Goal: Task Accomplishment & Management: Use online tool/utility

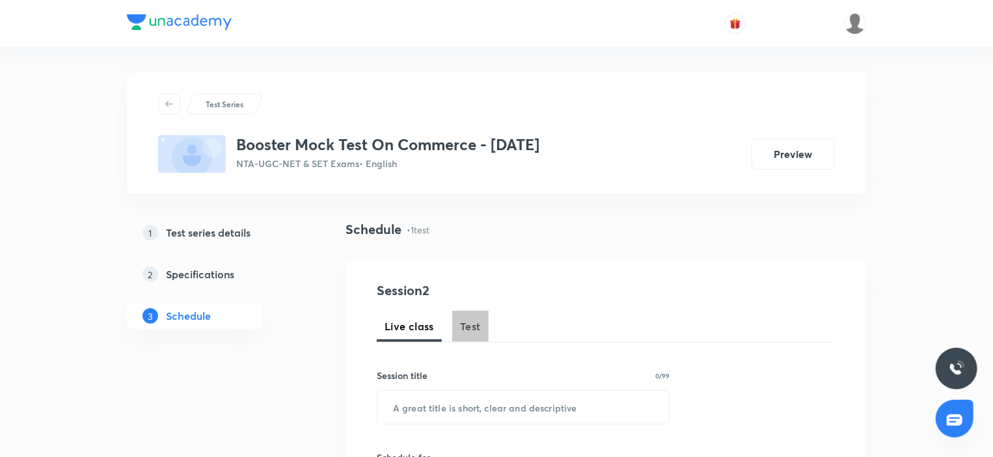
click at [481, 328] on button "Test" at bounding box center [470, 326] width 36 height 31
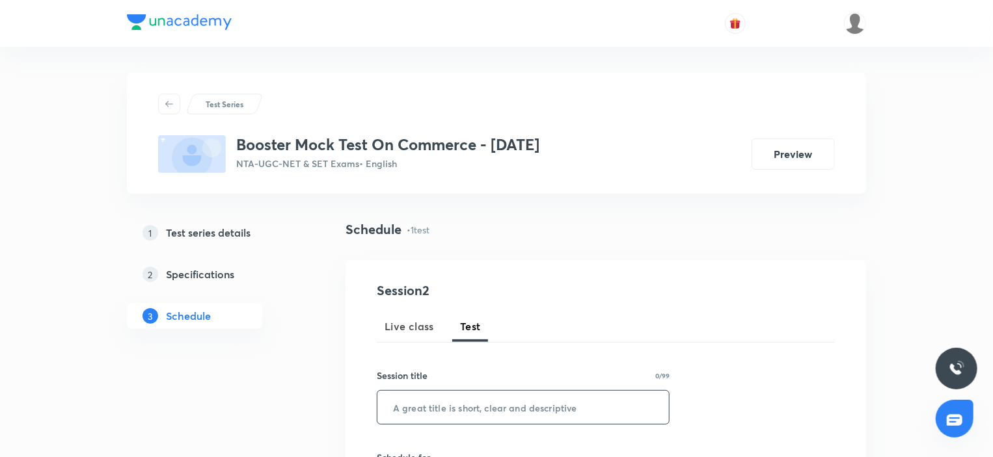
click at [453, 400] on input "text" at bounding box center [522, 407] width 291 height 33
paste input "Legal Aspect of Business"
type input "Legal Aspect of Business"
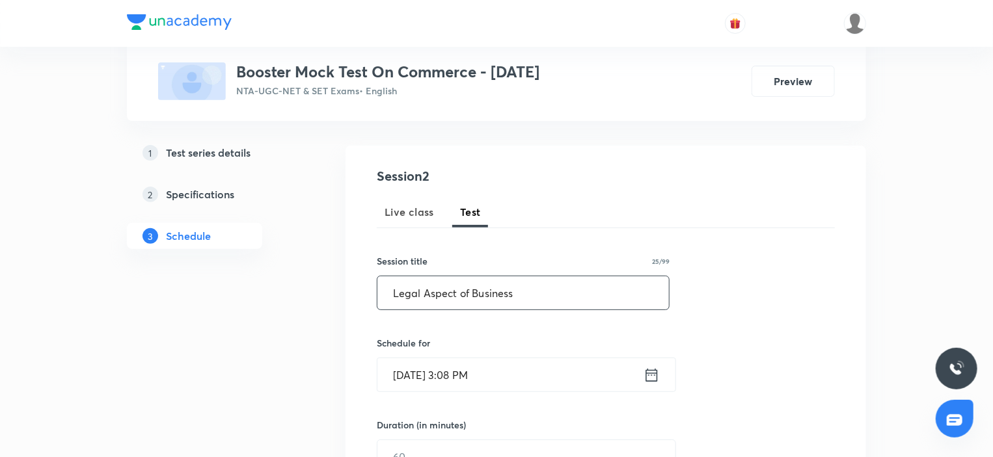
scroll to position [130, 0]
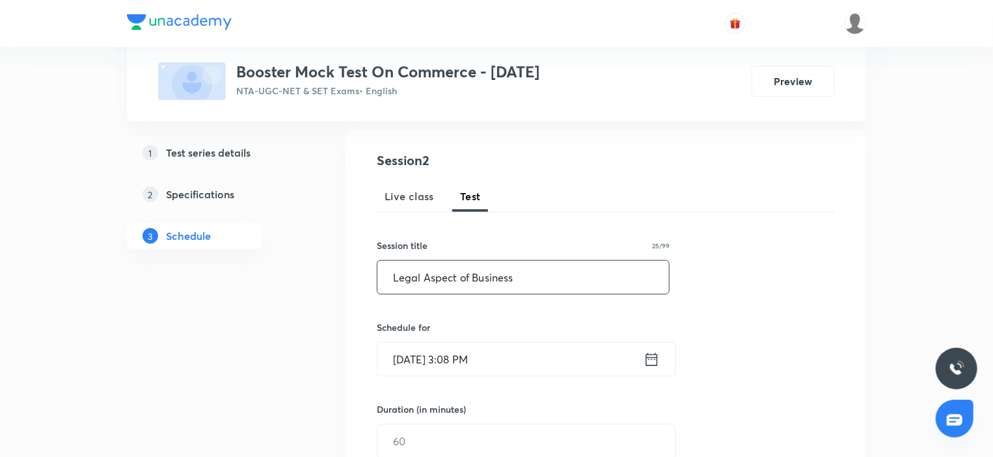
click at [475, 362] on input "Sep 1, 2025, 3:08 PM" at bounding box center [510, 359] width 266 height 33
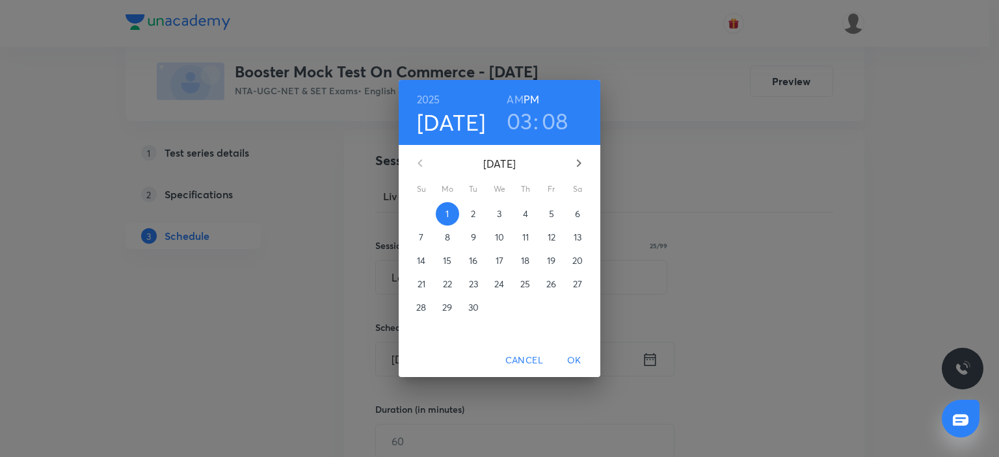
click at [420, 237] on p "7" at bounding box center [421, 237] width 5 height 13
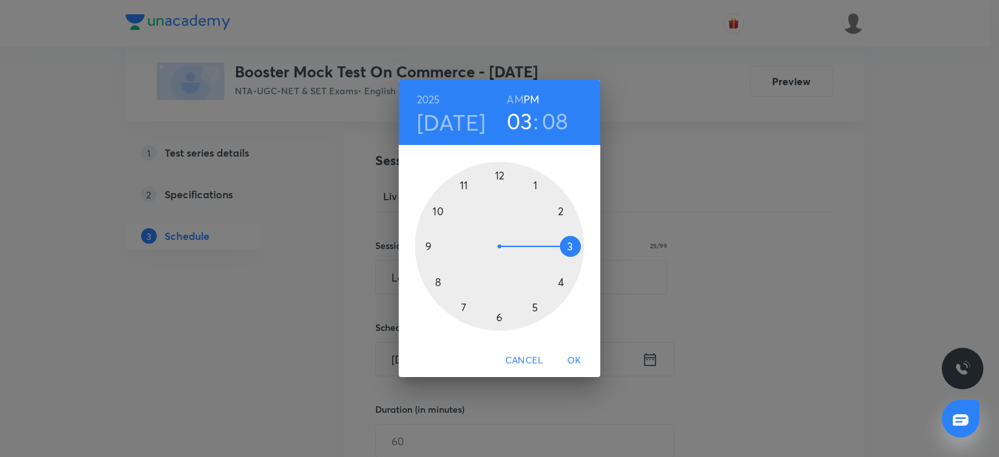
click at [462, 308] on div at bounding box center [499, 246] width 169 height 169
click at [500, 174] on div at bounding box center [499, 246] width 169 height 169
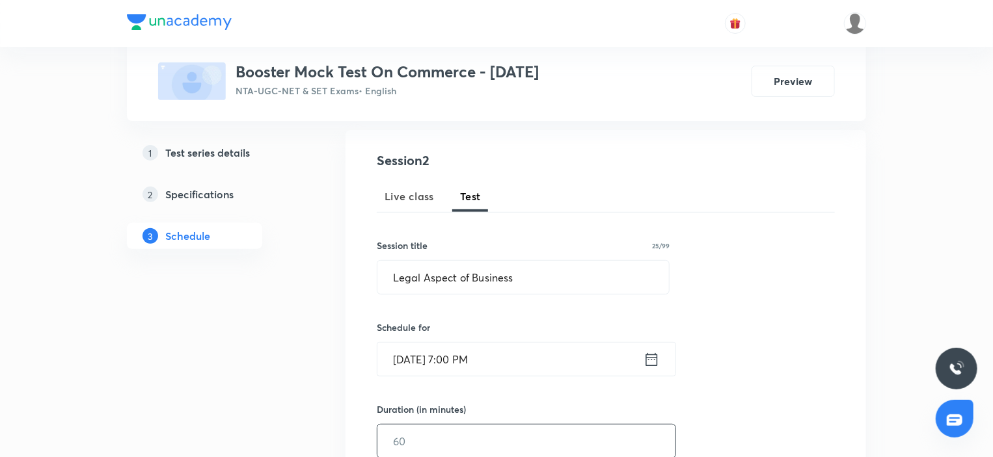
click at [408, 439] on input "text" at bounding box center [526, 441] width 298 height 33
type input "1"
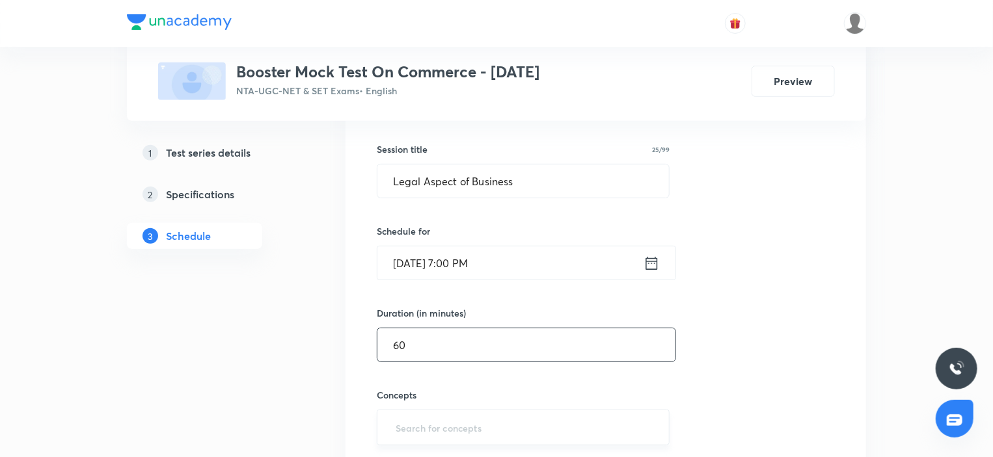
scroll to position [390, 0]
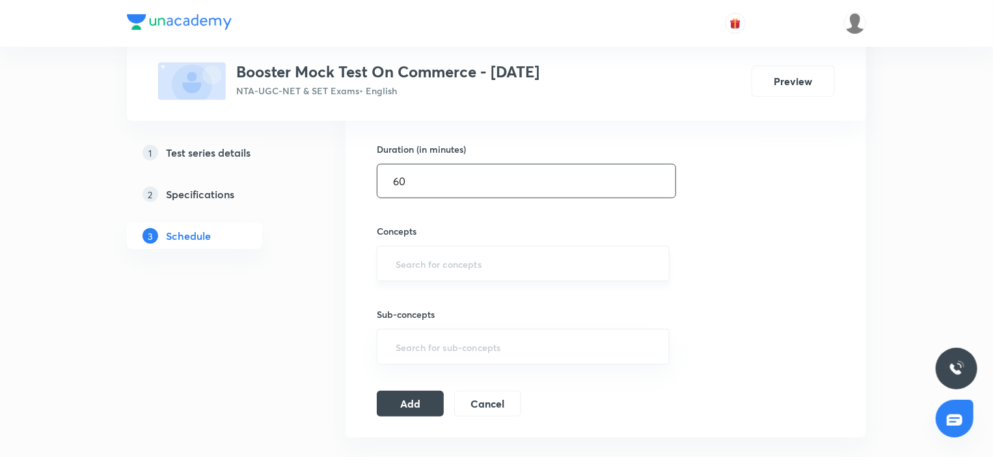
type input "60"
click at [440, 267] on input "text" at bounding box center [523, 264] width 260 height 24
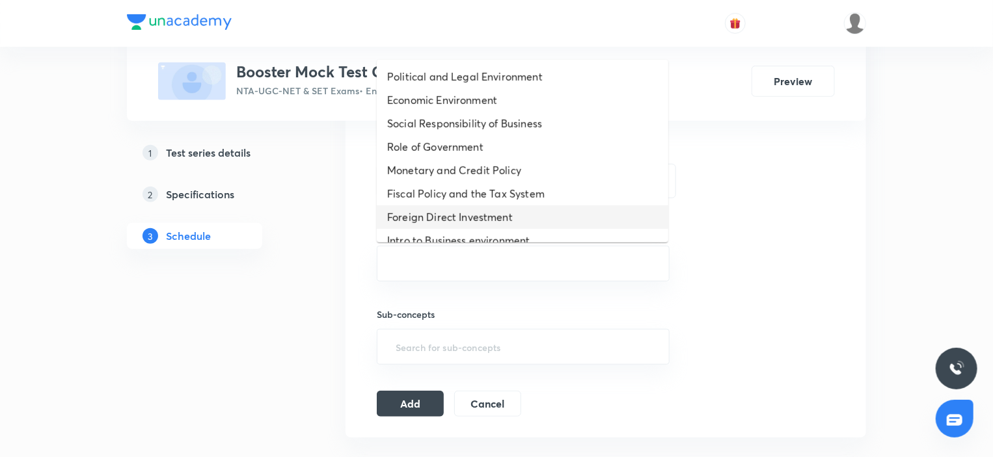
click at [442, 211] on li "Foreign Direct Investment" at bounding box center [522, 217] width 291 height 23
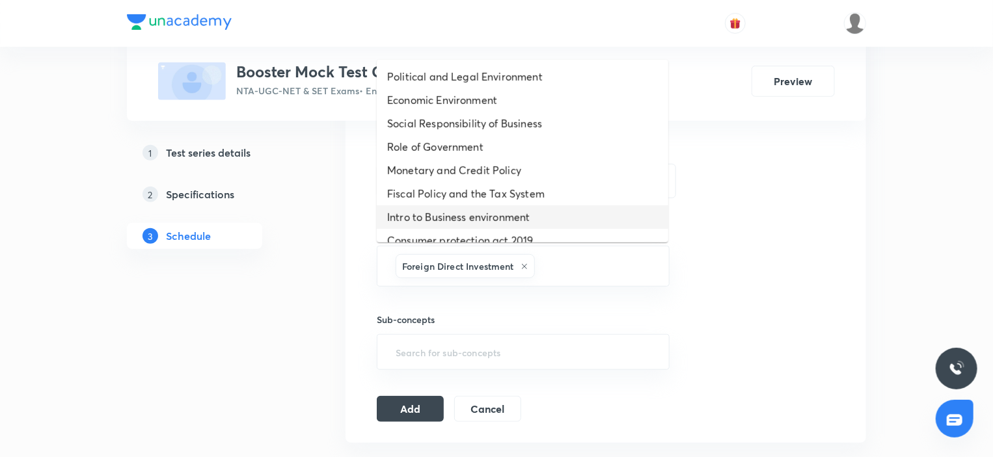
click at [442, 207] on li "Intro to Business environment" at bounding box center [522, 217] width 291 height 23
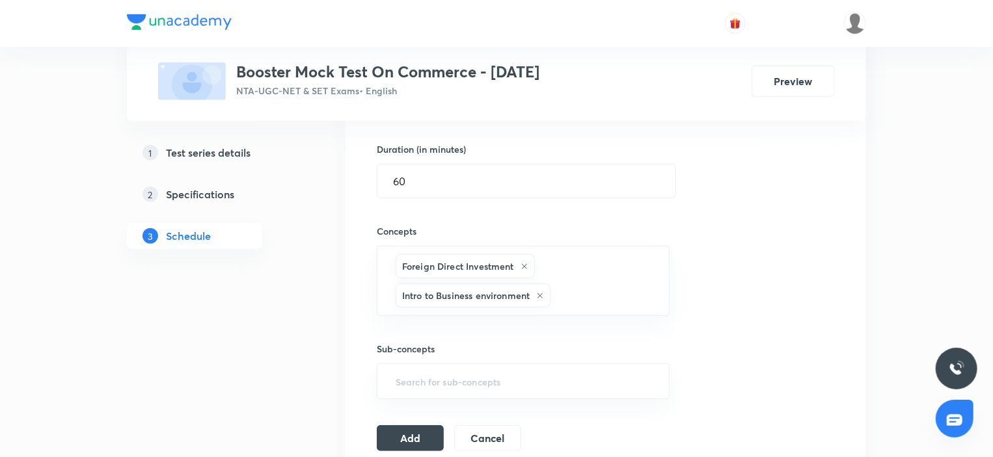
click at [442, 207] on div "Concepts Foreign Direct Investment Intro to Business environment ​" at bounding box center [523, 257] width 293 height 118
click at [414, 437] on button "Add" at bounding box center [410, 437] width 67 height 26
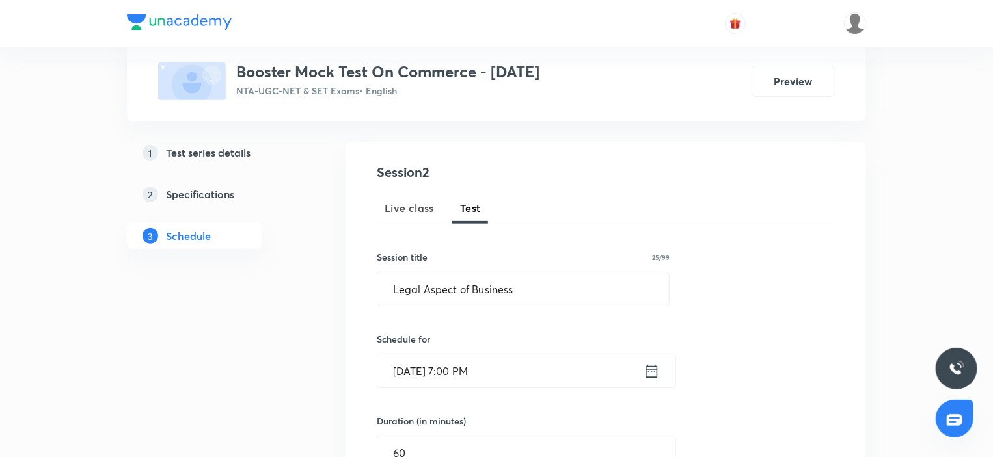
scroll to position [140, 0]
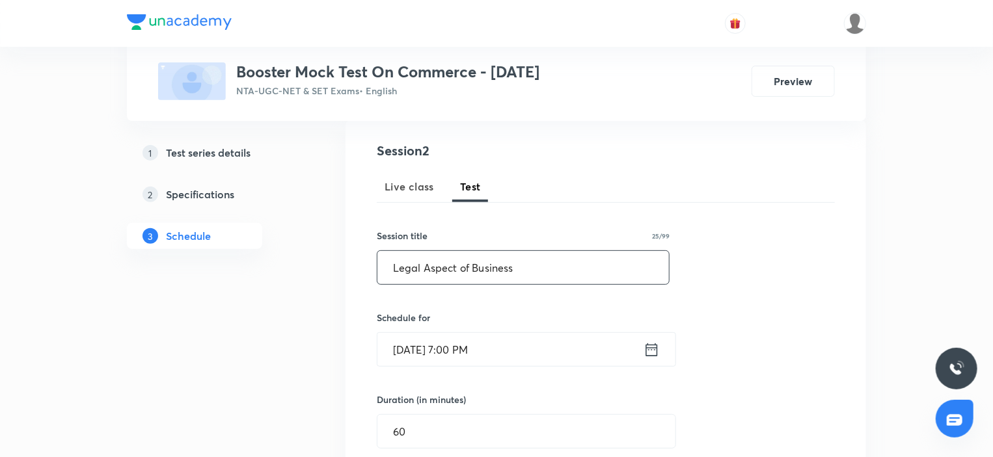
drag, startPoint x: 526, startPoint y: 247, endPoint x: 524, endPoint y: 280, distance: 33.2
click at [526, 248] on div "Session title 25/99 Legal Aspect of Business ​" at bounding box center [523, 257] width 293 height 56
click at [524, 280] on input "Legal Aspect of Business" at bounding box center [522, 267] width 291 height 33
paste input "Marketing Management"
click at [518, 349] on input "[DATE] 7:00 PM" at bounding box center [510, 349] width 266 height 33
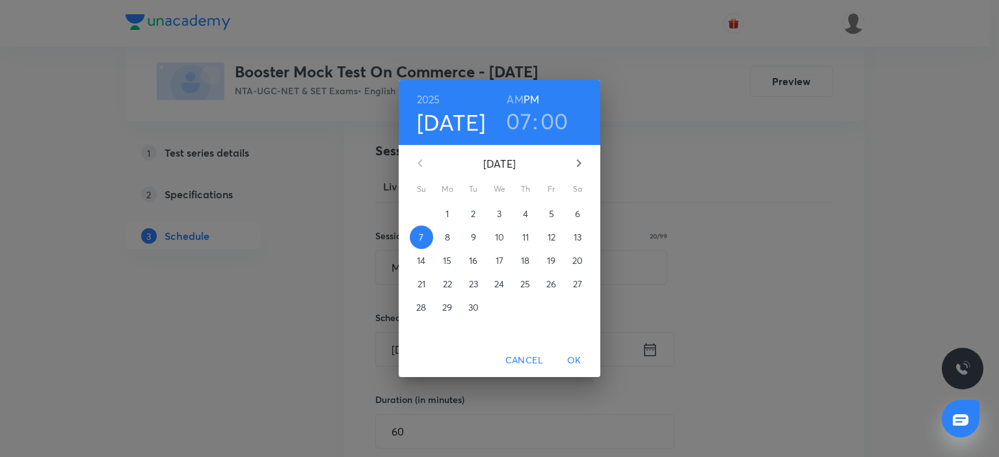
click at [421, 287] on p "21" at bounding box center [422, 284] width 8 height 13
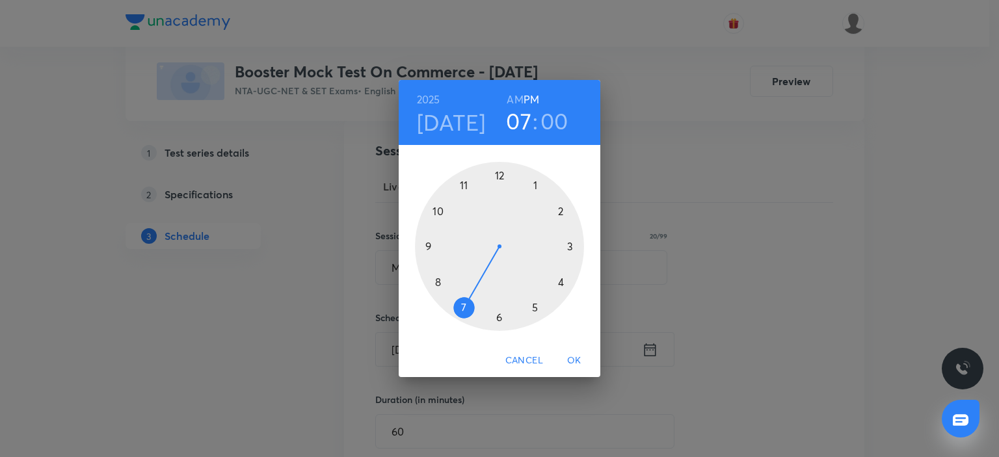
click at [581, 355] on span "OK" at bounding box center [574, 361] width 31 height 16
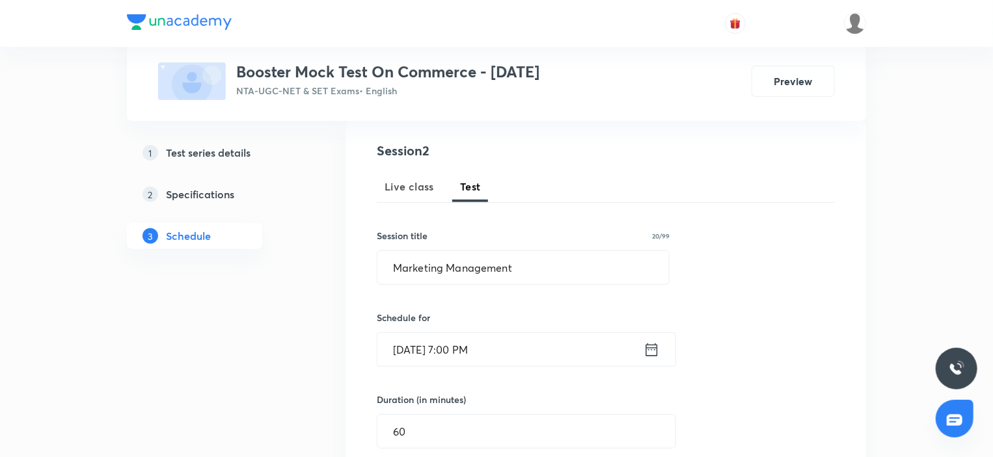
click at [486, 358] on input "[DATE] 7:00 PM" at bounding box center [510, 349] width 266 height 33
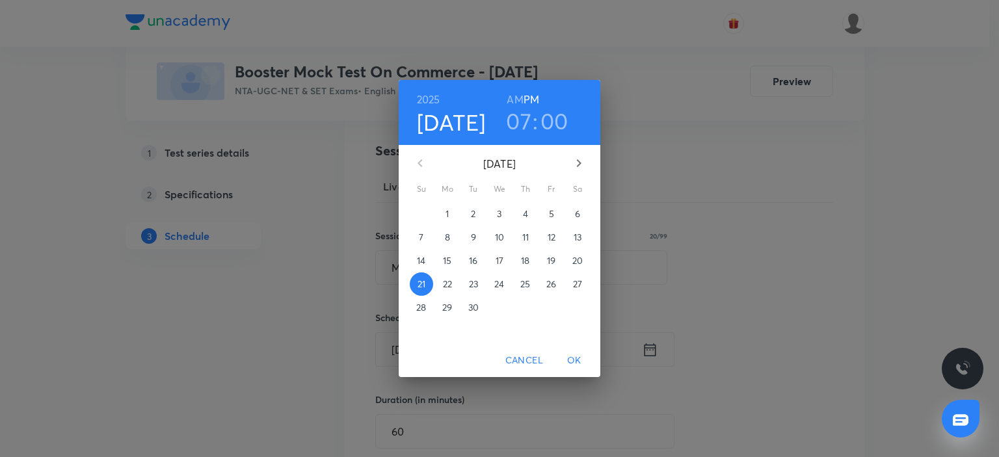
click at [423, 267] on p "14" at bounding box center [421, 260] width 8 height 13
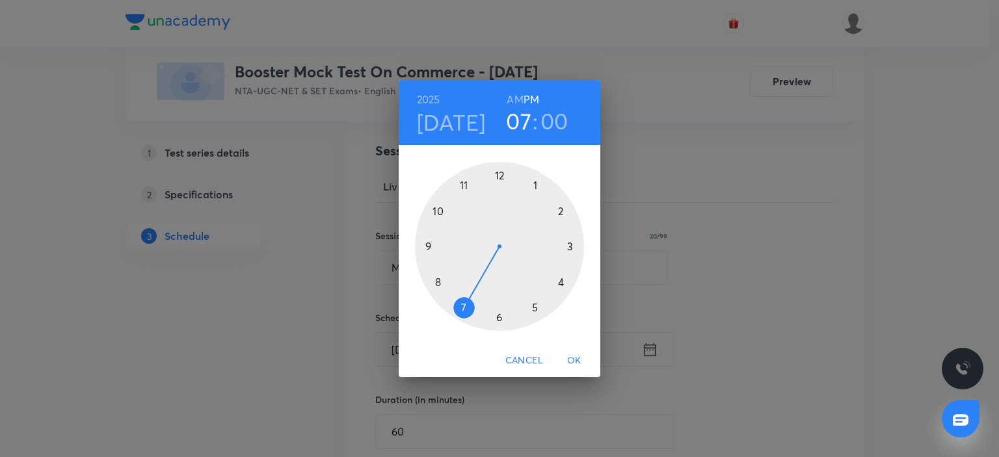
click at [567, 364] on span "OK" at bounding box center [574, 361] width 31 height 16
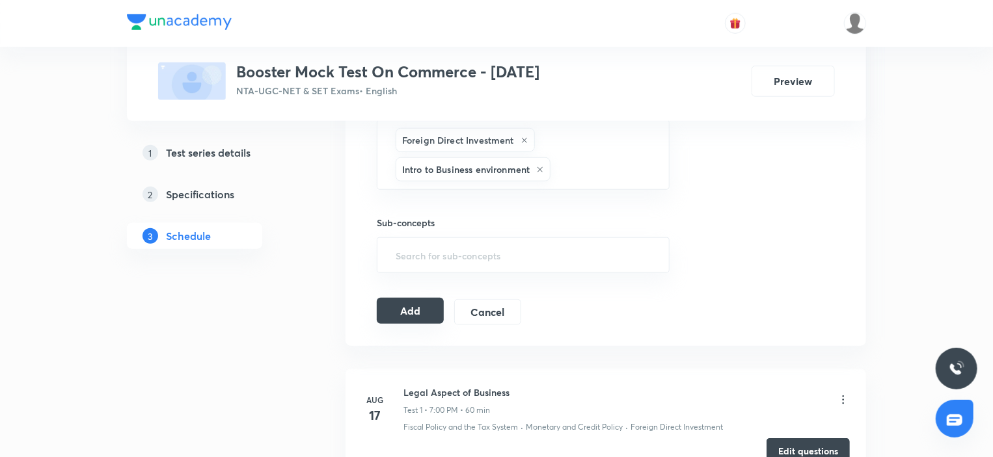
scroll to position [530, 0]
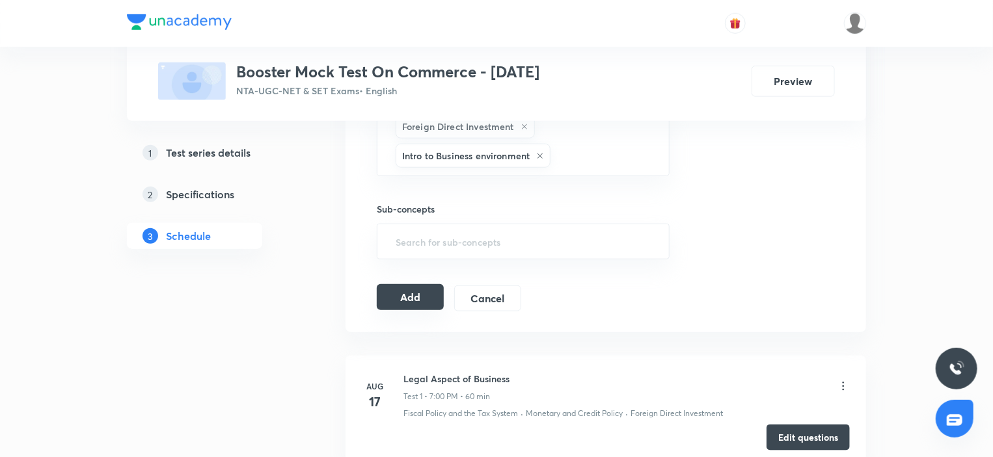
click at [414, 297] on button "Add" at bounding box center [410, 297] width 67 height 26
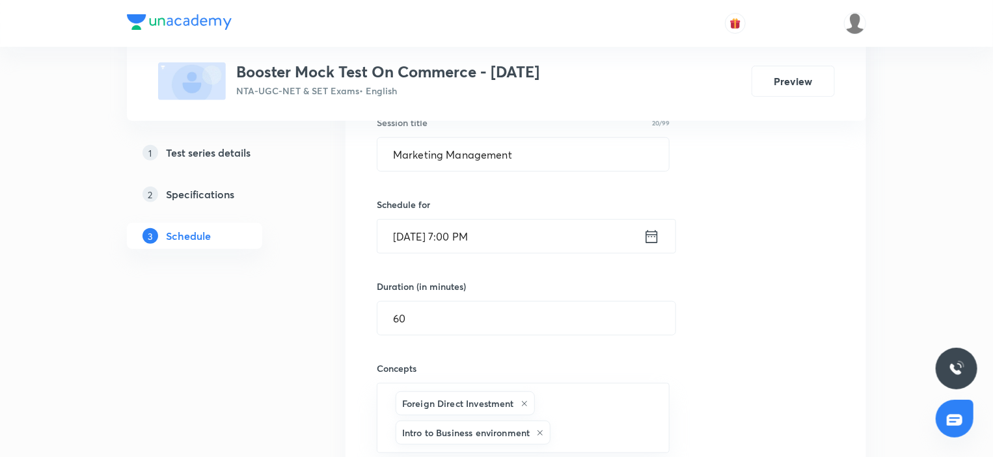
scroll to position [10, 0]
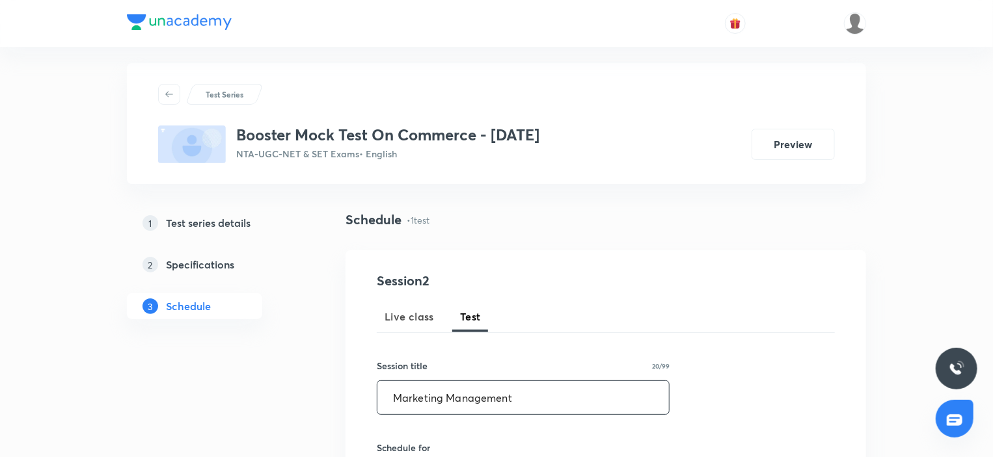
click at [537, 407] on input "Marketing Management" at bounding box center [522, 397] width 291 height 33
paste input "Business Economics"
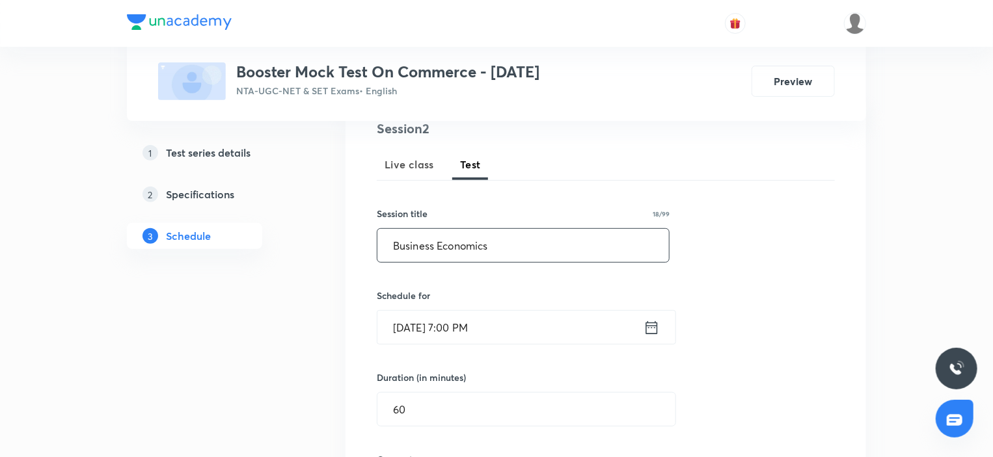
scroll to position [270, 0]
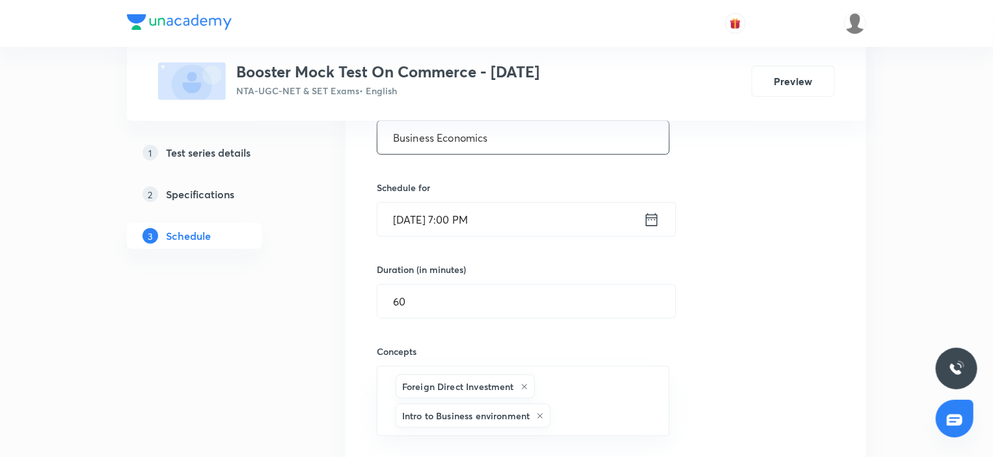
type input "Business Economics"
click at [518, 211] on input "[DATE] 7:00 PM" at bounding box center [510, 219] width 266 height 33
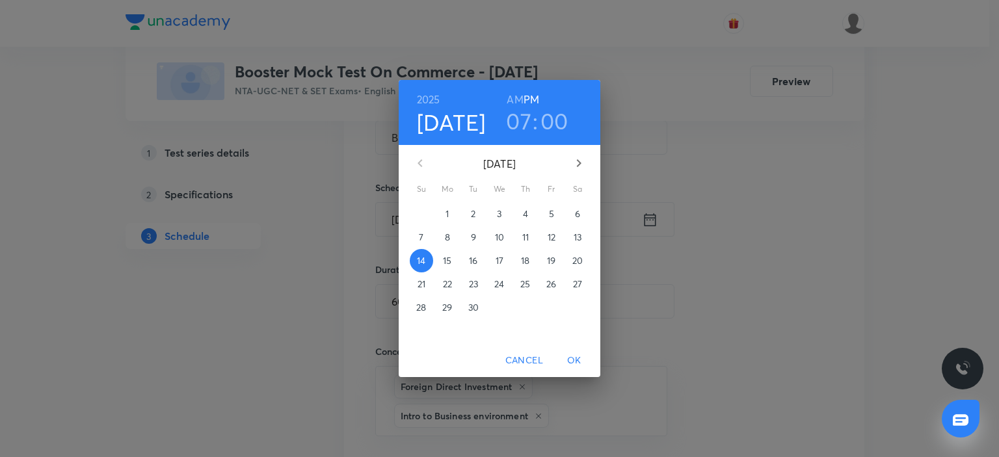
click at [423, 285] on p "21" at bounding box center [422, 284] width 8 height 13
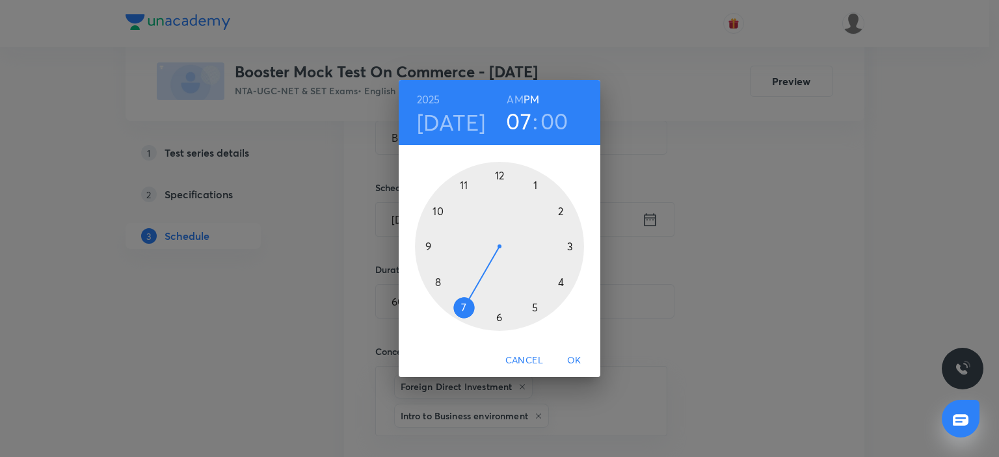
click at [572, 366] on span "OK" at bounding box center [574, 361] width 31 height 16
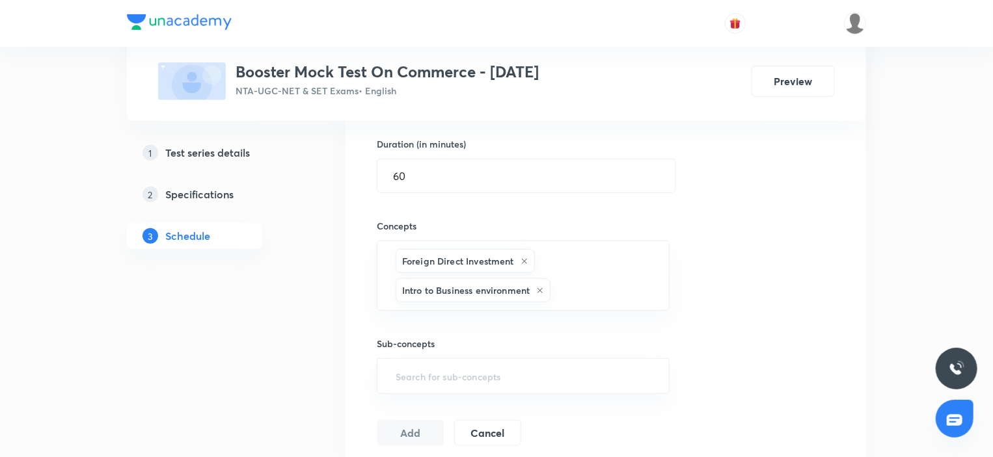
scroll to position [530, 0]
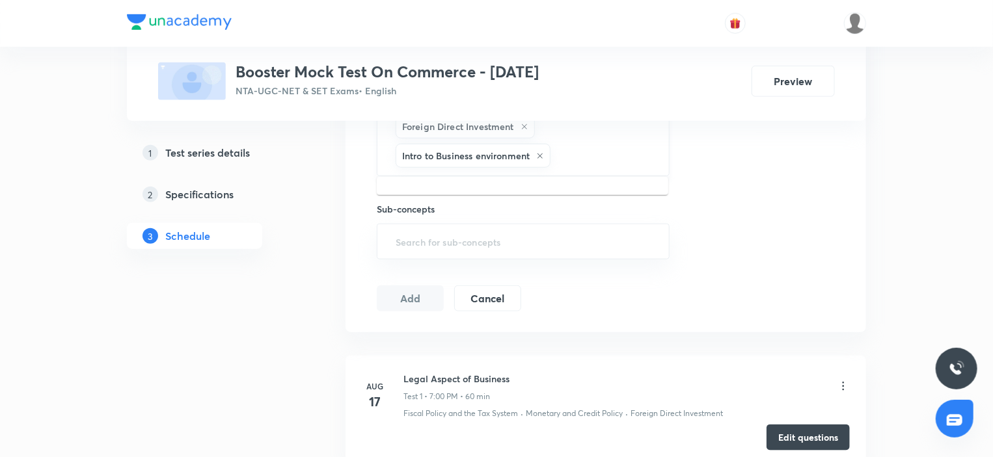
click at [584, 164] on input "text" at bounding box center [603, 156] width 100 height 24
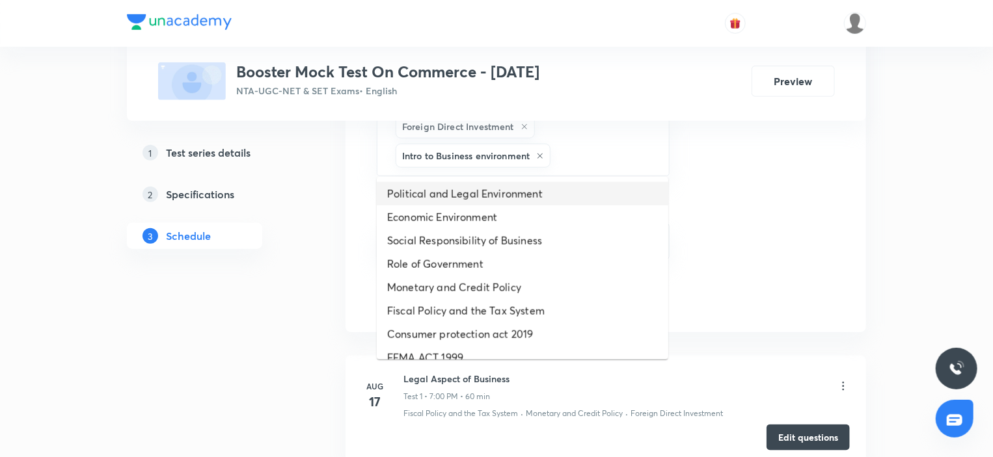
click at [461, 190] on li "Political and Legal Environment" at bounding box center [522, 193] width 291 height 23
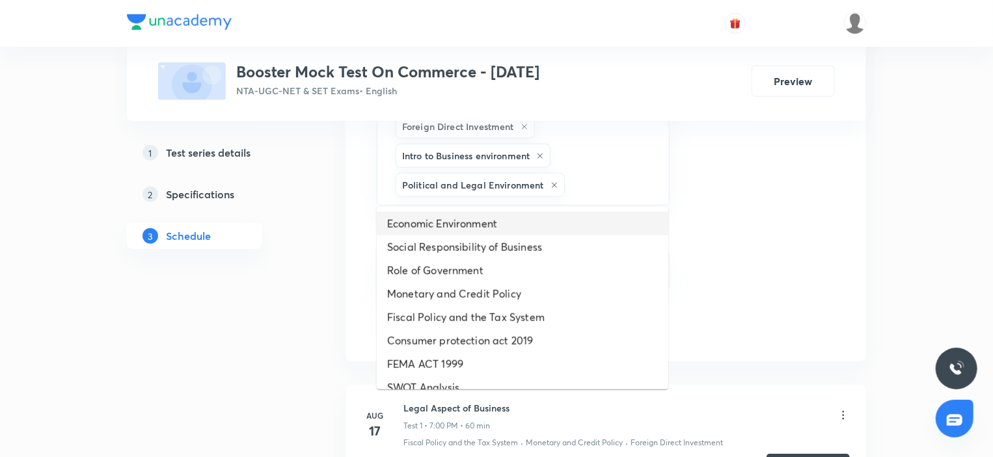
click at [449, 220] on li "Economic Environment" at bounding box center [522, 223] width 291 height 23
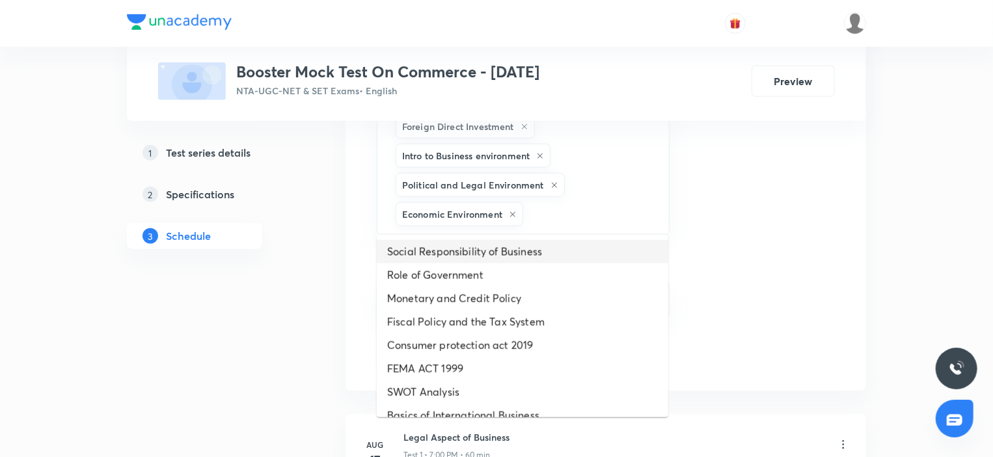
click at [440, 250] on li "Social Responsibility of Business" at bounding box center [522, 251] width 291 height 23
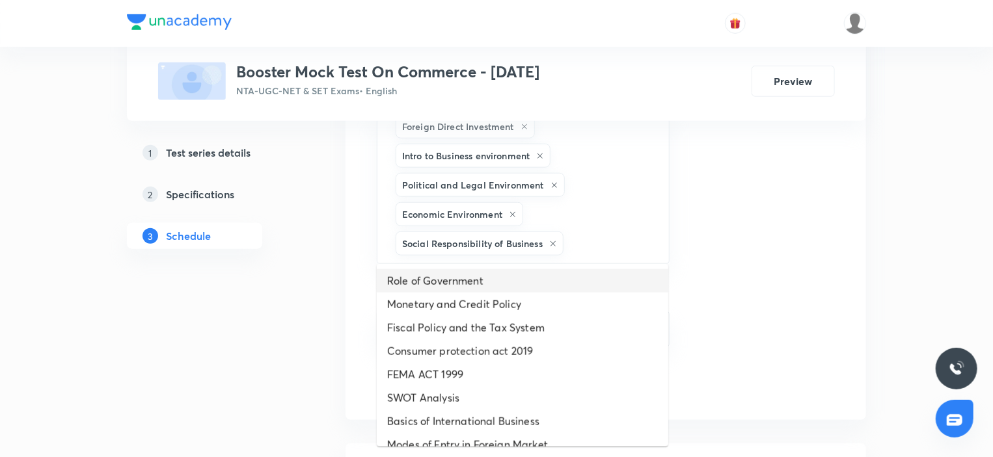
click at [433, 278] on li "Role of Government" at bounding box center [522, 280] width 291 height 23
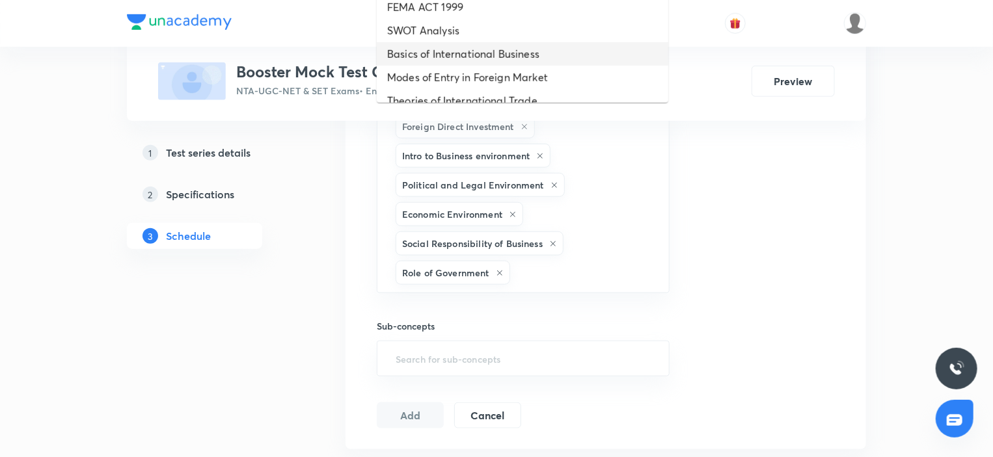
click at [451, 61] on li "Basics of International Business" at bounding box center [522, 53] width 291 height 23
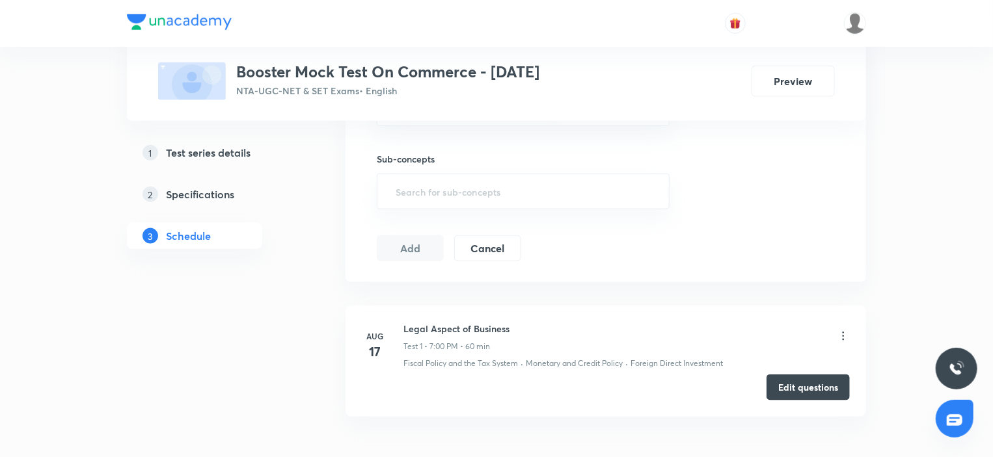
scroll to position [790, 0]
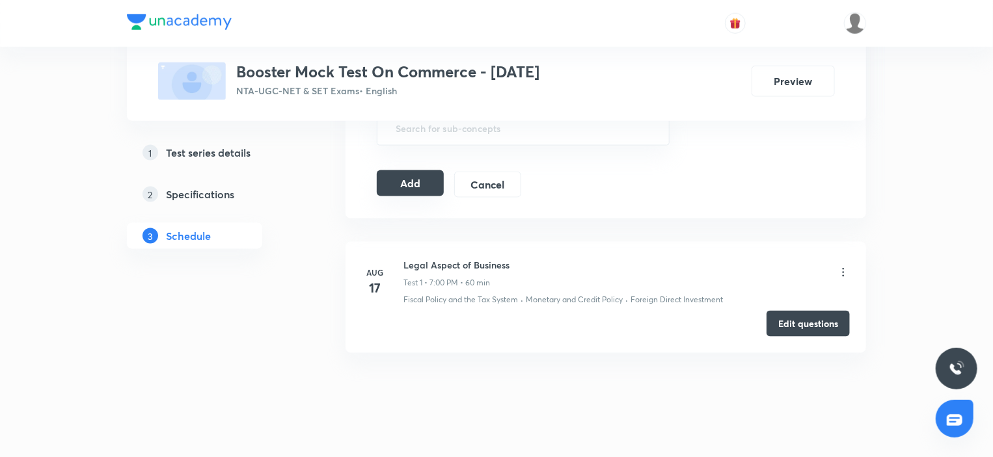
click at [417, 174] on button "Add" at bounding box center [410, 183] width 67 height 26
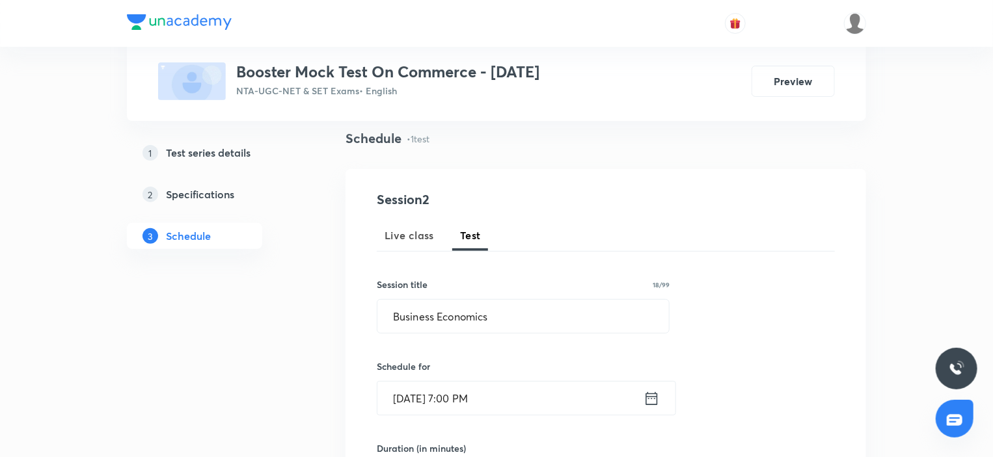
scroll to position [130, 0]
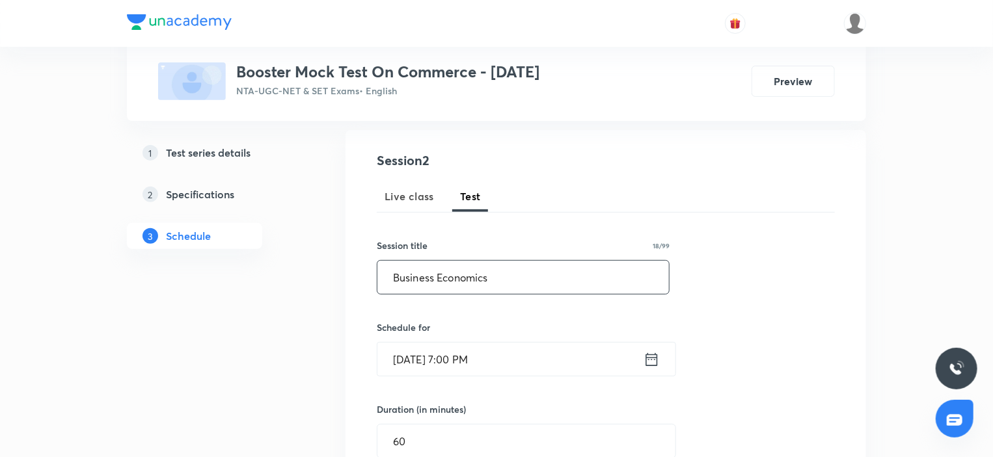
click at [526, 287] on input "Business Economics" at bounding box center [522, 277] width 291 height 33
paste input "Income & Corporate Tax Planning"
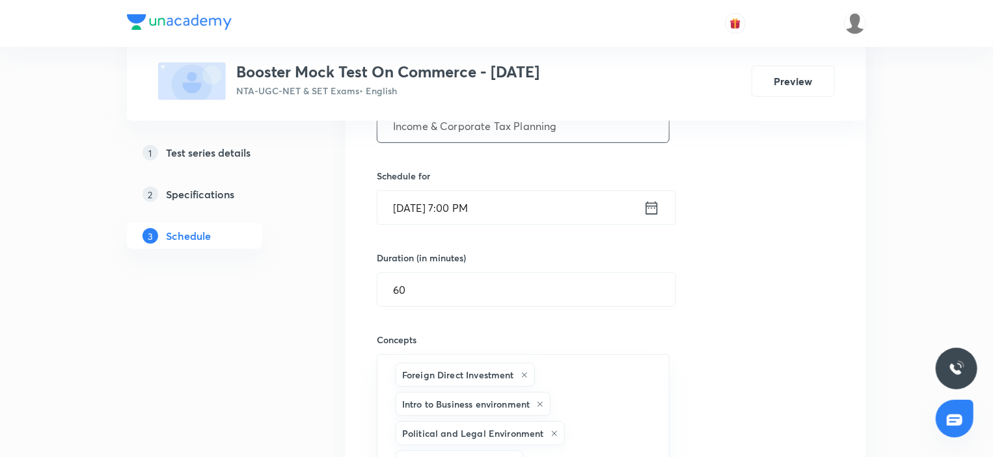
scroll to position [260, 0]
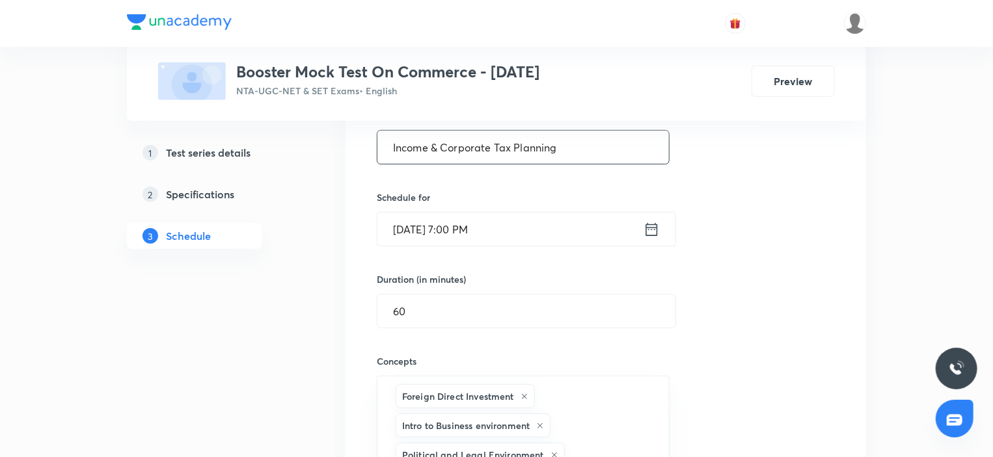
click at [524, 228] on input "[DATE] 7:00 PM" at bounding box center [510, 229] width 266 height 33
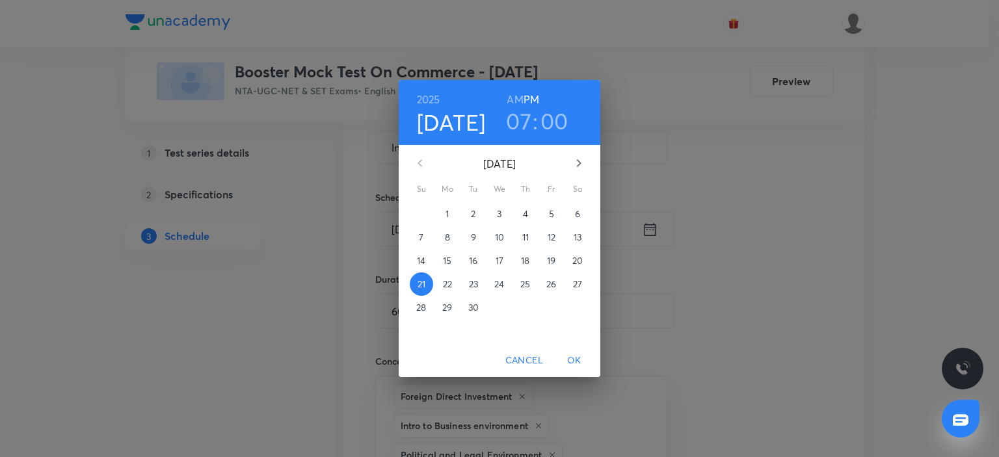
click at [421, 305] on p "28" at bounding box center [421, 307] width 10 height 13
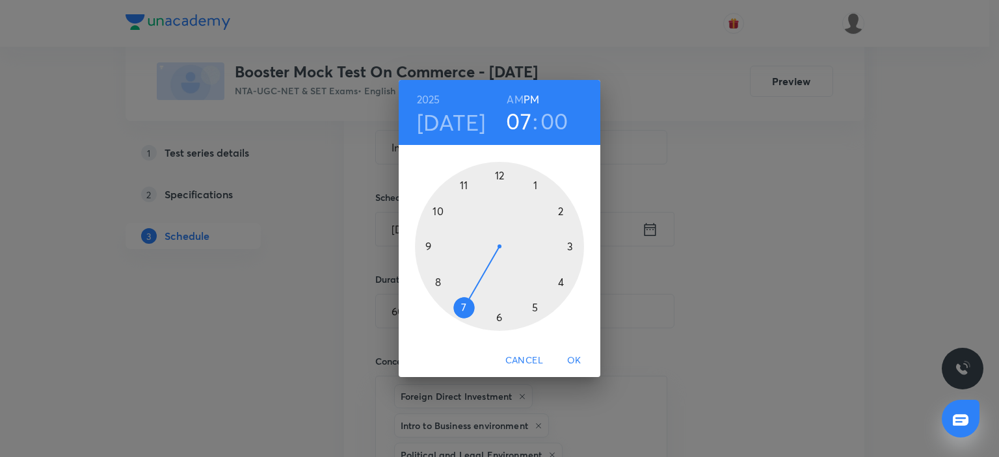
click at [578, 353] on span "OK" at bounding box center [574, 361] width 31 height 16
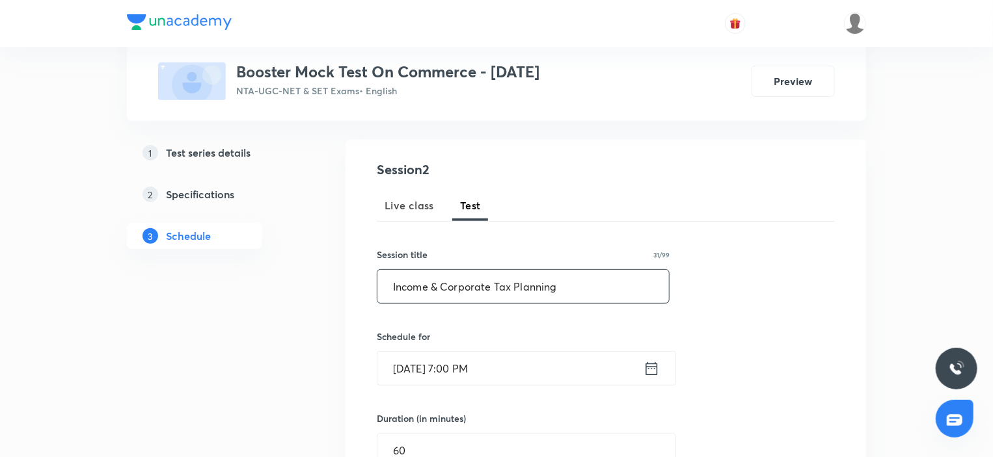
scroll to position [130, 0]
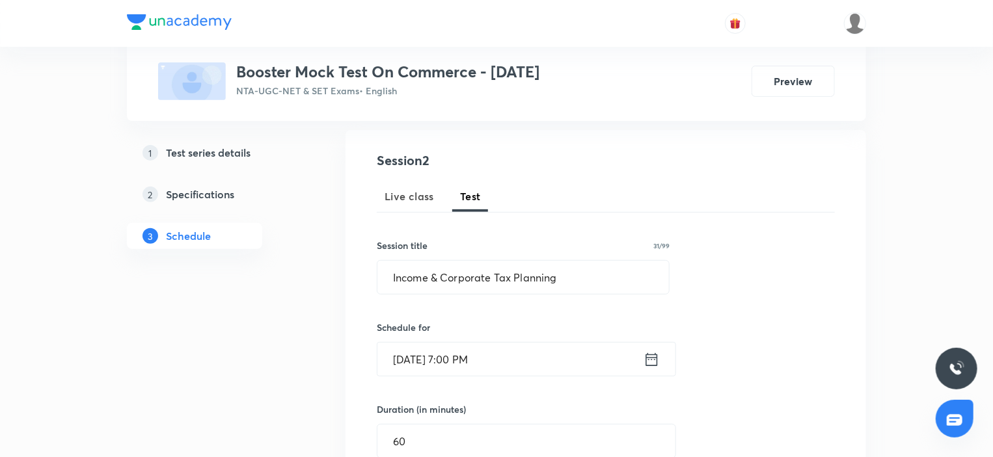
click at [602, 357] on input "[DATE] 7:00 PM" at bounding box center [510, 359] width 266 height 33
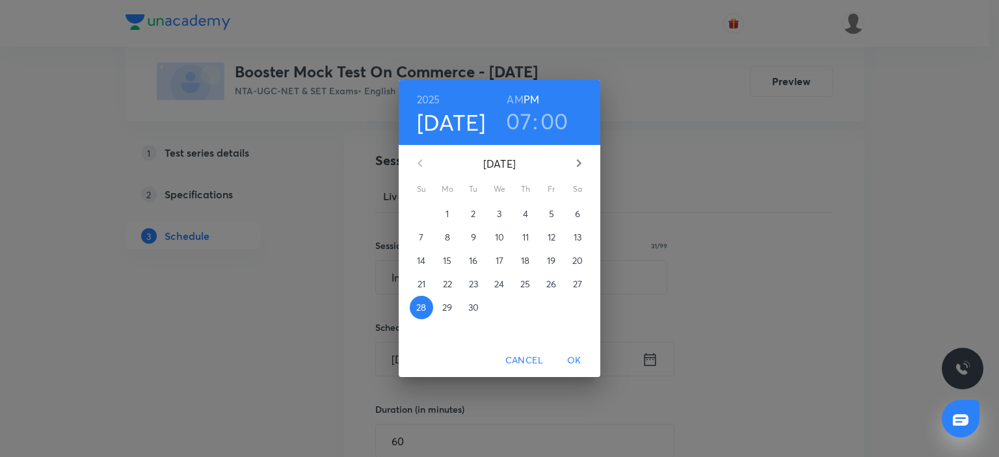
click at [577, 165] on icon "button" at bounding box center [579, 163] width 16 height 16
click at [421, 238] on p "5" at bounding box center [421, 237] width 5 height 13
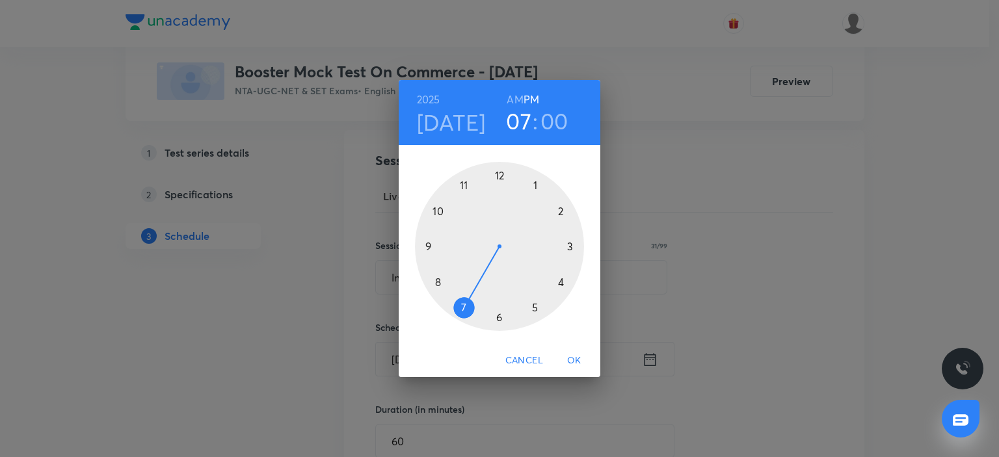
click at [567, 361] on span "OK" at bounding box center [574, 361] width 31 height 16
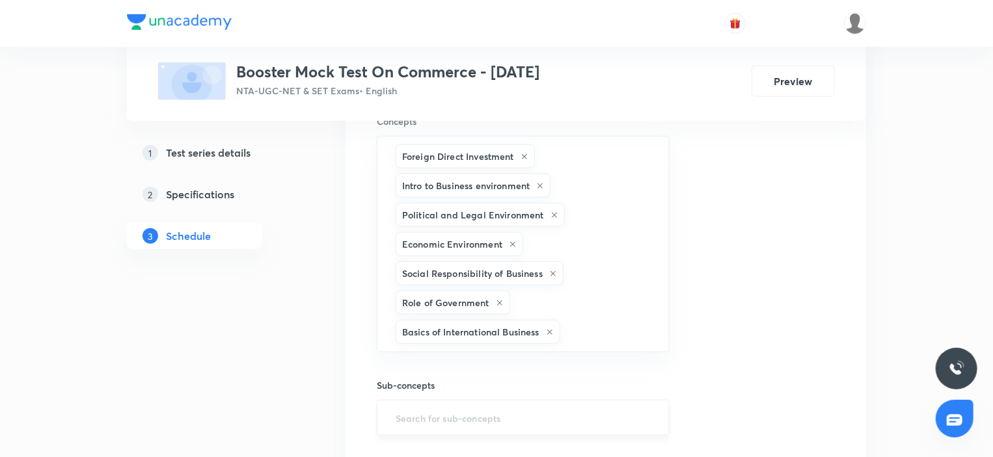
scroll to position [650, 0]
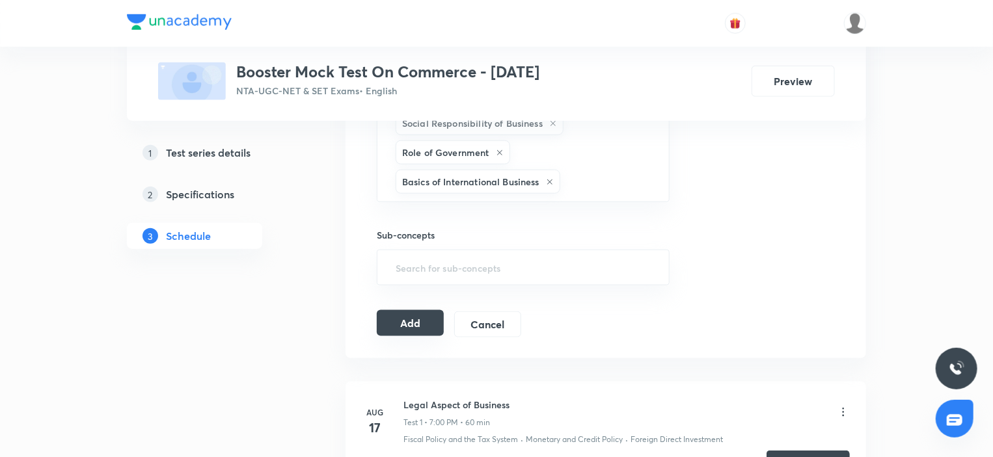
click at [427, 328] on button "Add" at bounding box center [410, 323] width 67 height 26
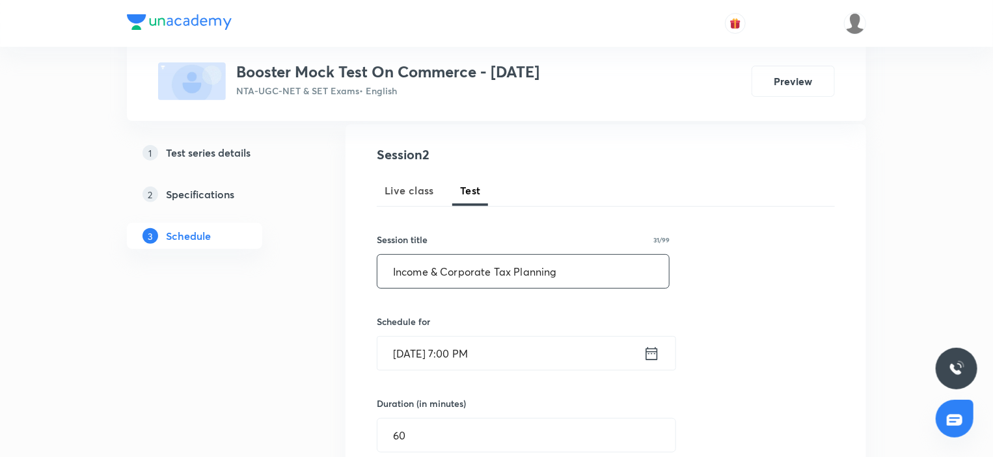
scroll to position [130, 0]
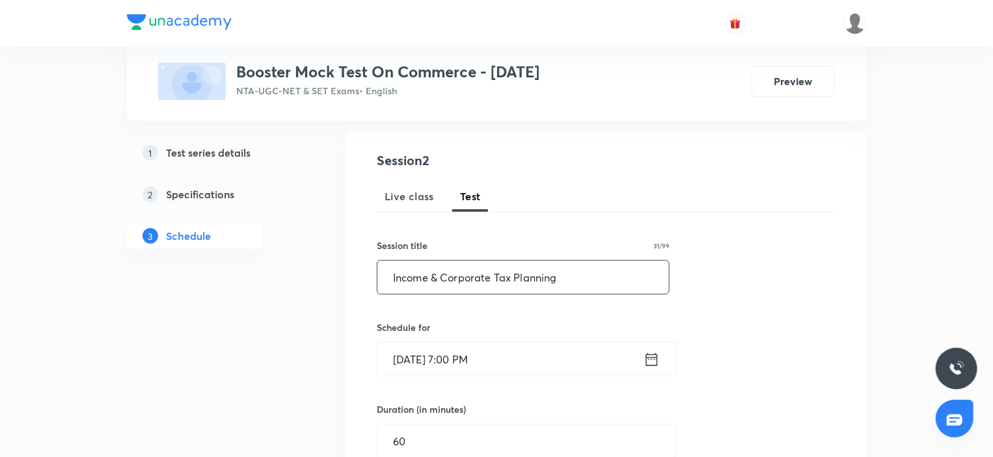
click at [553, 280] on input "Income & Corporate Tax Planning" at bounding box center [522, 277] width 291 height 33
paste input "Business Finance"
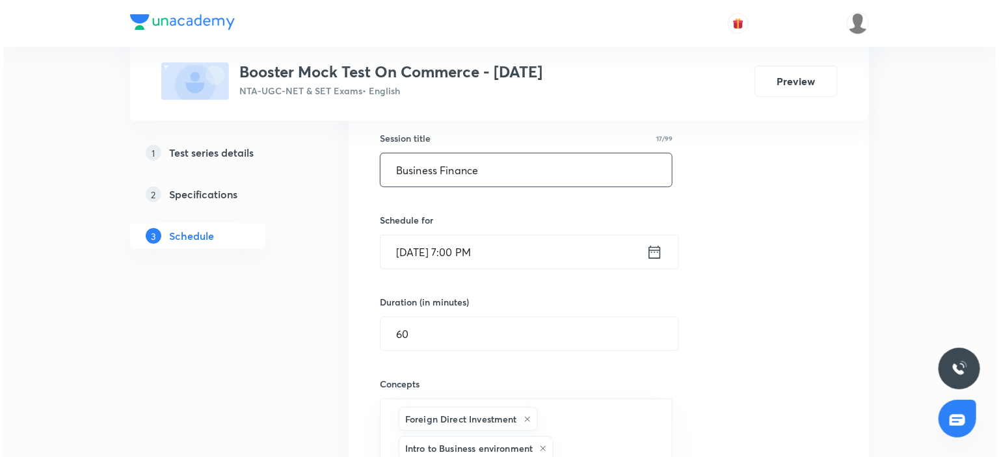
scroll to position [260, 0]
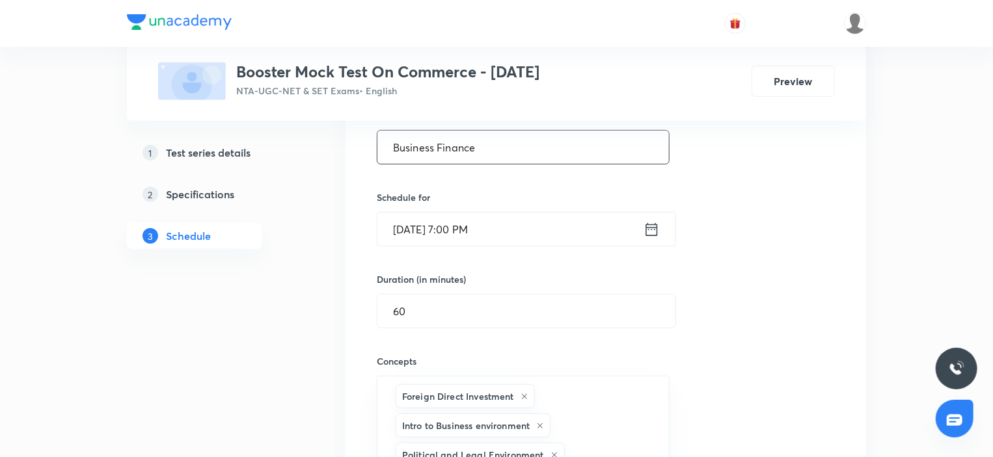
click at [513, 239] on input "Oct 5, 2025, 7:00 PM" at bounding box center [510, 229] width 266 height 33
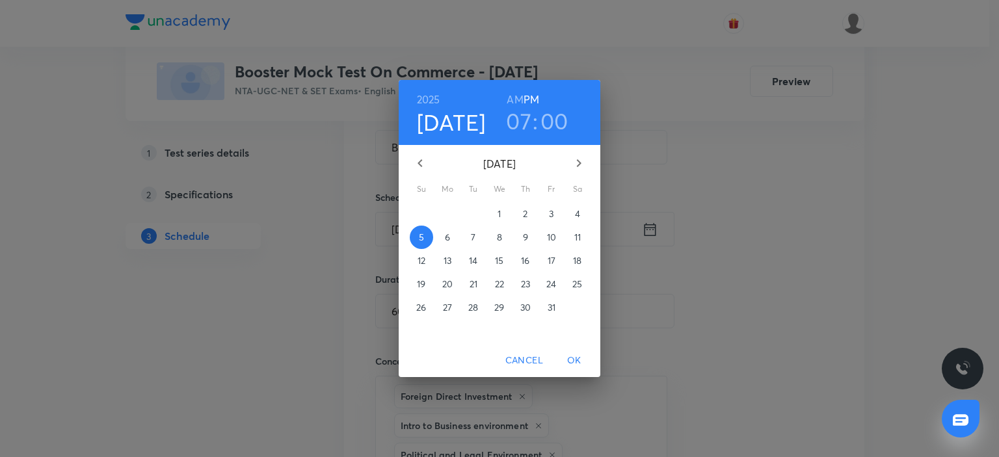
click at [422, 264] on p "12" at bounding box center [422, 260] width 8 height 13
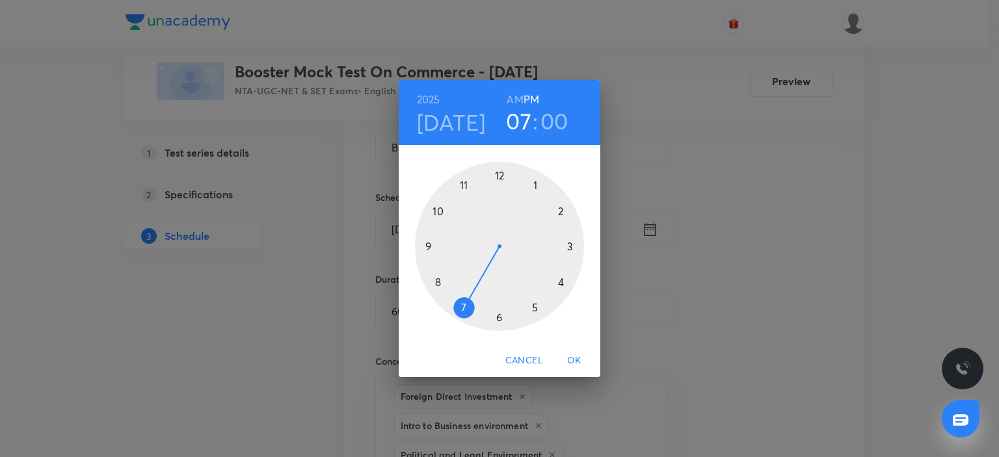
click at [573, 360] on span "OK" at bounding box center [574, 361] width 31 height 16
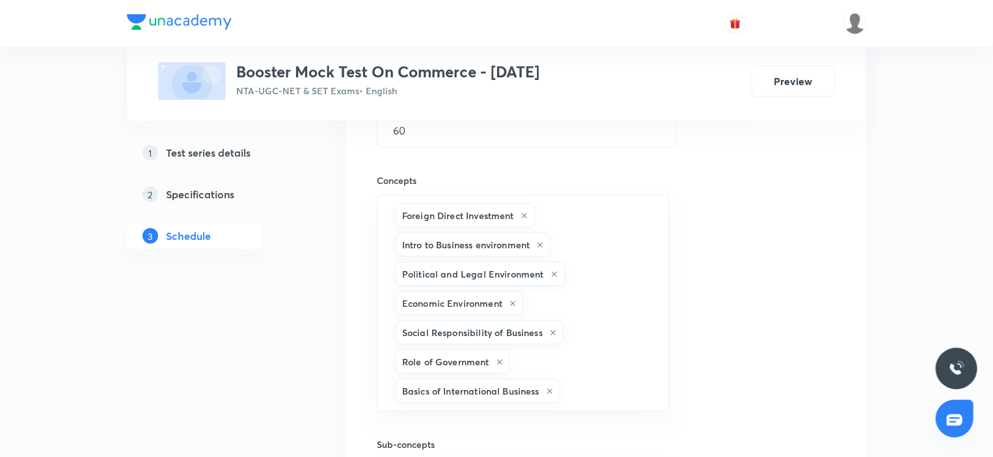
scroll to position [650, 0]
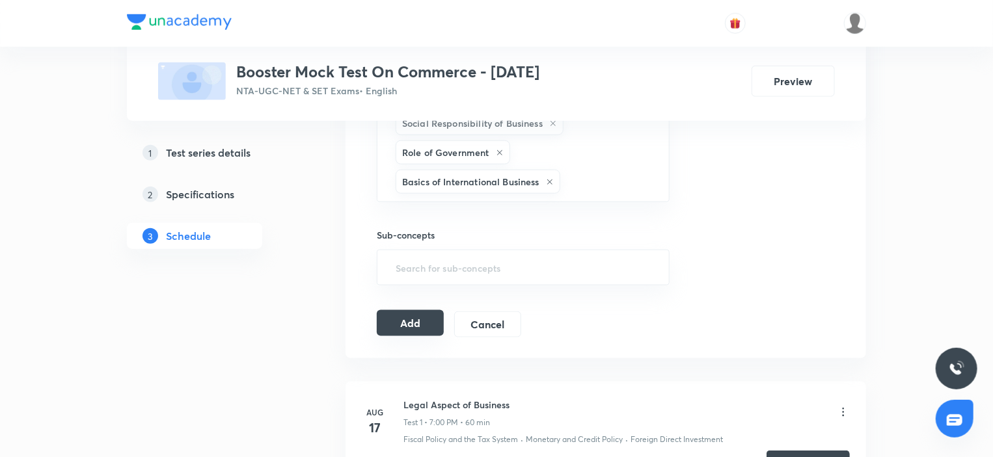
click at [434, 312] on button "Add" at bounding box center [410, 323] width 67 height 26
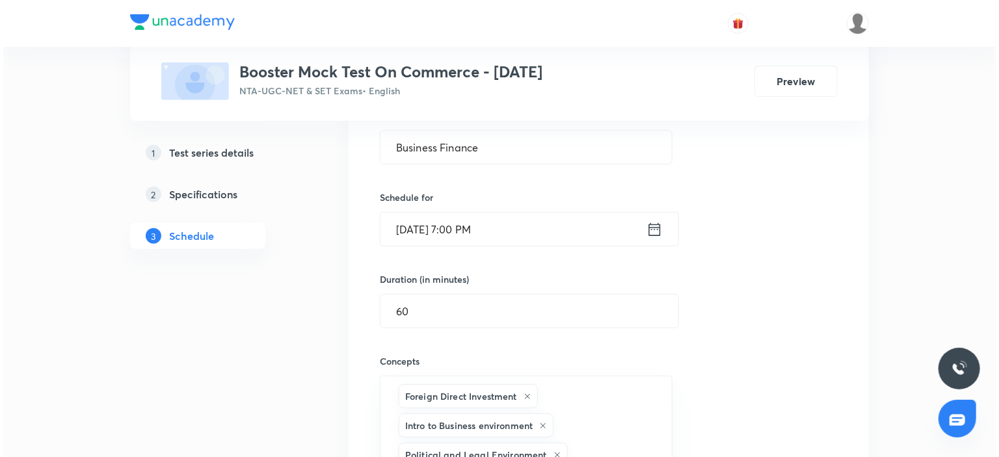
scroll to position [130, 0]
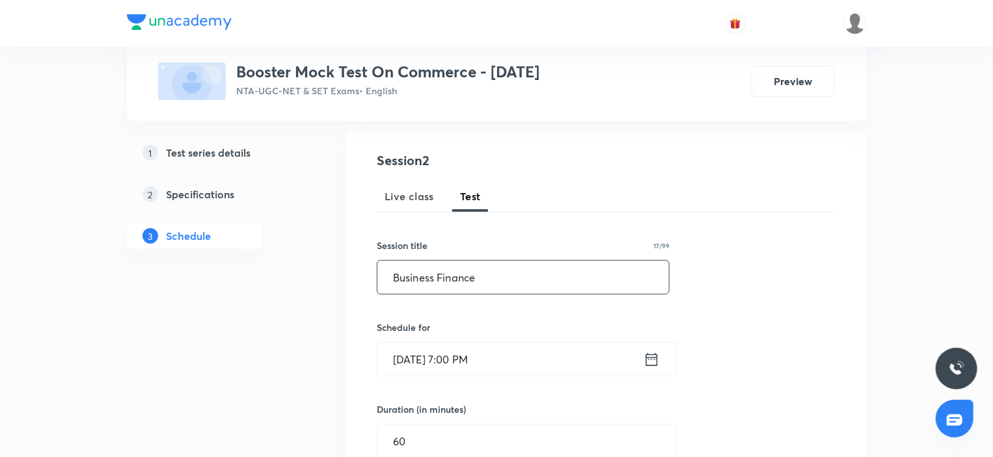
click at [490, 281] on input "Business Finance" at bounding box center [522, 277] width 291 height 33
paste input "Management & HRM"
type input "Business Management & HRM"
click at [538, 356] on input "[DATE] 7:00 PM" at bounding box center [510, 359] width 266 height 33
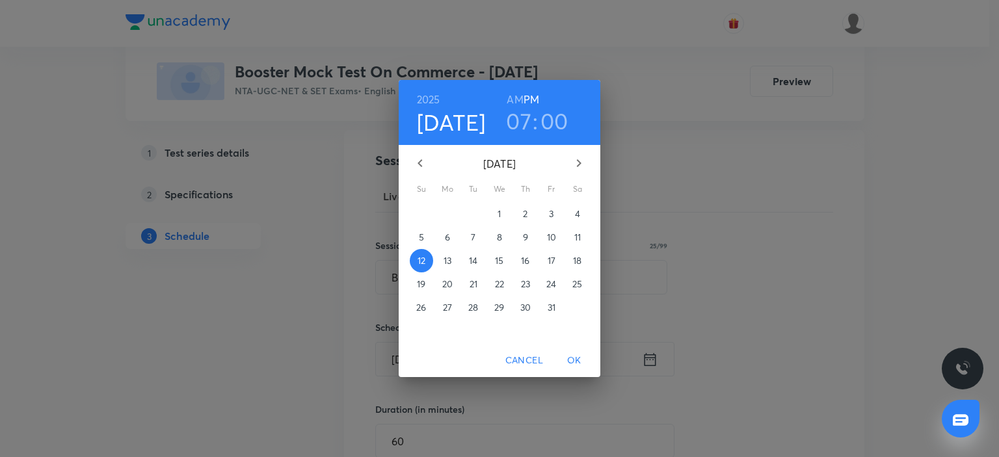
click at [426, 284] on span "19" at bounding box center [421, 284] width 23 height 13
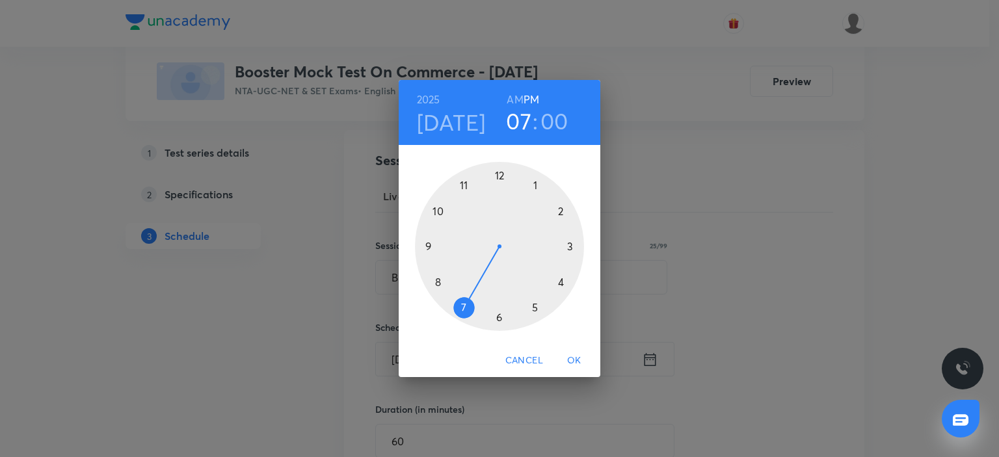
drag, startPoint x: 572, startPoint y: 358, endPoint x: 546, endPoint y: 366, distance: 27.0
click at [572, 358] on span "OK" at bounding box center [574, 361] width 31 height 16
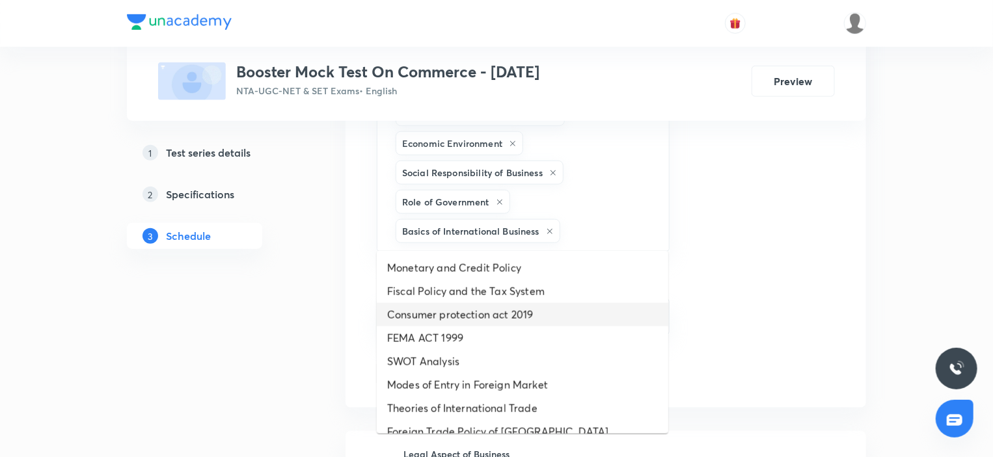
click at [441, 310] on li "Consumer protection act 2019" at bounding box center [522, 314] width 291 height 23
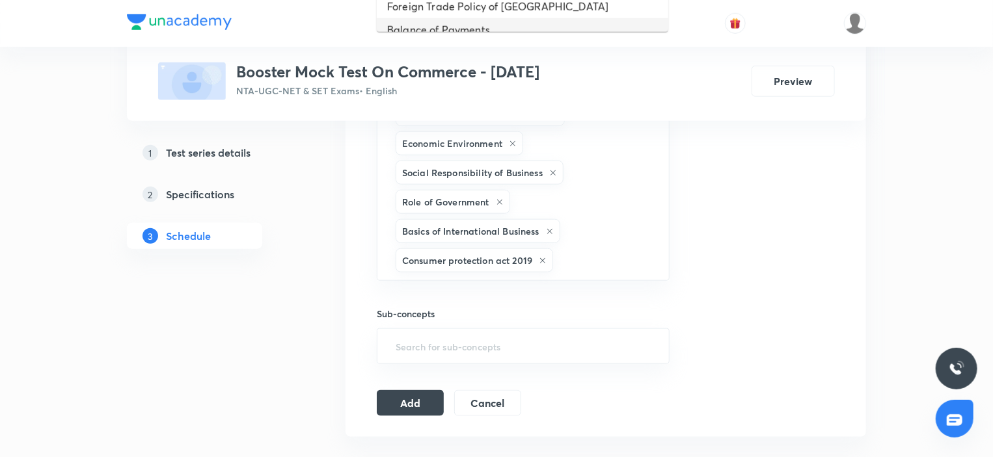
click at [461, 19] on li "Balance of Payments" at bounding box center [522, 29] width 291 height 23
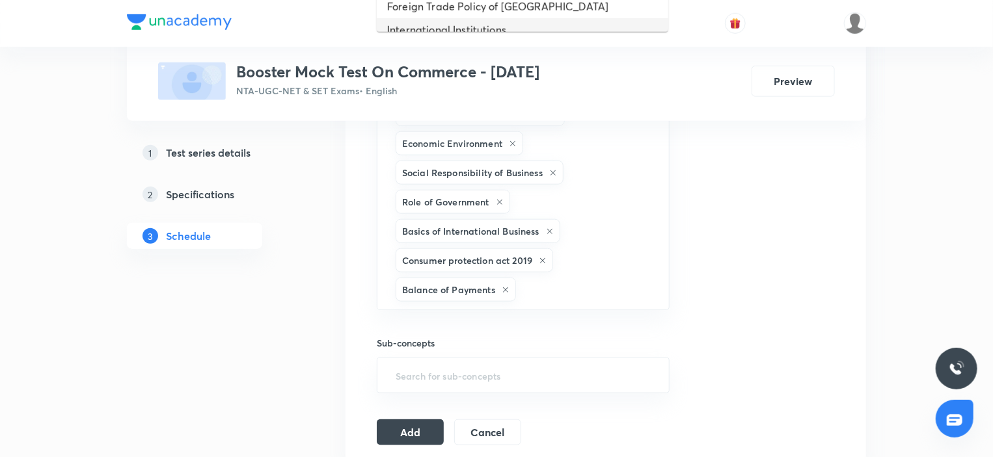
click at [460, 19] on li "International Institutions" at bounding box center [522, 29] width 291 height 23
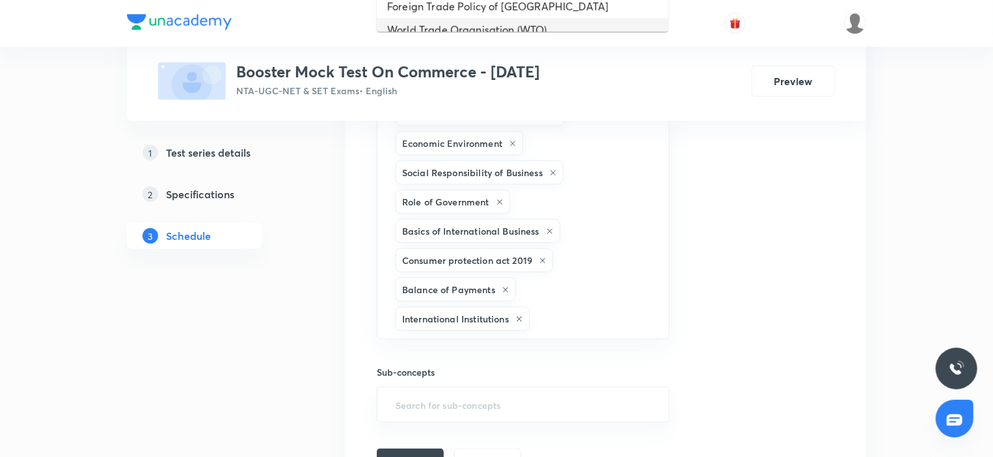
click at [460, 19] on li "World Trade Organisation (WTO)" at bounding box center [522, 29] width 291 height 23
click at [460, 19] on li "Regional Trade Agreements" at bounding box center [522, 29] width 291 height 23
click at [460, 19] on li "Economic Reforms of India 1991" at bounding box center [522, 29] width 291 height 23
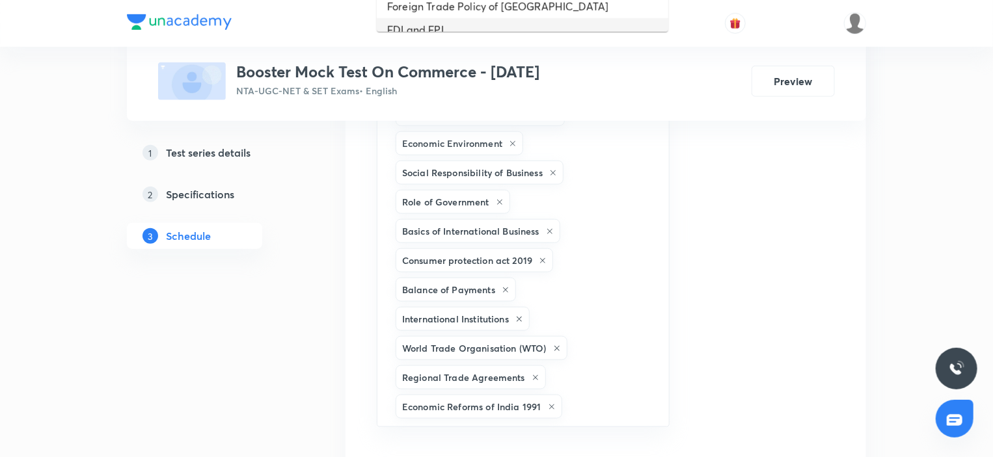
click at [460, 19] on li "FDI and FPI" at bounding box center [522, 29] width 291 height 23
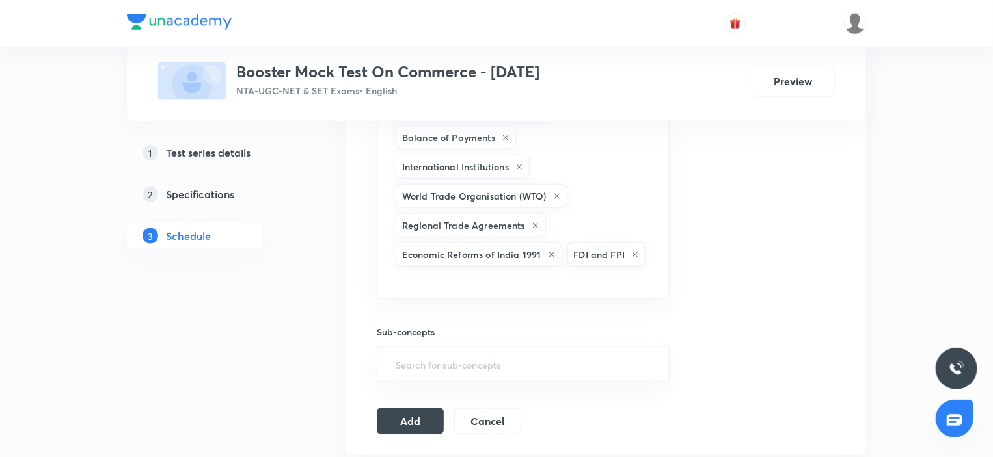
scroll to position [861, 0]
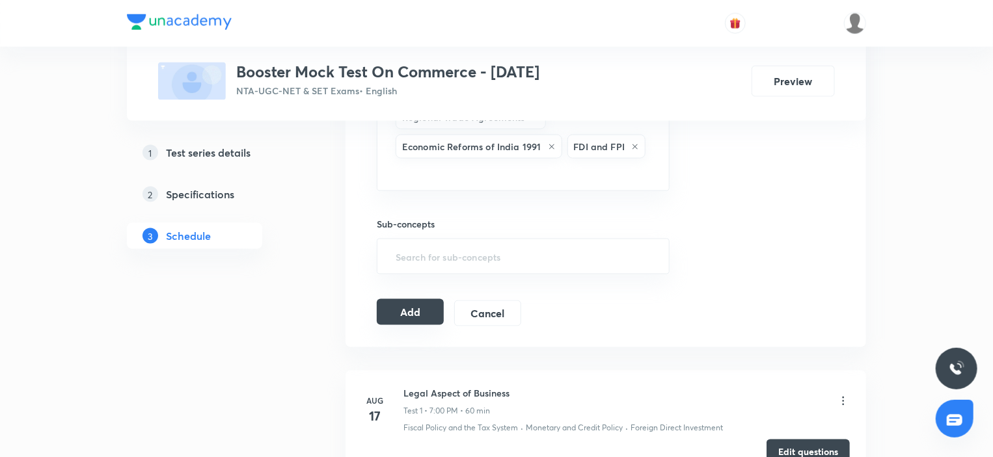
click at [418, 312] on button "Add" at bounding box center [410, 312] width 67 height 26
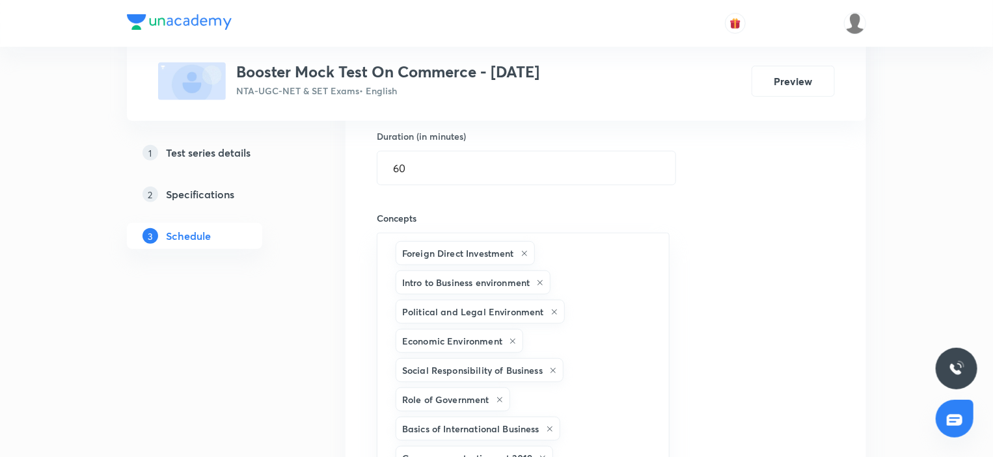
scroll to position [222, 0]
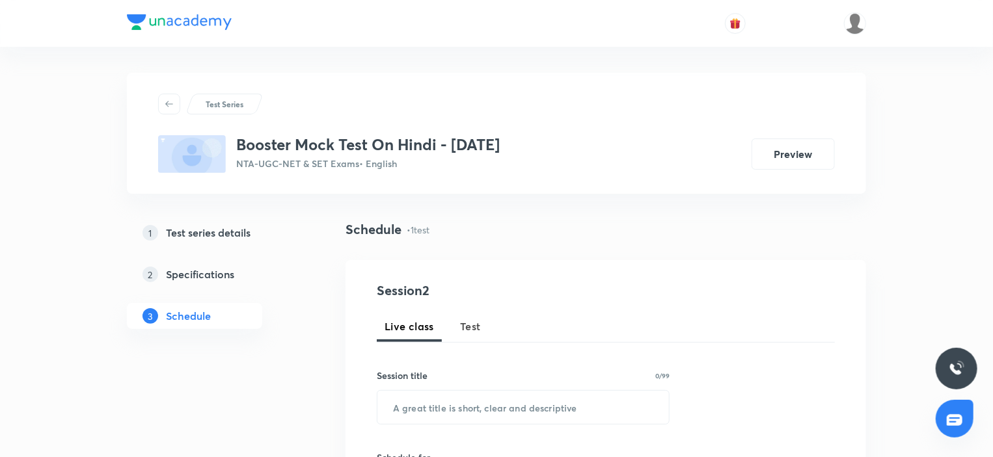
click at [465, 323] on span "Test" at bounding box center [470, 327] width 21 height 16
click at [449, 395] on input "text" at bounding box center [522, 407] width 291 height 33
paste input "Unit 5"
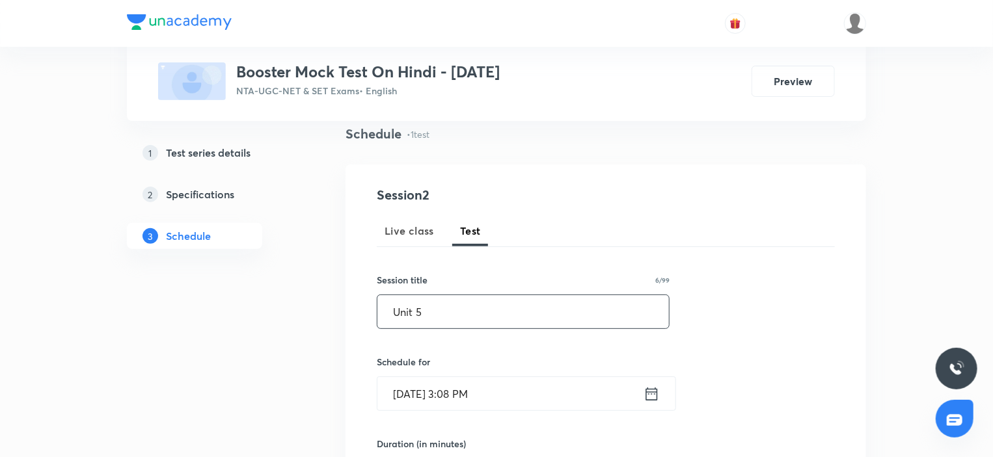
scroll to position [130, 0]
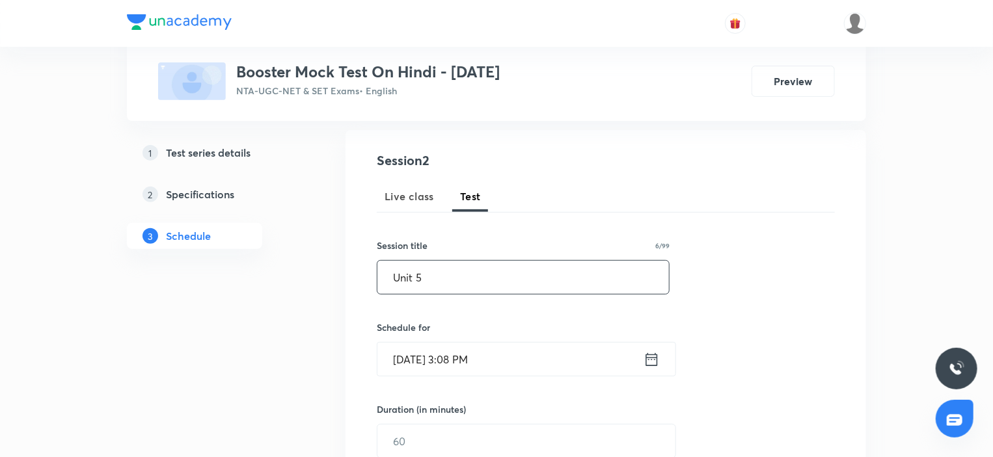
type input "Unit 5"
click at [449, 366] on input "Sep 1, 2025, 3:08 PM" at bounding box center [510, 359] width 266 height 33
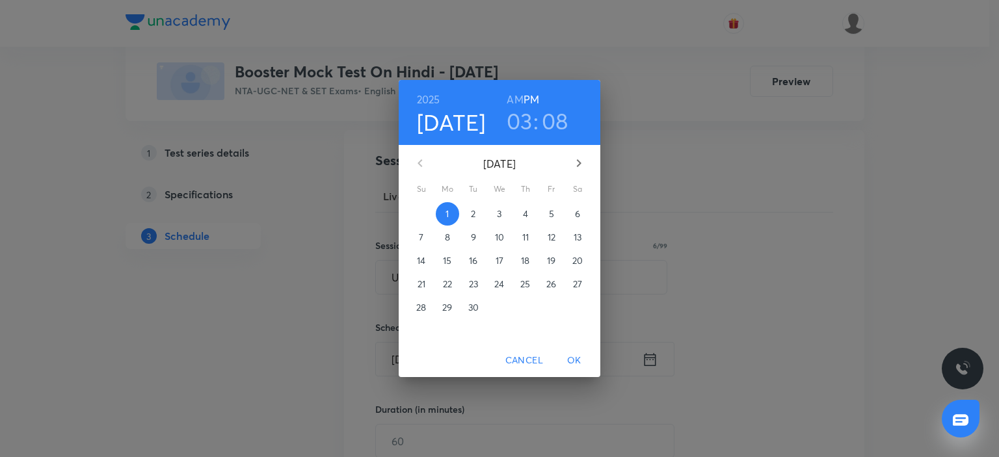
click at [426, 237] on span "7" at bounding box center [421, 237] width 23 height 13
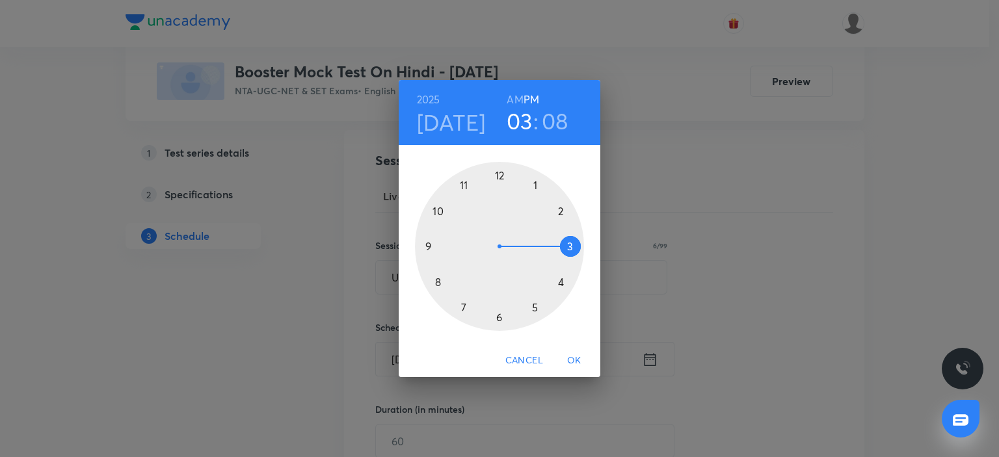
click at [465, 308] on div at bounding box center [499, 246] width 169 height 169
click at [500, 166] on div at bounding box center [499, 246] width 169 height 169
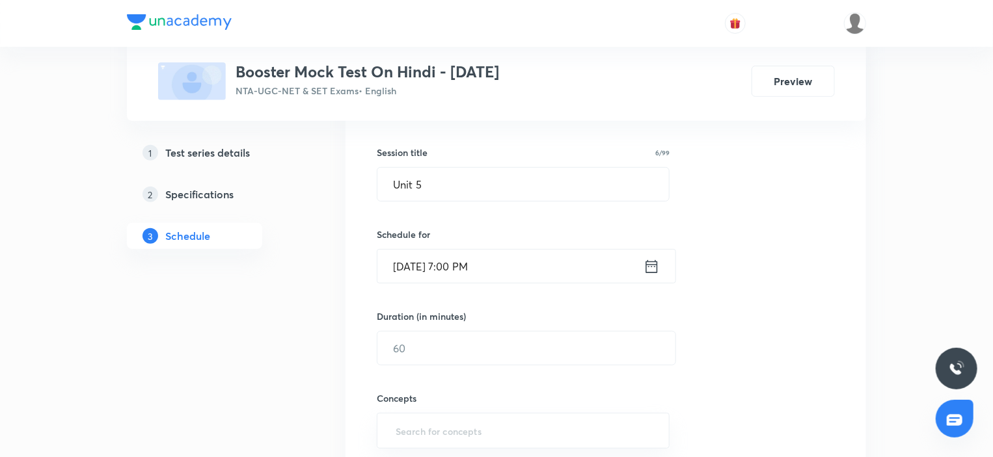
scroll to position [260, 0]
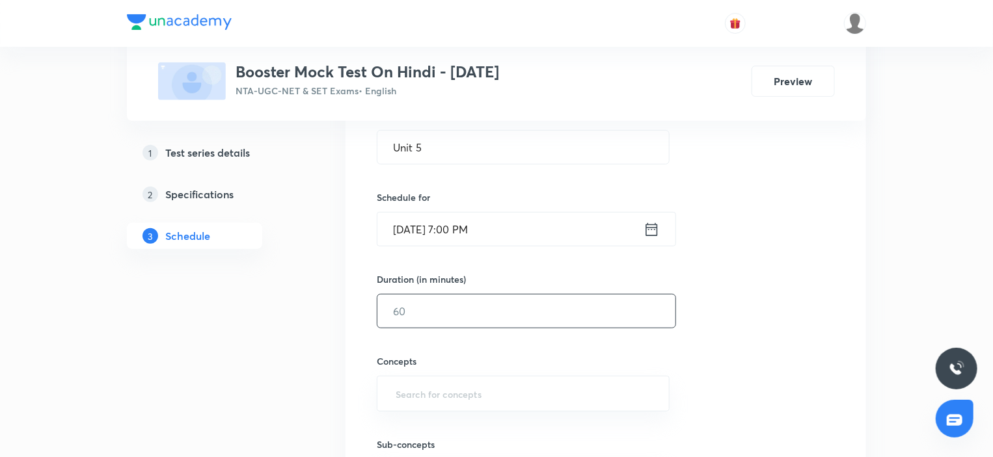
click at [429, 304] on input "text" at bounding box center [526, 311] width 298 height 33
type input "60"
click at [460, 449] on h6 "Sub-concepts" at bounding box center [523, 445] width 293 height 14
click at [449, 400] on input "text" at bounding box center [523, 394] width 260 height 24
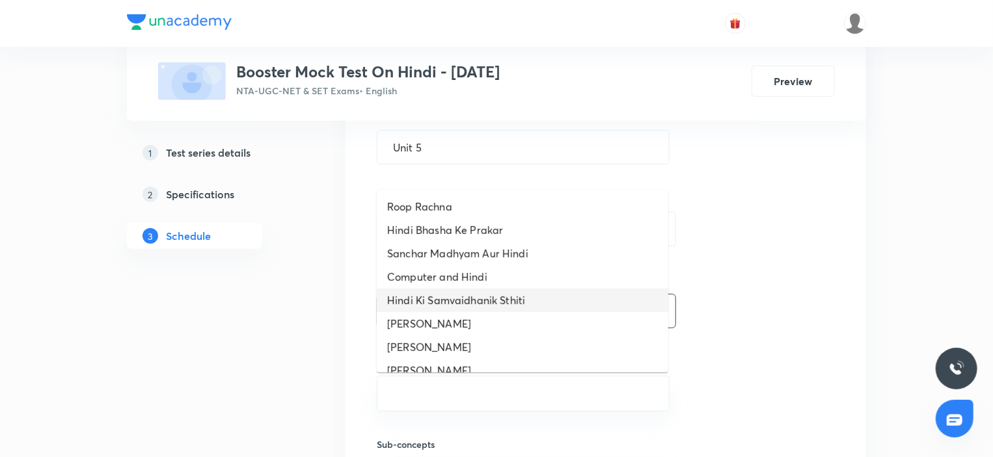
click at [465, 289] on li "Hindi Ki Samvaidhanik Sthiti" at bounding box center [522, 300] width 291 height 23
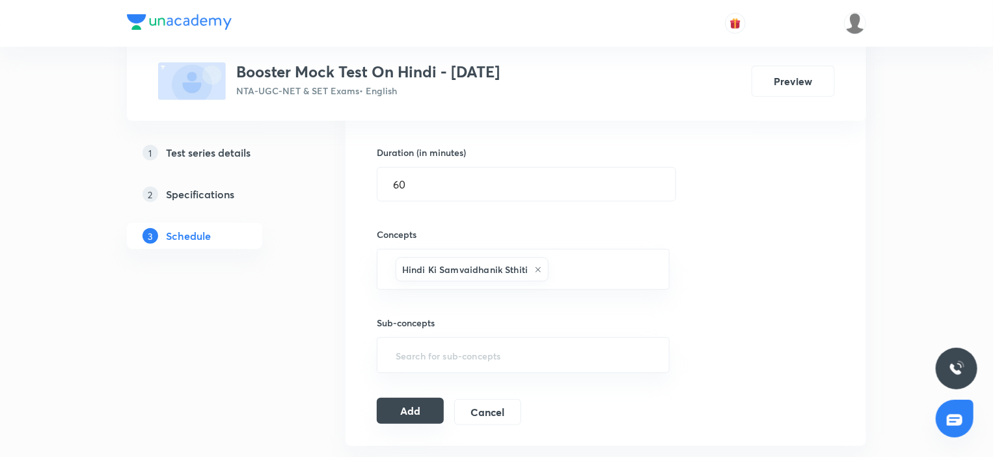
scroll to position [520, 0]
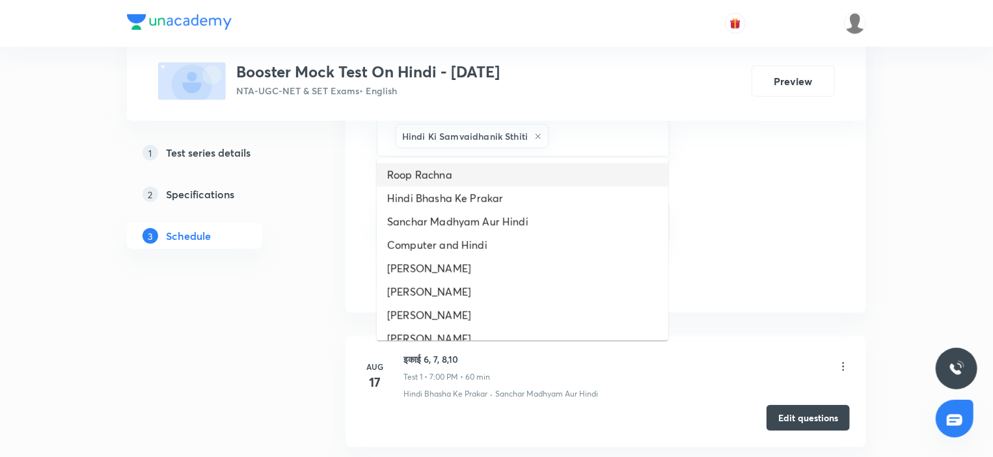
click at [442, 179] on li "Roop Rachna" at bounding box center [522, 174] width 291 height 23
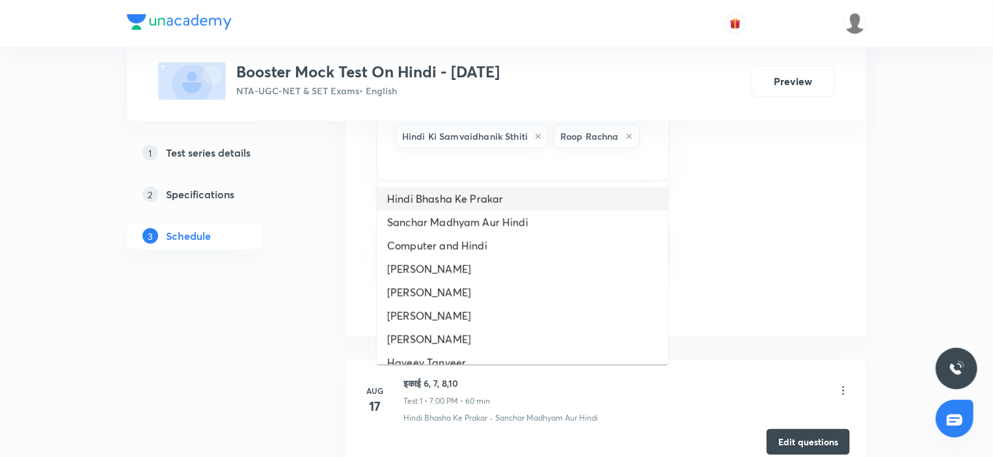
click at [445, 202] on li "Hindi Bhasha Ke Prakar" at bounding box center [522, 198] width 291 height 23
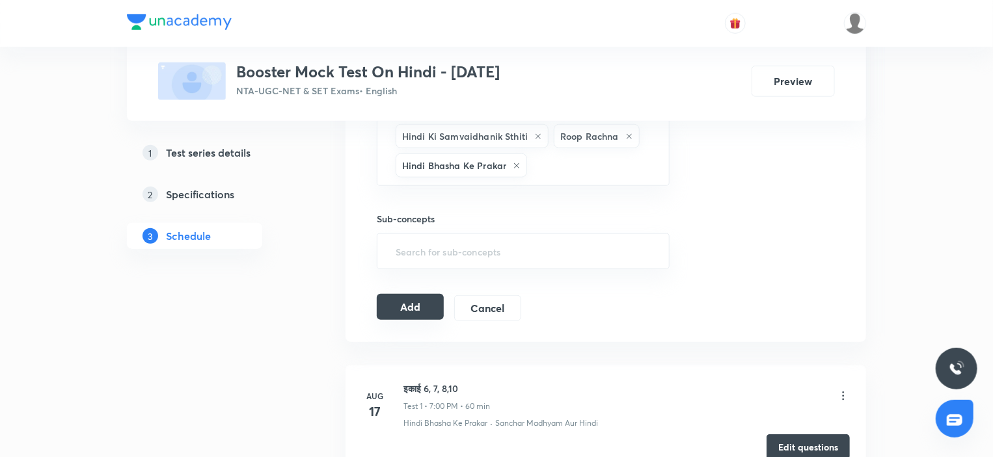
click at [431, 304] on button "Add" at bounding box center [410, 307] width 67 height 26
click at [416, 299] on button "Add" at bounding box center [410, 307] width 67 height 26
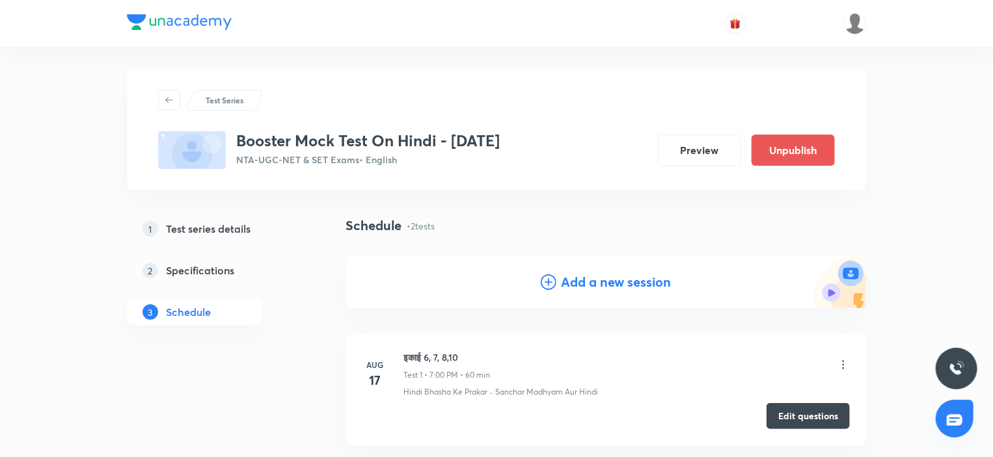
scroll to position [0, 0]
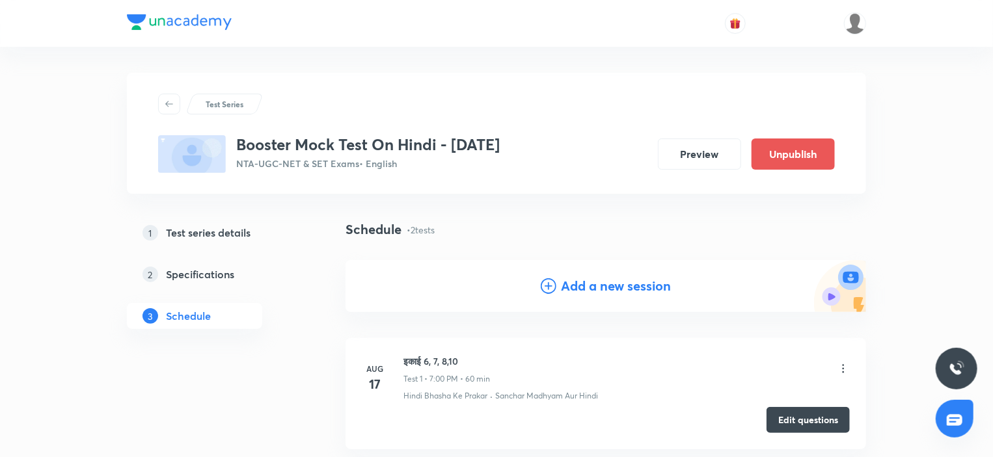
click at [604, 286] on h4 "Add a new session" at bounding box center [616, 286] width 110 height 20
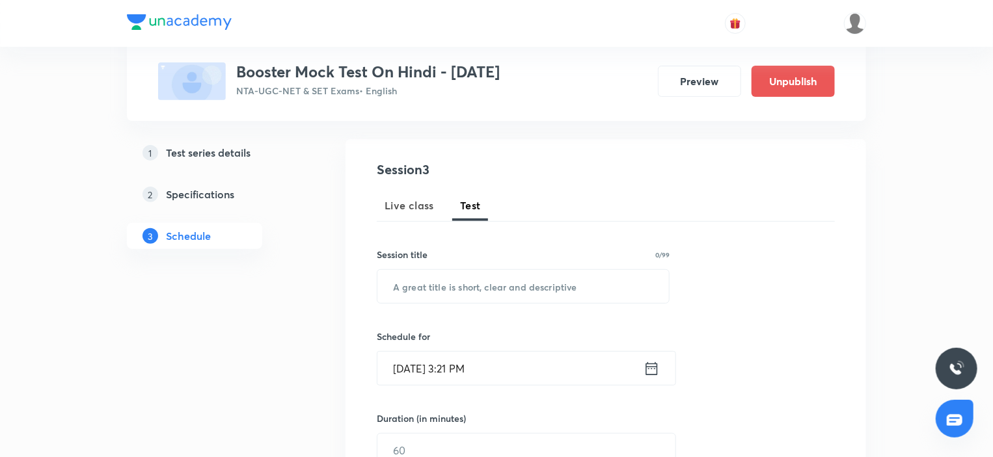
scroll to position [130, 0]
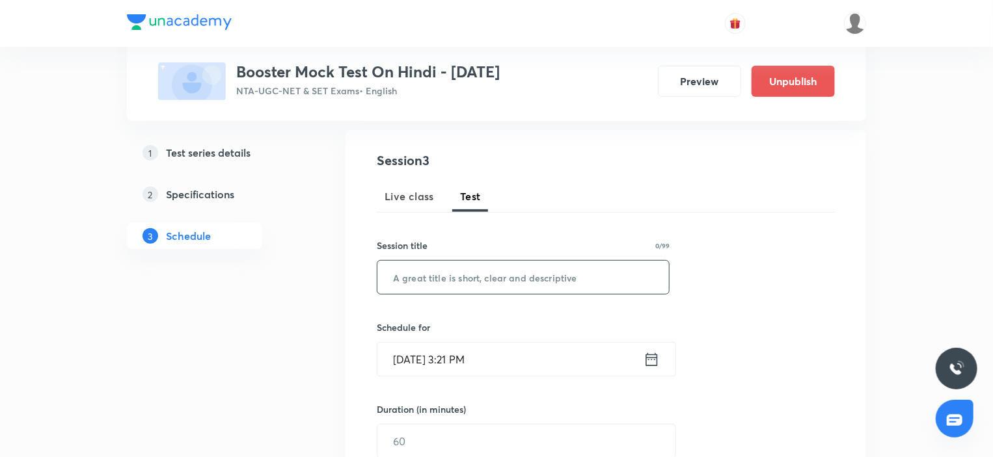
click at [433, 291] on input "text" at bounding box center [522, 277] width 291 height 33
paste input "Unit 3"
type input "Unit 3"
click at [539, 353] on input "Sep 1, 2025, 3:21 PM" at bounding box center [510, 359] width 266 height 33
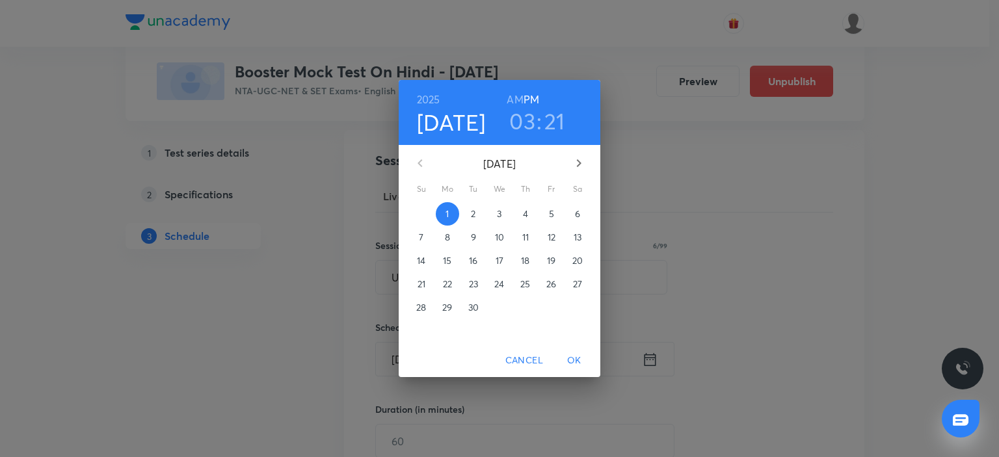
click at [427, 257] on span "14" at bounding box center [421, 260] width 23 height 13
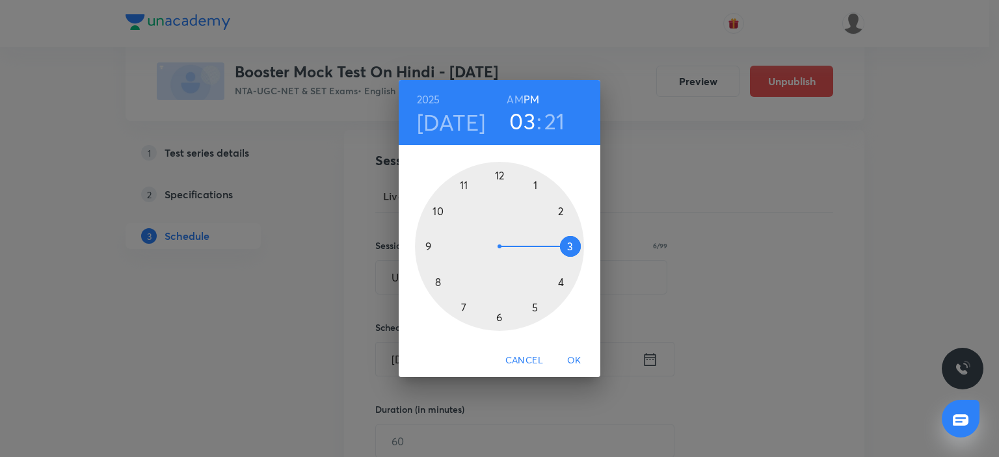
click at [464, 309] on div at bounding box center [499, 246] width 169 height 169
click at [500, 172] on div at bounding box center [499, 246] width 169 height 169
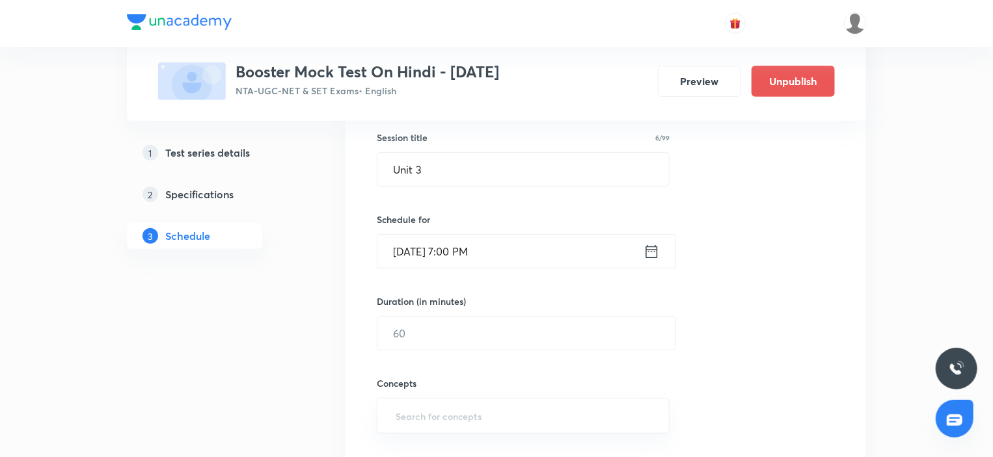
scroll to position [260, 0]
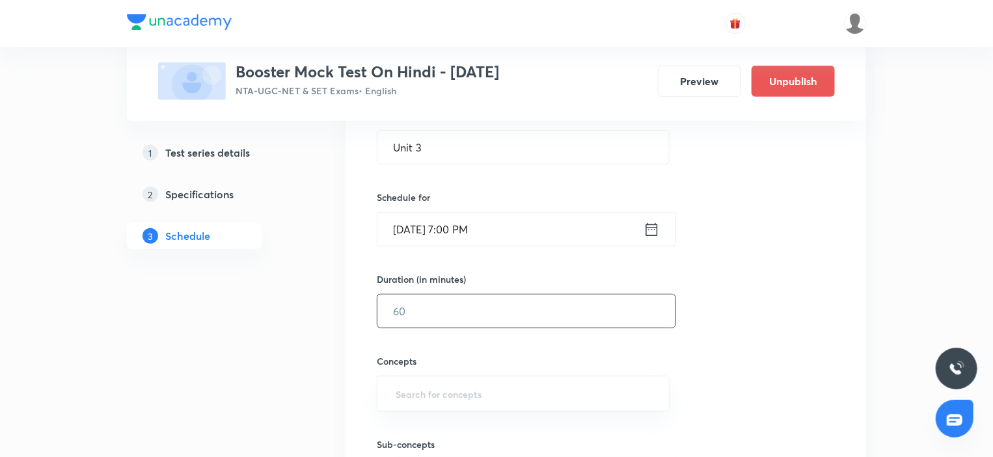
click at [425, 308] on input "text" at bounding box center [526, 311] width 298 height 33
type input "60"
click at [451, 403] on input "text" at bounding box center [523, 394] width 260 height 24
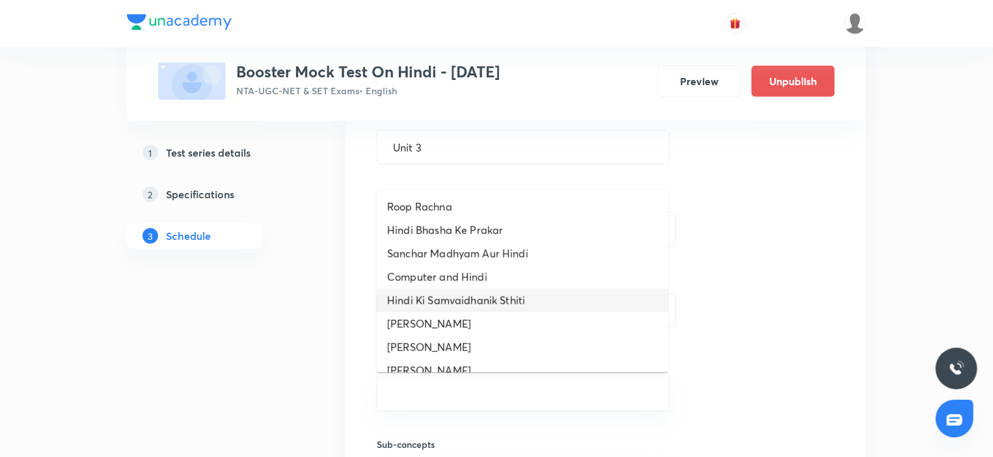
click at [441, 301] on li "Hindi Ki Samvaidhanik Sthiti" at bounding box center [522, 300] width 291 height 23
click at [441, 301] on li "Jaishankar Prasad" at bounding box center [522, 300] width 291 height 23
type input "60"
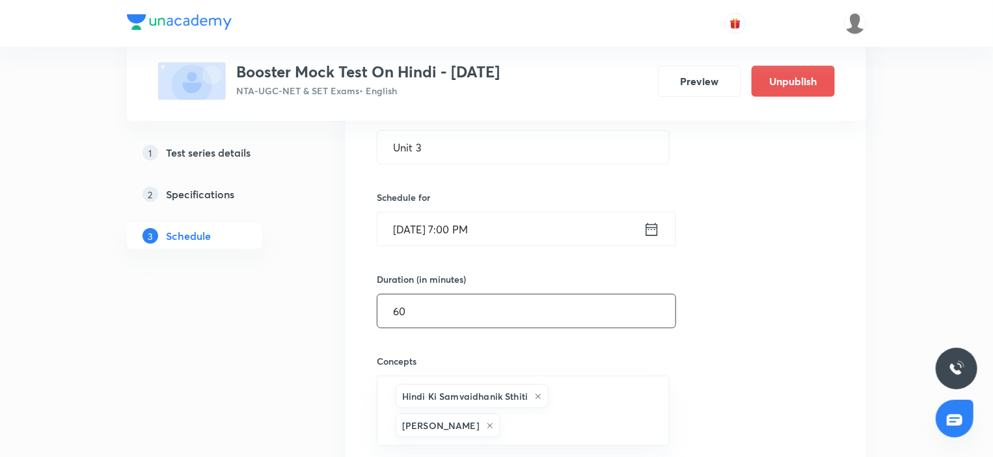
click at [441, 301] on input "60" at bounding box center [526, 311] width 298 height 33
click at [565, 414] on input "text" at bounding box center [578, 426] width 150 height 24
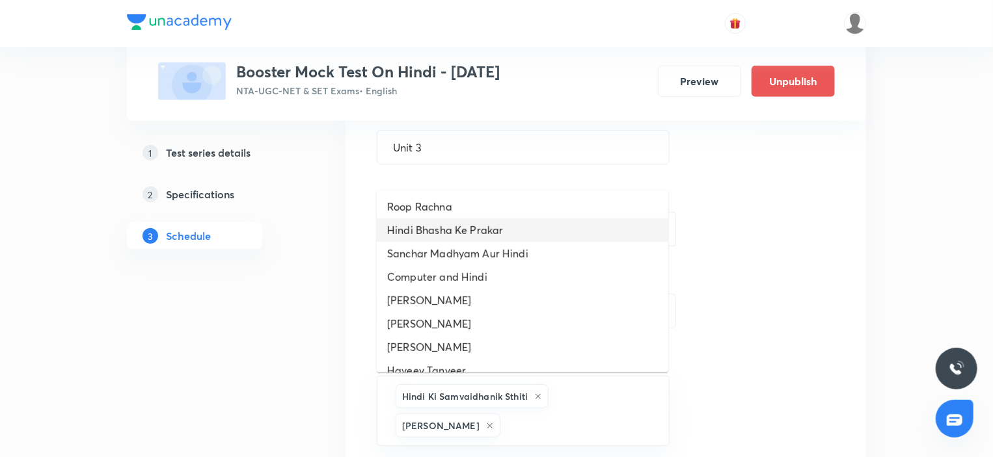
click at [461, 234] on li "Hindi Bhasha Ke Prakar" at bounding box center [522, 230] width 291 height 23
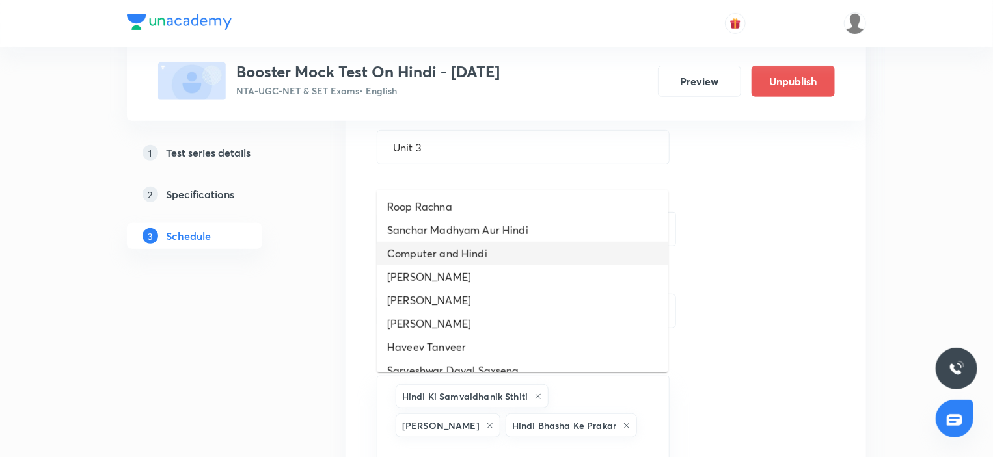
click at [453, 259] on li "Computer and Hindi" at bounding box center [522, 253] width 291 height 23
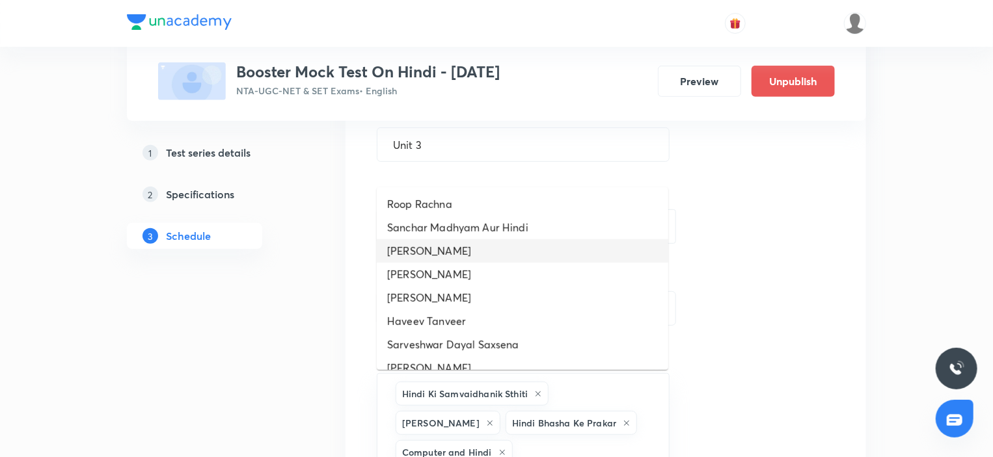
click at [445, 248] on li "Dharmveer Bharti" at bounding box center [522, 250] width 291 height 23
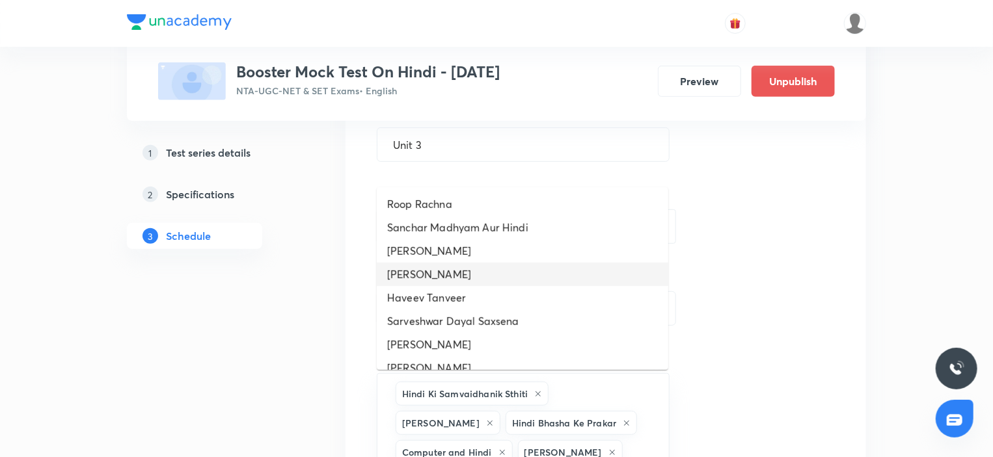
click at [448, 263] on li "Mohan Rakesh" at bounding box center [522, 274] width 291 height 23
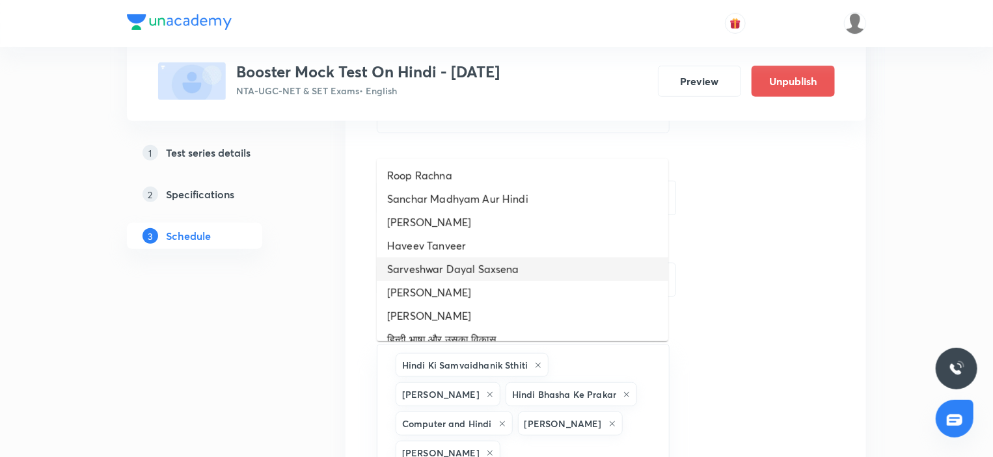
click at [444, 258] on li "Sarveshwar Dayal Saxsena" at bounding box center [522, 269] width 291 height 23
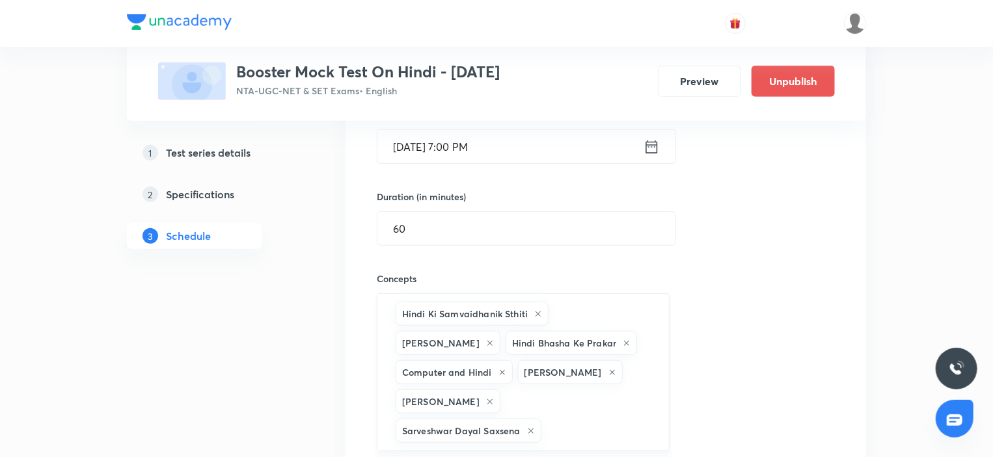
scroll to position [552, 0]
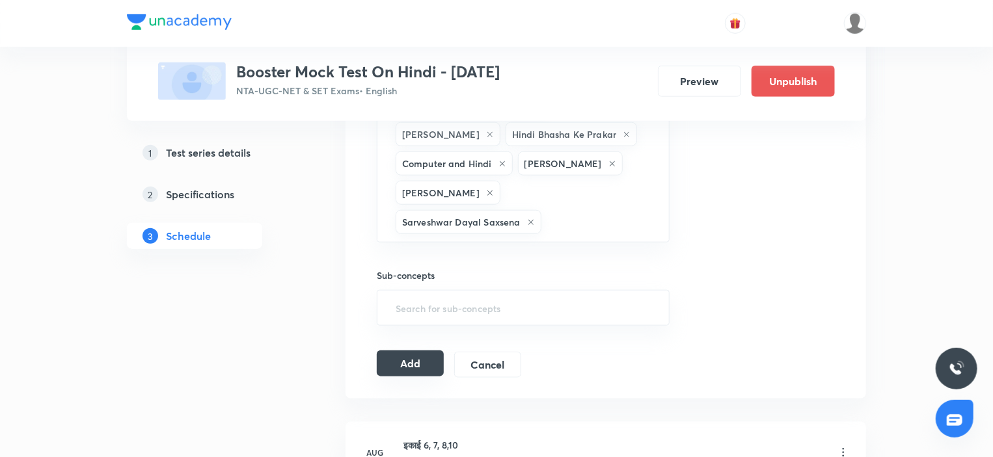
click at [424, 365] on button "Add" at bounding box center [410, 364] width 67 height 26
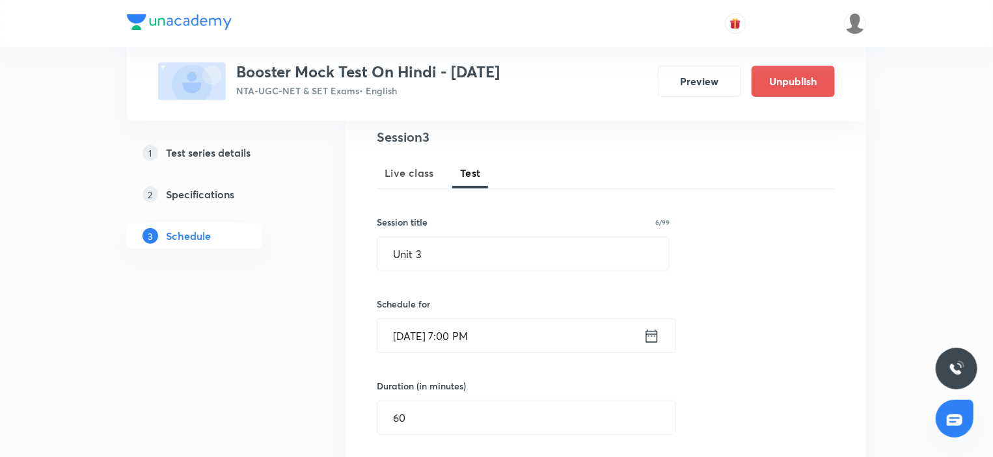
scroll to position [31, 0]
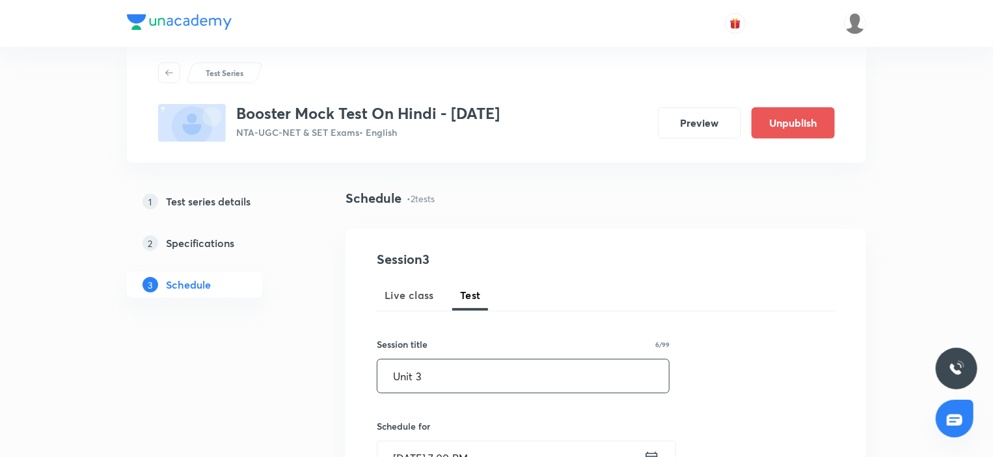
click at [467, 373] on input "Unit 3" at bounding box center [522, 376] width 291 height 33
paste input "4"
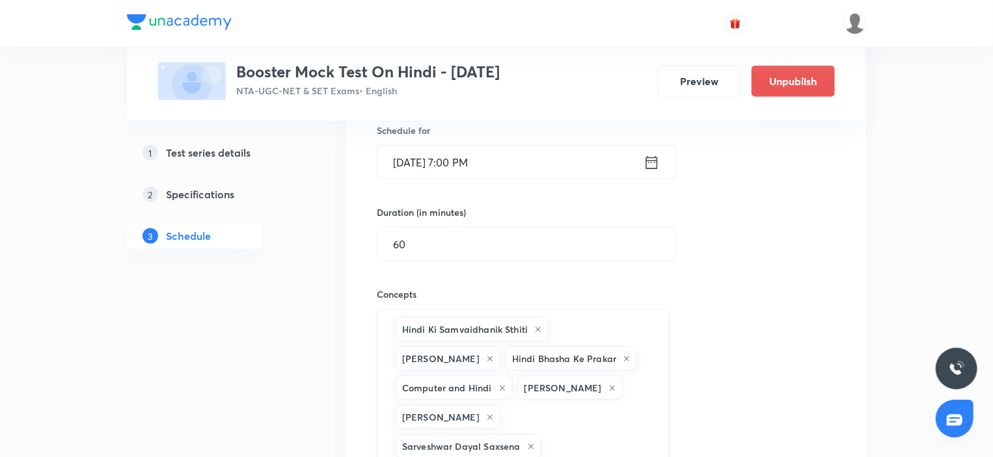
scroll to position [291, 0]
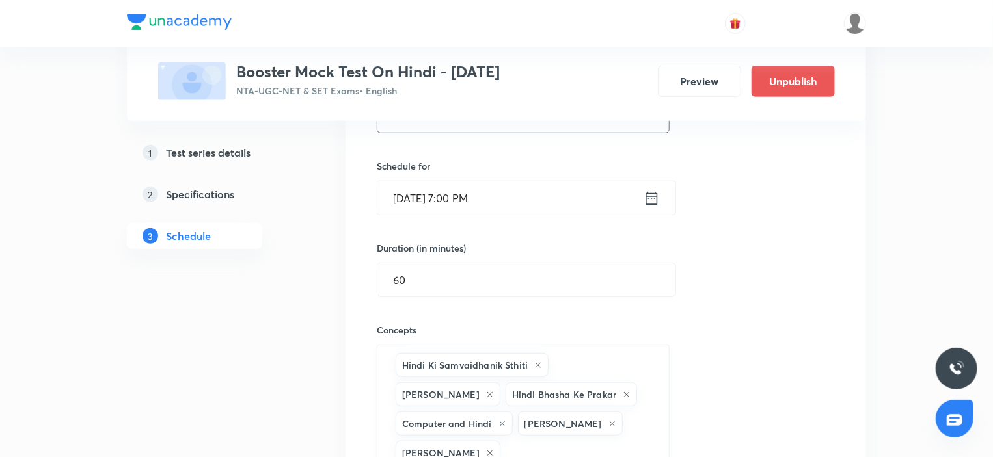
click at [654, 384] on div "Hindi Ki Samvaidhanik Sthiti Jaishankar Prasad Hindi Bhasha Ke Prakar Computer …" at bounding box center [523, 424] width 293 height 158
type input "Unit 4"
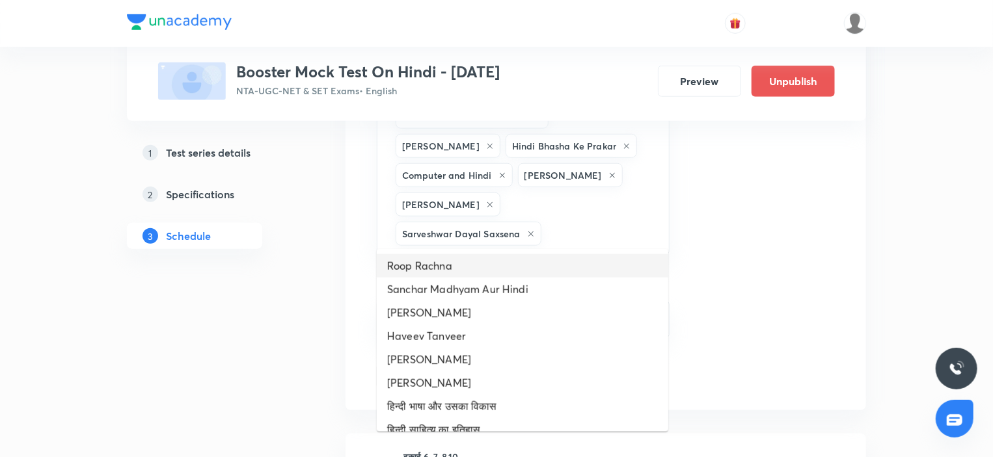
click at [447, 262] on li "Roop Rachna" at bounding box center [522, 265] width 291 height 23
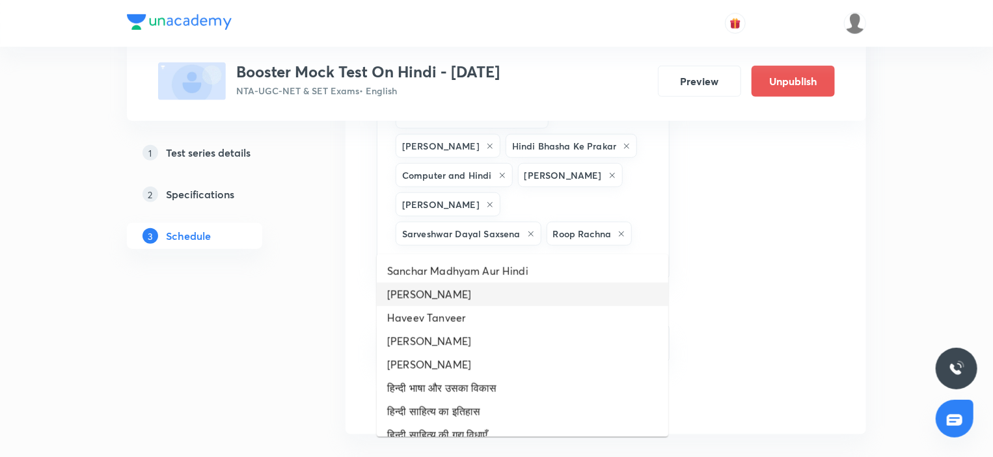
click at [449, 283] on li "Lakshmi Narayan Lal" at bounding box center [522, 294] width 291 height 23
click at [449, 283] on li "Haveev Tanveer" at bounding box center [522, 294] width 291 height 23
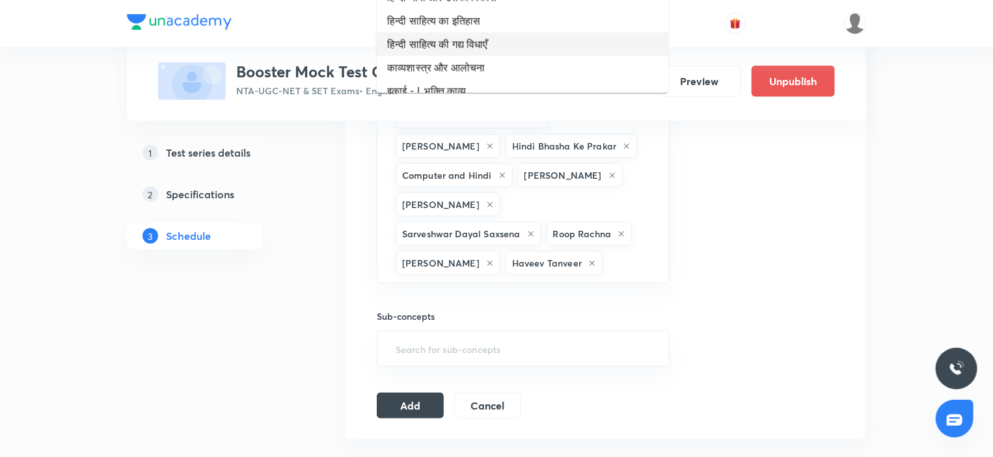
click at [433, 46] on li "हिन्दी साहित्य की गद्य विधाएँ" at bounding box center [522, 44] width 291 height 23
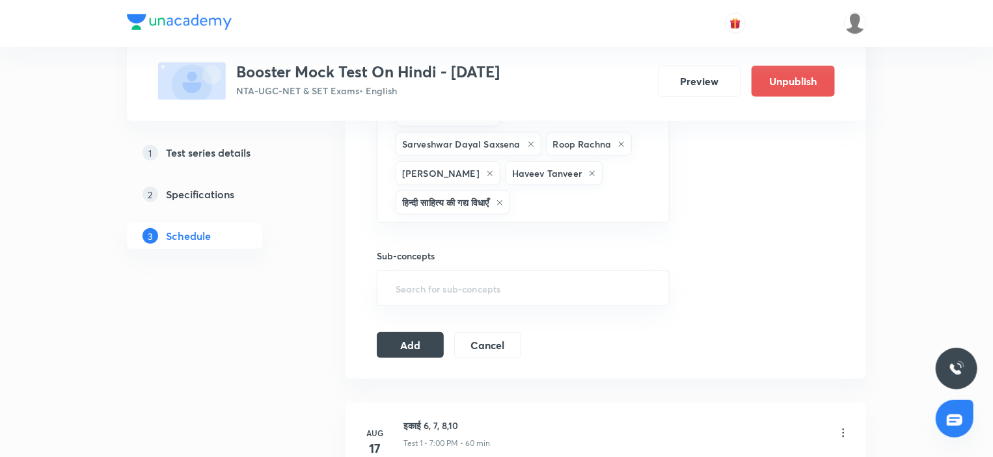
scroll to position [670, 0]
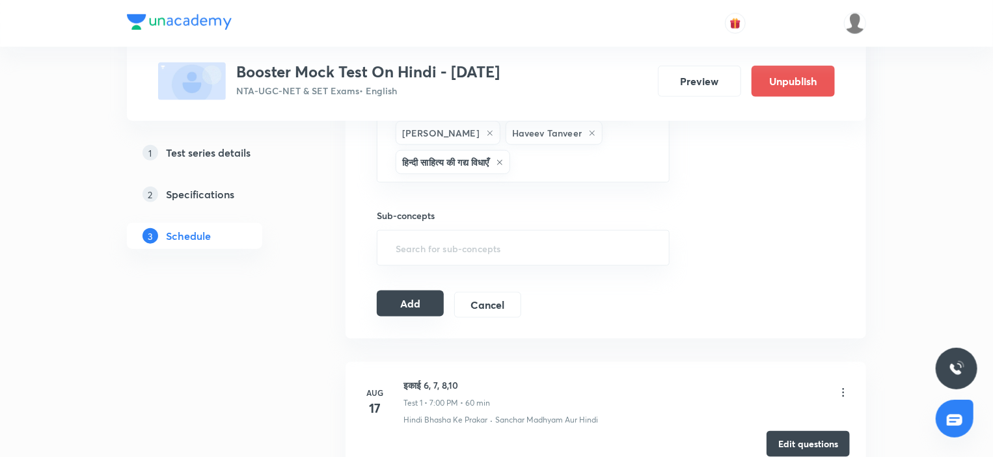
click at [415, 299] on button "Add" at bounding box center [410, 304] width 67 height 26
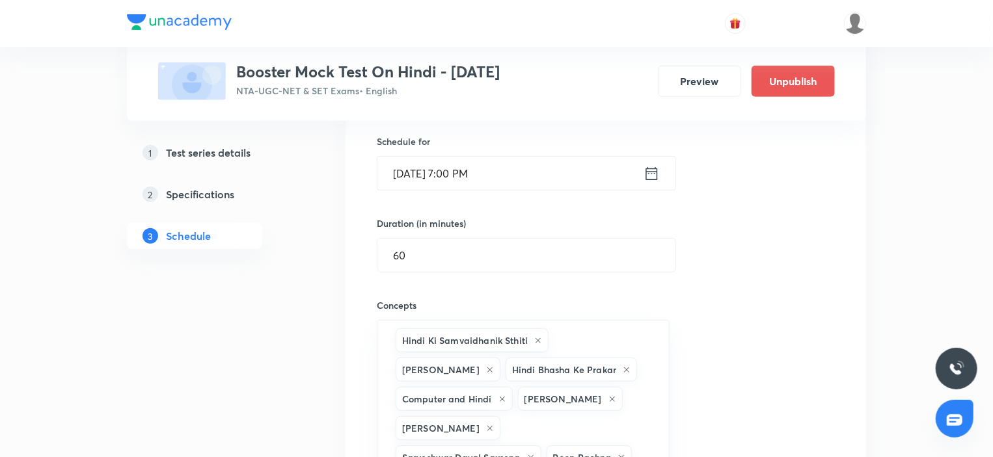
scroll to position [260, 0]
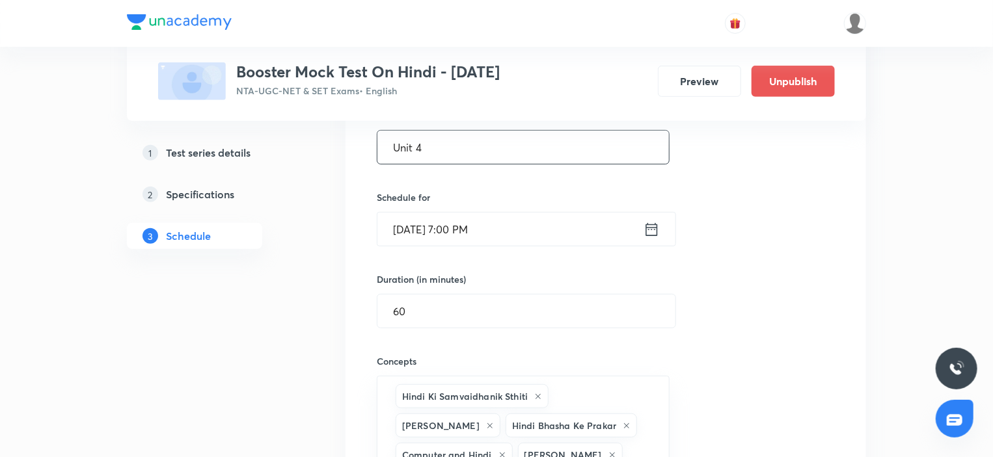
click at [448, 157] on input "Unit 4" at bounding box center [522, 147] width 291 height 33
paste input "2"
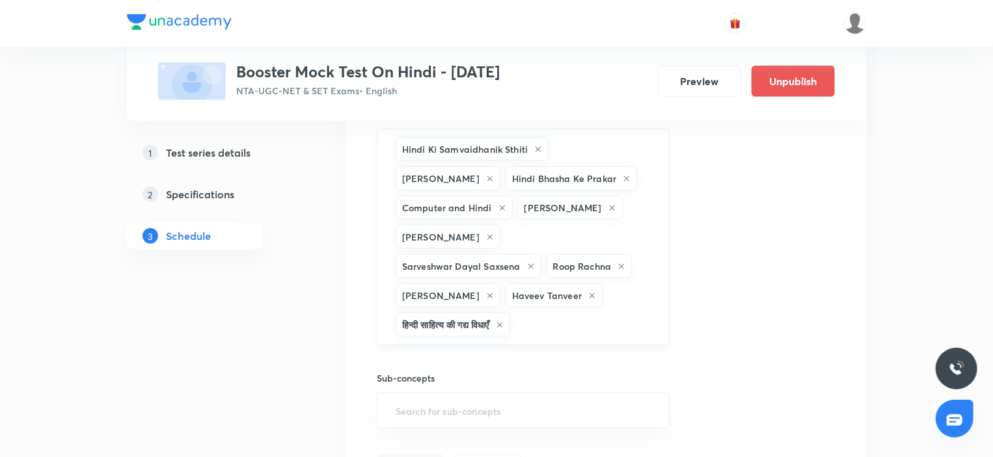
scroll to position [520, 0]
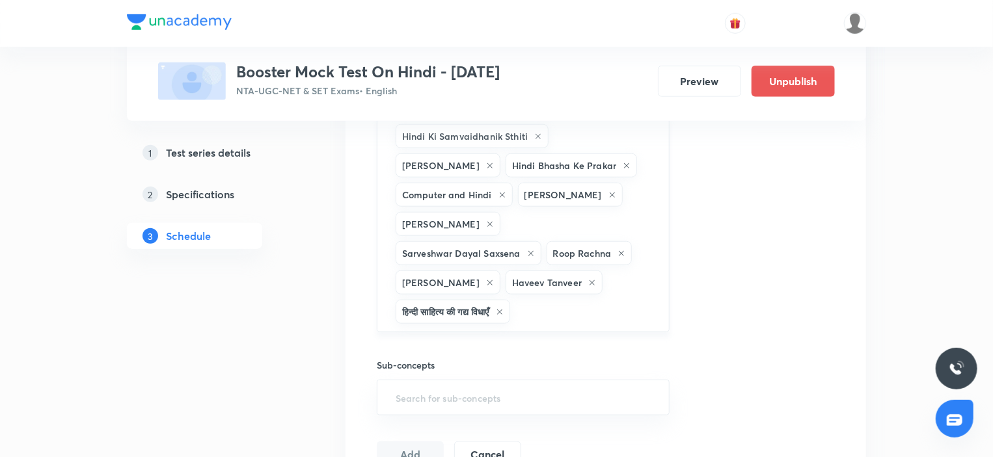
click at [654, 266] on div "Hindi Ki Samvaidhanik Sthiti Jaishankar Prasad Hindi Bhasha Ke Prakar Computer …" at bounding box center [523, 224] width 293 height 217
type input "Unit 2"
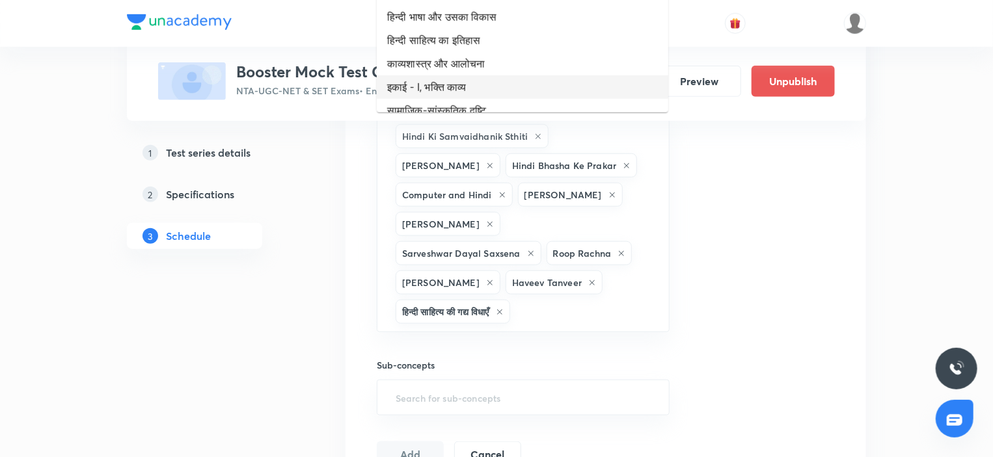
click at [468, 60] on li "काव्यशास्त्र और आलोचना" at bounding box center [522, 63] width 291 height 23
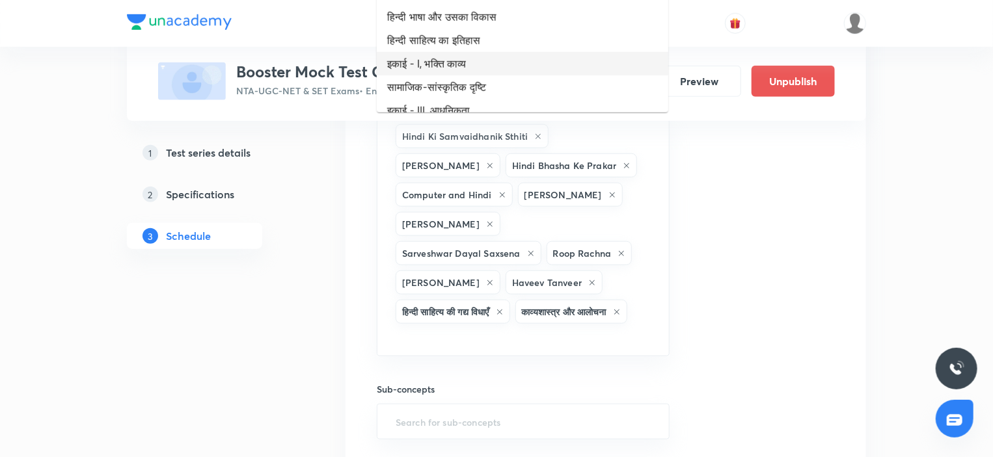
click at [466, 60] on li "इकाई - I, भक्ति काव्य" at bounding box center [522, 63] width 291 height 23
click at [465, 59] on li "सामाजिक-सांस्कृतिक दृष्टि" at bounding box center [522, 63] width 291 height 23
click at [464, 58] on li "इकाई - III, आधुनिकता" at bounding box center [522, 63] width 291 height 23
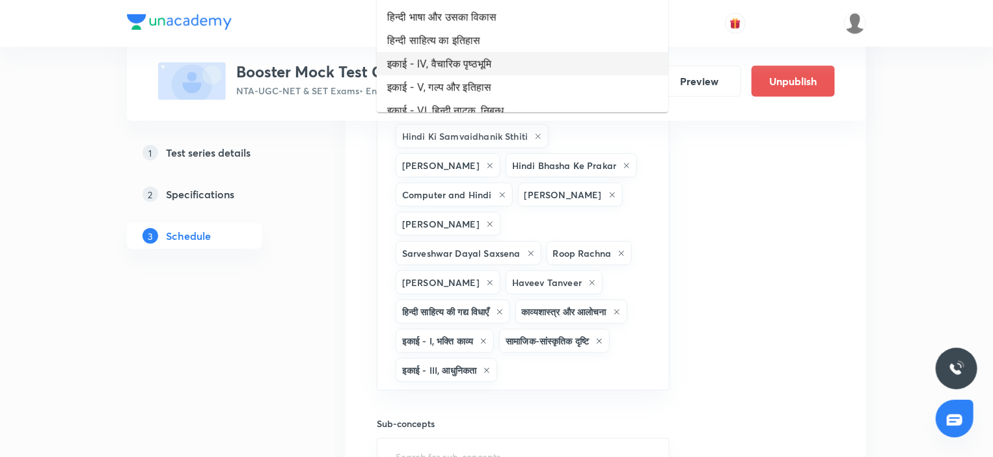
click at [464, 58] on li "इकाई - IV, वैचारिक पृष्ठभूमि" at bounding box center [522, 63] width 291 height 23
click at [464, 52] on li "इकाई - V, गल्प और इतिहास" at bounding box center [522, 63] width 291 height 23
click at [464, 49] on li "हिन्दी साहित्य का इतिहास" at bounding box center [522, 40] width 291 height 23
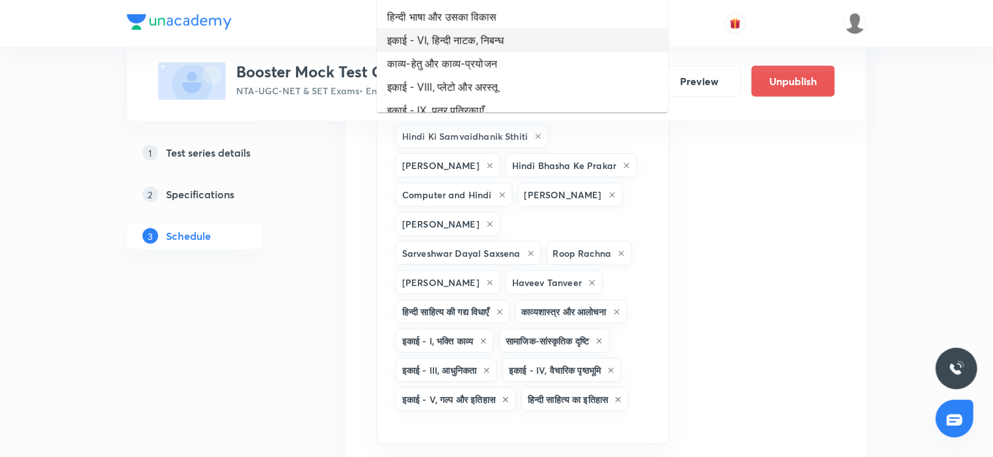
click at [464, 48] on li "इकाई - VI, हिन्दी नाटक, निबन्ध" at bounding box center [522, 40] width 291 height 23
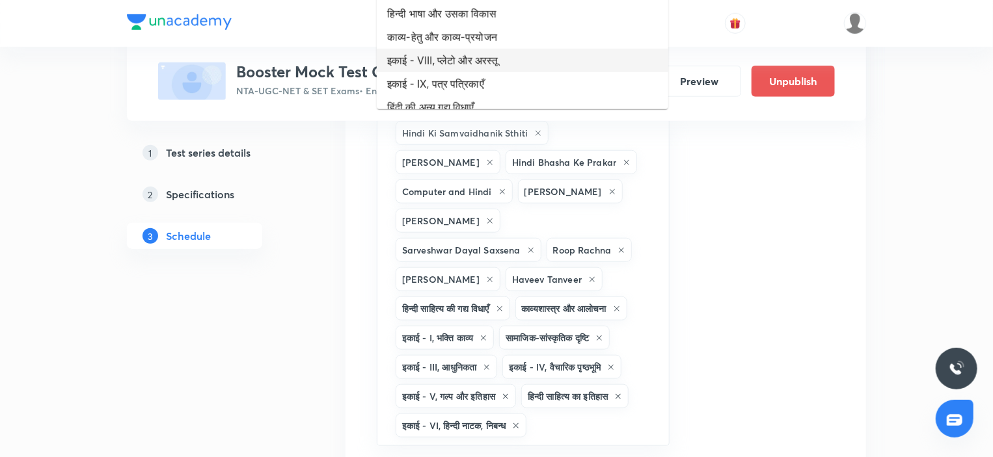
click at [464, 49] on li "इकाई - VIII, प्लेटो और अरस्तू" at bounding box center [522, 60] width 291 height 23
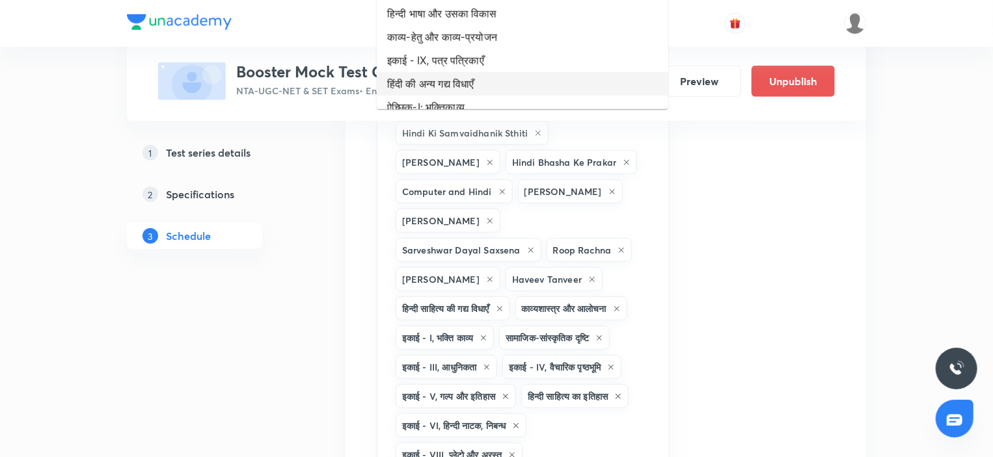
scroll to position [553, 0]
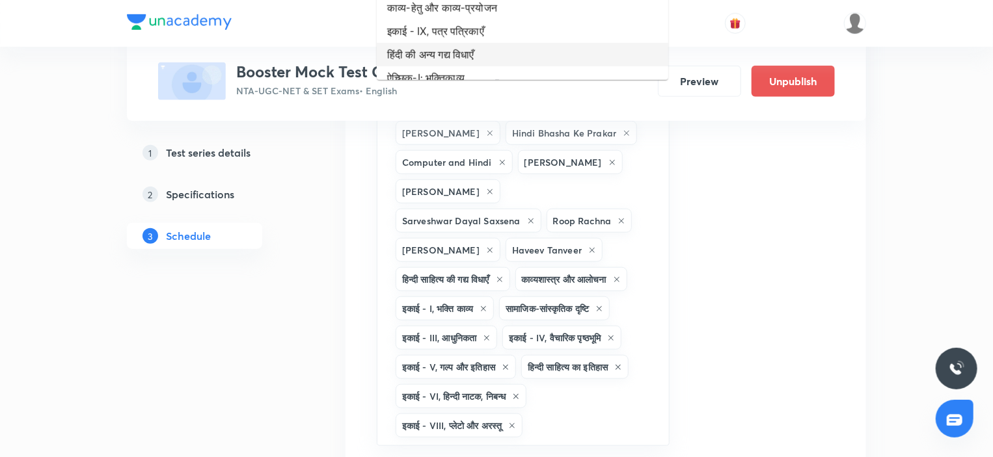
click at [464, 48] on li "हिंदी की अन्य गद्य विधाएँ" at bounding box center [522, 54] width 291 height 23
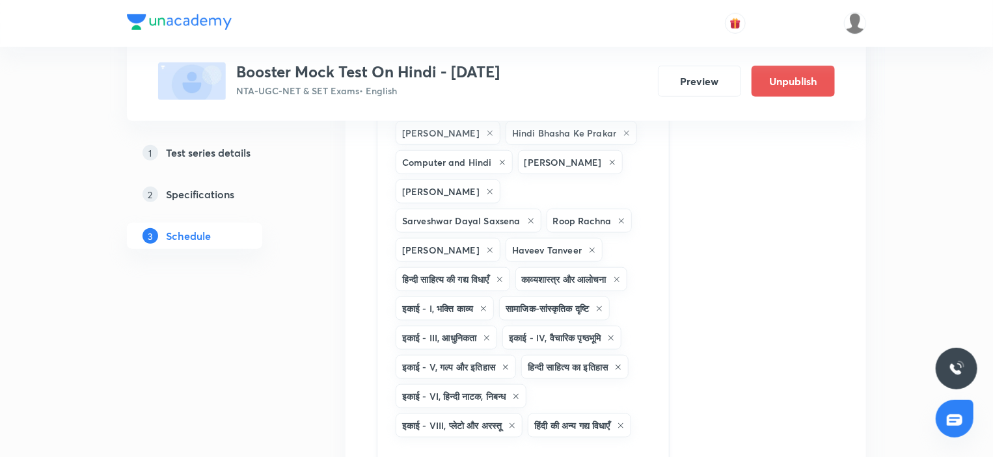
scroll to position [813, 0]
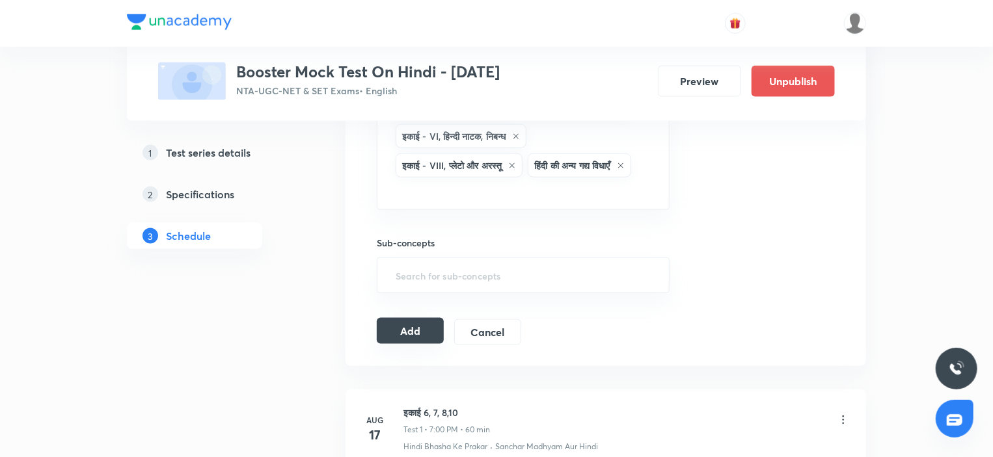
click at [417, 344] on button "Add" at bounding box center [410, 331] width 67 height 26
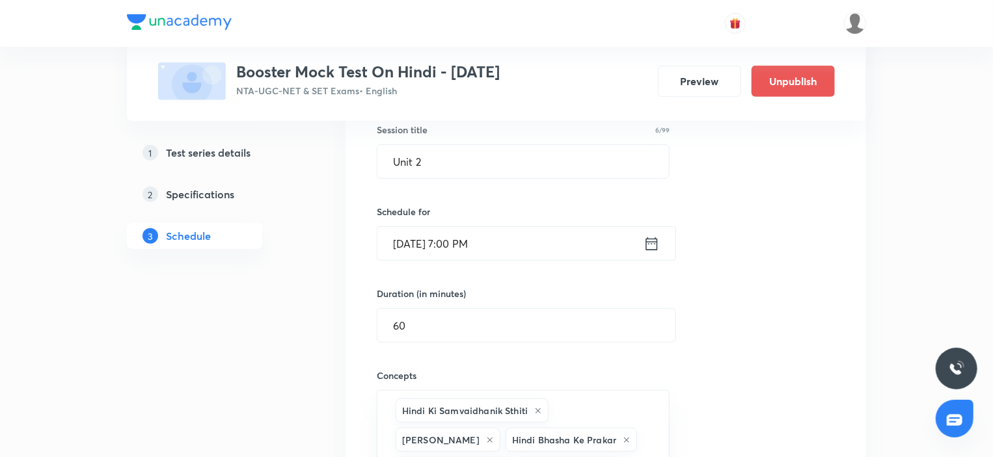
scroll to position [33, 0]
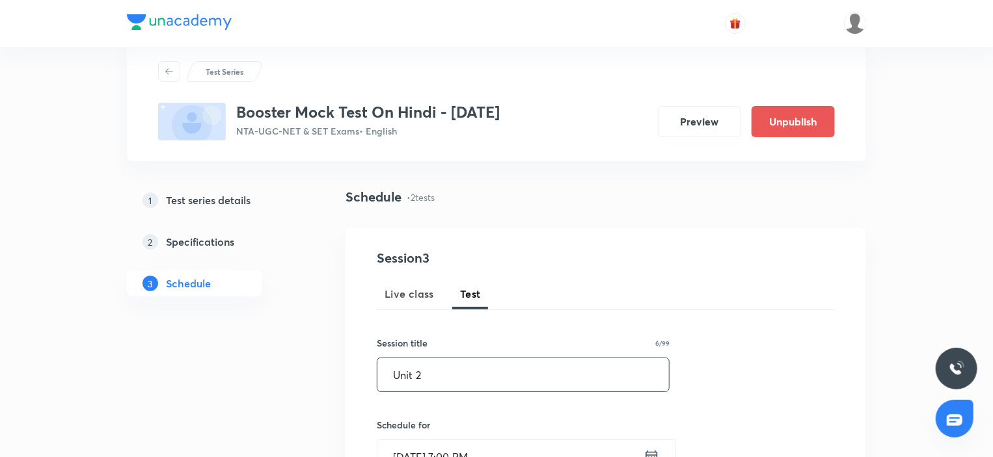
click at [459, 374] on input "Unit 2" at bounding box center [522, 374] width 291 height 33
paste input "1"
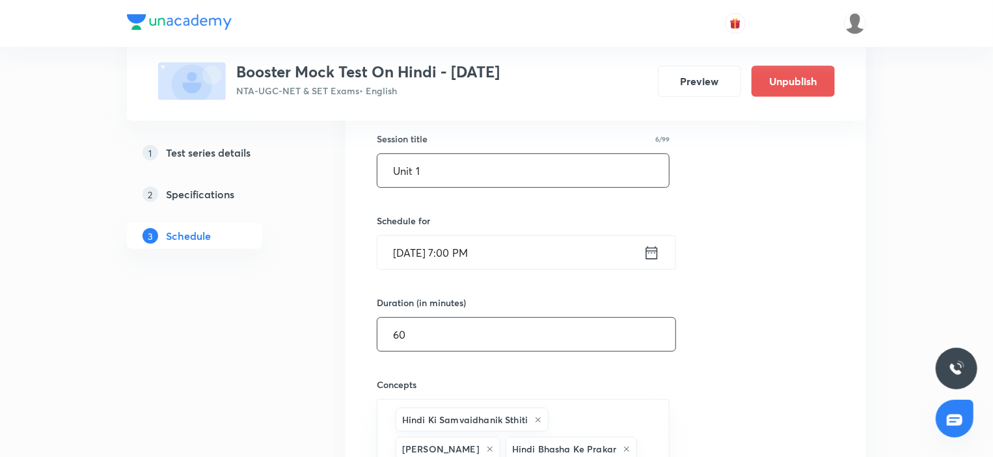
scroll to position [293, 0]
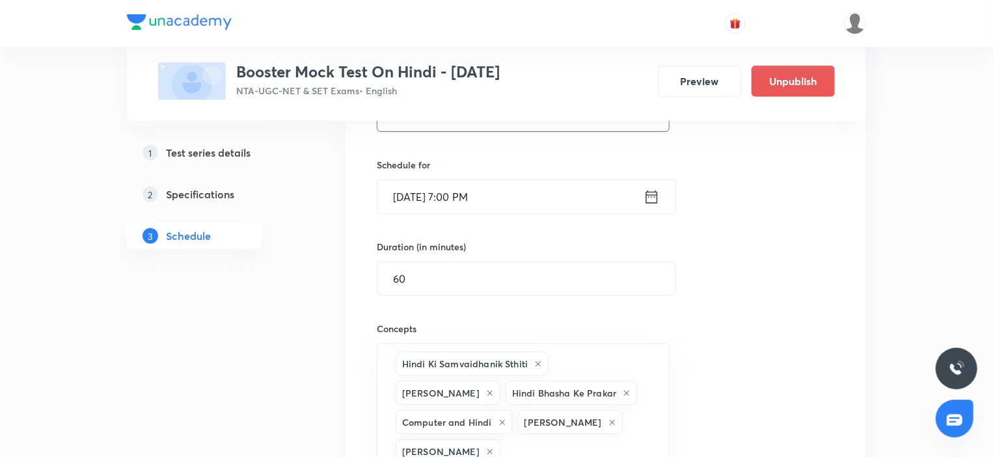
type input "Unit 1"
click at [552, 205] on input "Sep 14, 2025, 7:00 PM" at bounding box center [510, 196] width 266 height 33
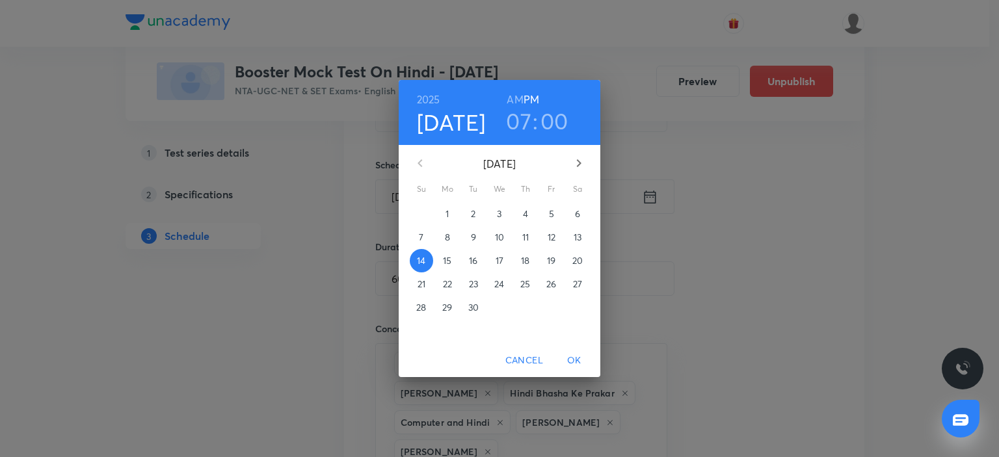
click at [423, 304] on p "28" at bounding box center [421, 307] width 10 height 13
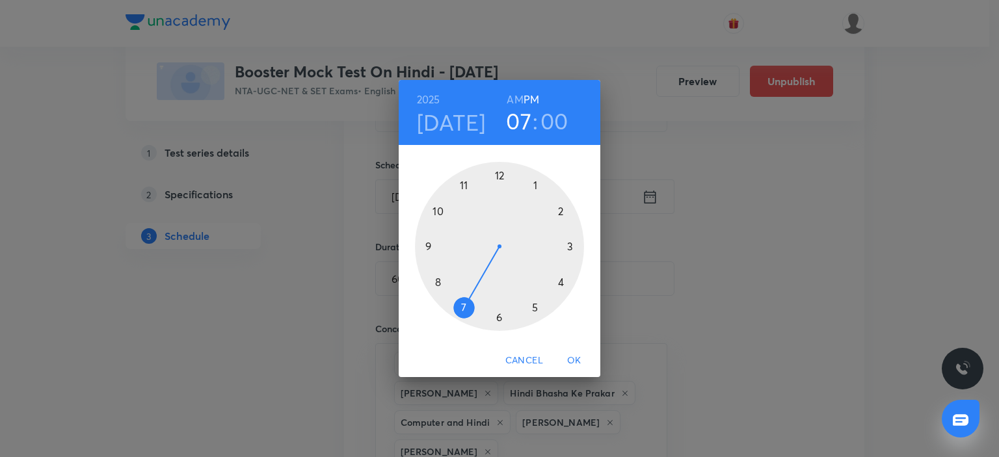
click at [572, 356] on span "OK" at bounding box center [574, 361] width 31 height 16
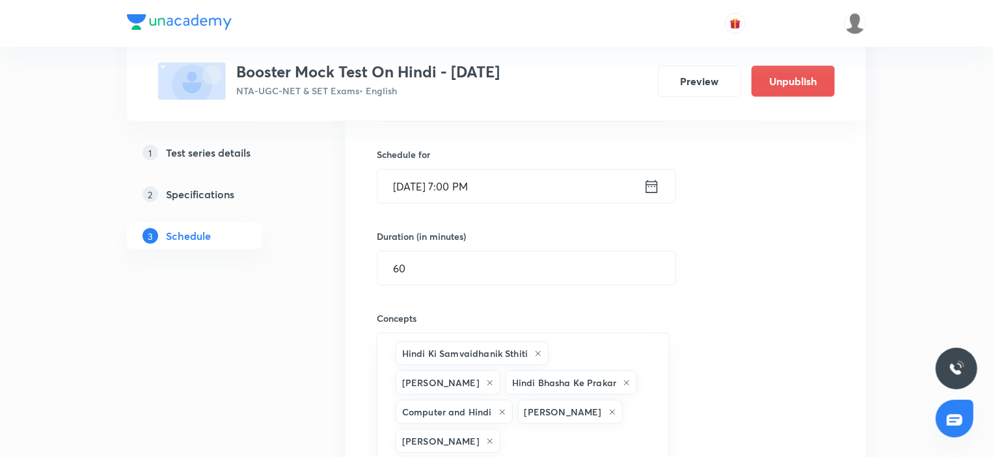
scroll to position [163, 0]
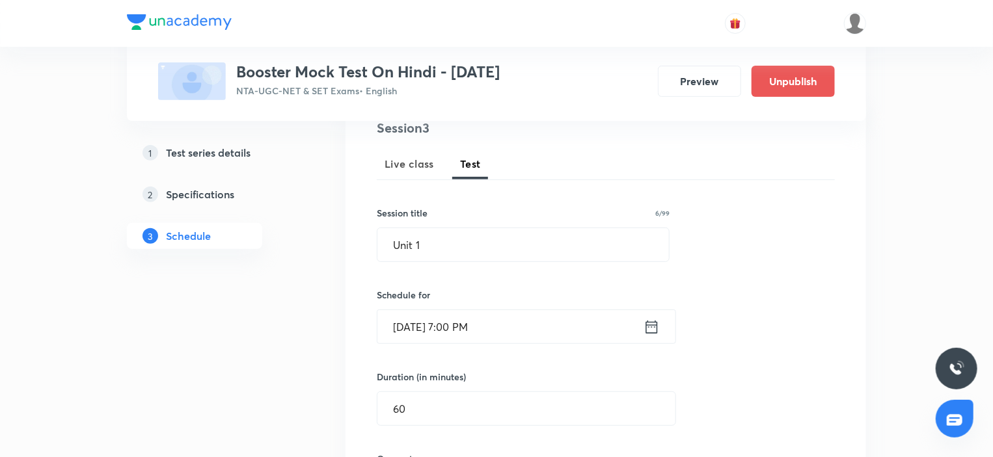
click at [549, 327] on input "Sep 28, 2025, 7:00 PM" at bounding box center [510, 326] width 266 height 33
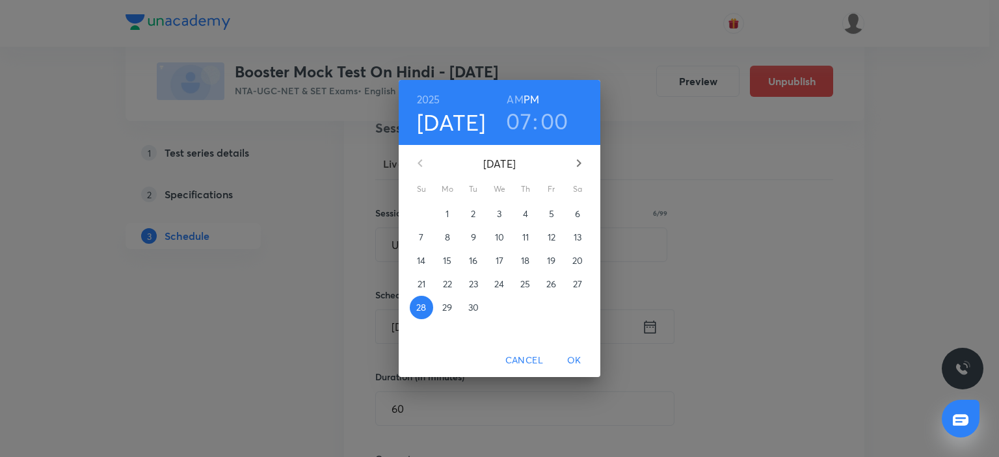
click at [585, 159] on icon "button" at bounding box center [579, 163] width 16 height 16
click at [421, 238] on p "5" at bounding box center [421, 237] width 5 height 13
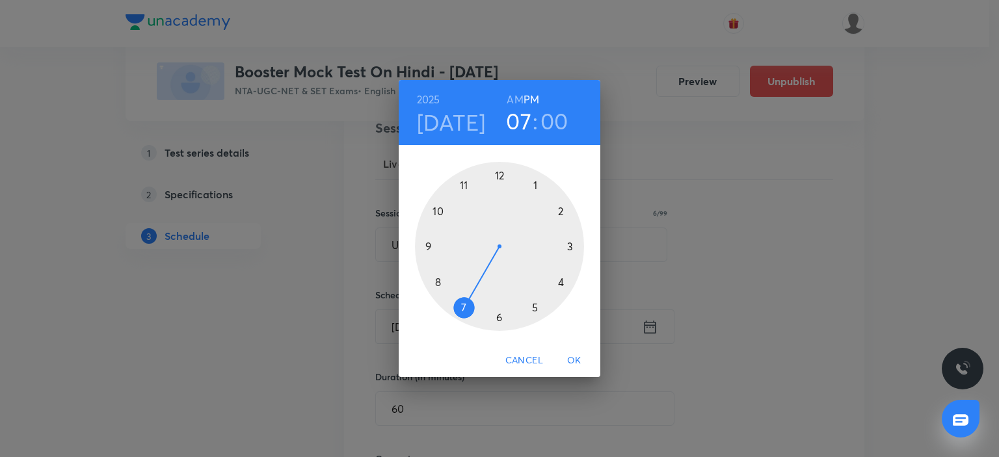
click at [576, 353] on span "OK" at bounding box center [574, 361] width 31 height 16
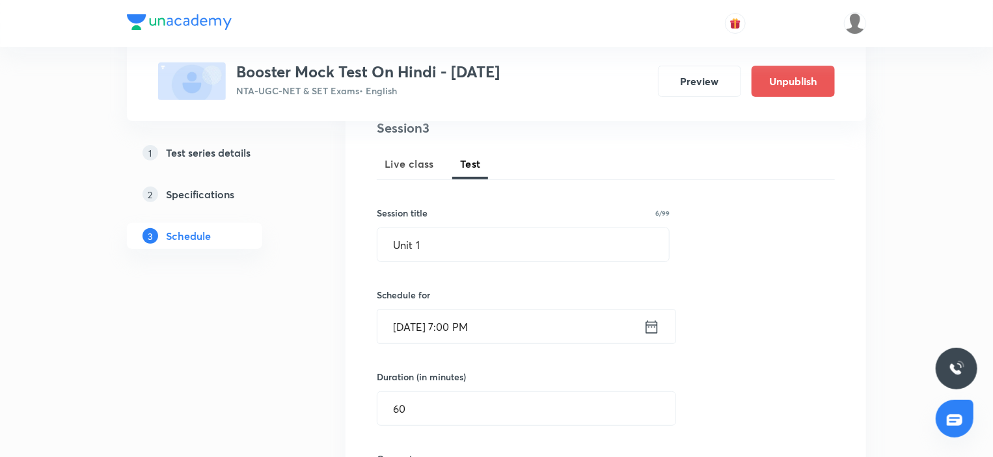
click at [552, 333] on input "Oct 5, 2025, 7:00 PM" at bounding box center [510, 326] width 266 height 33
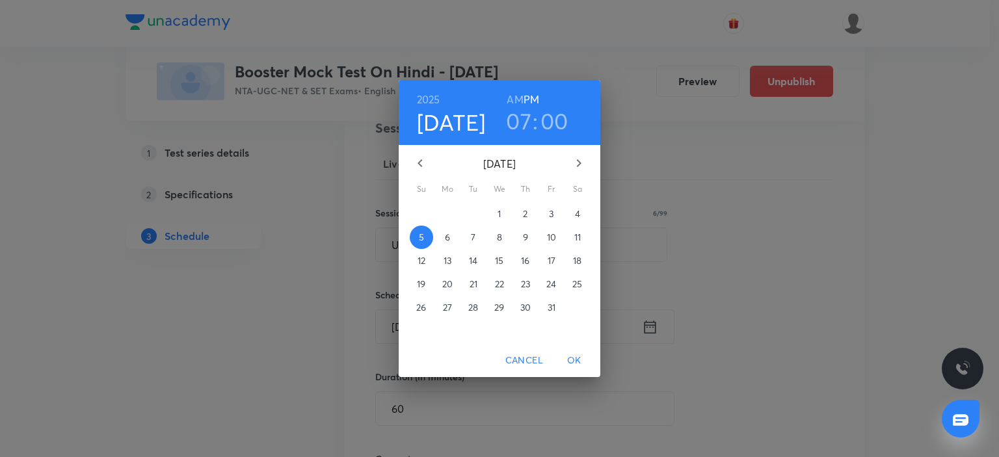
click at [578, 163] on icon "button" at bounding box center [579, 163] width 16 height 16
click at [423, 258] on p "9" at bounding box center [421, 260] width 5 height 13
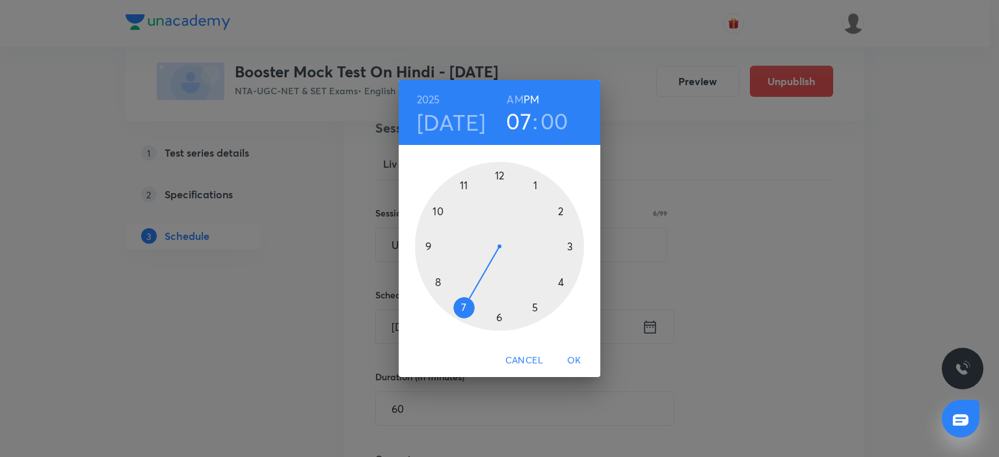
click at [575, 360] on span "OK" at bounding box center [574, 361] width 31 height 16
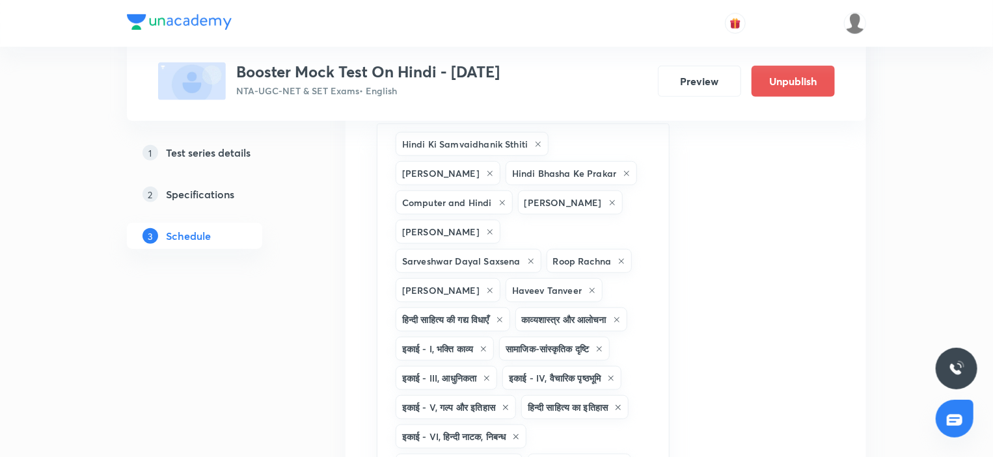
scroll to position [813, 0]
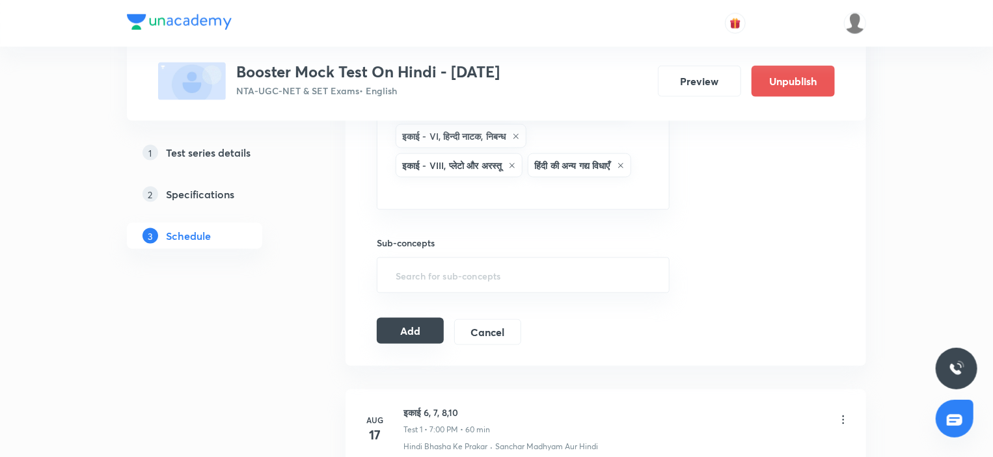
click at [414, 344] on button "Add" at bounding box center [410, 331] width 67 height 26
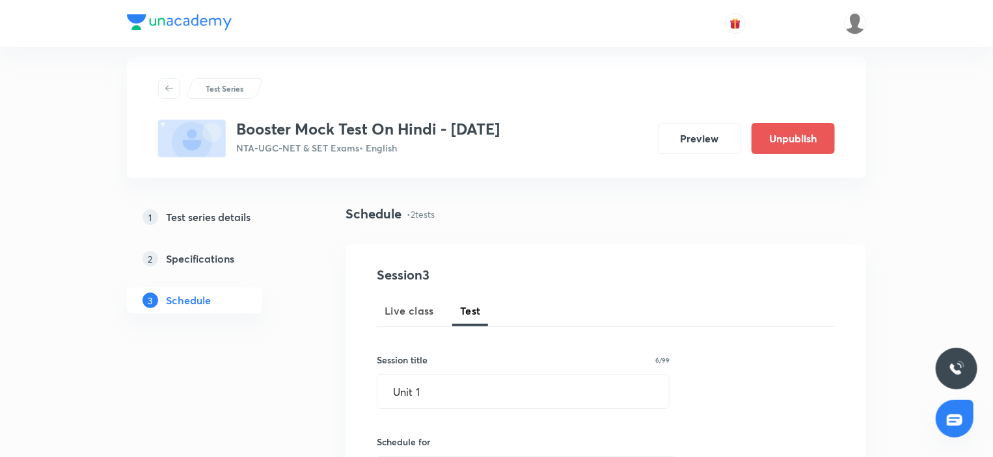
scroll to position [0, 0]
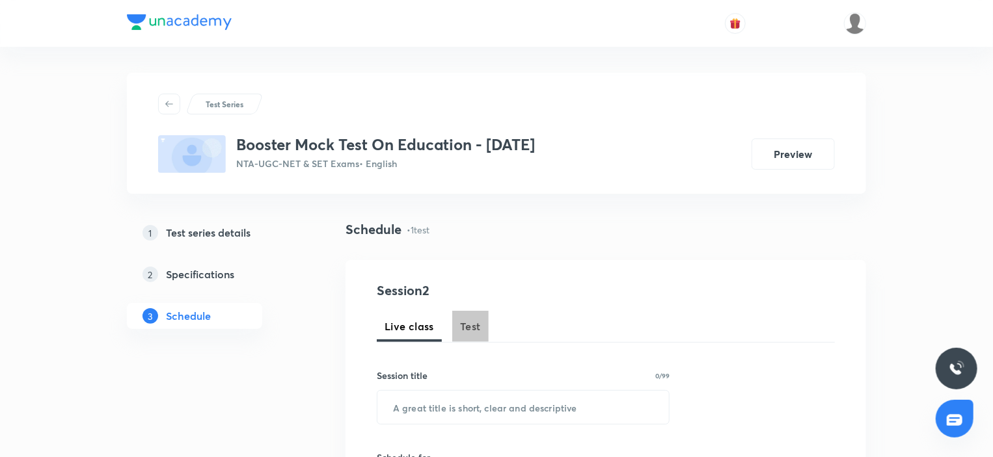
click at [474, 327] on span "Test" at bounding box center [470, 327] width 21 height 16
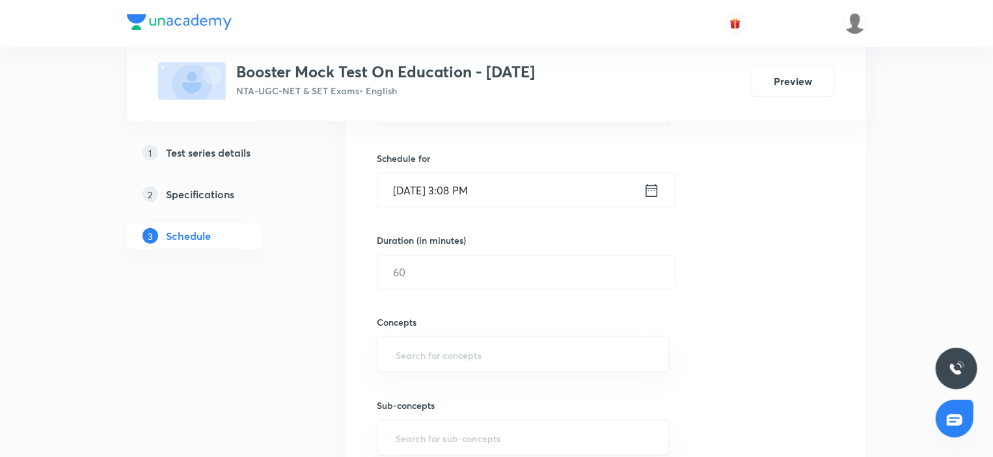
scroll to position [105, 0]
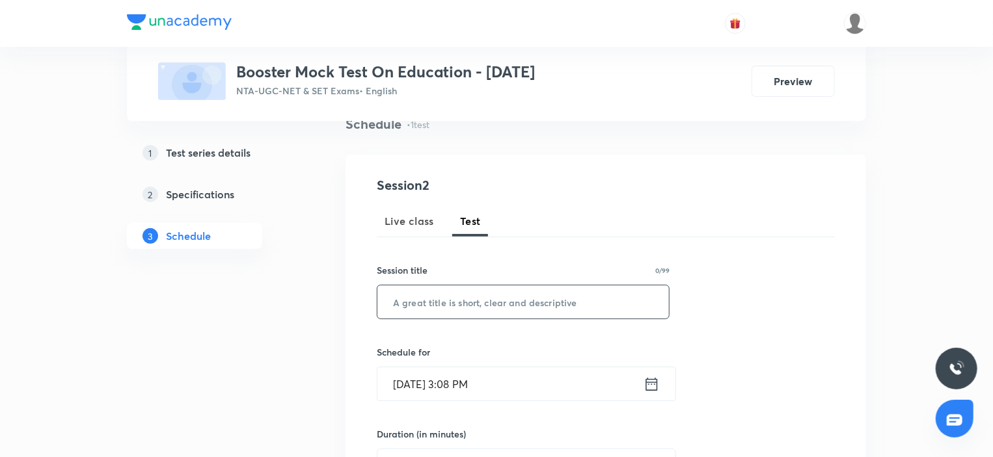
click at [454, 310] on input "text" at bounding box center [522, 302] width 291 height 33
paste input "Learner and Learning Process"
type input "Learner and Learning Process"
click at [507, 390] on input "[DATE] 3:08 PM" at bounding box center [510, 383] width 266 height 33
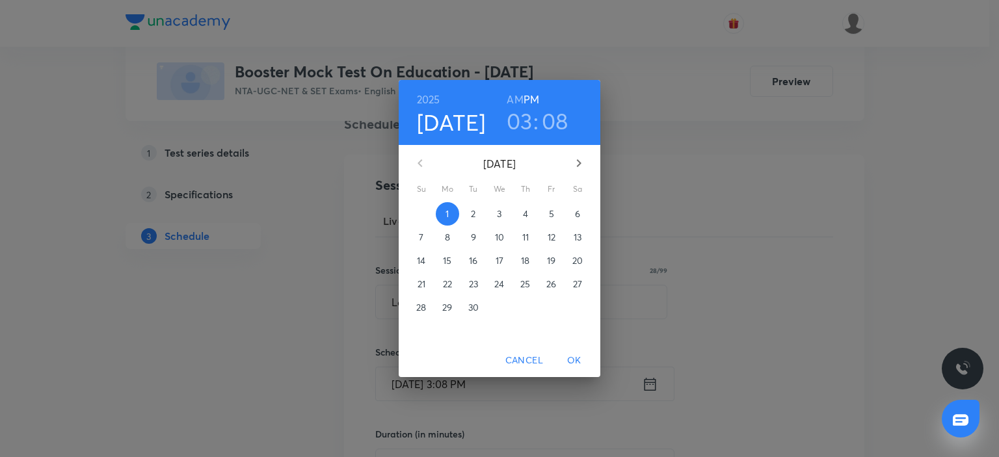
click at [417, 235] on span "7" at bounding box center [421, 237] width 23 height 13
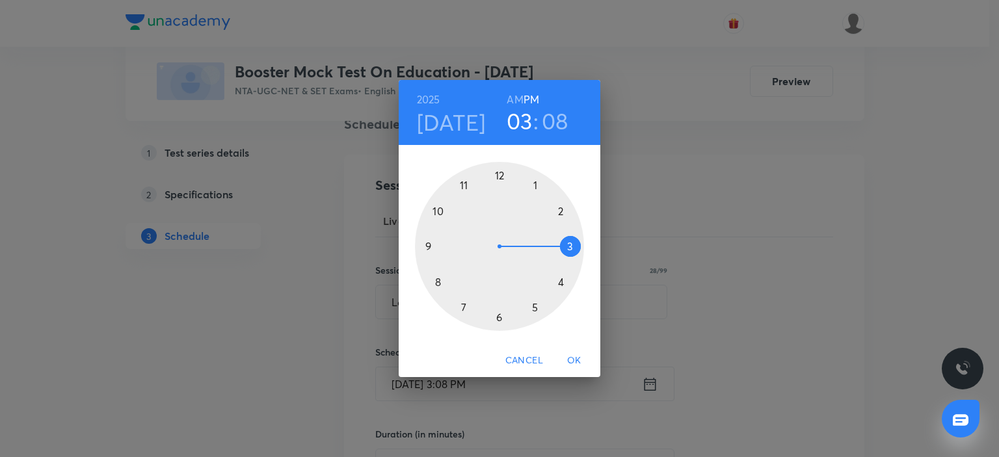
click at [462, 312] on div at bounding box center [499, 246] width 169 height 169
click at [503, 171] on div at bounding box center [499, 246] width 169 height 169
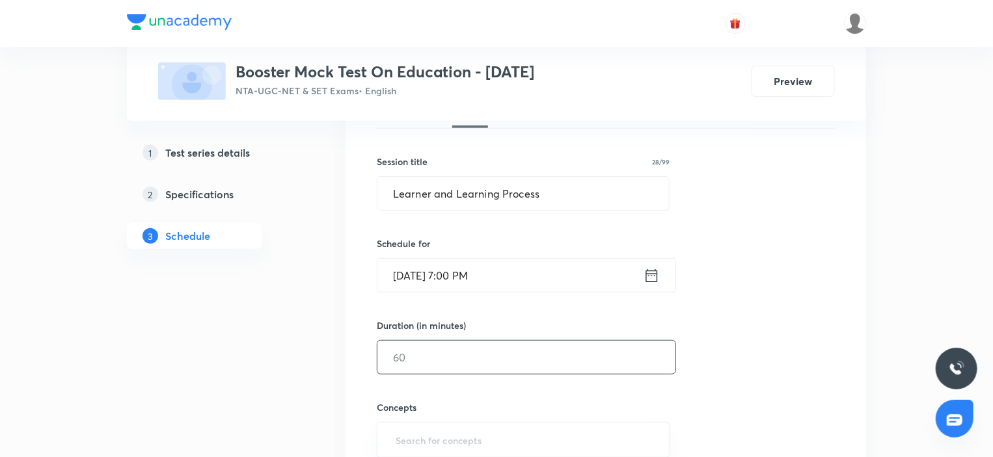
scroll to position [235, 0]
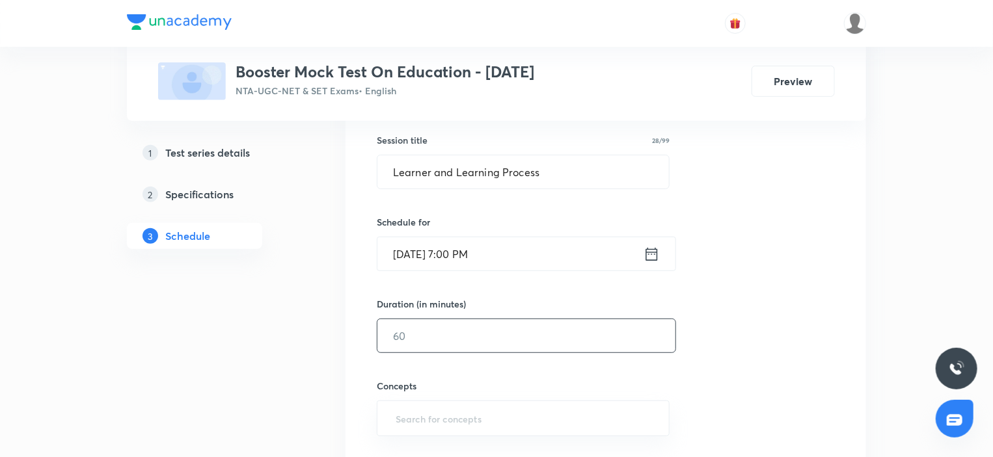
click at [434, 345] on input "text" at bounding box center [526, 335] width 298 height 33
type input "60"
click at [461, 415] on input "text" at bounding box center [523, 419] width 260 height 24
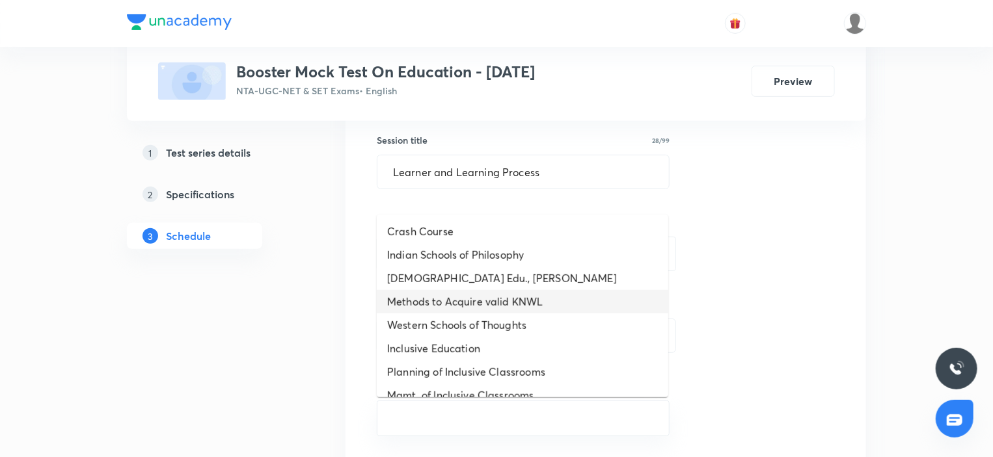
click at [453, 296] on li "Methods to Acquire valid KNWL" at bounding box center [522, 301] width 291 height 23
click at [451, 301] on li "Western Schools of Thoughts" at bounding box center [522, 301] width 291 height 23
click at [451, 301] on li "Inclusive Education" at bounding box center [522, 301] width 291 height 23
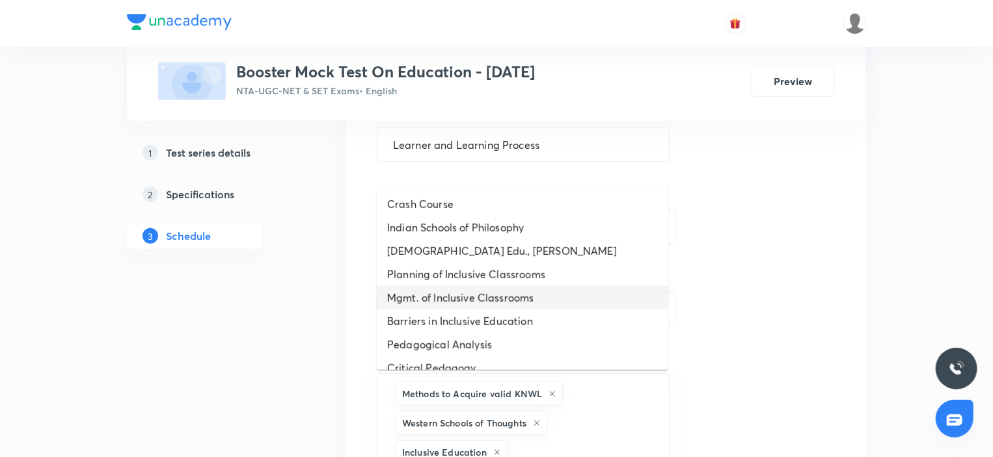
click at [451, 301] on li "Mgmt. of Inclusive Classrooms" at bounding box center [522, 297] width 291 height 23
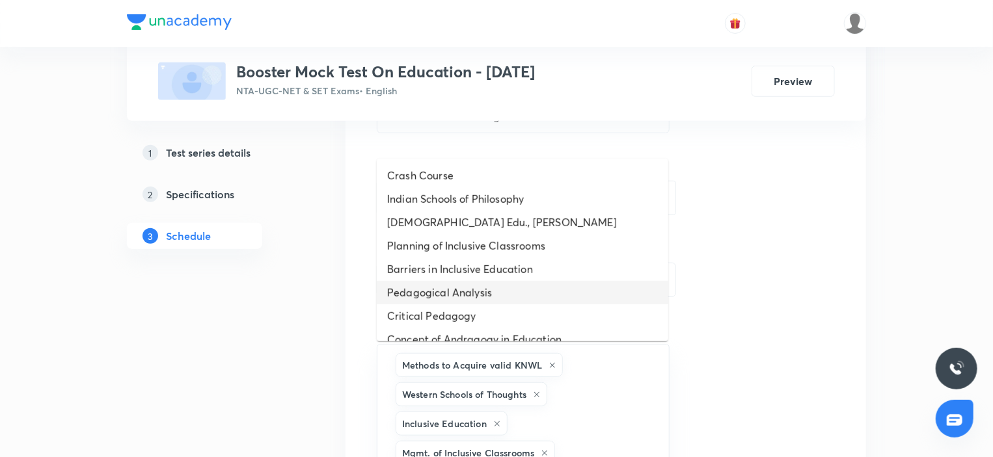
click at [451, 301] on li "Pedagogical Analysis" at bounding box center [522, 292] width 291 height 23
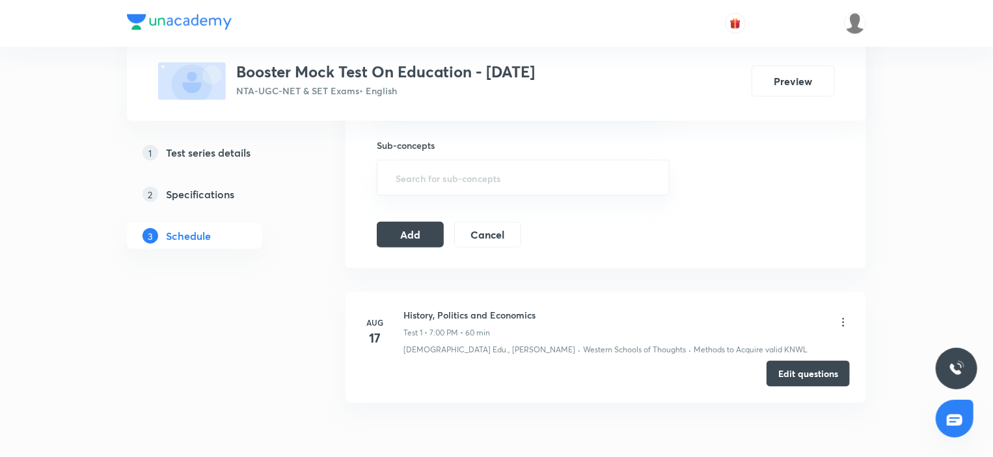
scroll to position [682, 0]
click at [405, 220] on button "Add" at bounding box center [410, 233] width 67 height 26
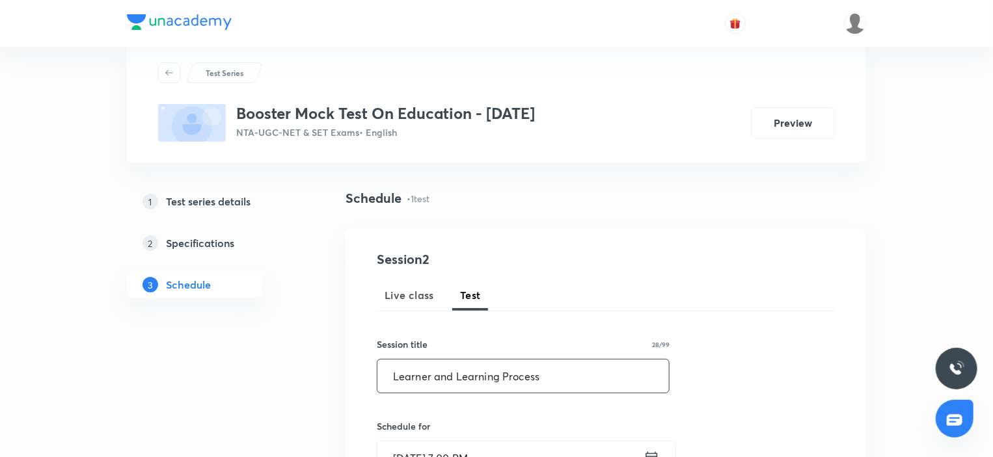
click at [552, 381] on input "Learner and Learning Process" at bounding box center [522, 376] width 291 height 33
paste input "Teacher Education"
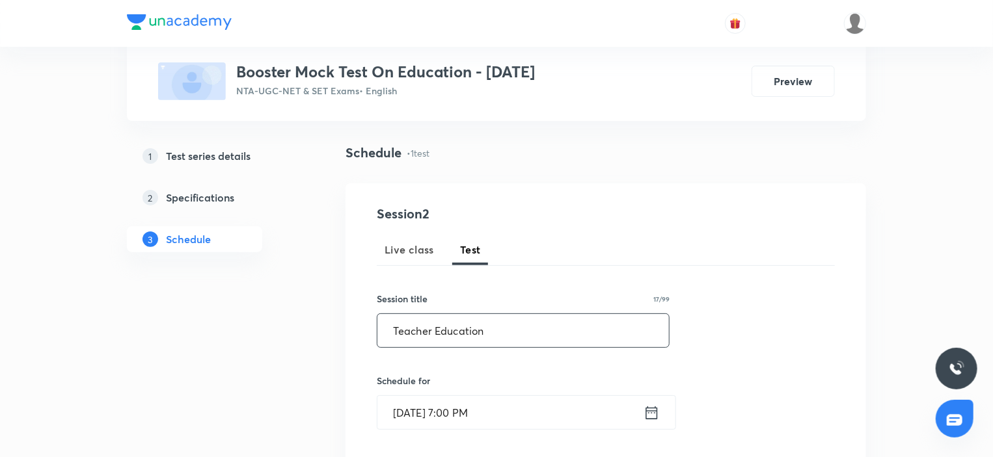
scroll to position [291, 0]
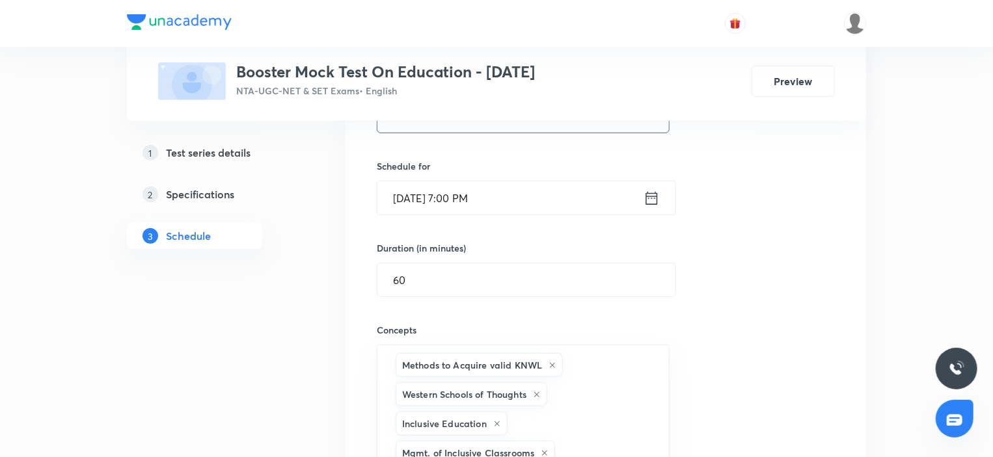
type input "Teacher Education"
click at [526, 202] on input "Sep 7, 2025, 7:00 PM" at bounding box center [510, 197] width 266 height 33
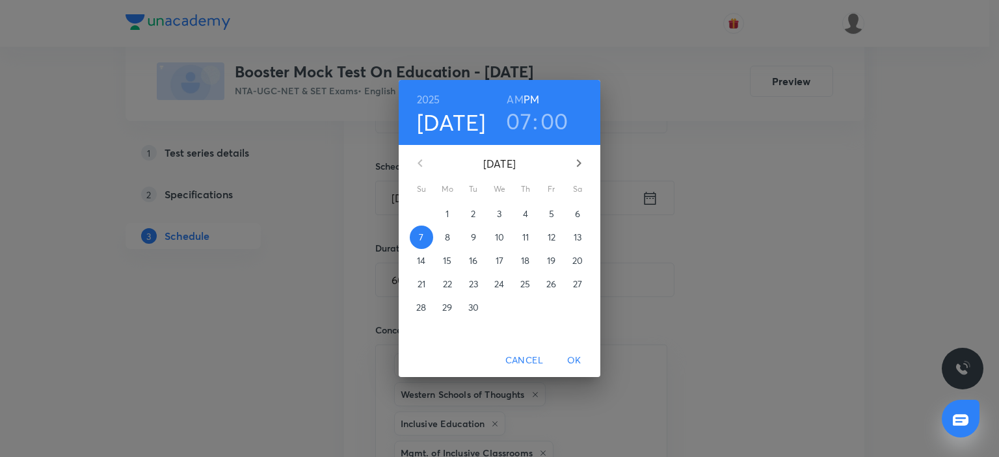
click at [423, 261] on p "14" at bounding box center [421, 260] width 8 height 13
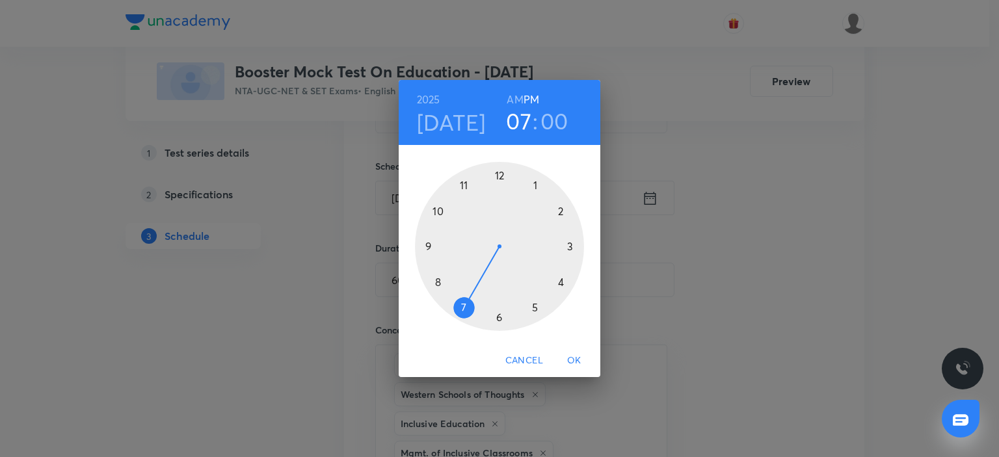
click at [577, 362] on span "OK" at bounding box center [574, 361] width 31 height 16
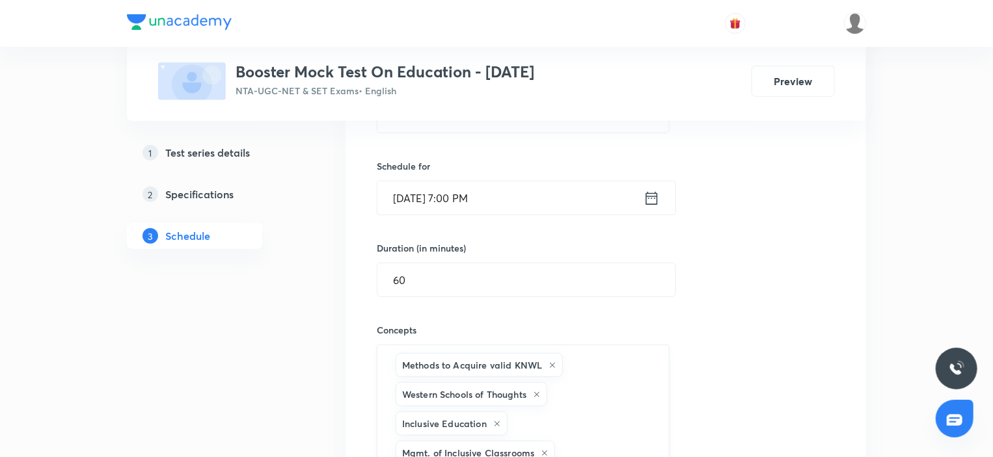
click at [581, 406] on div "Methods to Acquire valid KNWL Western Schools of Thoughts Inclusive Education M…" at bounding box center [523, 424] width 293 height 158
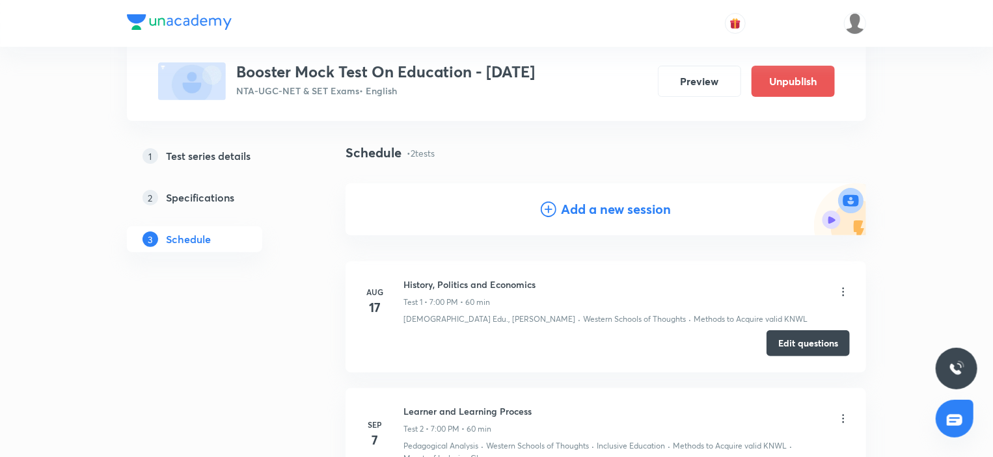
scroll to position [0, 0]
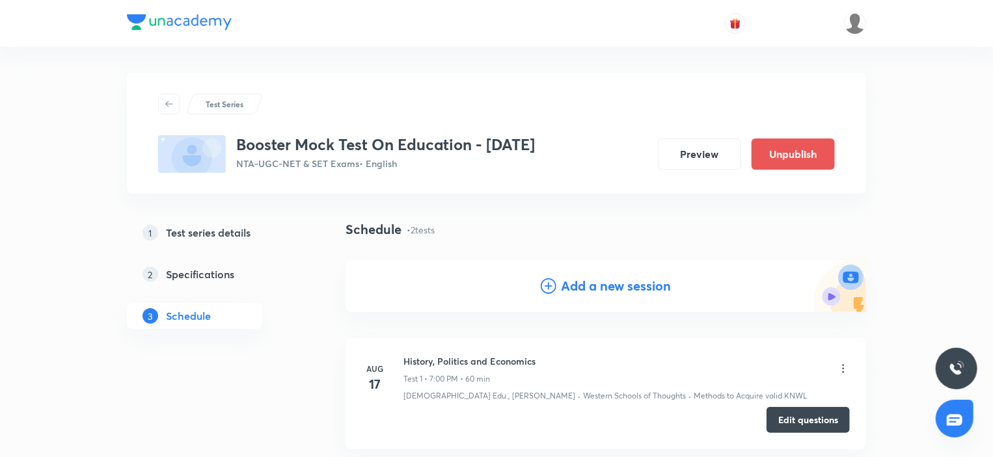
click at [577, 286] on h4 "Add a new session" at bounding box center [616, 286] width 110 height 20
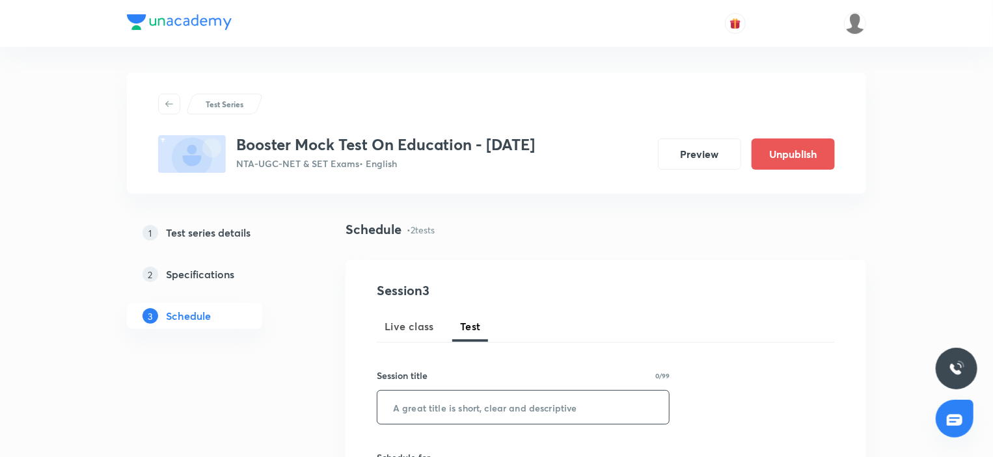
click at [481, 408] on input "text" at bounding box center [522, 407] width 291 height 33
paste input "Teacher Education"
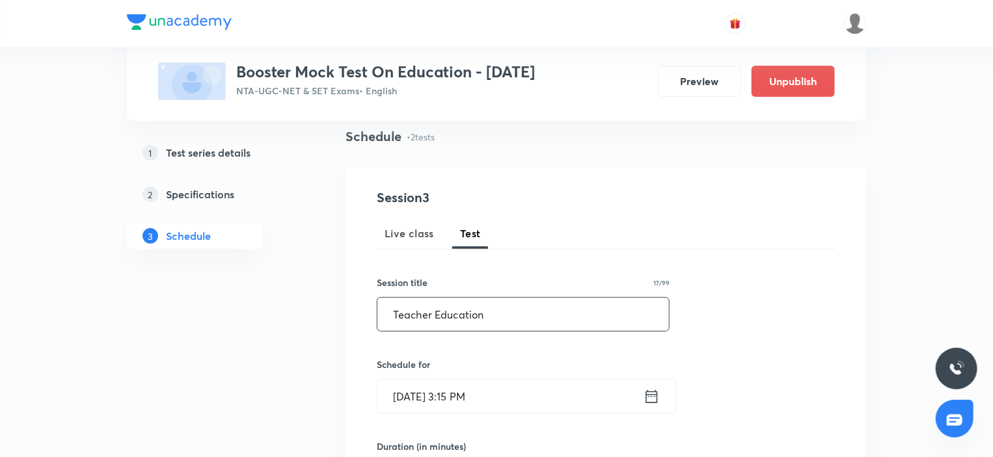
scroll to position [130, 0]
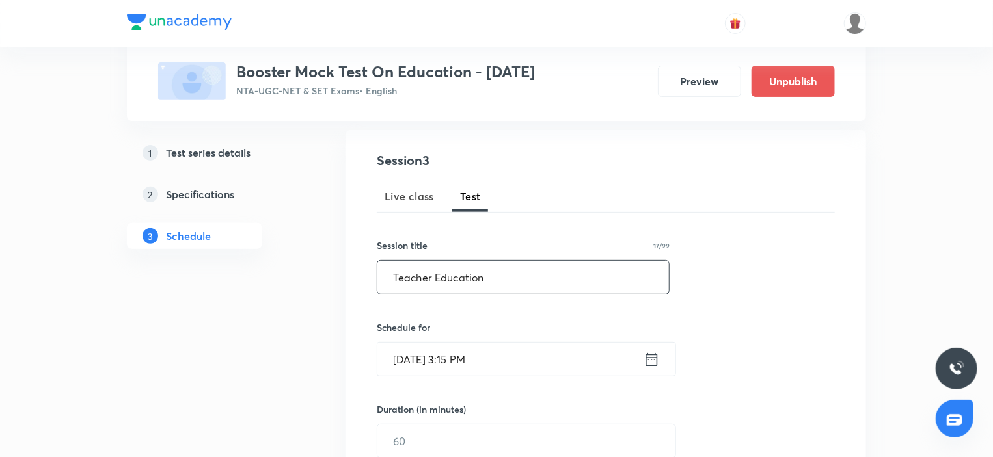
type input "Teacher Education"
click at [546, 364] on input "Sep 1, 2025, 3:15 PM" at bounding box center [510, 359] width 266 height 33
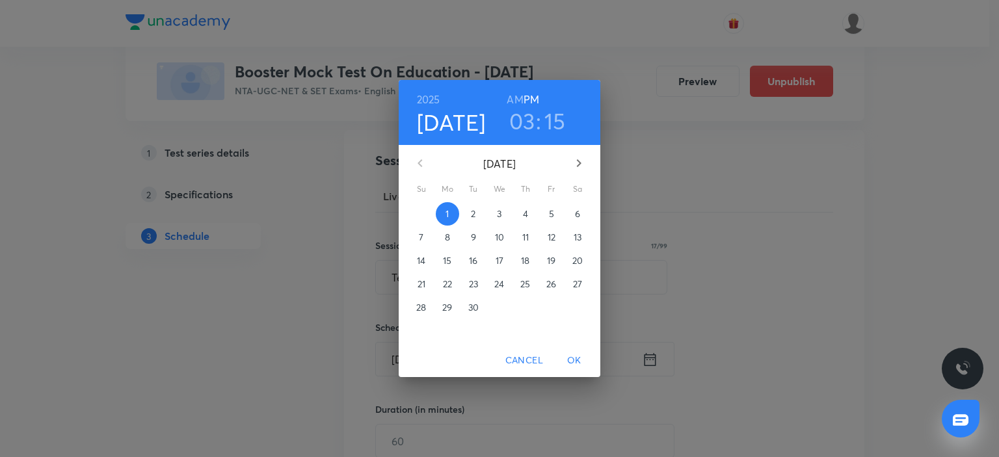
click at [420, 256] on p "14" at bounding box center [421, 260] width 8 height 13
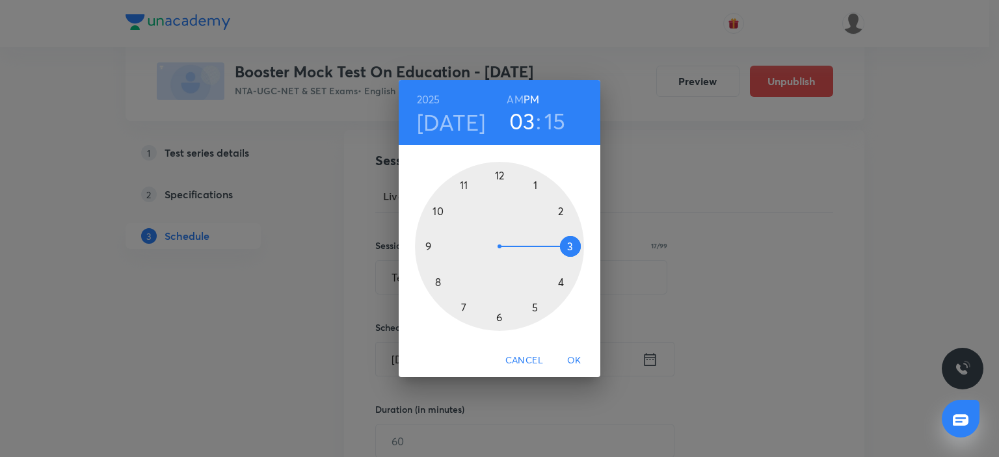
click at [461, 306] on div at bounding box center [499, 246] width 169 height 169
click at [498, 168] on div at bounding box center [499, 246] width 169 height 169
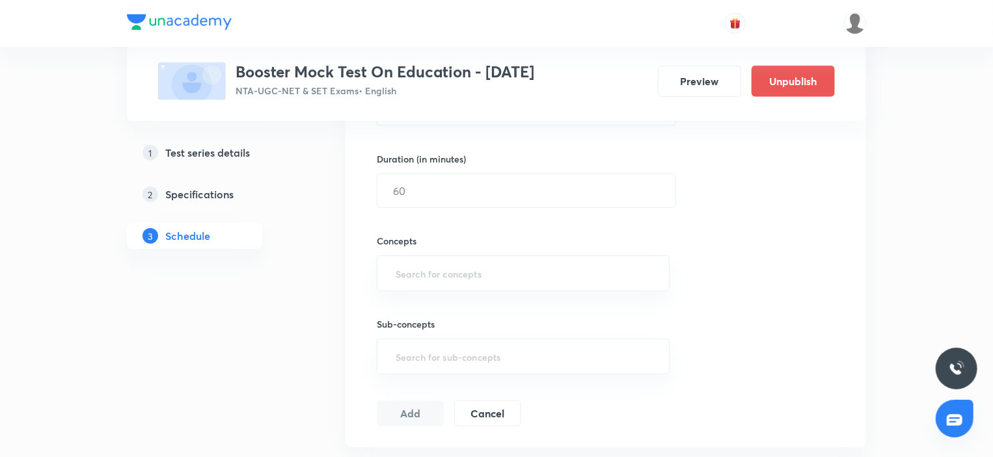
scroll to position [390, 0]
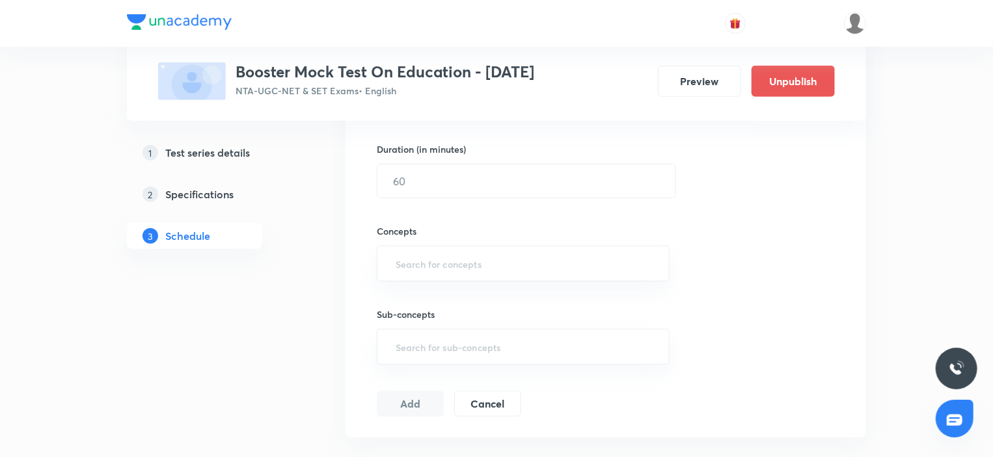
click at [437, 199] on div "Concepts ​" at bounding box center [523, 239] width 293 height 83
click at [427, 185] on input "text" at bounding box center [526, 181] width 298 height 33
type input "60"
click at [453, 273] on input "text" at bounding box center [523, 264] width 260 height 24
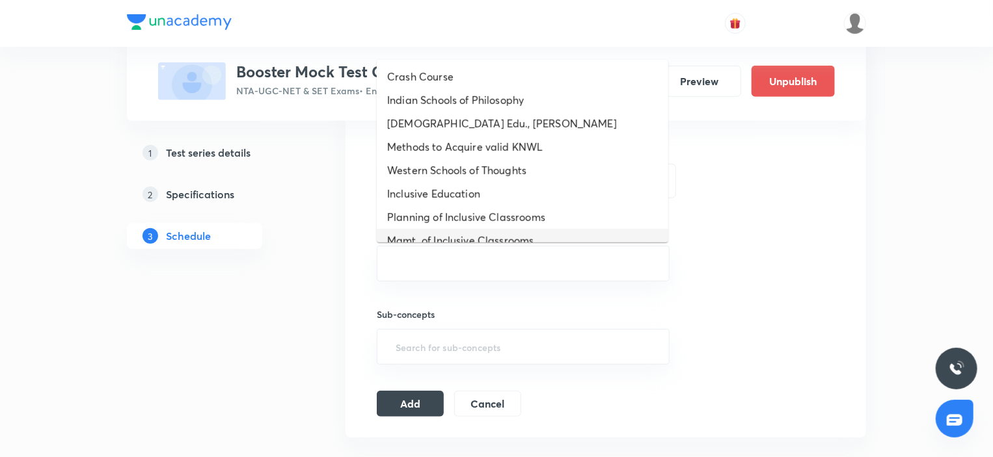
click at [433, 241] on li "Mgmt. of Inclusive Classrooms" at bounding box center [522, 240] width 291 height 23
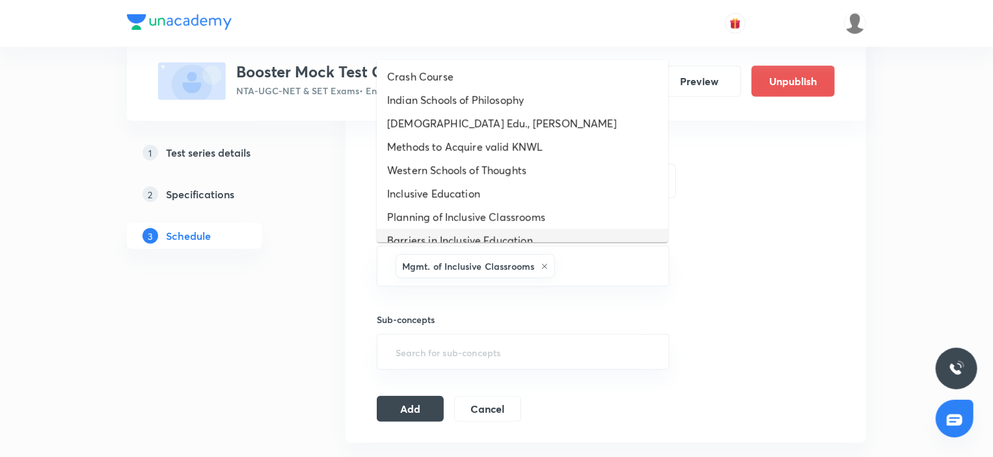
click at [439, 230] on li "Barriers in Inclusive Education" at bounding box center [522, 240] width 291 height 23
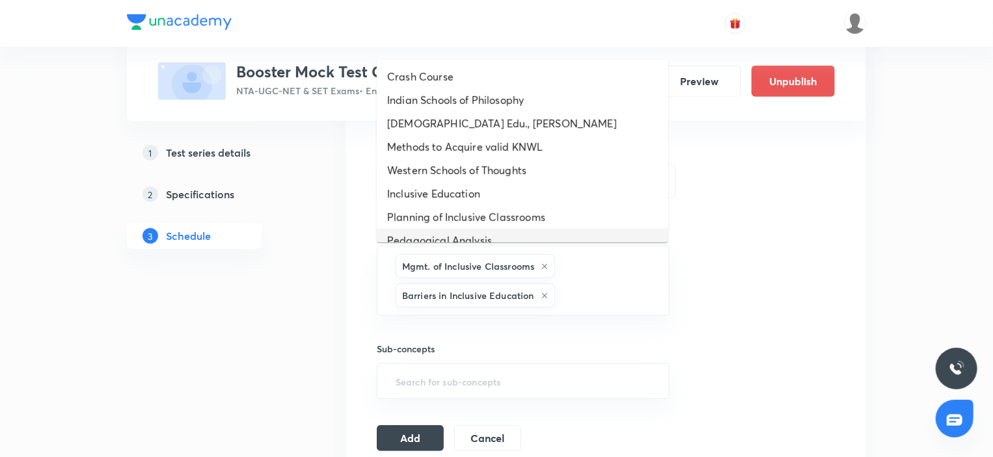
click at [439, 229] on li "Pedagogical Analysis" at bounding box center [522, 240] width 291 height 23
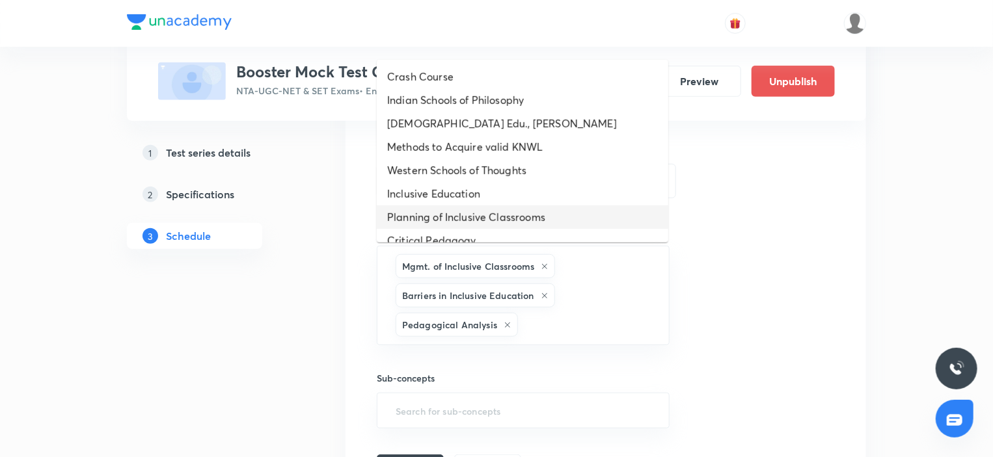
click at [440, 205] on li "Inclusive Education" at bounding box center [522, 193] width 291 height 23
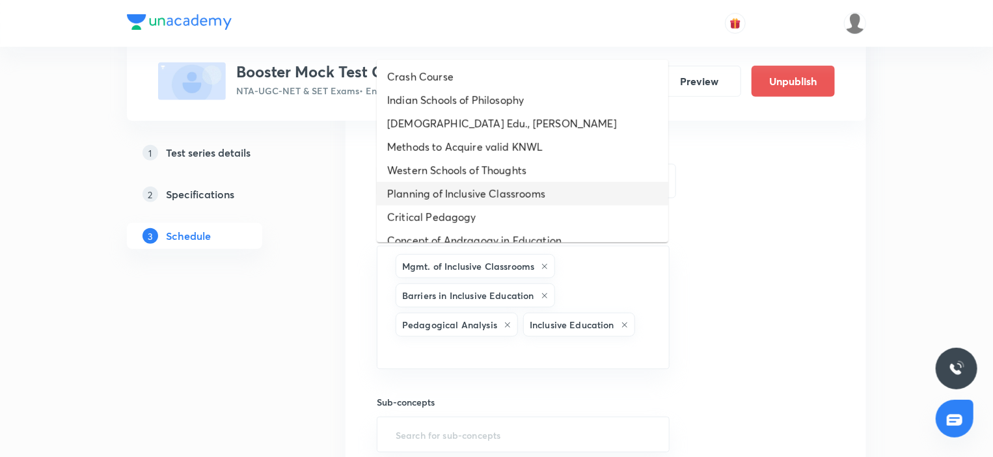
click at [440, 203] on li "Planning of Inclusive Classrooms" at bounding box center [522, 193] width 291 height 23
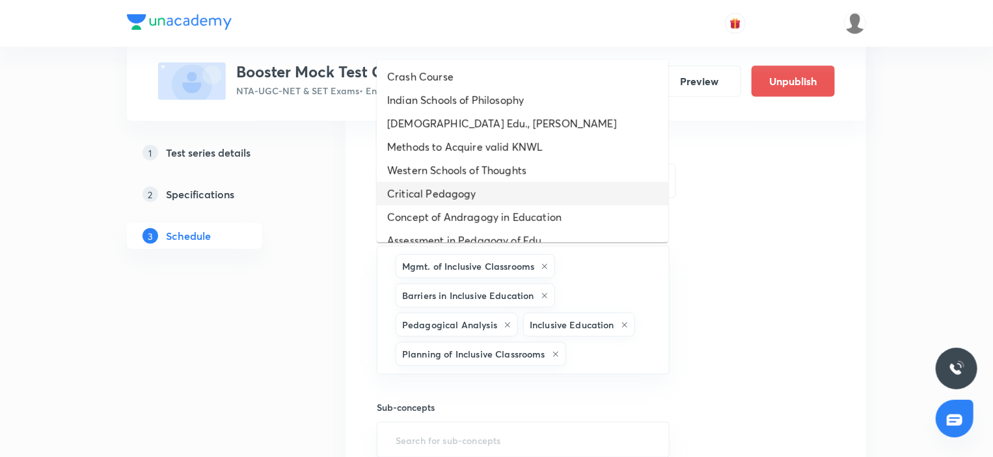
click at [440, 198] on li "Critical Pedagogy" at bounding box center [522, 193] width 291 height 23
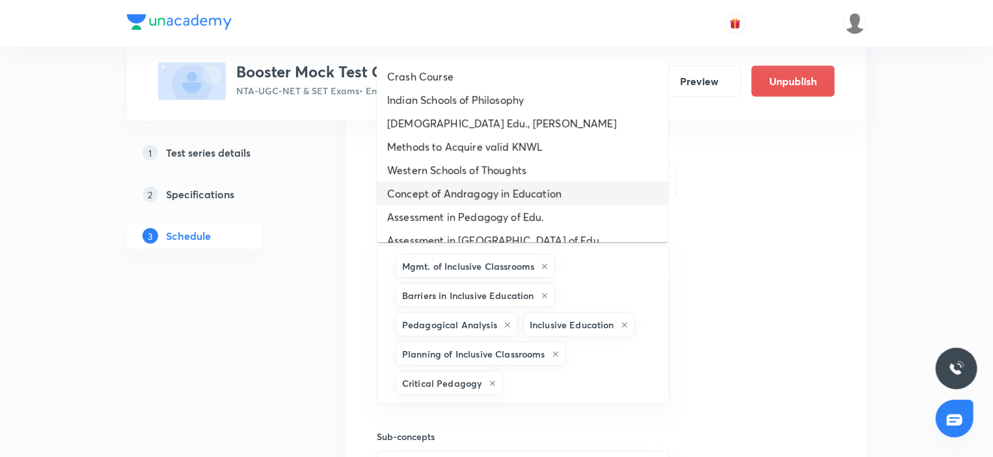
click at [440, 198] on li "Concept of Andragogy in Education" at bounding box center [522, 193] width 291 height 23
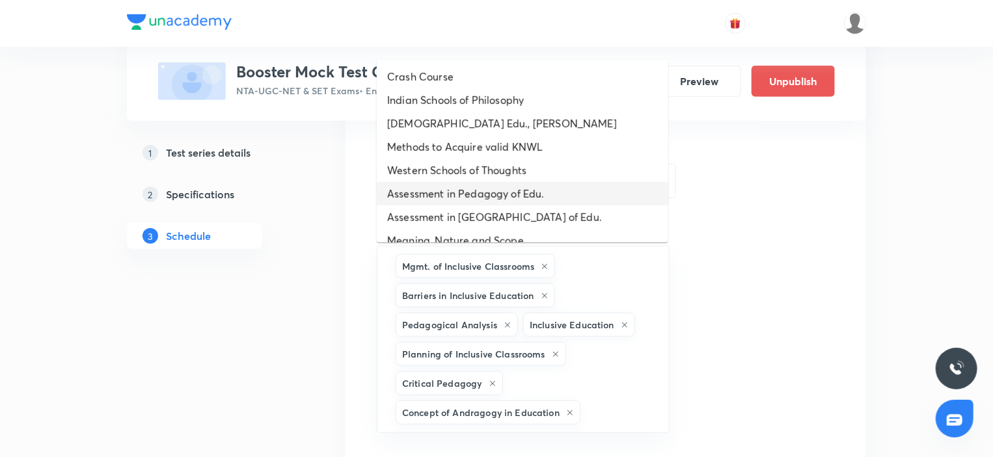
click at [440, 198] on li "Assessment in Pedagogy of Edu." at bounding box center [522, 193] width 291 height 23
click at [440, 198] on li "Assessment in Andragogy of Edu." at bounding box center [522, 193] width 291 height 23
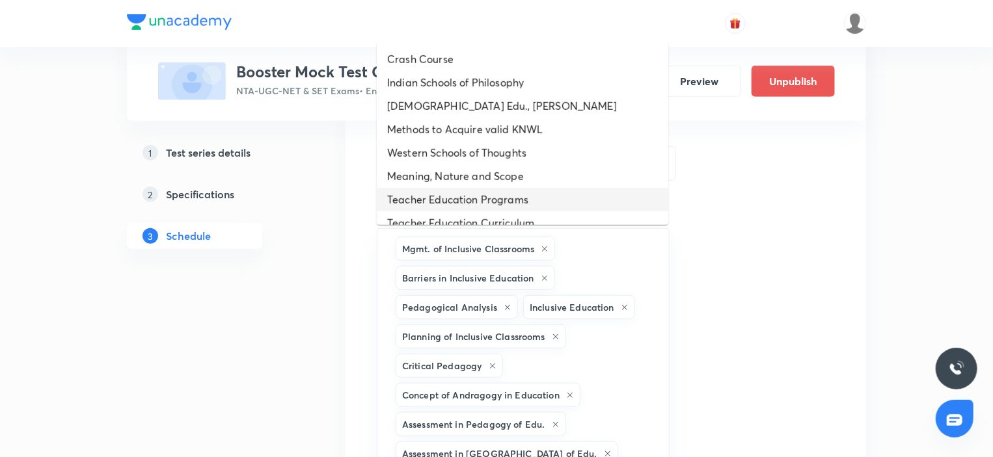
click at [440, 198] on li "Teacher Education Programs" at bounding box center [522, 199] width 291 height 23
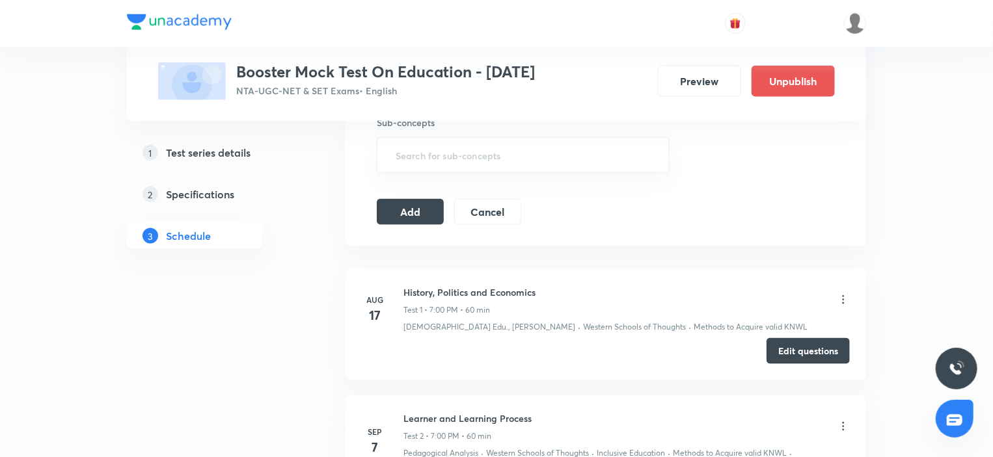
scroll to position [827, 0]
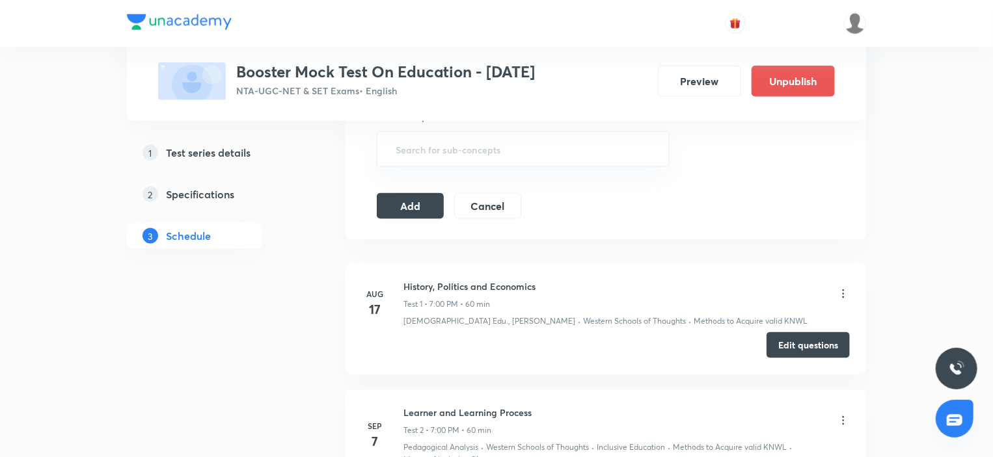
click at [403, 200] on button "Add" at bounding box center [410, 205] width 67 height 26
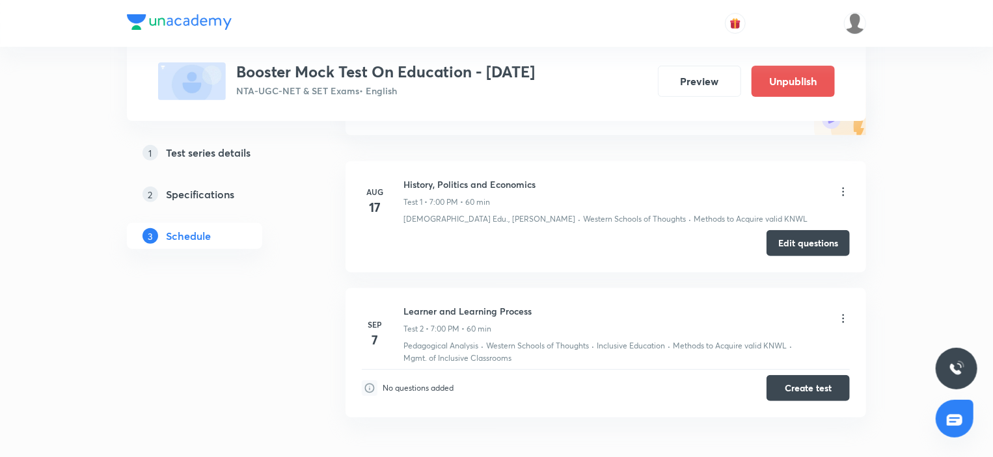
scroll to position [0, 0]
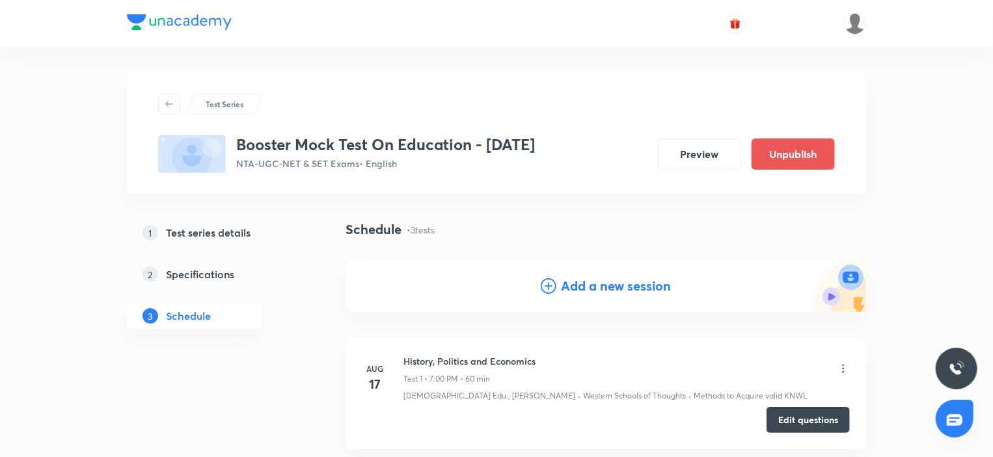
click at [621, 281] on h4 "Add a new session" at bounding box center [616, 286] width 110 height 20
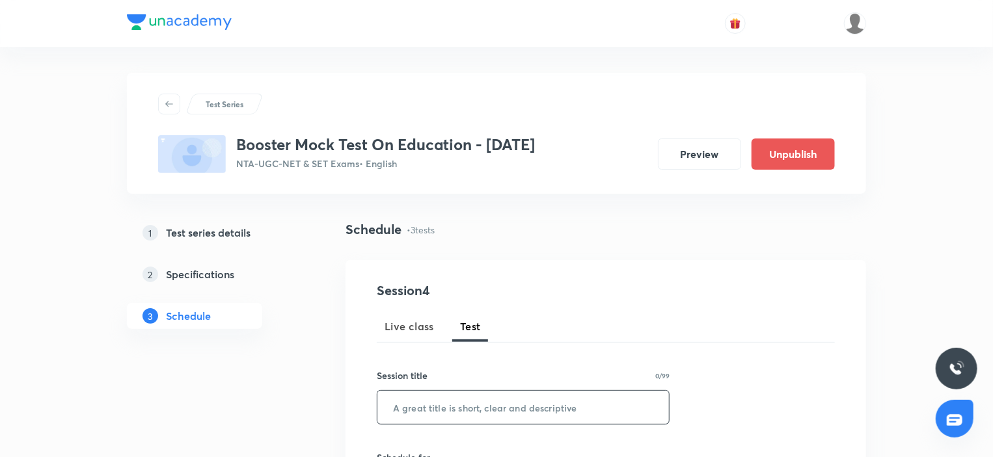
click at [428, 419] on input "text" at bounding box center [522, 407] width 291 height 33
paste input "Curriculum Studies"
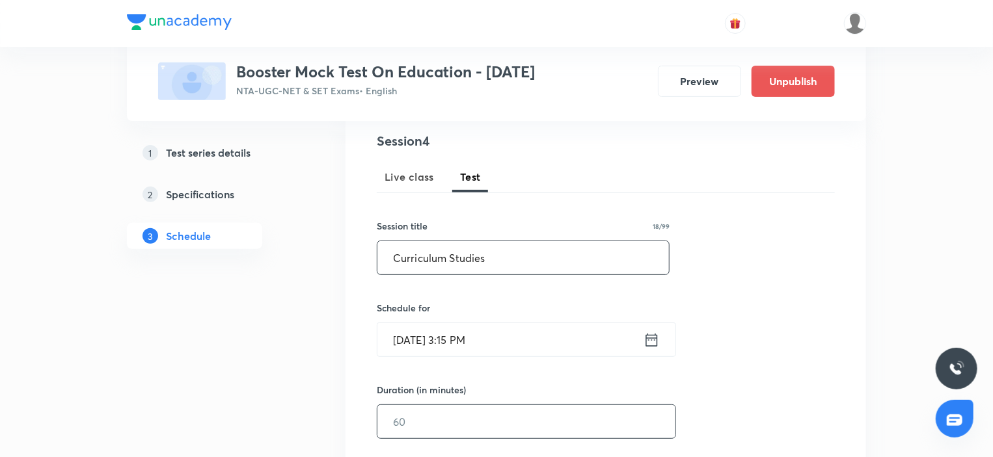
scroll to position [260, 0]
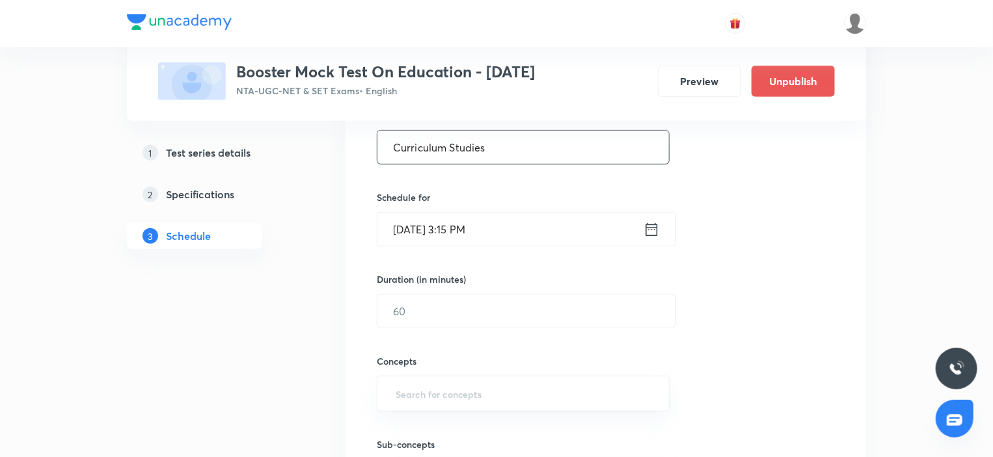
type input "Curriculum Studies"
click at [521, 239] on input "Sep 1, 2025, 3:15 PM" at bounding box center [510, 229] width 266 height 33
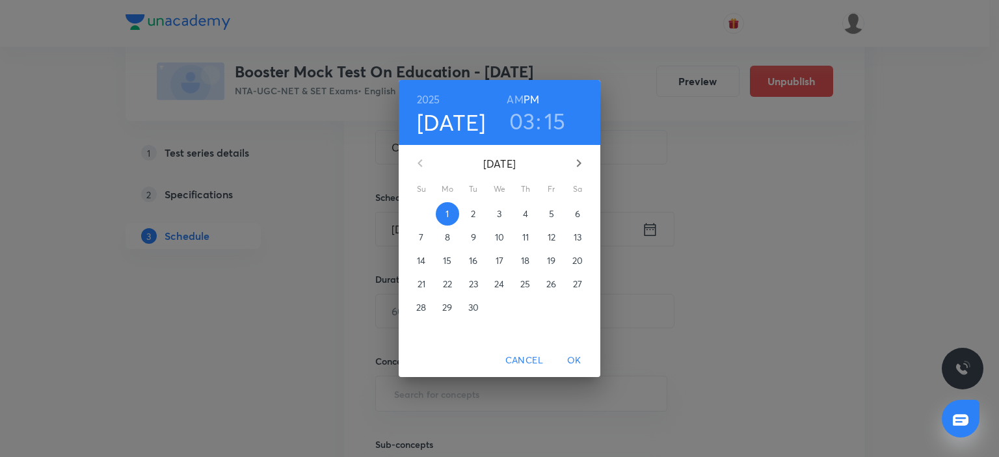
click at [425, 281] on span "21" at bounding box center [421, 284] width 23 height 13
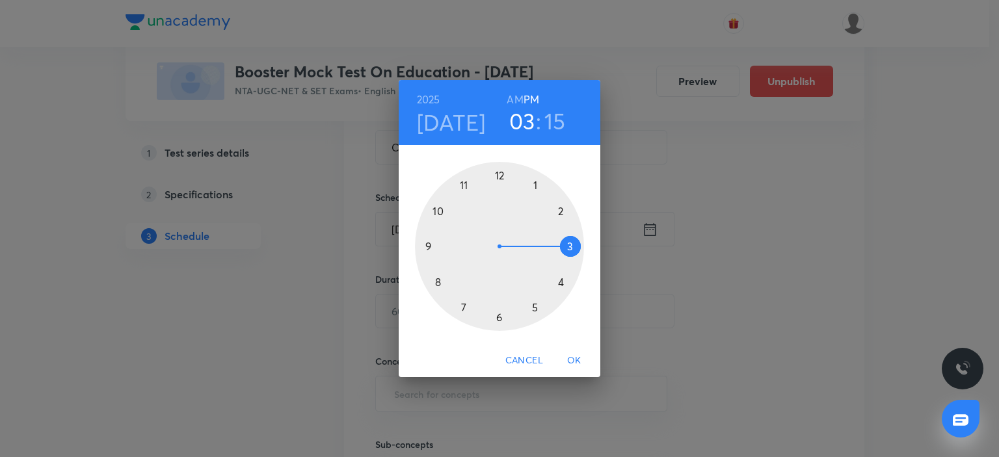
click at [466, 313] on div at bounding box center [499, 246] width 169 height 169
click at [504, 176] on div at bounding box center [499, 246] width 169 height 169
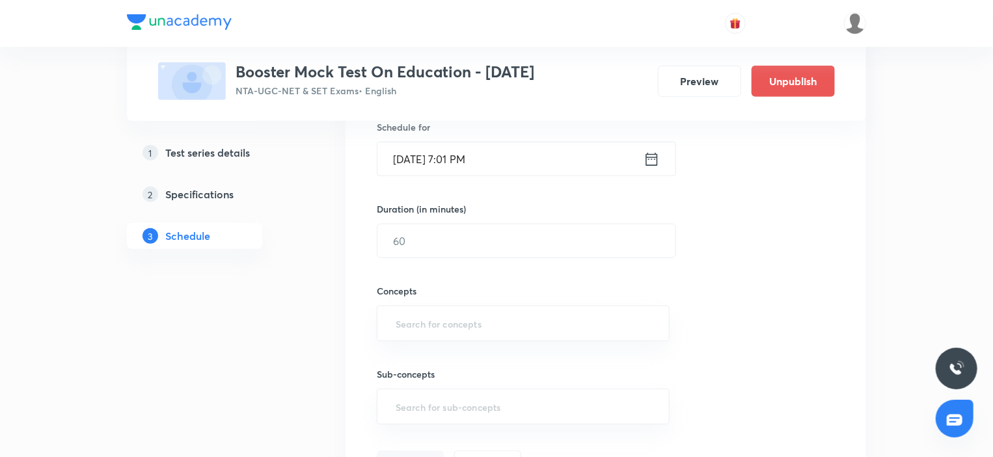
scroll to position [390, 0]
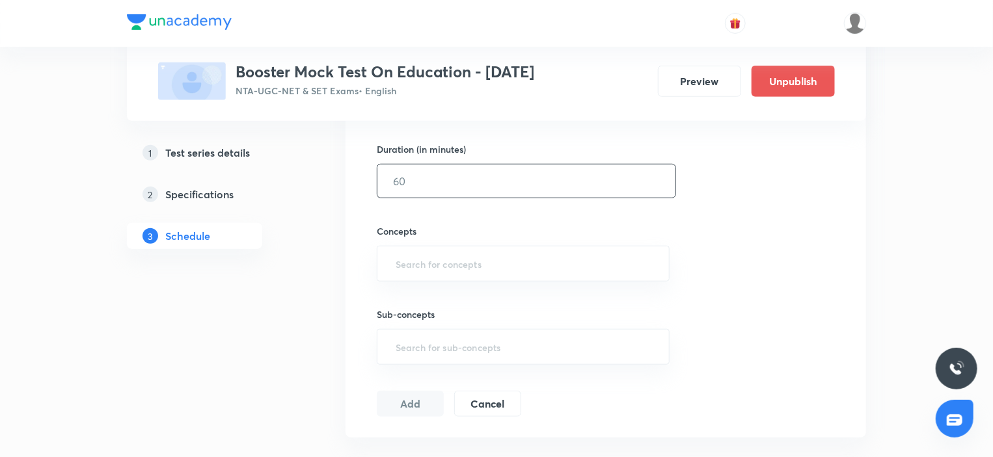
click at [432, 187] on input "text" at bounding box center [526, 181] width 298 height 33
type input "60"
click at [425, 260] on input "text" at bounding box center [523, 264] width 260 height 24
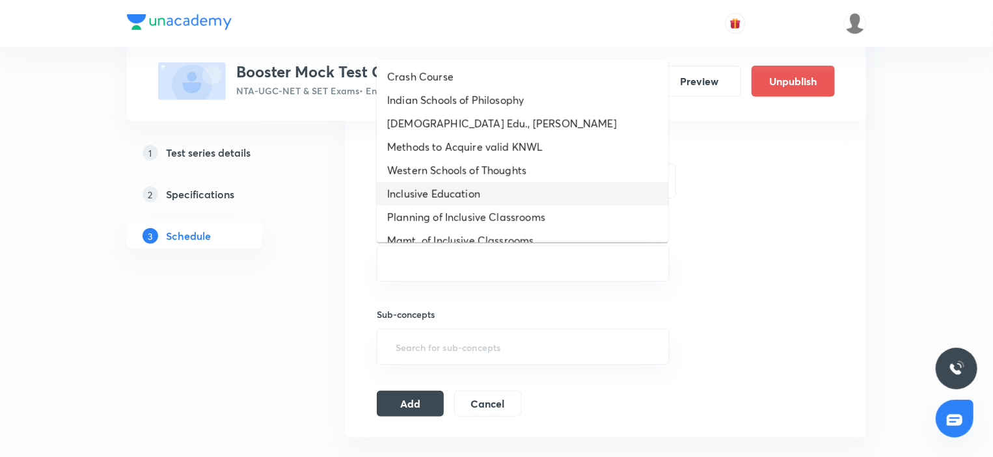
click at [445, 200] on li "Inclusive Education" at bounding box center [522, 193] width 291 height 23
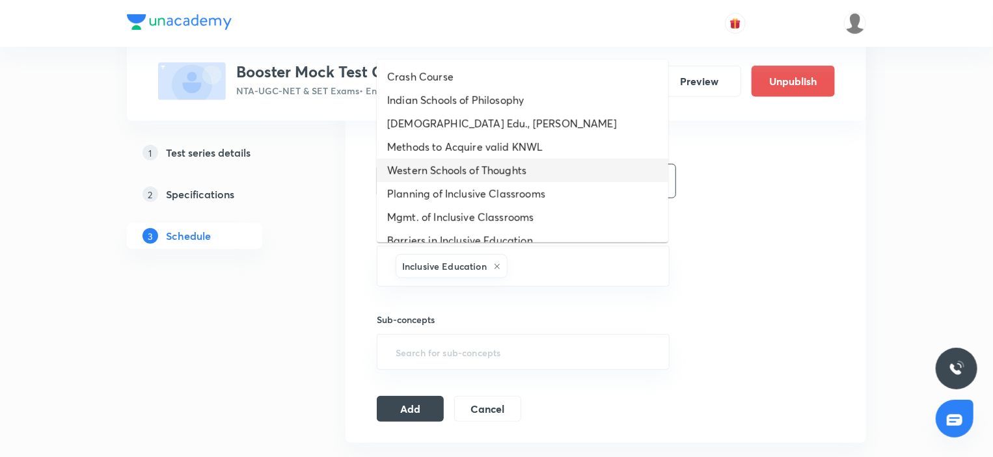
click at [444, 179] on li "Western Schools of Thoughts" at bounding box center [522, 170] width 291 height 23
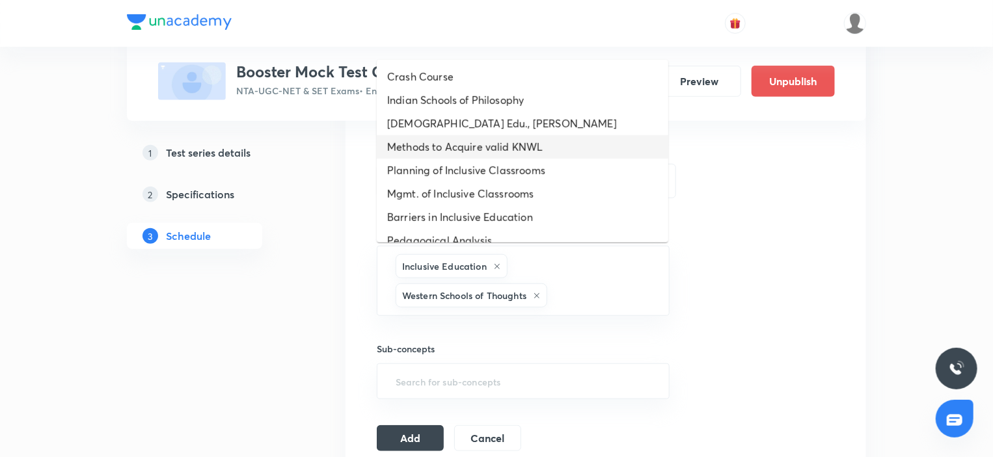
click at [432, 135] on li "Methods to Acquire valid KNWL" at bounding box center [522, 146] width 291 height 23
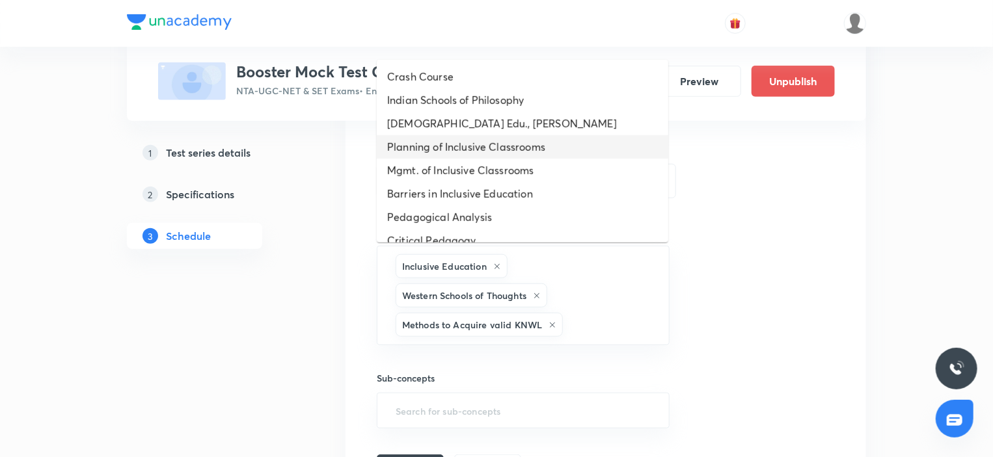
click at [432, 135] on li "Planning of Inclusive Classrooms" at bounding box center [522, 146] width 291 height 23
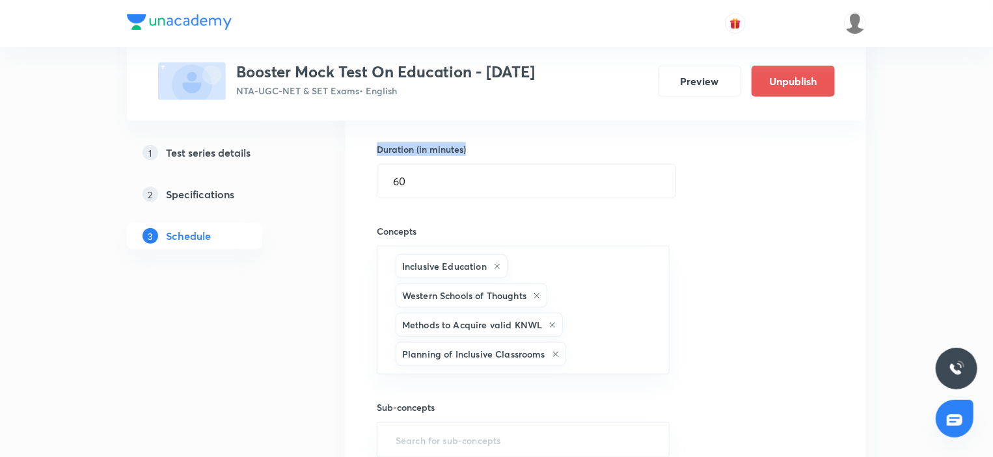
click at [432, 135] on div "Session 4 Live class Test Session title 18/99 Curriculum Studies ​ Schedule for…" at bounding box center [606, 200] width 458 height 619
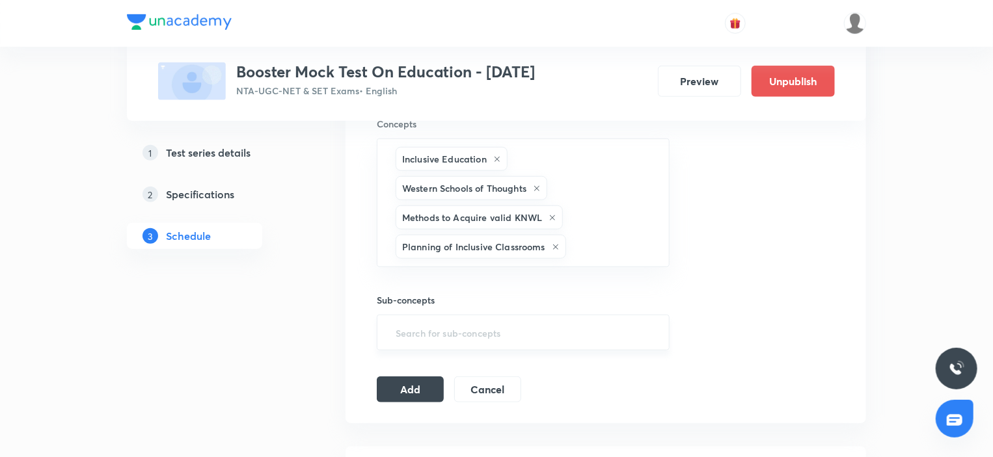
scroll to position [520, 0]
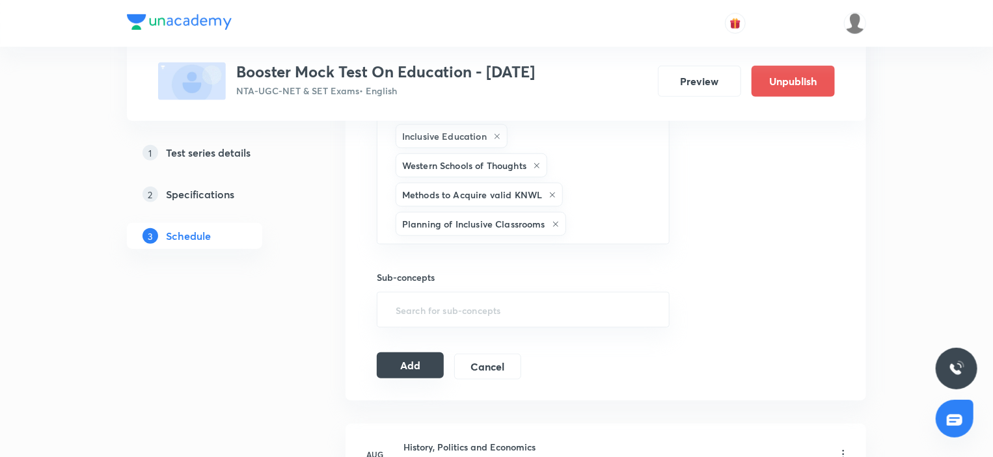
click at [423, 369] on button "Add" at bounding box center [410, 366] width 67 height 26
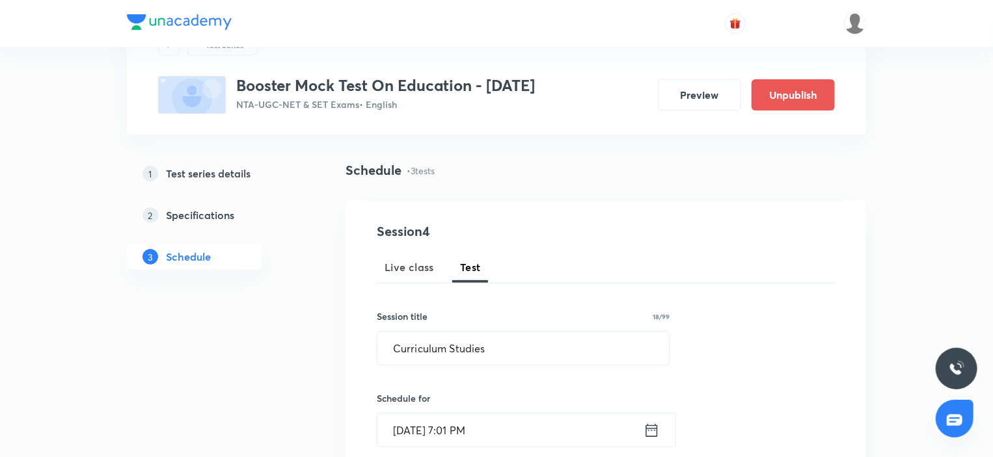
scroll to position [0, 0]
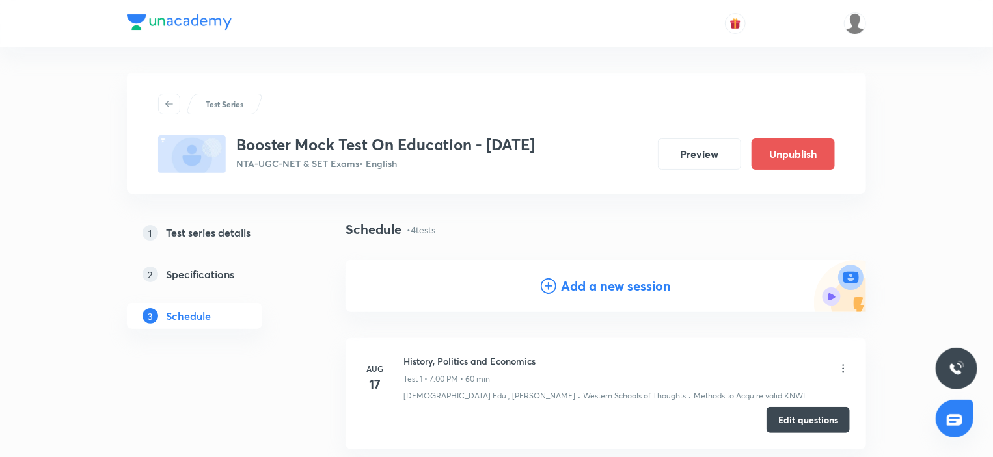
click at [578, 283] on h4 "Add a new session" at bounding box center [616, 286] width 110 height 20
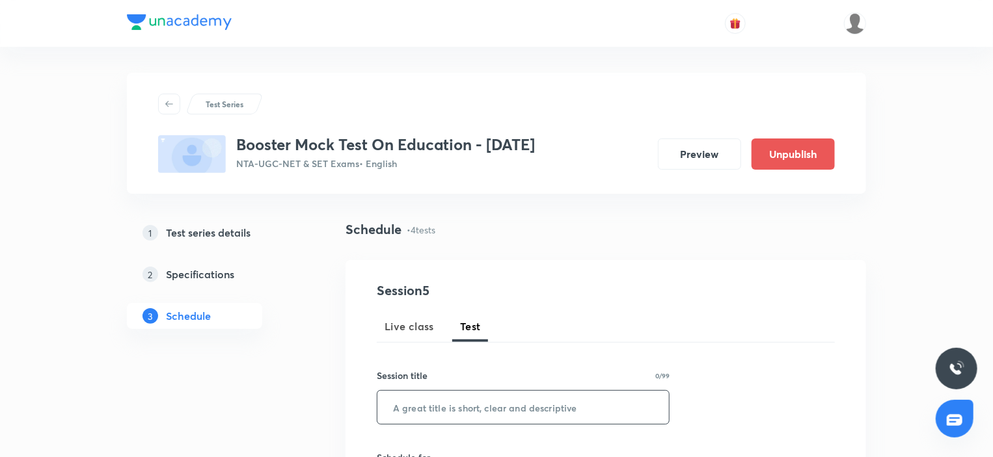
click at [451, 413] on input "text" at bounding box center [522, 407] width 291 height 33
paste input "Research in Education"
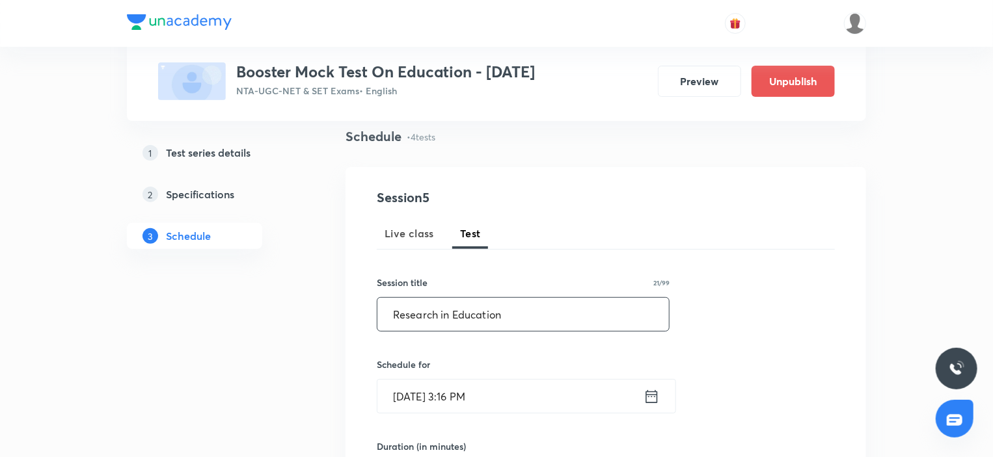
scroll to position [130, 0]
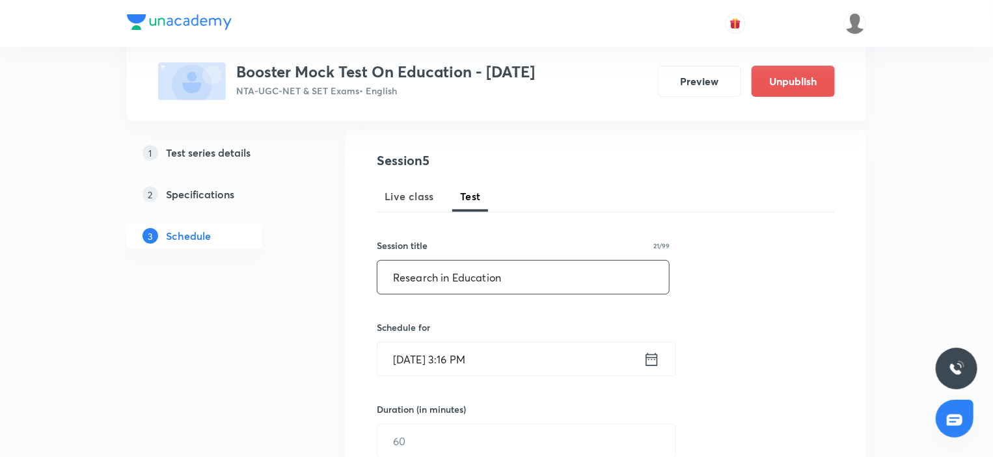
type input "Research in Education"
click at [520, 366] on input "Sep 1, 2025, 3:16 PM" at bounding box center [510, 359] width 266 height 33
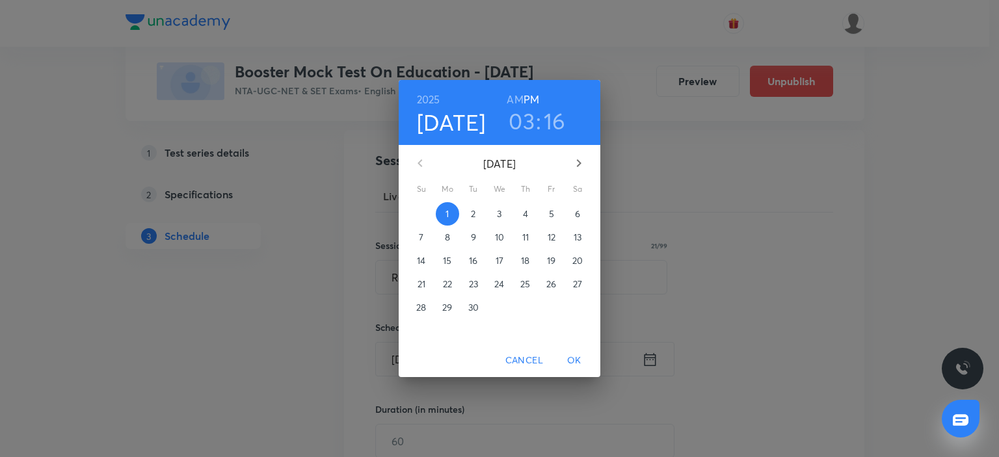
click at [426, 309] on p "28" at bounding box center [421, 307] width 10 height 13
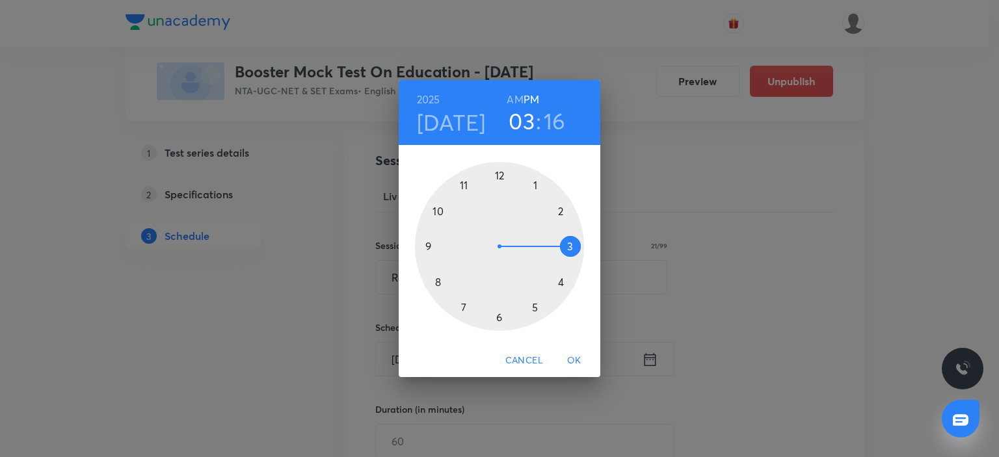
click at [465, 307] on div at bounding box center [499, 246] width 169 height 169
click at [500, 170] on div at bounding box center [499, 246] width 169 height 169
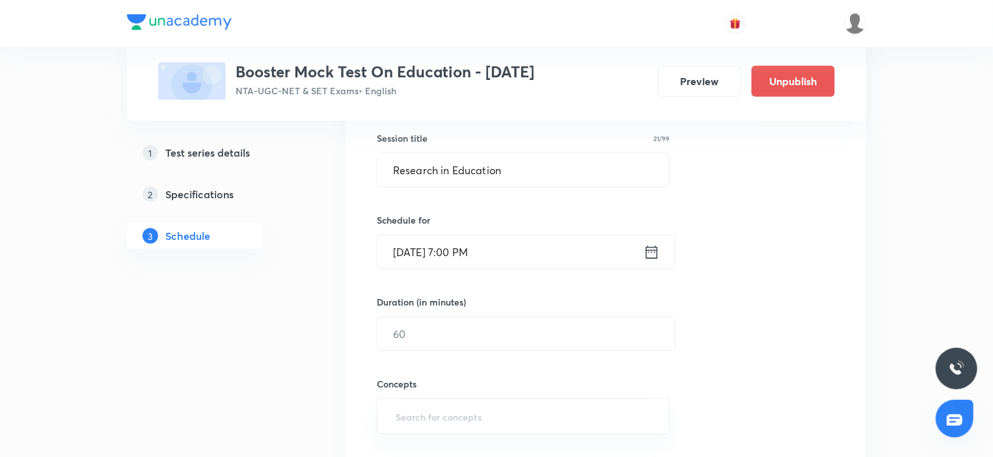
scroll to position [260, 0]
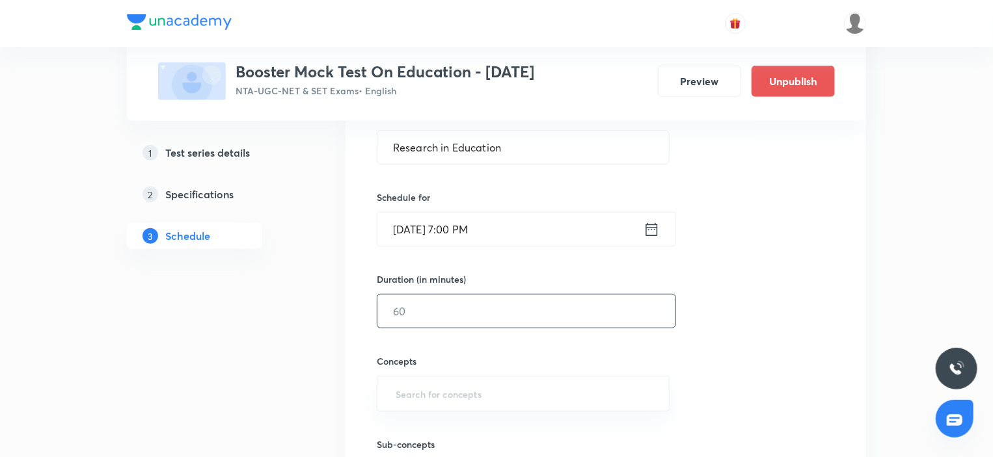
click at [397, 310] on input "text" at bounding box center [526, 311] width 298 height 33
type input "60"
click at [453, 398] on input "text" at bounding box center [523, 394] width 260 height 24
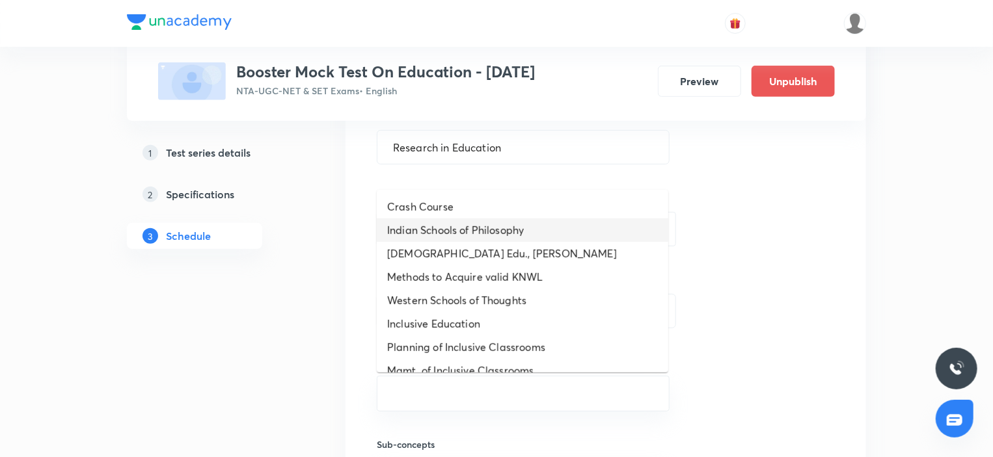
click at [461, 236] on li "Indian Schools of Philosophy" at bounding box center [522, 230] width 291 height 23
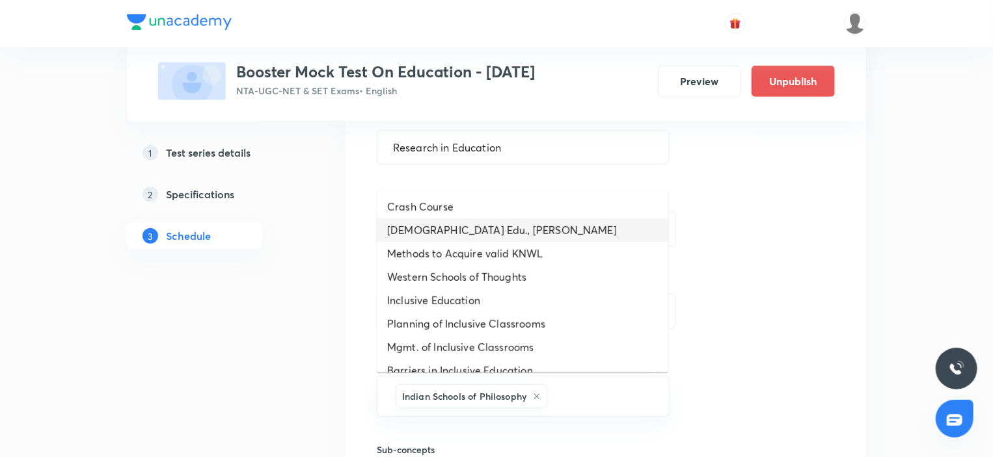
click at [428, 219] on li "Islamic Edu., Dayanand Darshan" at bounding box center [522, 230] width 291 height 23
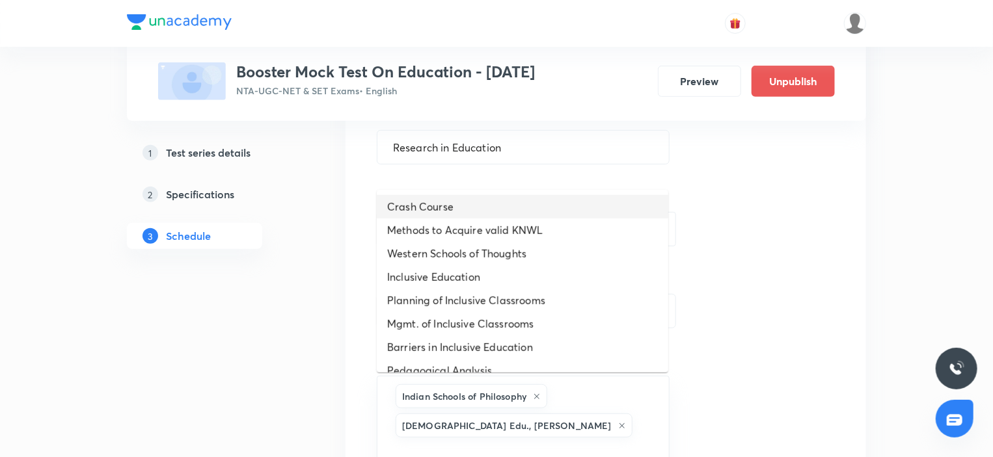
click at [403, 198] on li "Crash Course" at bounding box center [522, 206] width 291 height 23
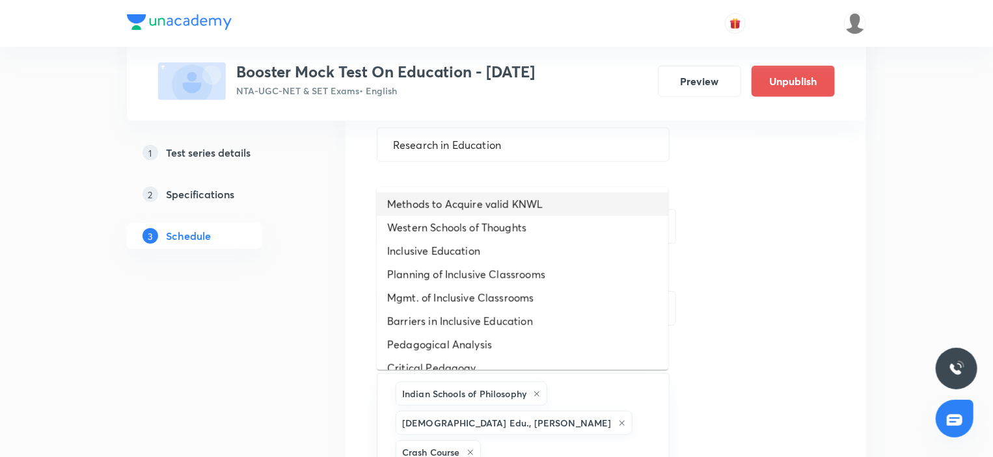
drag, startPoint x: 409, startPoint y: 206, endPoint x: 423, endPoint y: 213, distance: 16.0
click at [423, 213] on li "Methods to Acquire valid KNWL" at bounding box center [522, 204] width 291 height 23
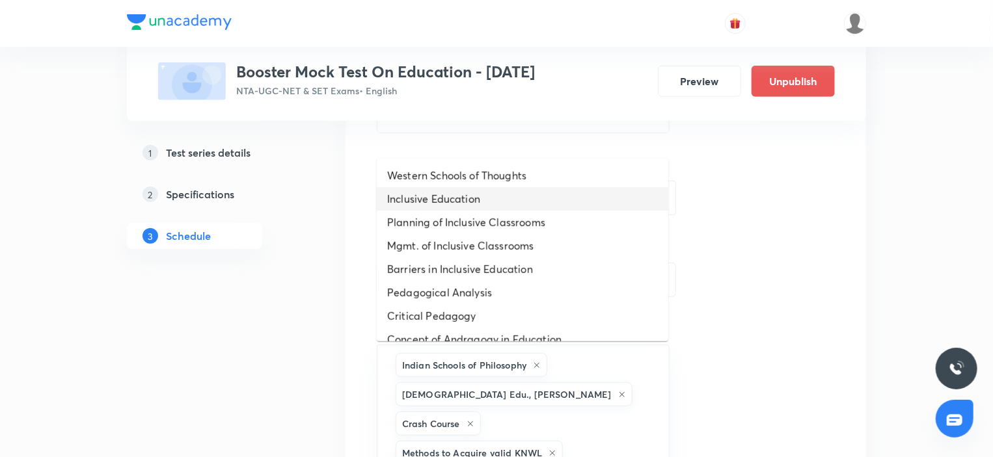
click at [419, 207] on li "Inclusive Education" at bounding box center [522, 198] width 291 height 23
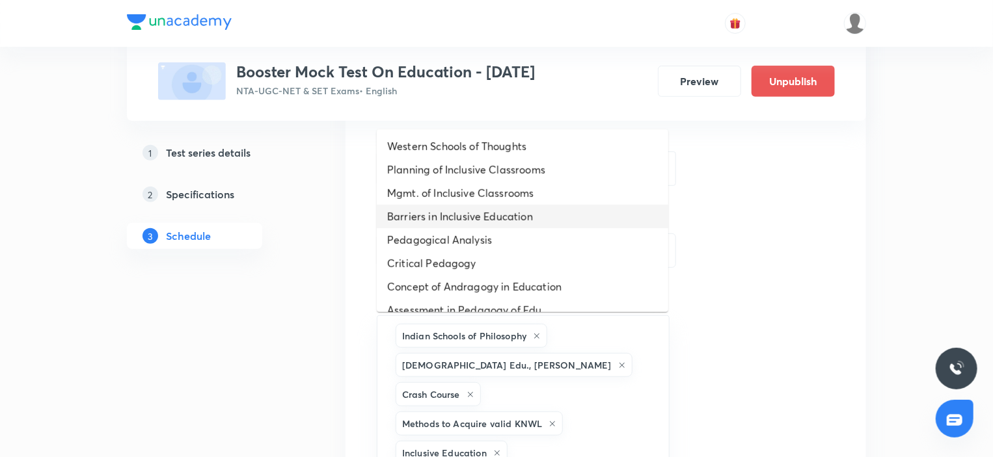
click at [419, 207] on li "Barriers in Inclusive Education" at bounding box center [522, 216] width 291 height 23
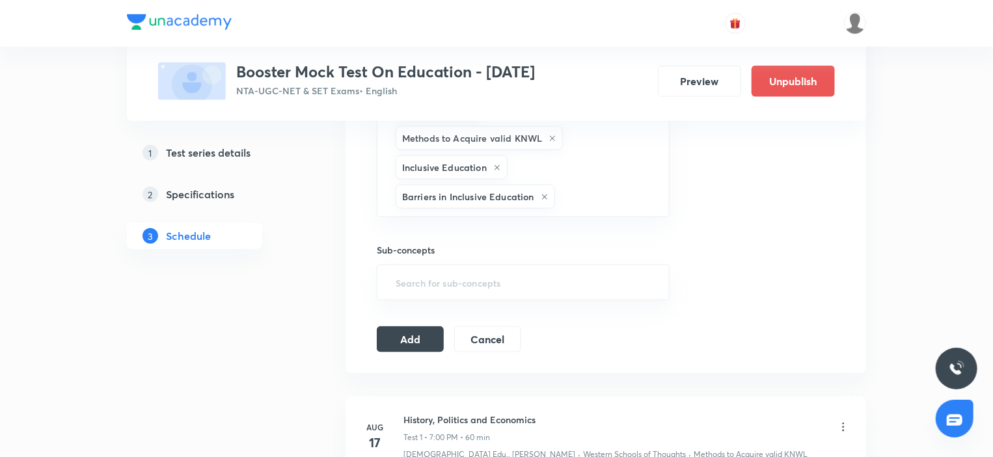
scroll to position [711, 0]
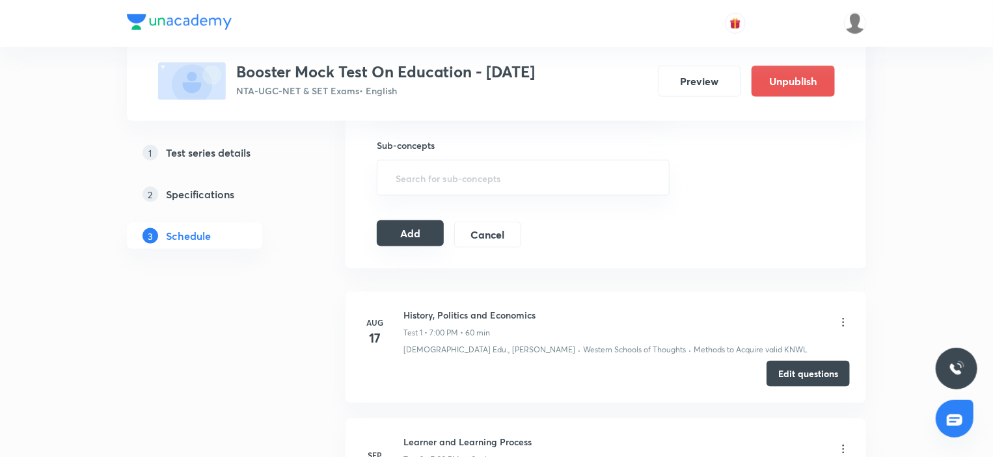
click at [412, 231] on button "Add" at bounding box center [410, 233] width 67 height 26
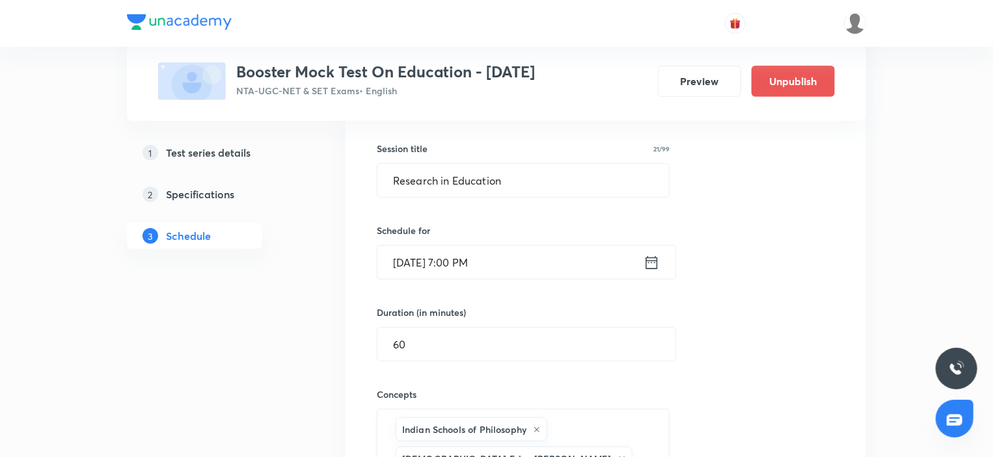
scroll to position [191, 0]
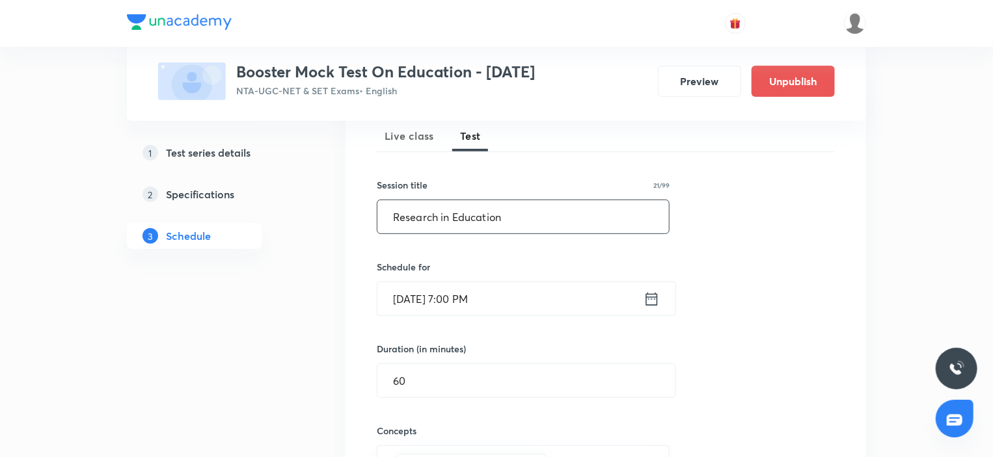
click at [503, 214] on input "Research in Education" at bounding box center [522, 216] width 291 height 33
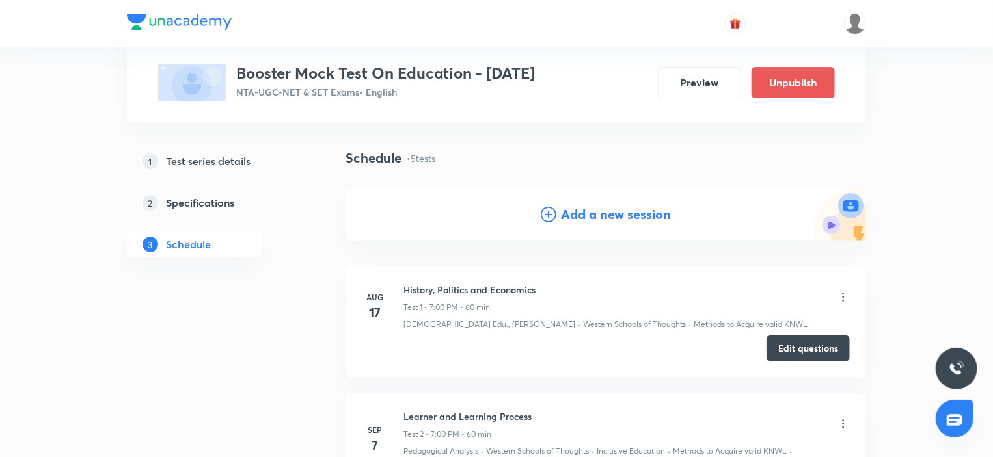
scroll to position [0, 0]
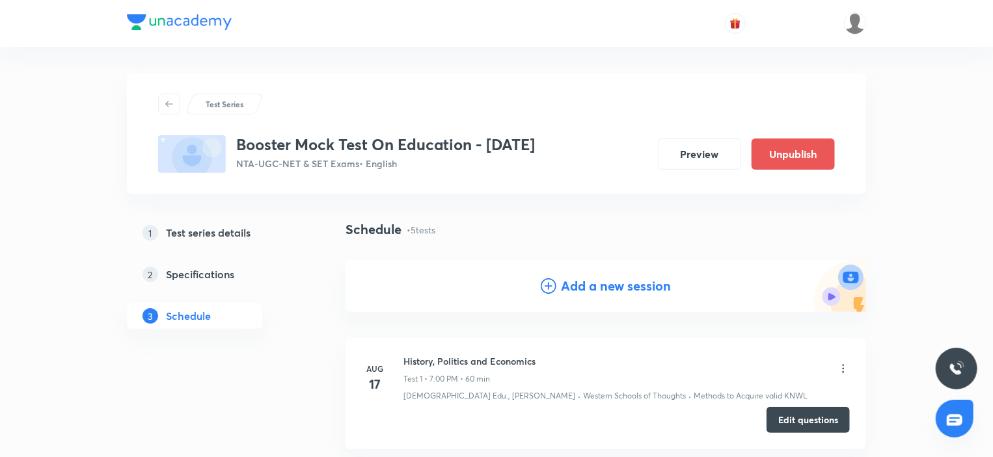
click at [591, 278] on h4 "Add a new session" at bounding box center [616, 286] width 110 height 20
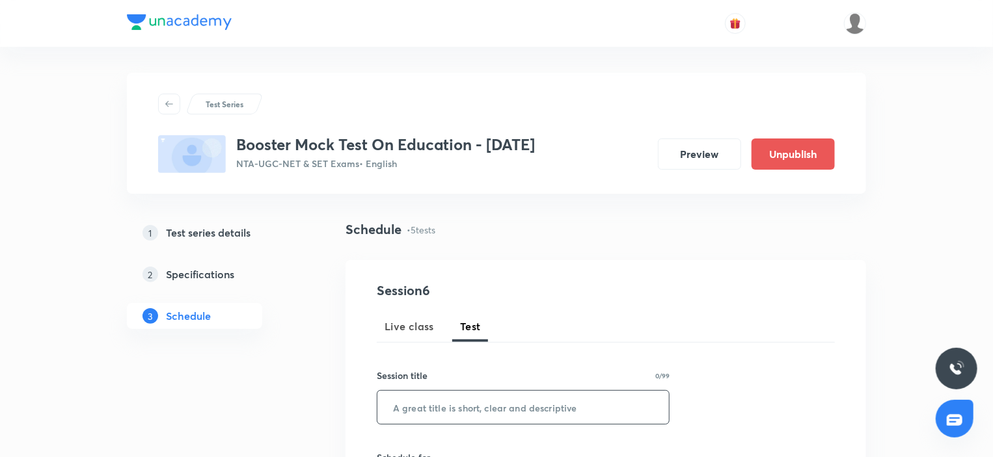
click at [443, 405] on input "text" at bounding box center [522, 407] width 291 height 33
paste input "Pedagogy, Andragogy and Assessment"
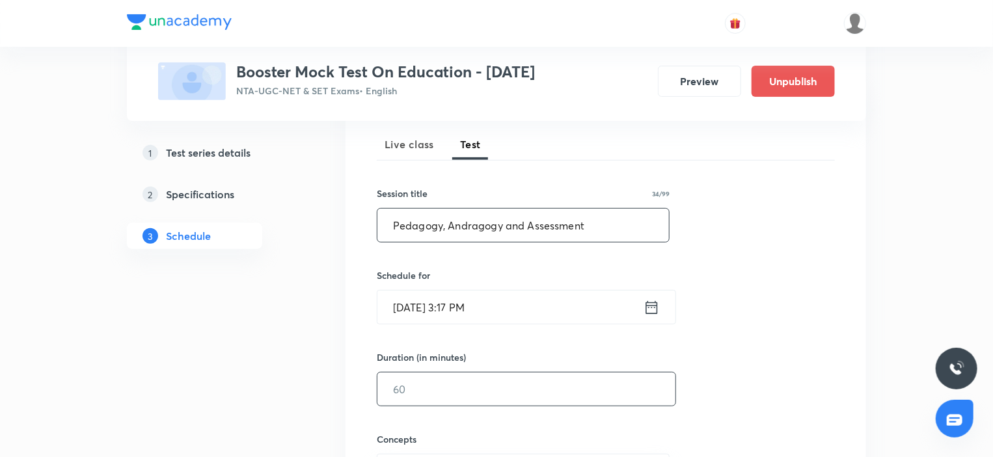
scroll to position [260, 0]
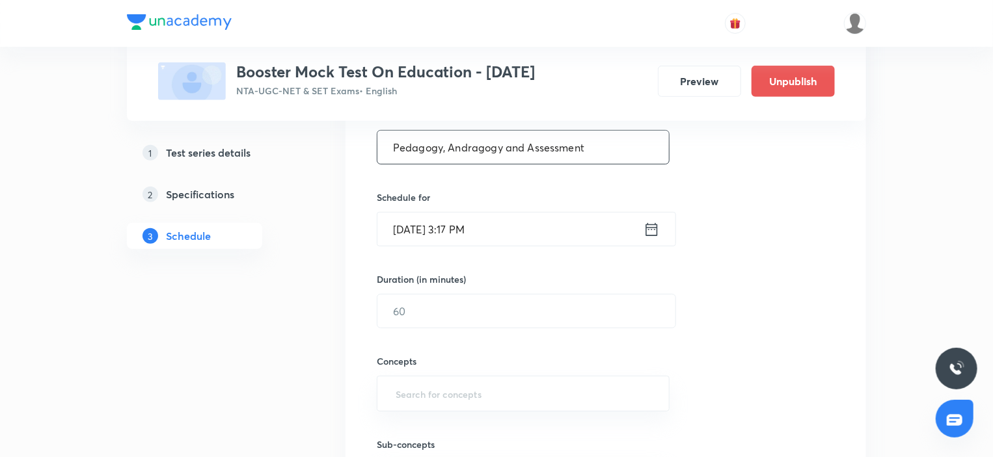
type input "Pedagogy, Andragogy and Assessment"
click at [510, 234] on input "Sep 1, 2025, 3:17 PM" at bounding box center [510, 229] width 266 height 33
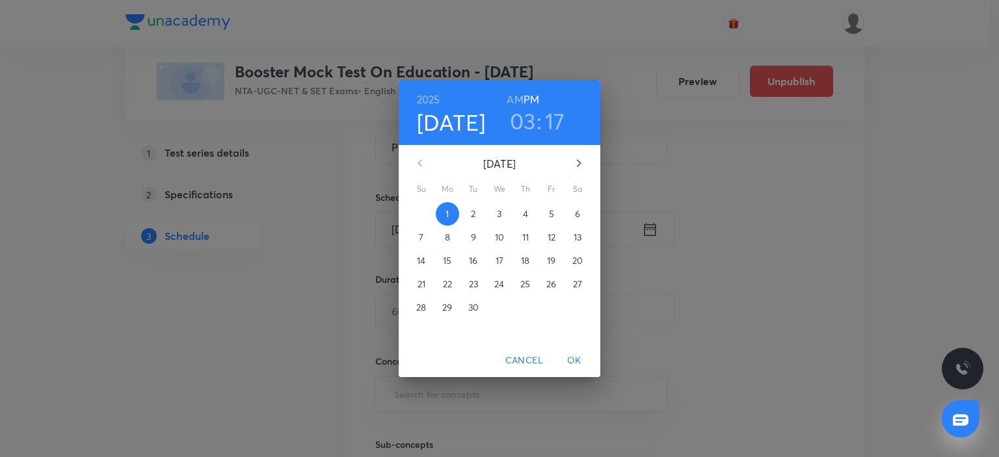
click at [576, 163] on icon "button" at bounding box center [579, 163] width 16 height 16
click at [425, 234] on span "5" at bounding box center [421, 237] width 23 height 13
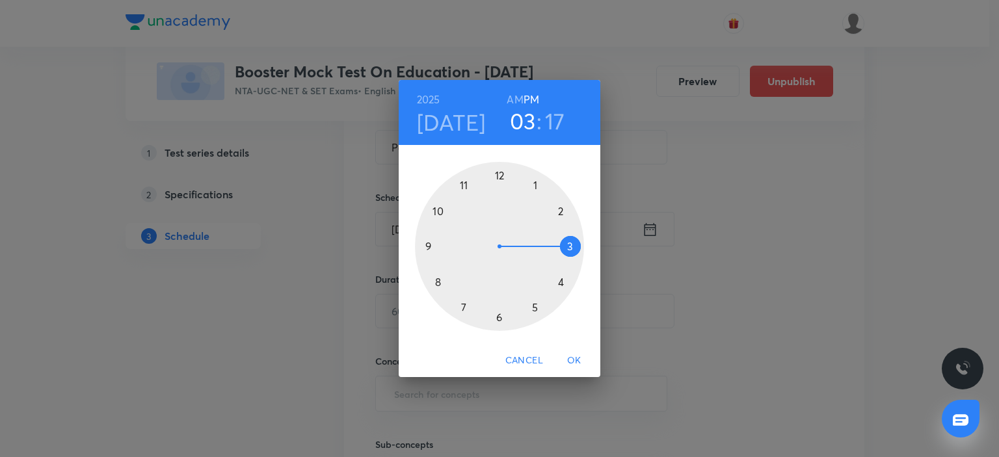
click at [461, 310] on div at bounding box center [499, 246] width 169 height 169
click at [505, 180] on div at bounding box center [499, 246] width 169 height 169
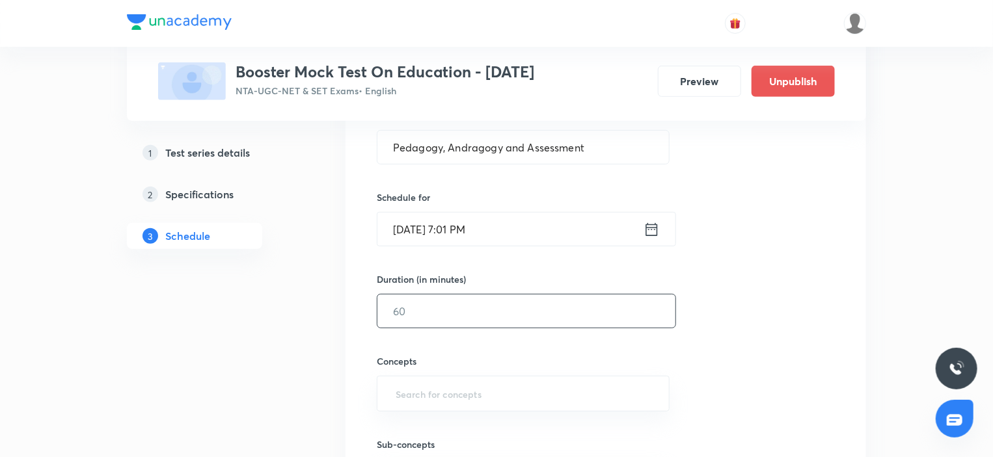
click at [435, 310] on input "text" at bounding box center [526, 311] width 298 height 33
type input "60"
click at [461, 413] on div "Sub-concepts ​" at bounding box center [523, 453] width 293 height 83
drag, startPoint x: 438, startPoint y: 403, endPoint x: 433, endPoint y: 397, distance: 7.4
click at [436, 403] on input "text" at bounding box center [523, 394] width 260 height 24
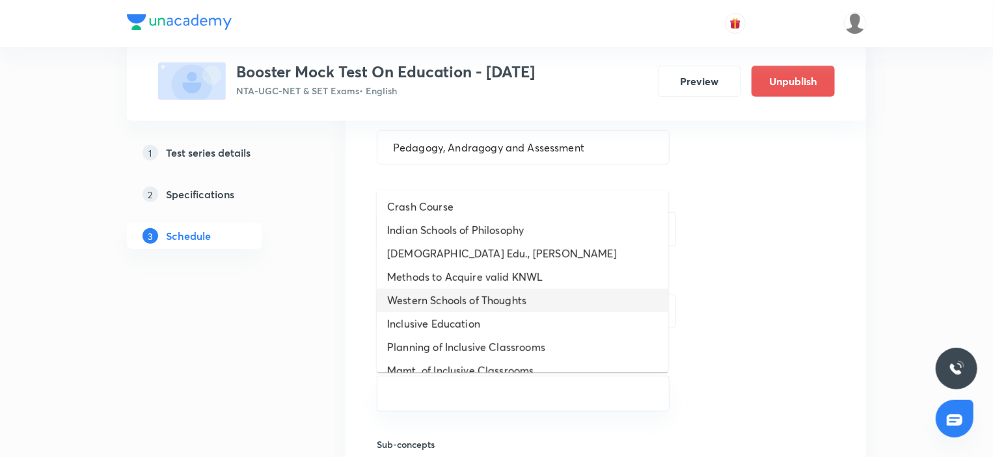
click at [444, 302] on li "Western Schools of Thoughts" at bounding box center [522, 300] width 291 height 23
click at [444, 302] on li "Inclusive Education" at bounding box center [522, 300] width 291 height 23
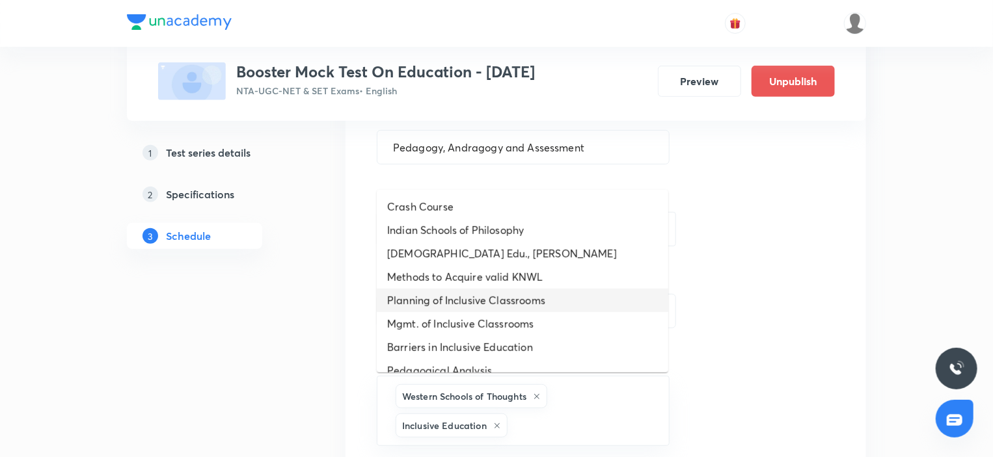
click at [444, 302] on li "Planning of Inclusive Classrooms" at bounding box center [522, 300] width 291 height 23
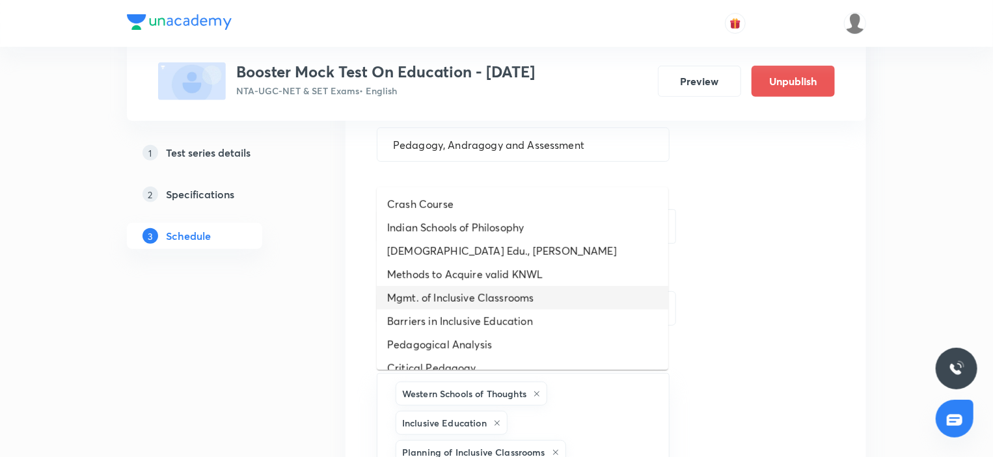
click at [444, 302] on li "Mgmt. of Inclusive Classrooms" at bounding box center [522, 297] width 291 height 23
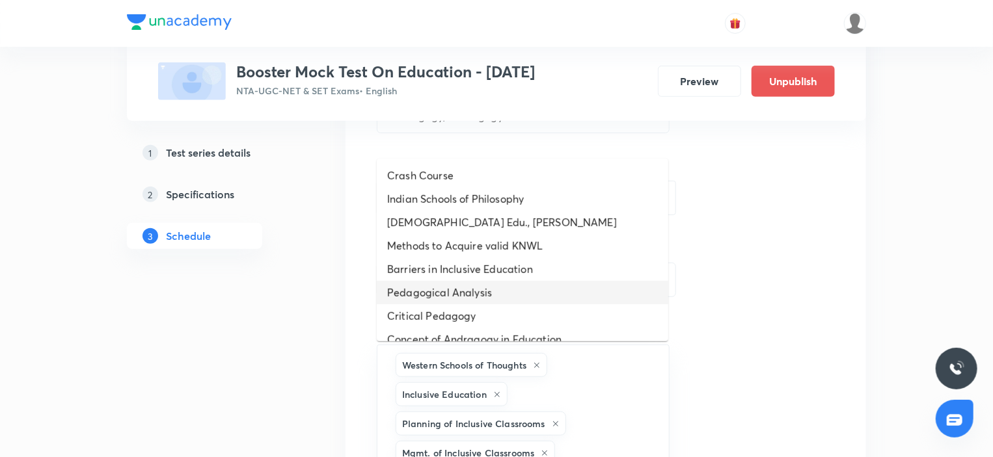
click at [444, 302] on li "Pedagogical Analysis" at bounding box center [522, 292] width 291 height 23
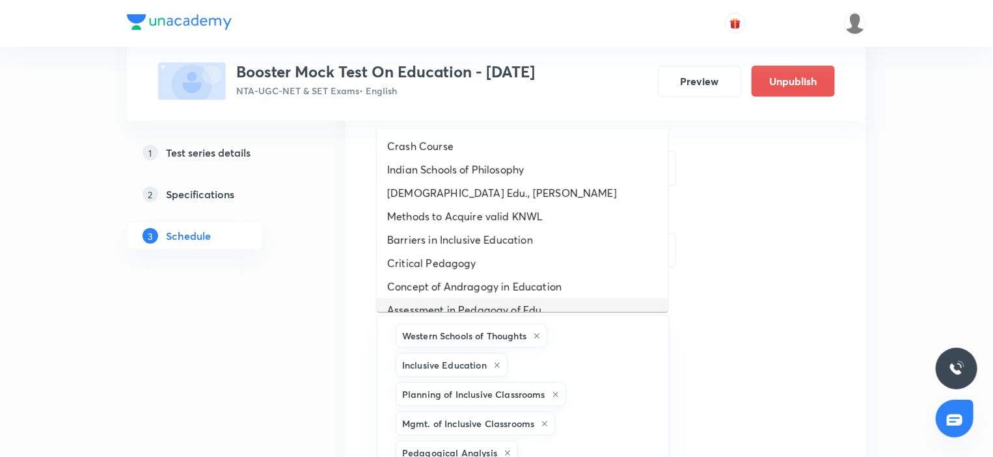
click at [444, 301] on li "Assessment in Pedagogy of Edu." at bounding box center [522, 310] width 291 height 23
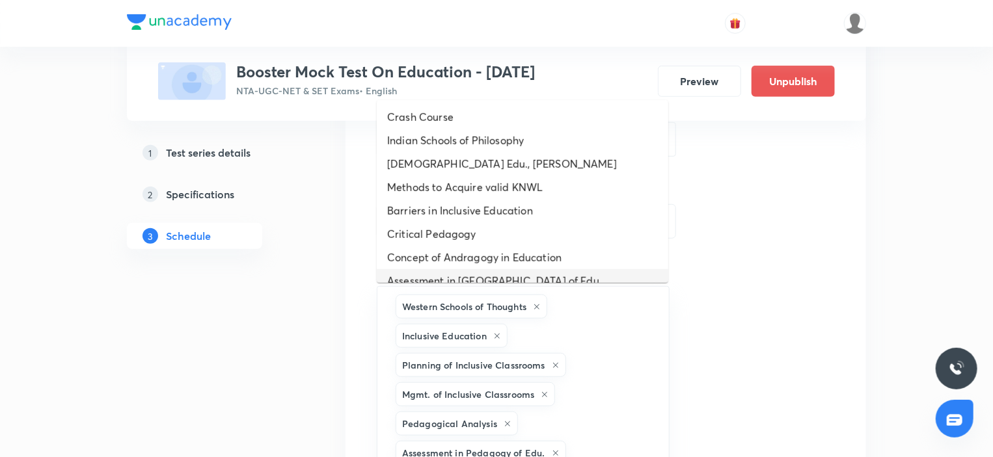
click at [456, 261] on li "Concept of Andragogy in Education" at bounding box center [522, 257] width 291 height 23
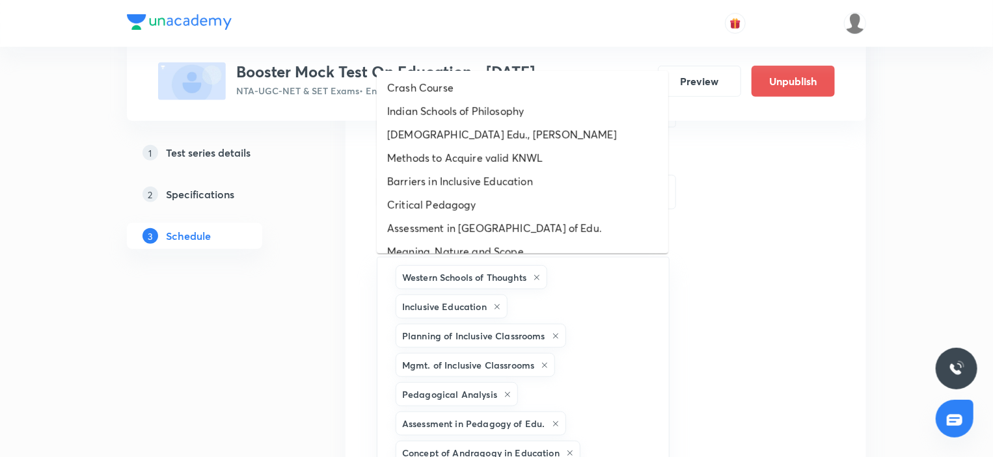
click at [454, 252] on li "Meaning, Nature and Scope" at bounding box center [522, 251] width 291 height 23
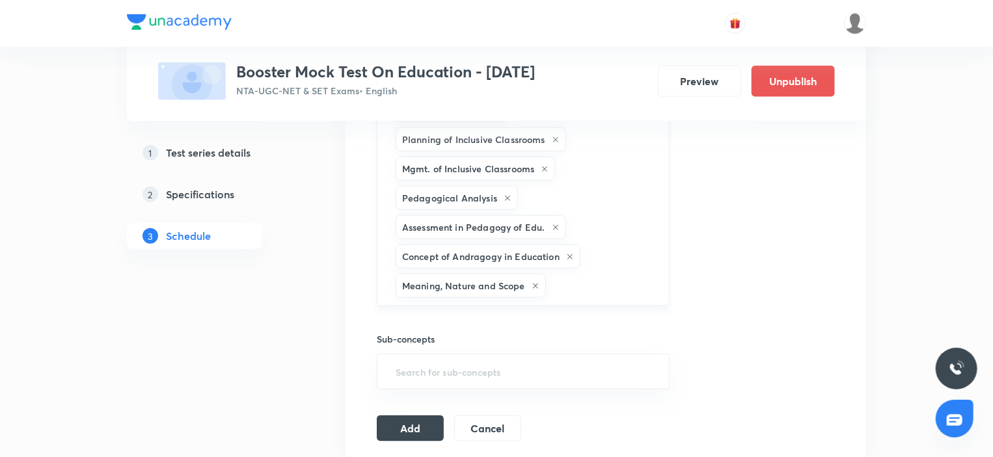
scroll to position [639, 0]
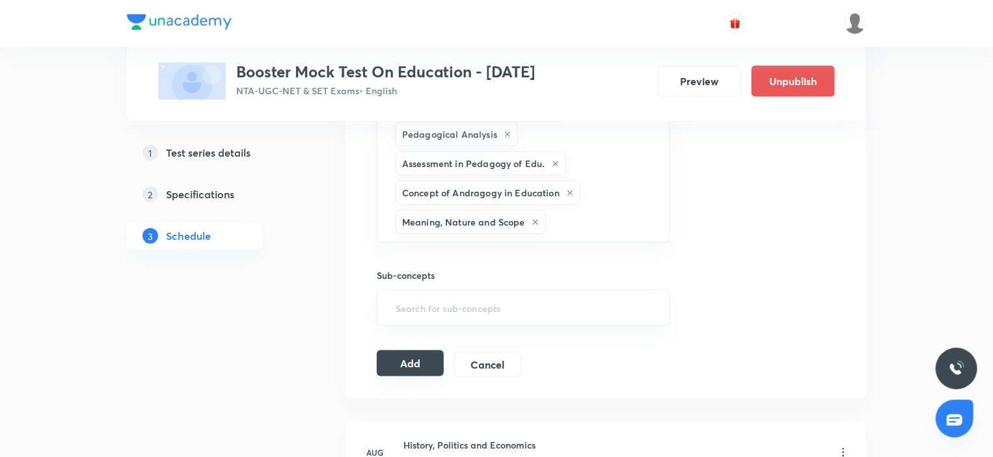
click at [414, 358] on button "Add" at bounding box center [410, 364] width 67 height 26
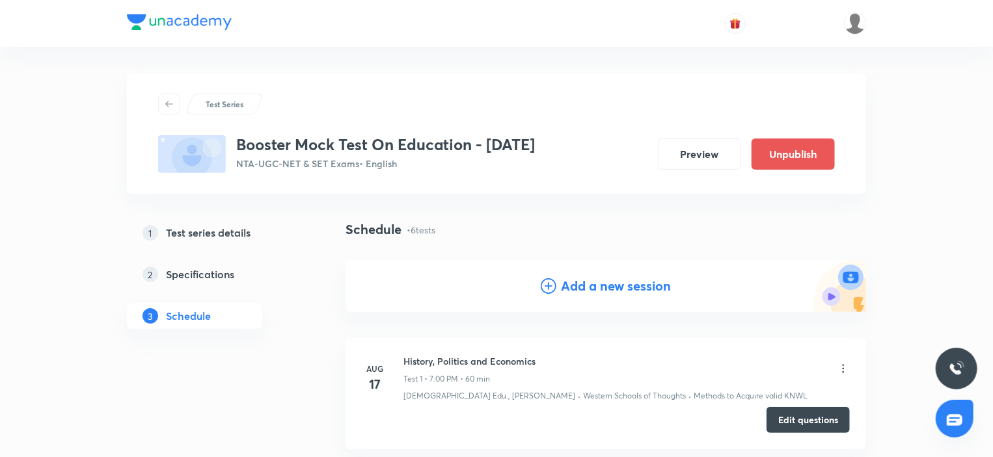
click at [578, 291] on h4 "Add a new session" at bounding box center [616, 286] width 110 height 20
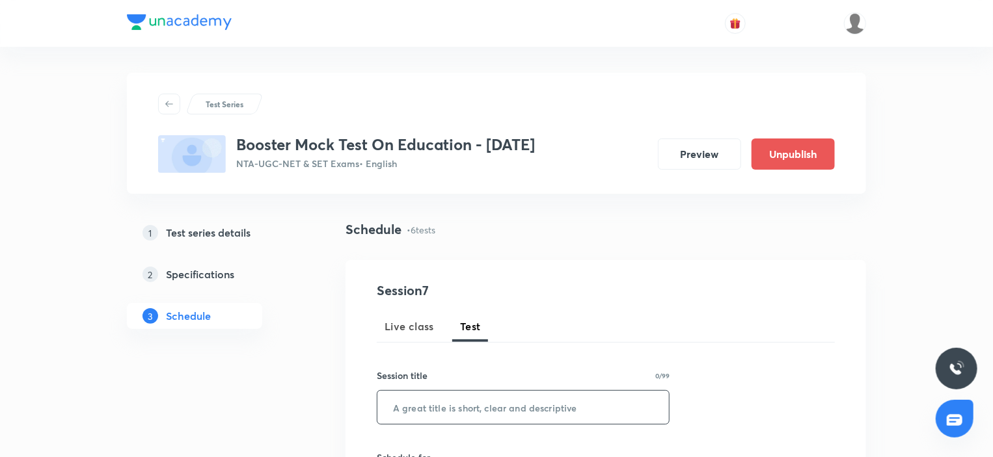
click at [476, 398] on input "text" at bounding box center [522, 407] width 291 height 33
paste input "Technology in/for Education"
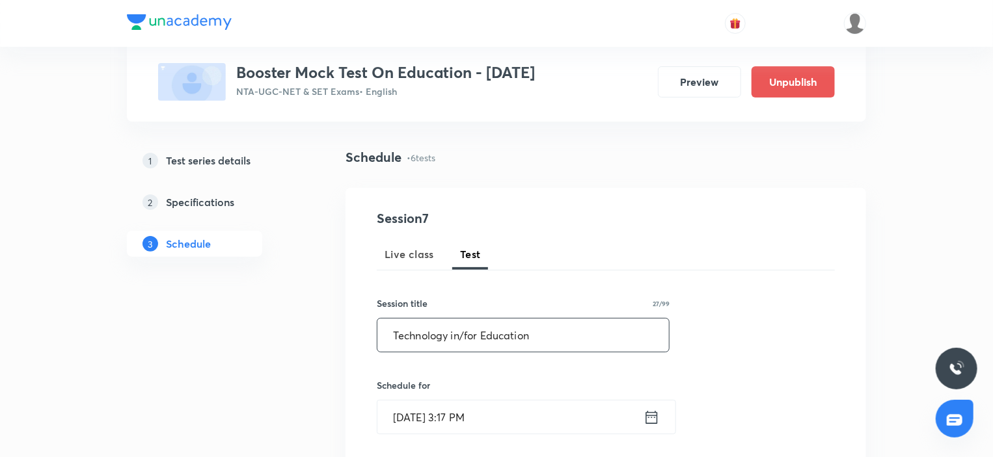
scroll to position [130, 0]
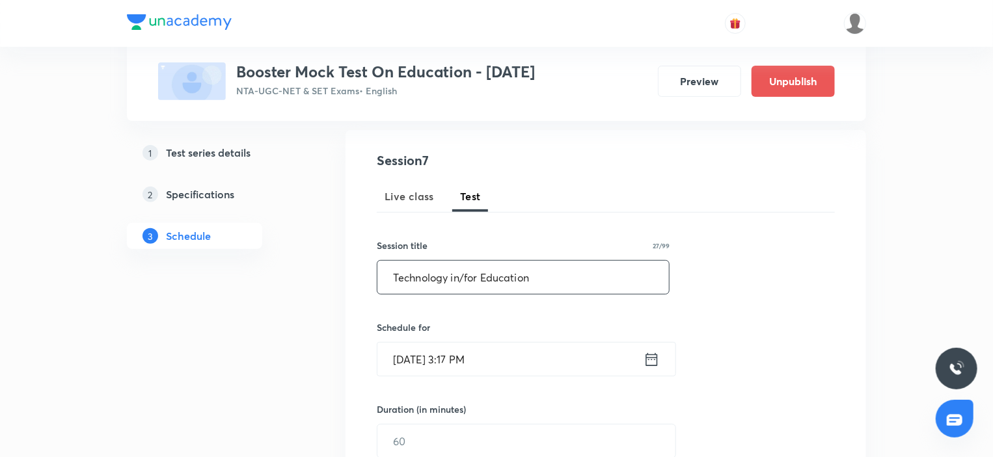
type input "Technology in/for Education"
click at [581, 360] on input "Sep 1, 2025, 3:17 PM" at bounding box center [510, 359] width 266 height 33
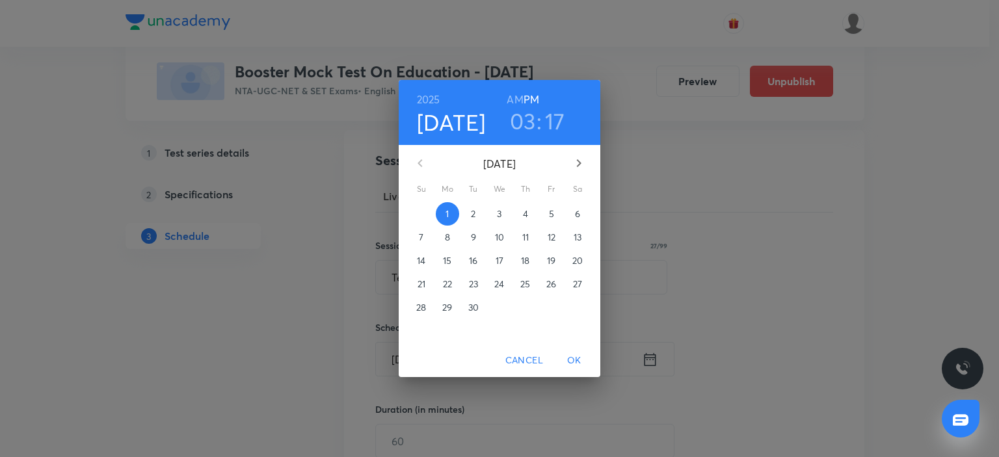
click at [583, 166] on icon "button" at bounding box center [579, 163] width 16 height 16
click at [418, 262] on p "12" at bounding box center [422, 260] width 8 height 13
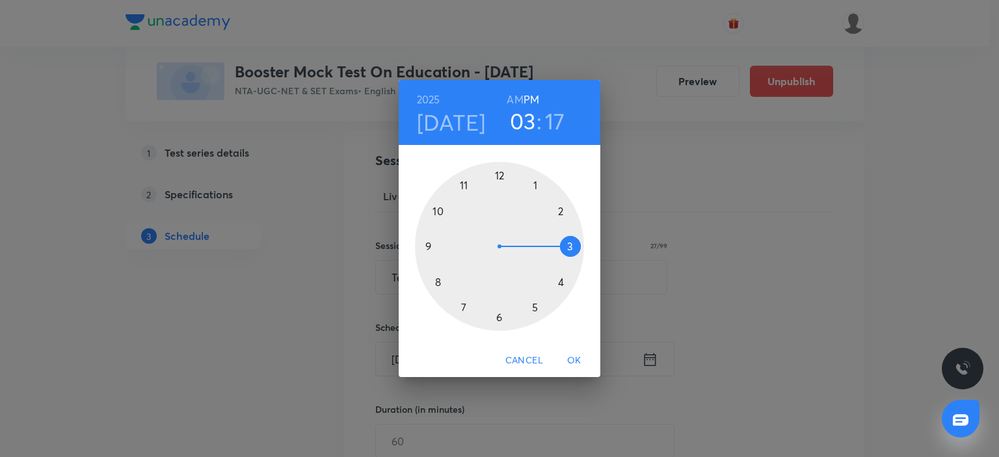
click at [466, 305] on div at bounding box center [499, 246] width 169 height 169
click at [501, 165] on div at bounding box center [499, 246] width 169 height 169
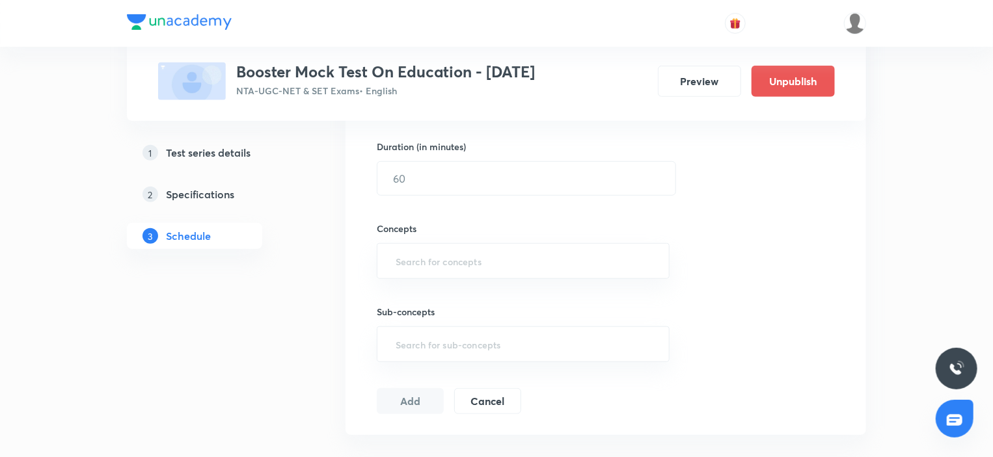
scroll to position [308, 0]
click at [447, 265] on input "text" at bounding box center [526, 263] width 298 height 33
type input "60"
click at [453, 356] on input "text" at bounding box center [523, 346] width 260 height 24
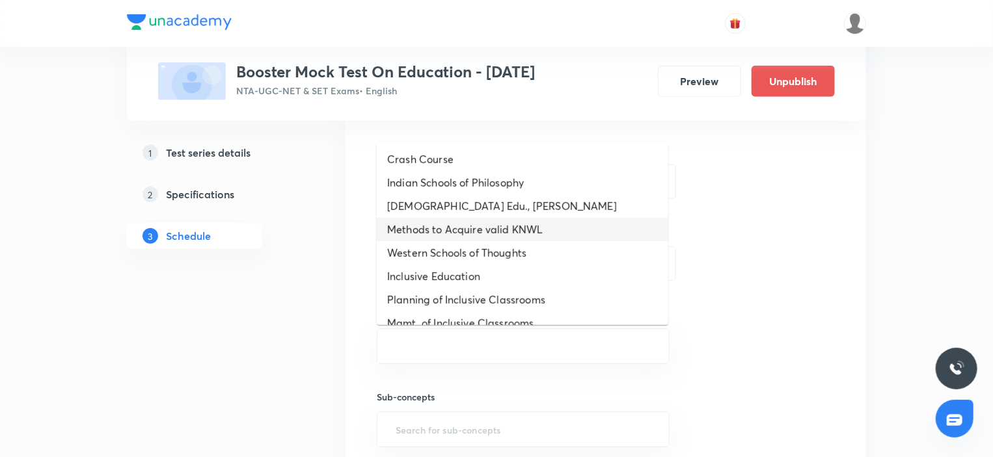
click at [451, 237] on li "Methods to Acquire valid KNWL" at bounding box center [522, 229] width 291 height 23
click at [448, 229] on li "Western Schools of Thoughts" at bounding box center [522, 229] width 291 height 23
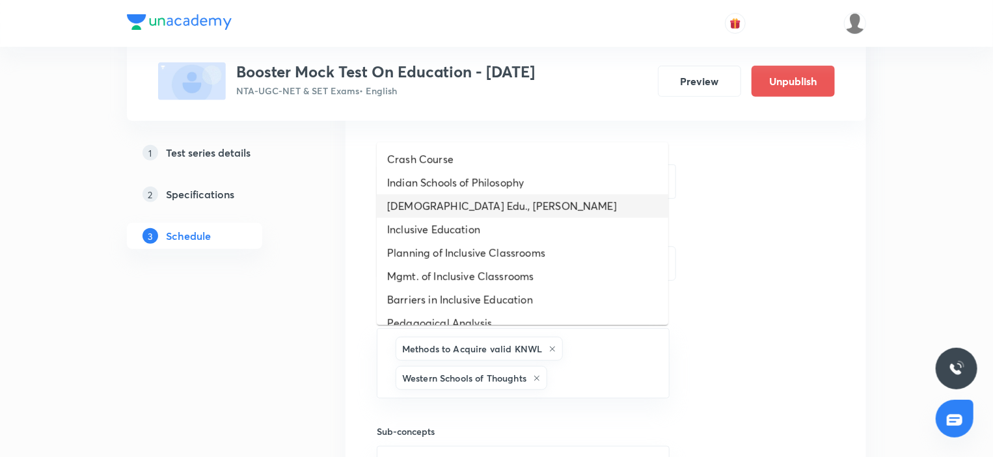
click at [440, 216] on li "Islamic Edu., Dayanand Darshan" at bounding box center [522, 205] width 291 height 23
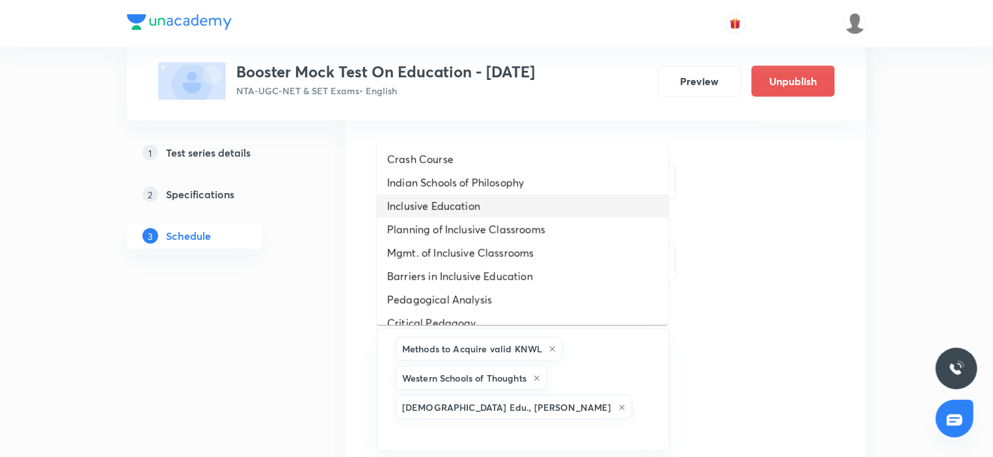
click at [446, 213] on li "Inclusive Education" at bounding box center [522, 205] width 291 height 23
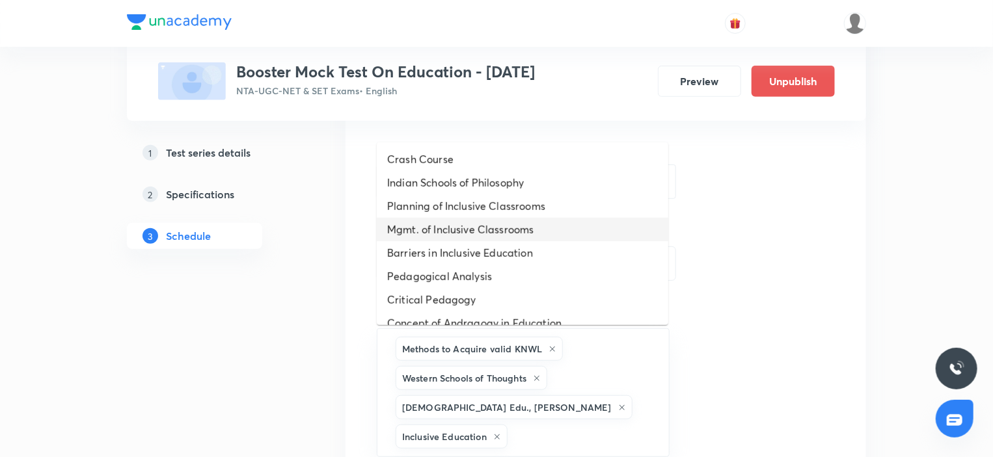
click at [468, 239] on li "Mgmt. of Inclusive Classrooms" at bounding box center [522, 229] width 291 height 23
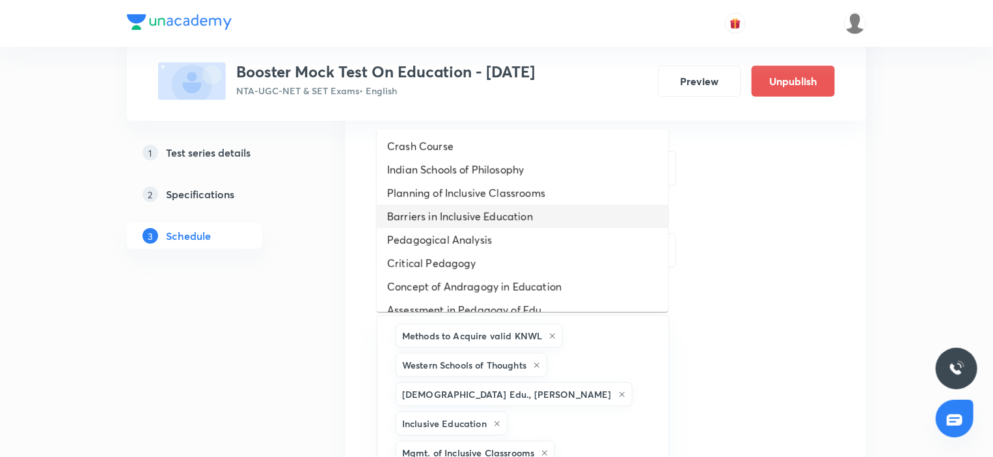
click at [467, 220] on li "Barriers in Inclusive Education" at bounding box center [522, 216] width 291 height 23
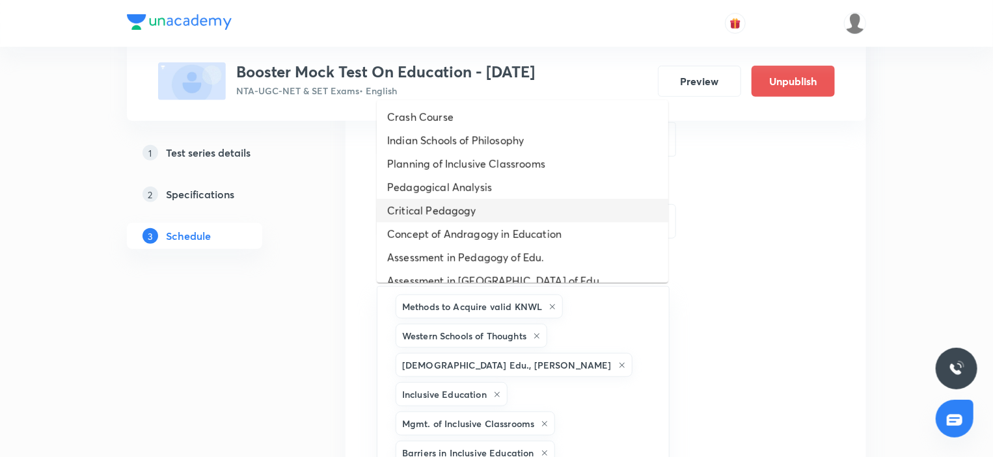
click at [468, 220] on li "Critical Pedagogy" at bounding box center [522, 210] width 291 height 23
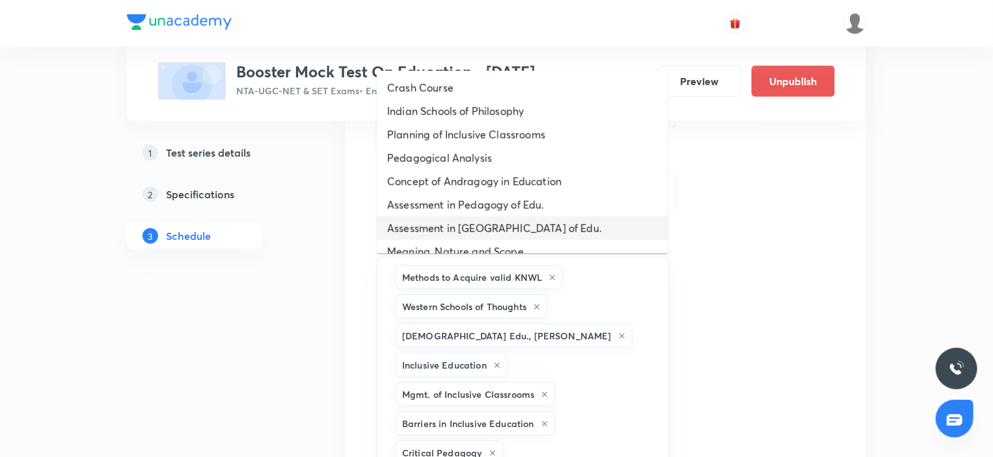
click at [468, 220] on li "Assessment in Andragogy of Edu." at bounding box center [522, 228] width 291 height 23
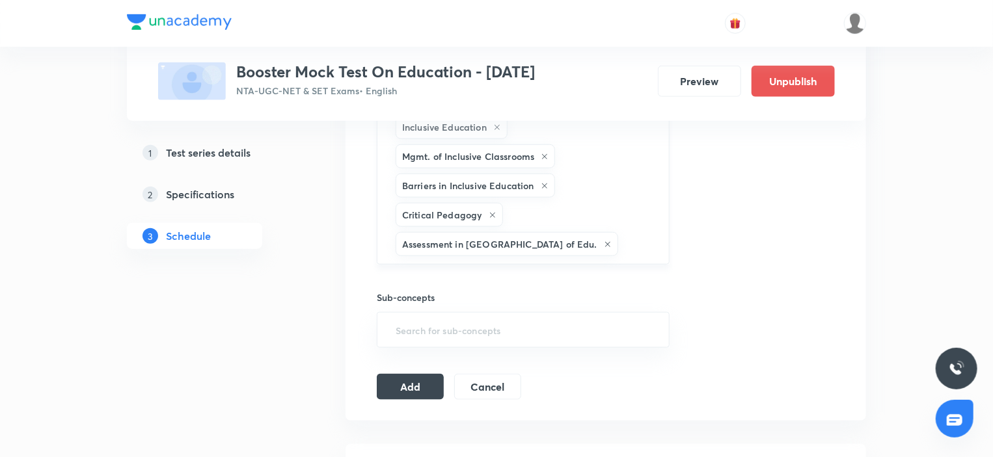
scroll to position [639, 0]
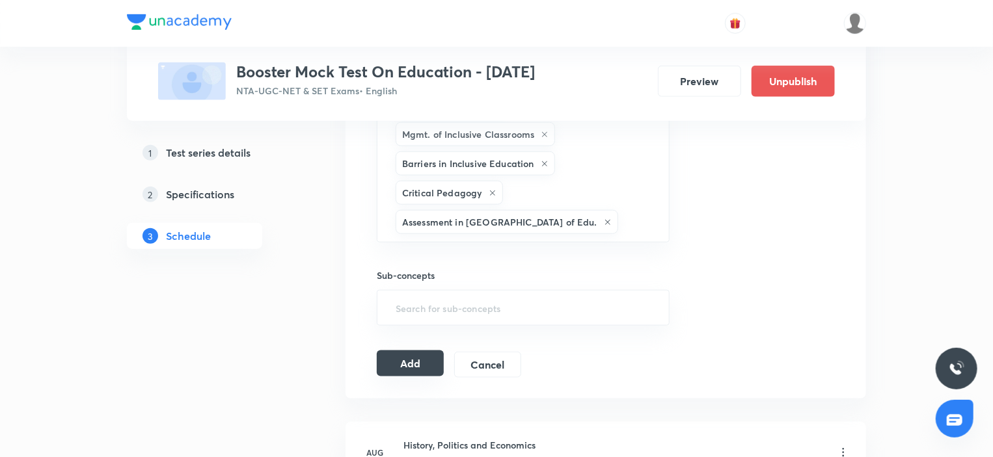
click at [424, 366] on button "Add" at bounding box center [410, 364] width 67 height 26
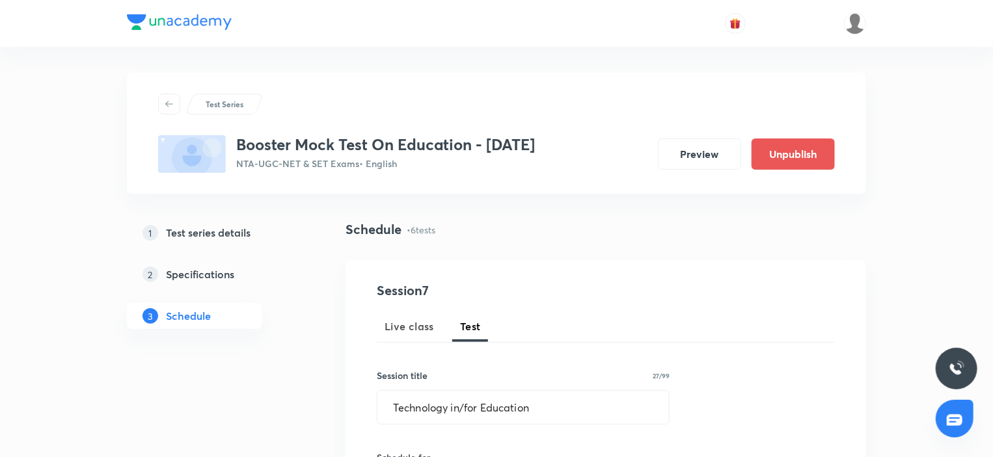
scroll to position [0, 0]
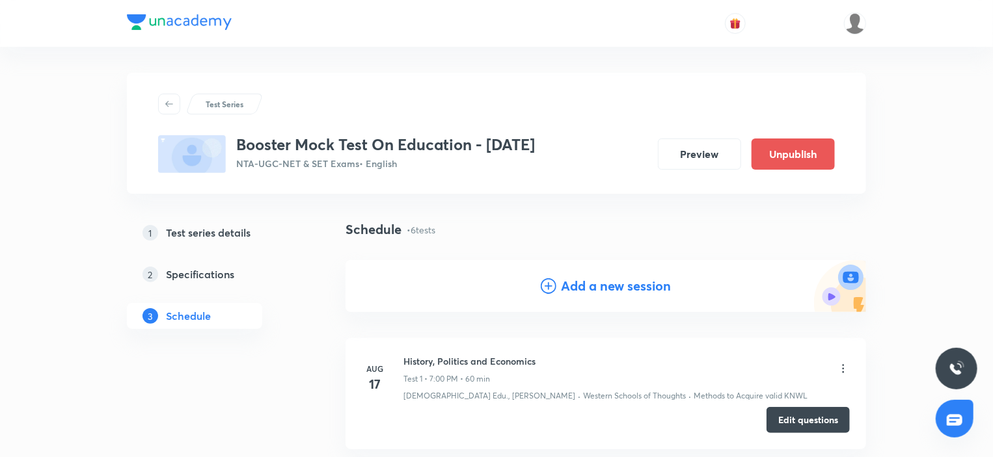
click at [575, 283] on h4 "Add a new session" at bounding box center [616, 286] width 110 height 20
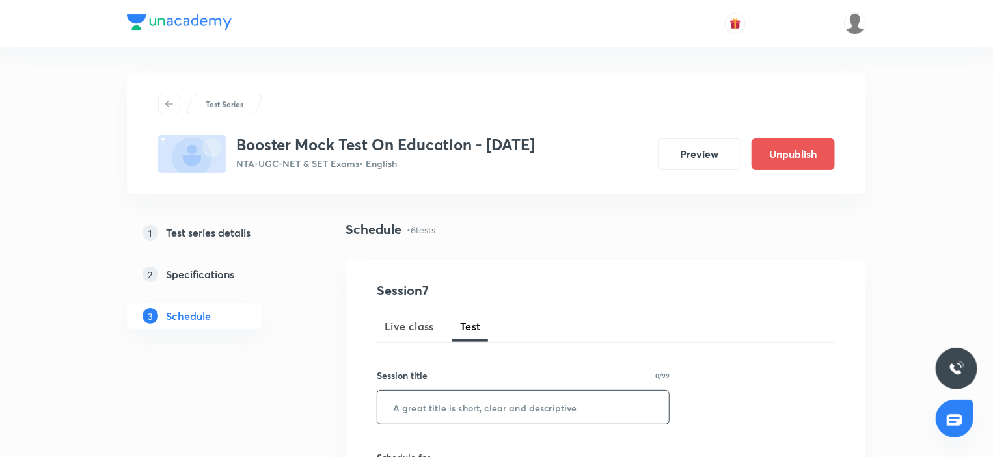
click at [478, 405] on input "text" at bounding box center [522, 407] width 291 height 33
paste input ""Educational Management, Administration and Leadership""
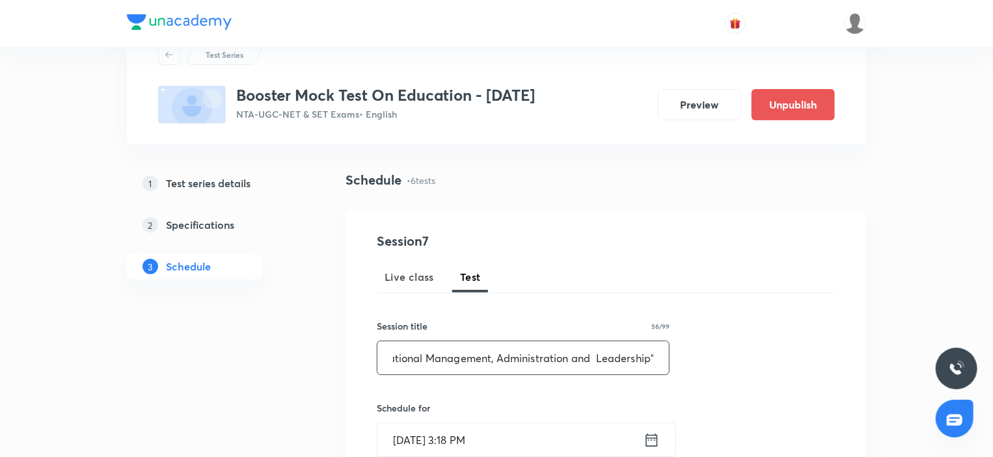
scroll to position [130, 0]
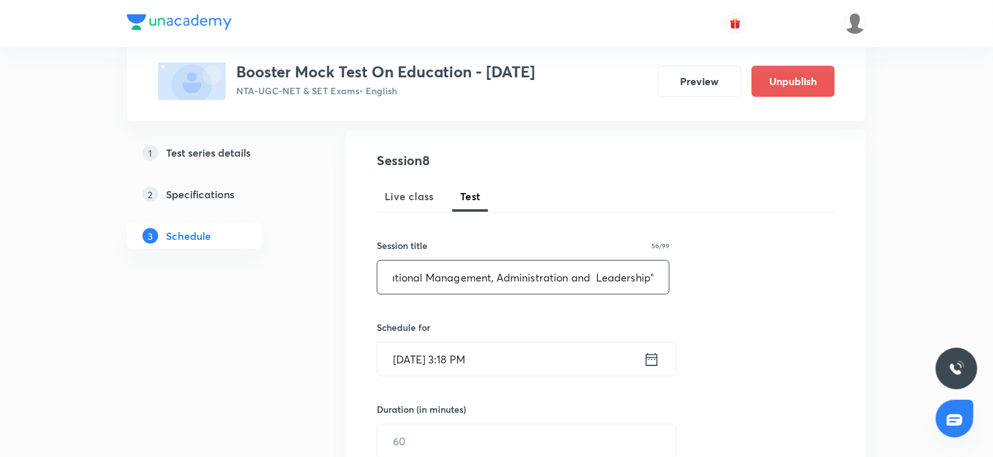
type input ""Educational Management, Administration and Leadership""
click at [492, 356] on input "Sep 1, 2025, 3:18 PM" at bounding box center [510, 359] width 266 height 33
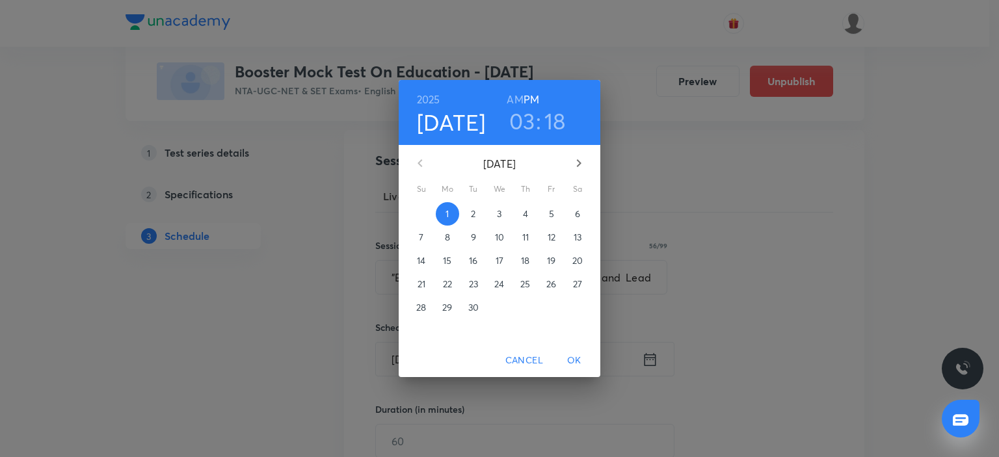
click at [578, 165] on icon "button" at bounding box center [579, 163] width 16 height 16
click at [417, 285] on p "19" at bounding box center [421, 284] width 8 height 13
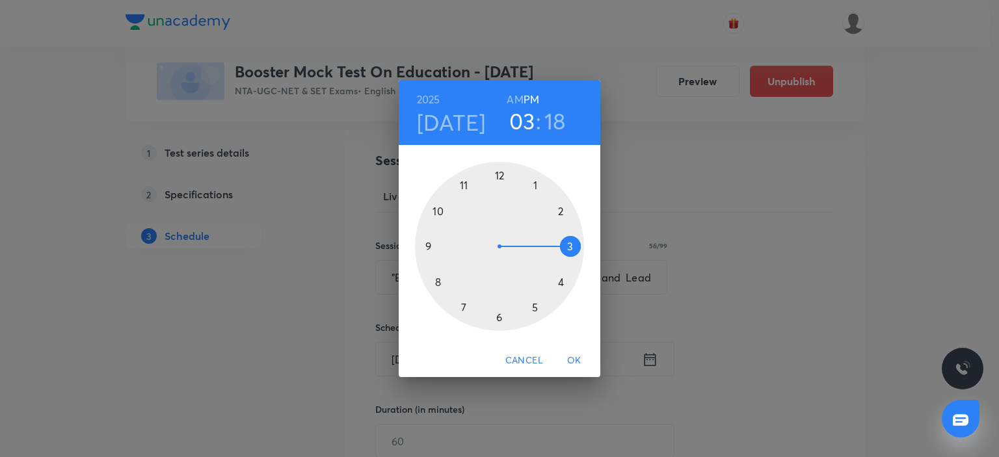
click at [460, 315] on div at bounding box center [499, 246] width 169 height 169
click at [501, 174] on div at bounding box center [499, 246] width 169 height 169
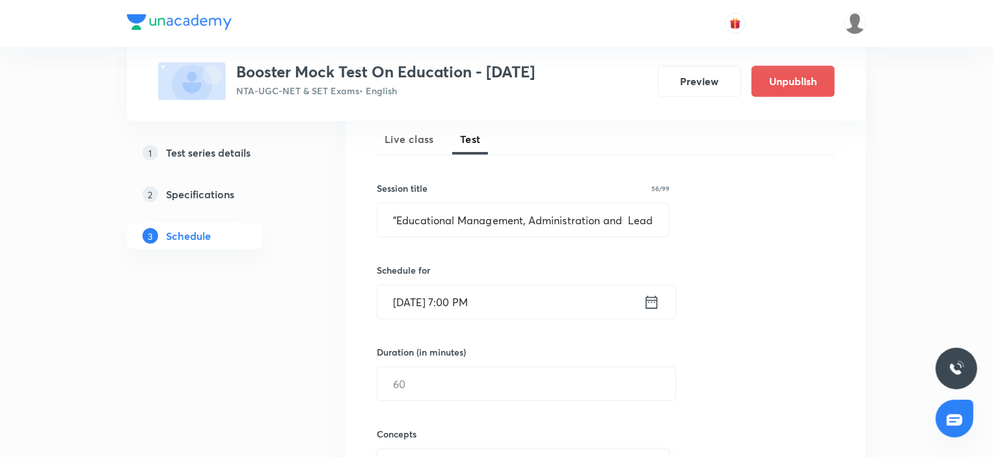
scroll to position [322, 0]
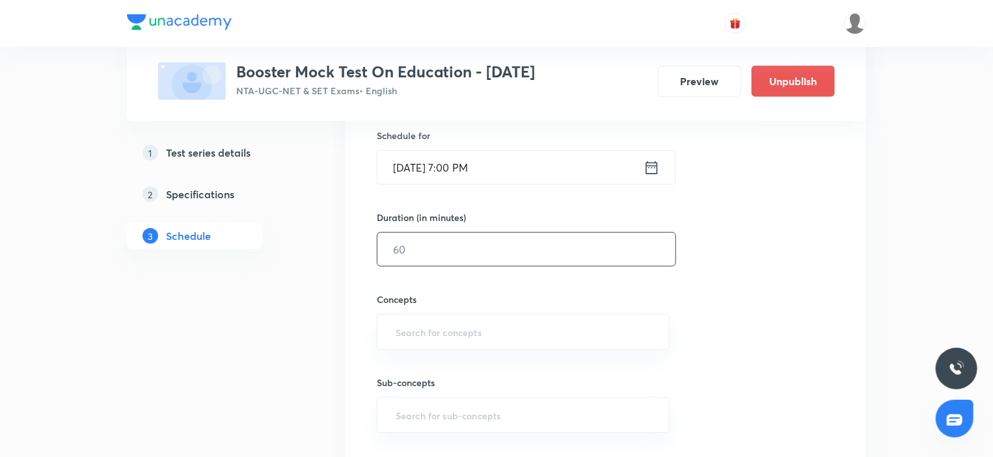
click at [425, 243] on input "text" at bounding box center [526, 249] width 298 height 33
type input "60"
click at [411, 337] on input "text" at bounding box center [523, 332] width 260 height 24
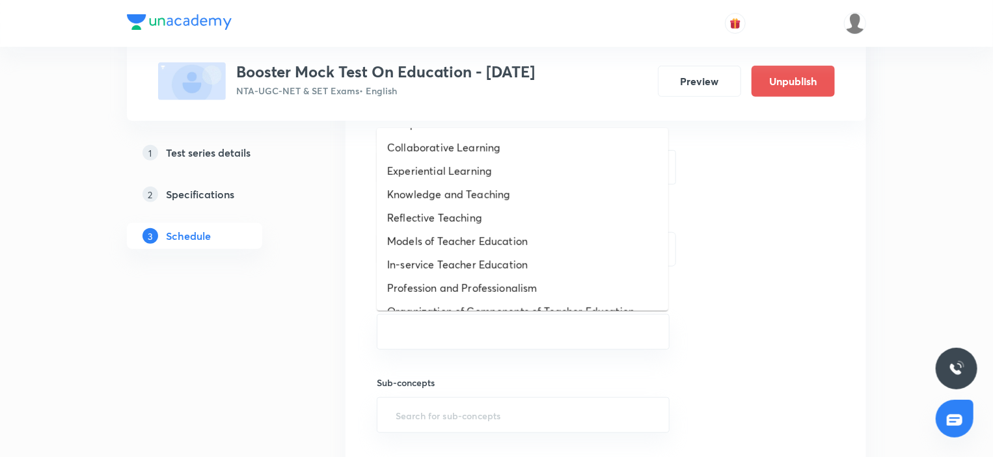
scroll to position [647, 0]
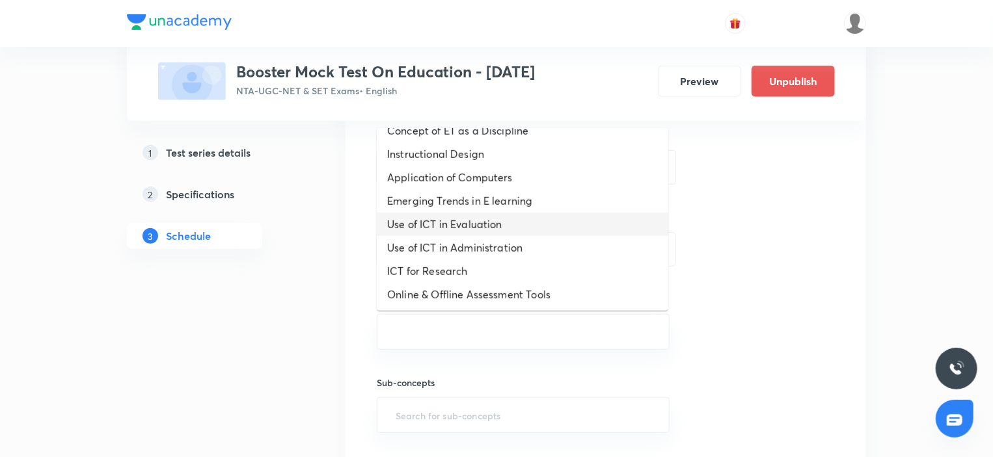
click at [453, 228] on li "Use of ICT in Evaluation" at bounding box center [522, 224] width 291 height 23
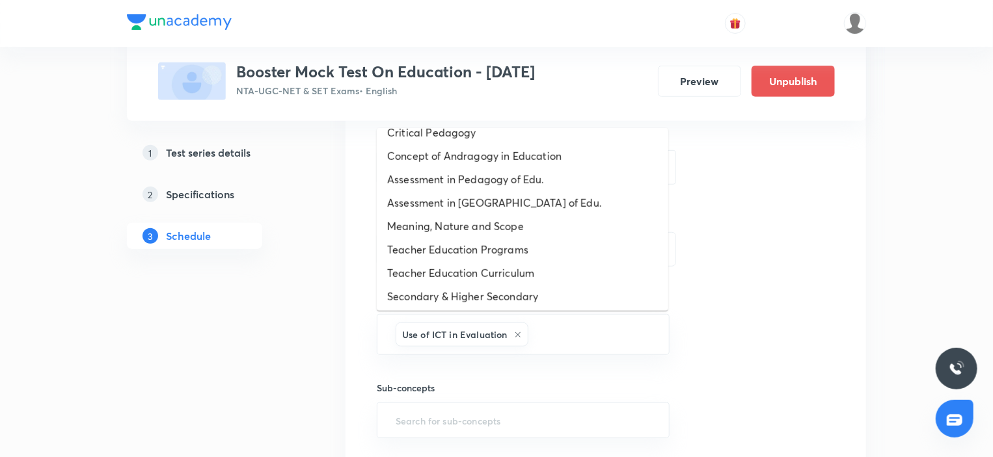
scroll to position [623, 0]
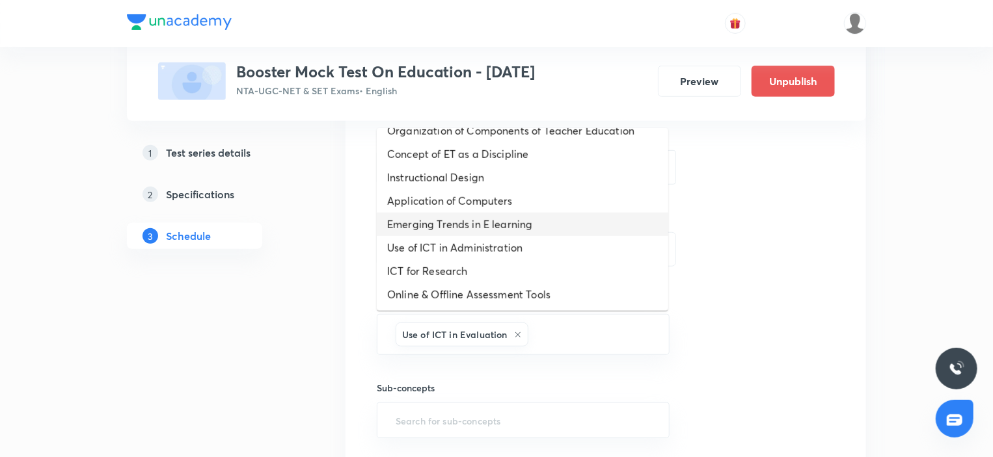
click at [453, 227] on li "Emerging Trends in E learning" at bounding box center [522, 224] width 291 height 23
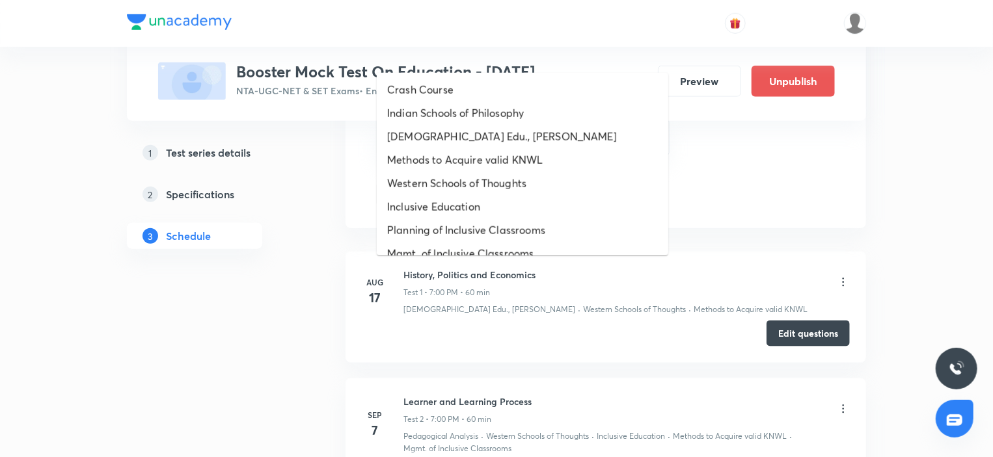
scroll to position [677, 0]
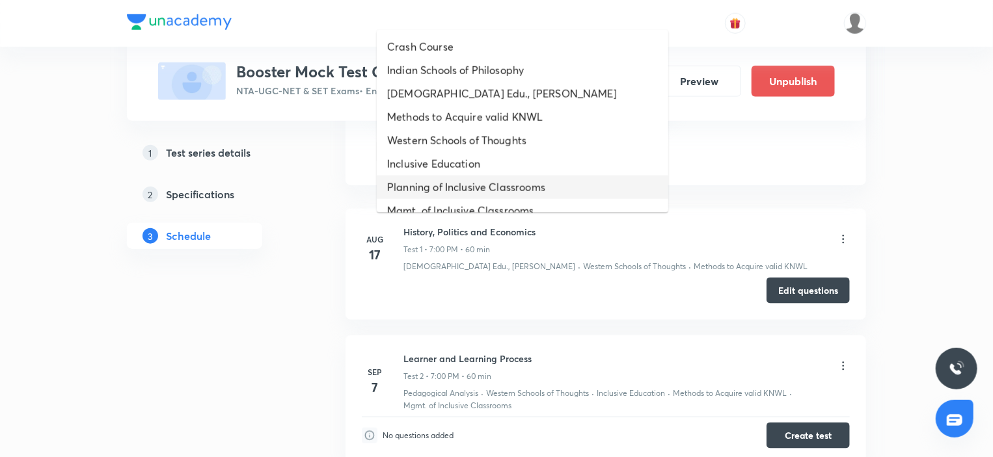
click at [440, 168] on li "Inclusive Education" at bounding box center [522, 163] width 291 height 23
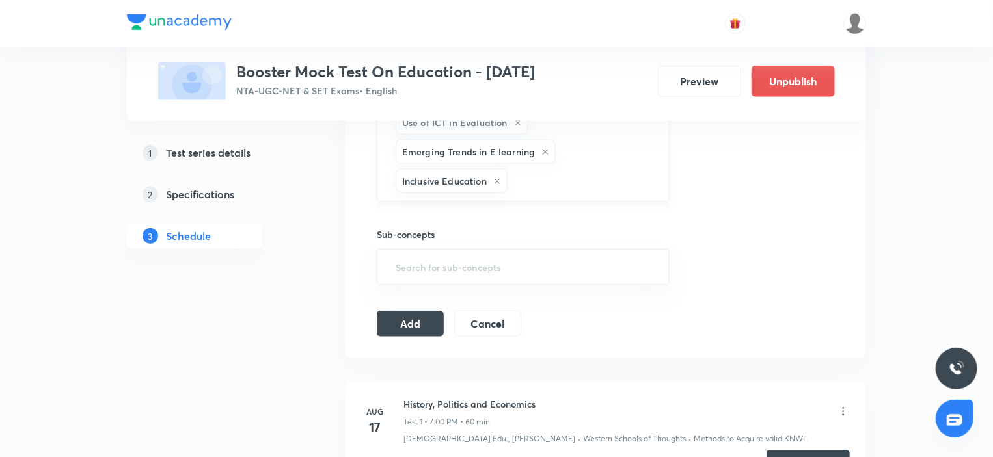
scroll to position [645, 0]
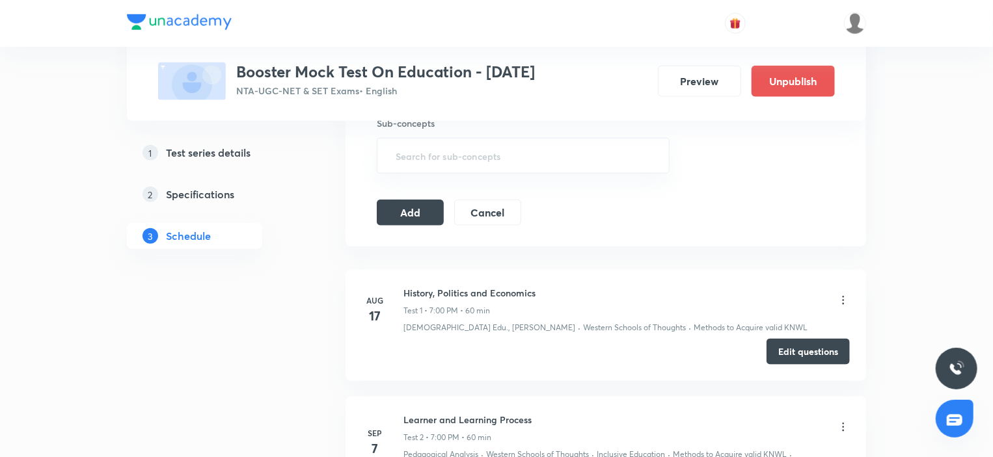
click at [408, 204] on button "Add" at bounding box center [410, 211] width 67 height 26
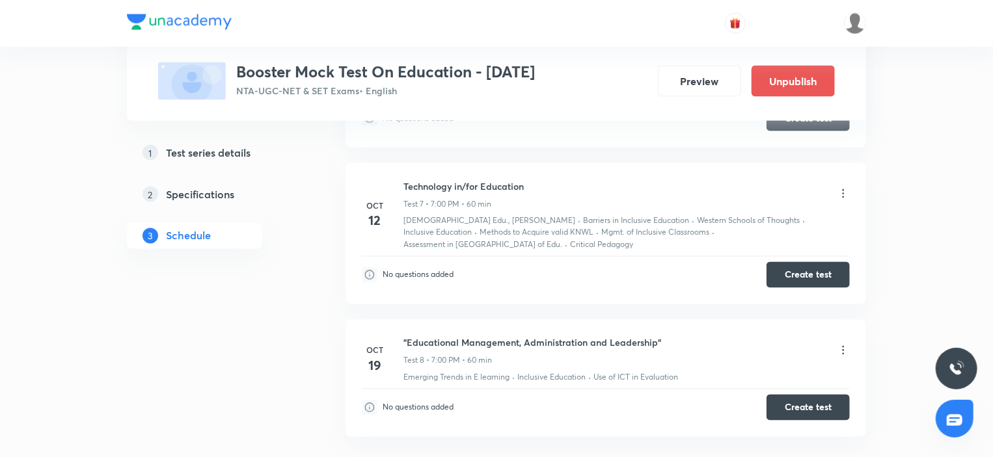
scroll to position [1114, 0]
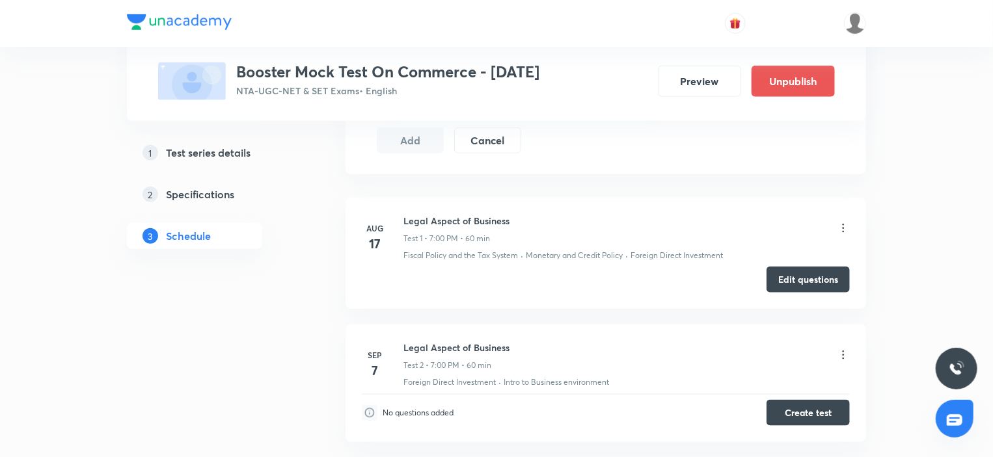
scroll to position [650, 0]
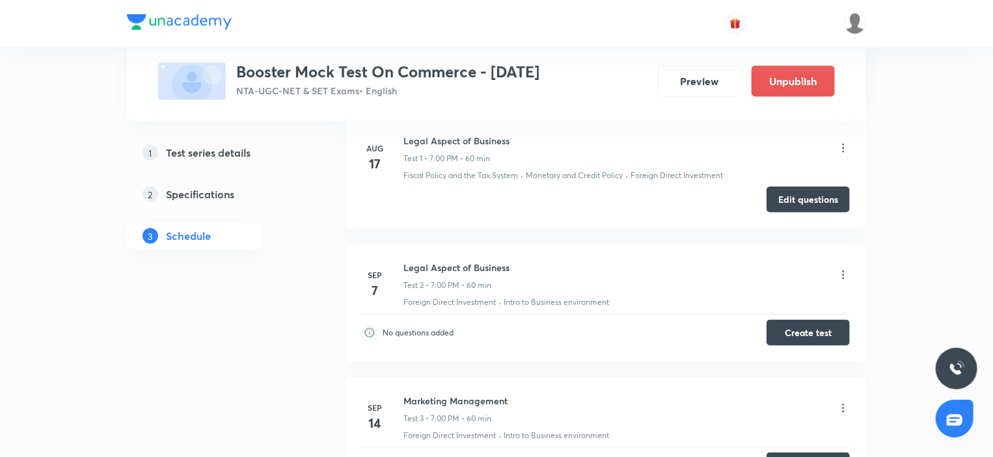
click at [842, 276] on icon at bounding box center [842, 275] width 13 height 13
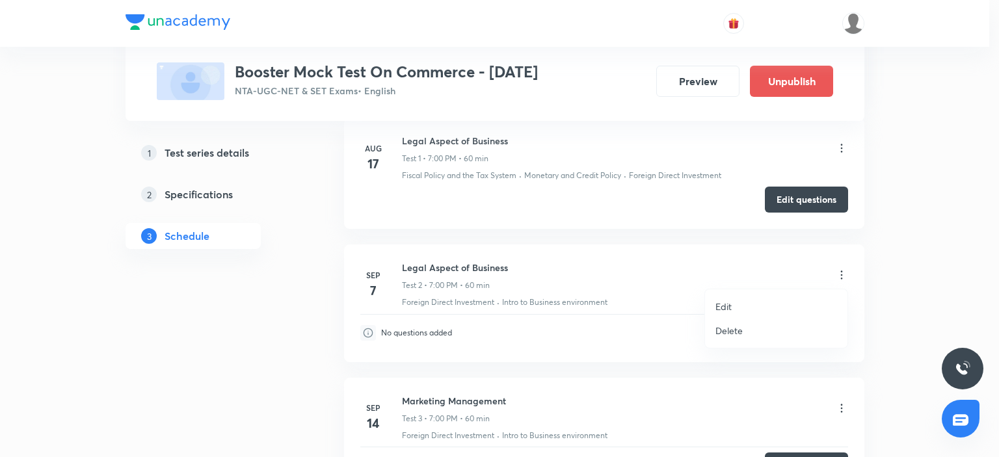
click at [742, 304] on li "Edit" at bounding box center [776, 307] width 142 height 24
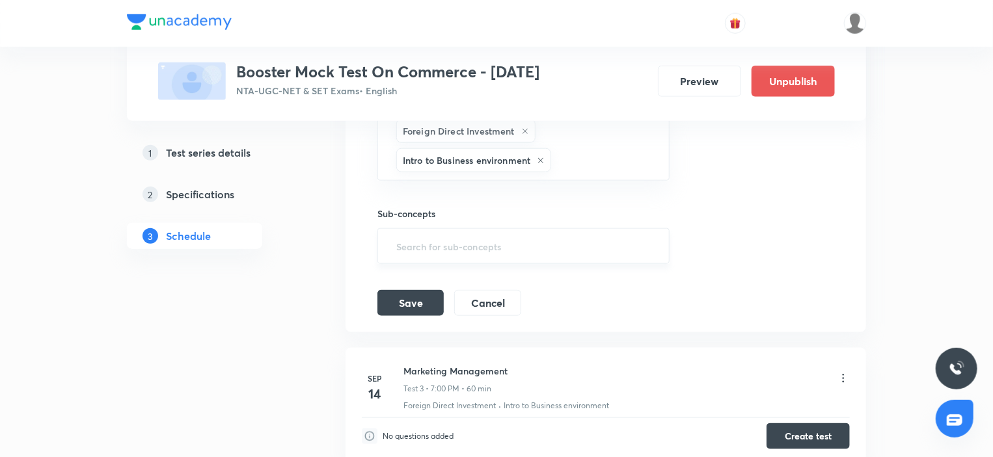
scroll to position [390, 0]
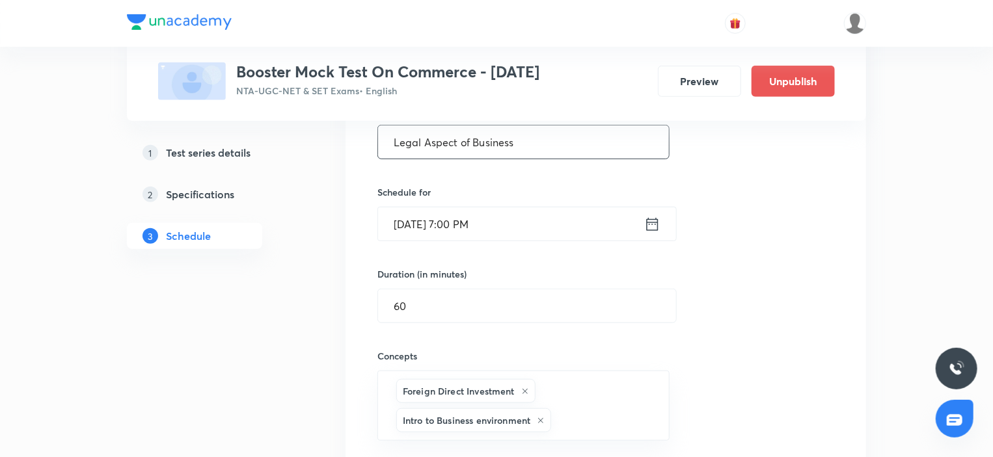
click at [537, 156] on input "Legal Aspect of Business" at bounding box center [523, 142] width 291 height 33
paste input "Business Statistics & Research Method"
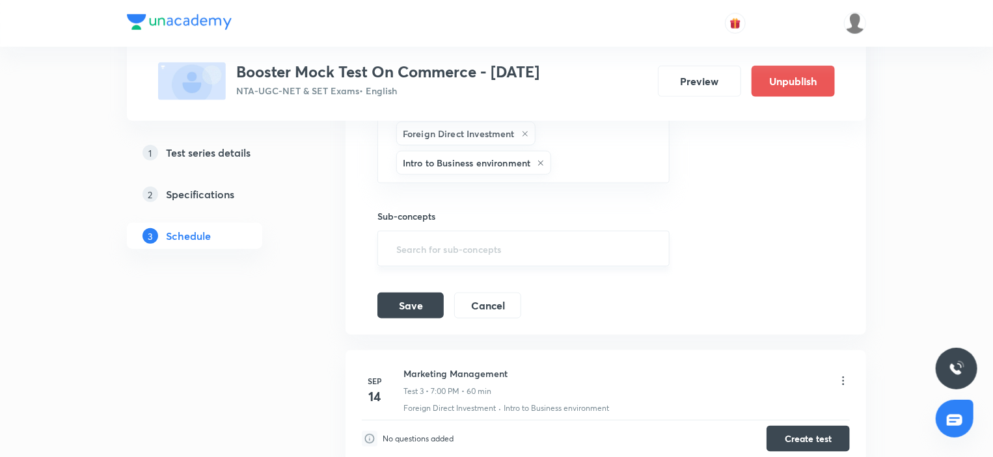
scroll to position [650, 0]
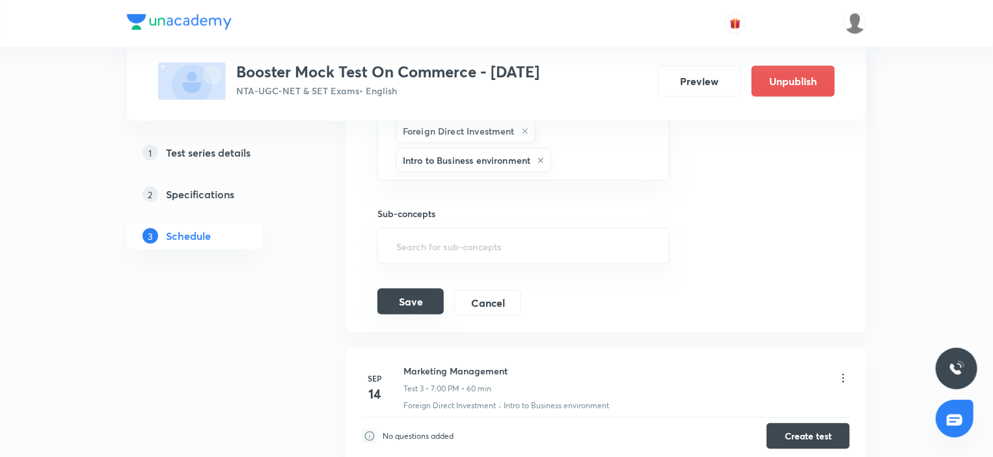
type input "Business Statistics & Research Methods"
click at [398, 308] on button "Save" at bounding box center [410, 302] width 66 height 26
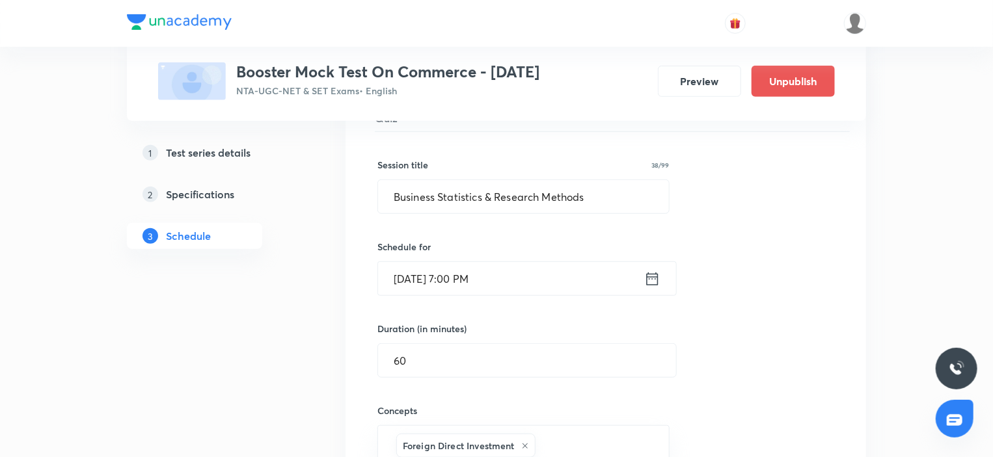
scroll to position [209, 0]
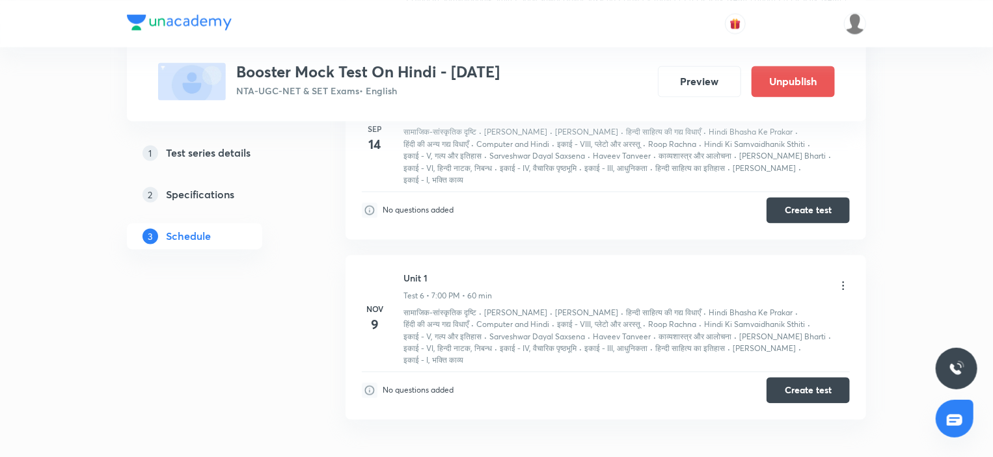
scroll to position [1207, 0]
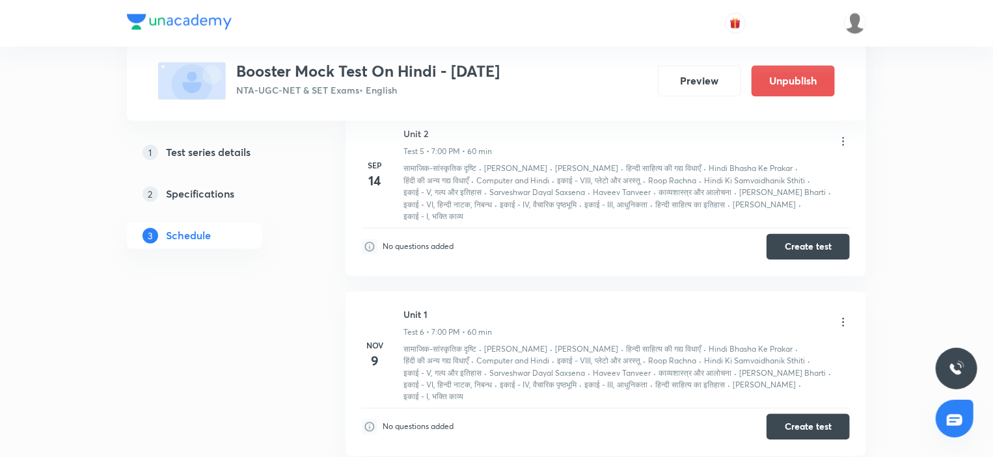
click at [843, 148] on icon at bounding box center [842, 141] width 13 height 13
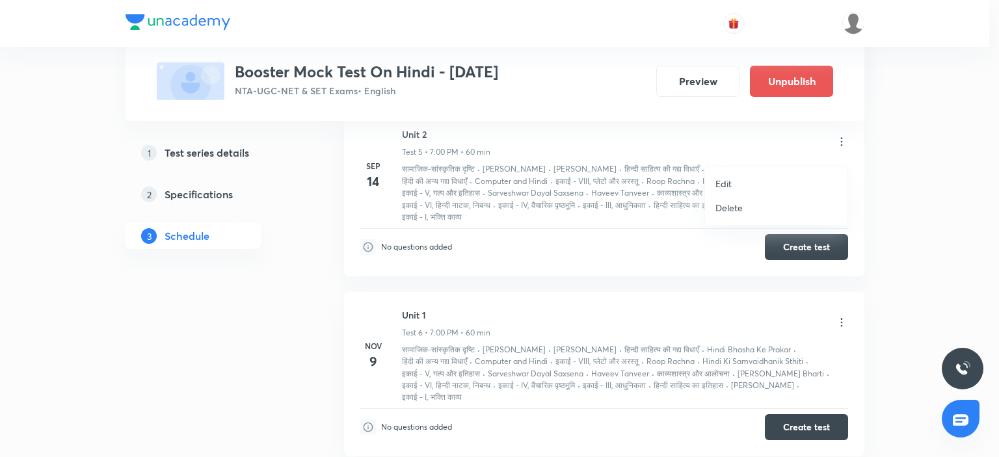
click at [729, 181] on p "Edit" at bounding box center [723, 184] width 16 height 14
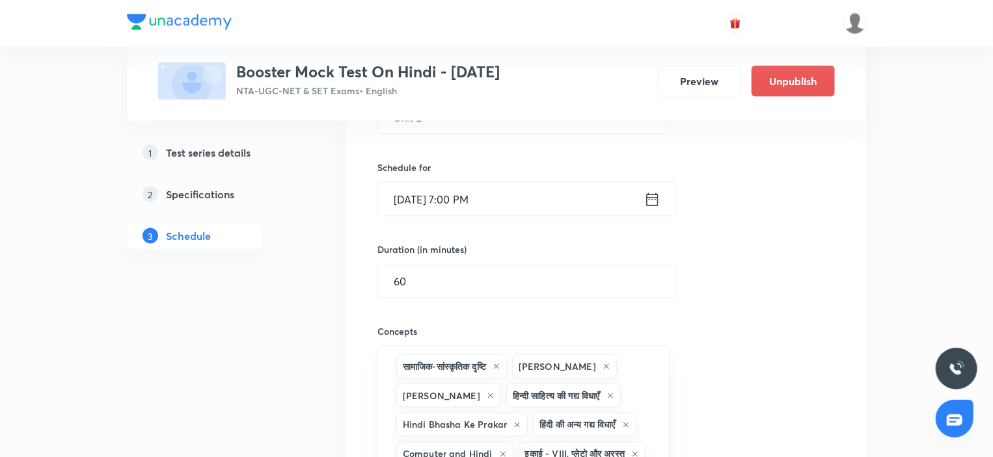
scroll to position [816, 0]
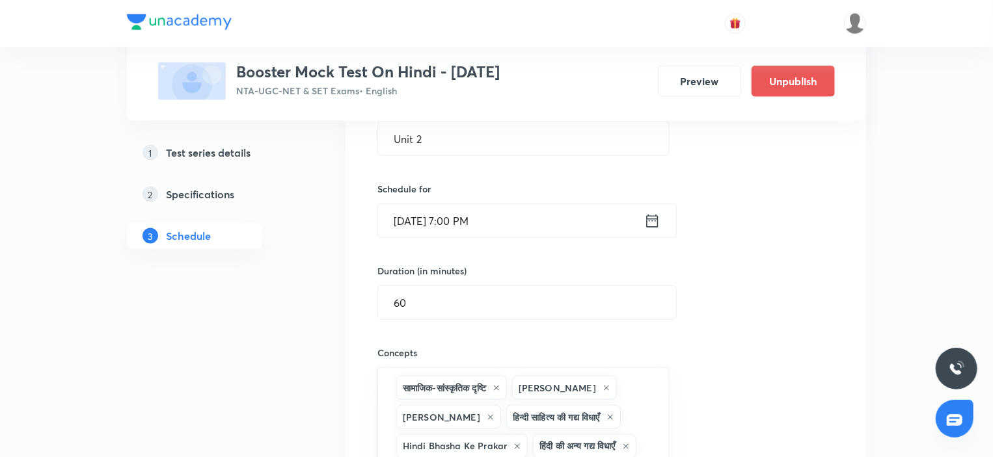
click at [654, 226] on icon at bounding box center [653, 221] width 12 height 13
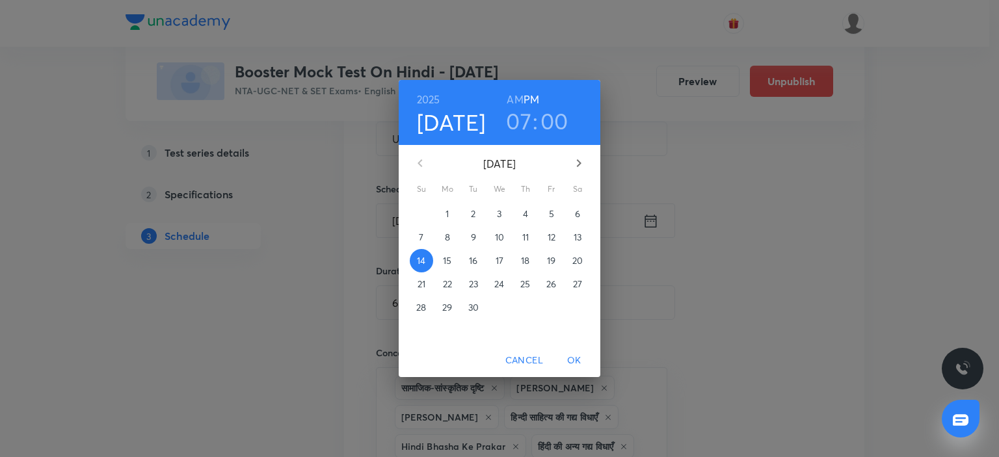
click at [577, 163] on icon "button" at bounding box center [579, 163] width 16 height 16
click at [423, 308] on p "26" at bounding box center [421, 307] width 10 height 13
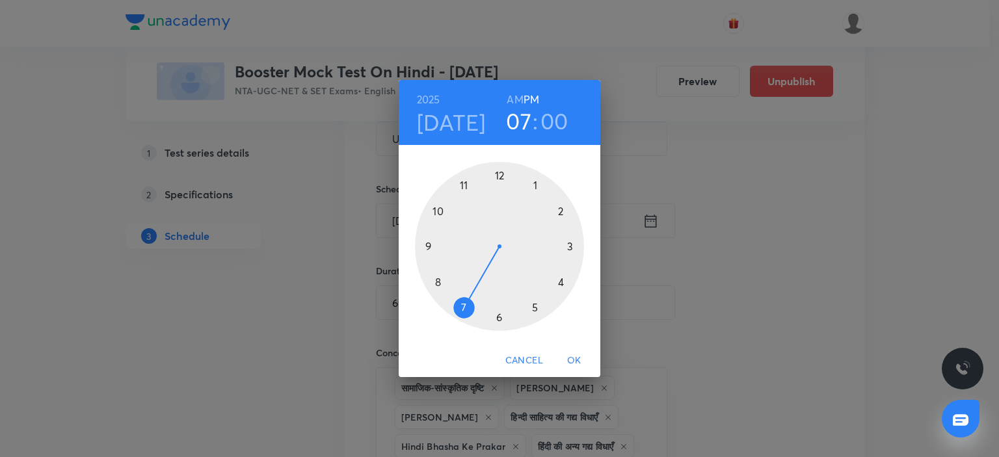
click at [578, 362] on span "OK" at bounding box center [574, 361] width 31 height 16
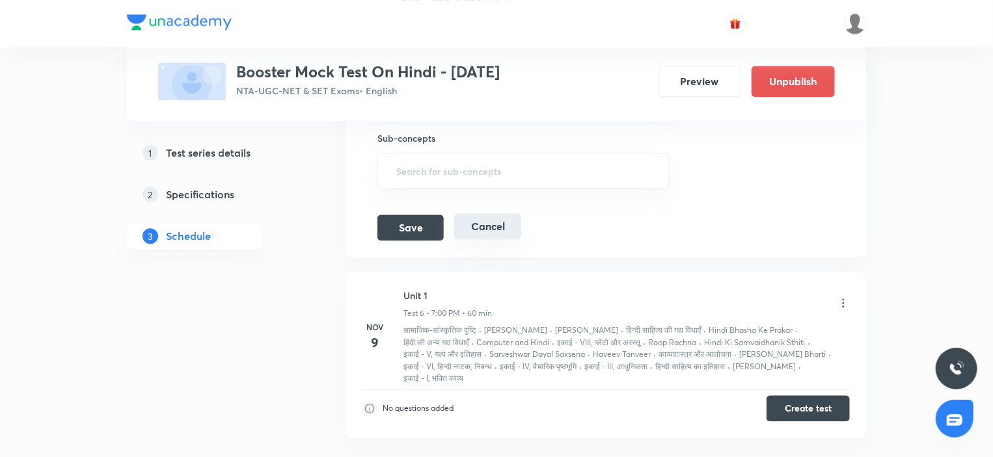
scroll to position [1467, 0]
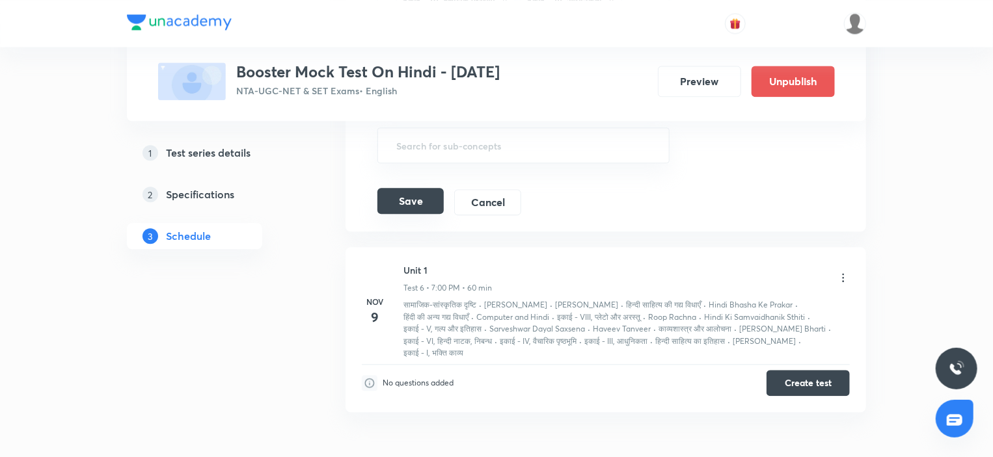
click at [414, 214] on button "Save" at bounding box center [410, 201] width 66 height 26
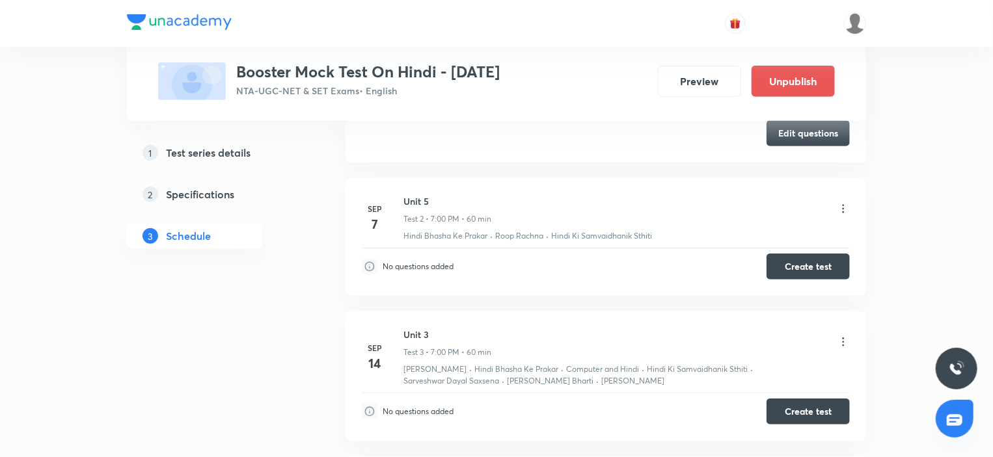
scroll to position [296, 0]
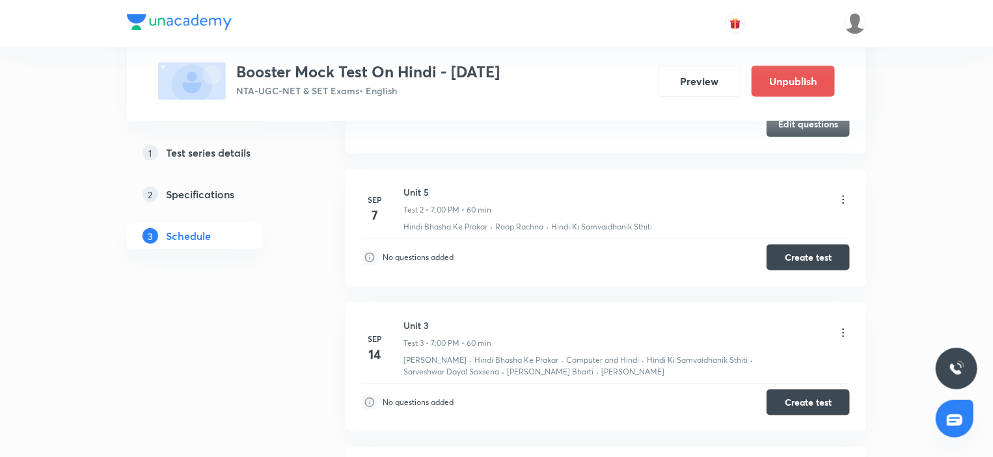
click at [843, 335] on icon at bounding box center [843, 332] width 2 height 8
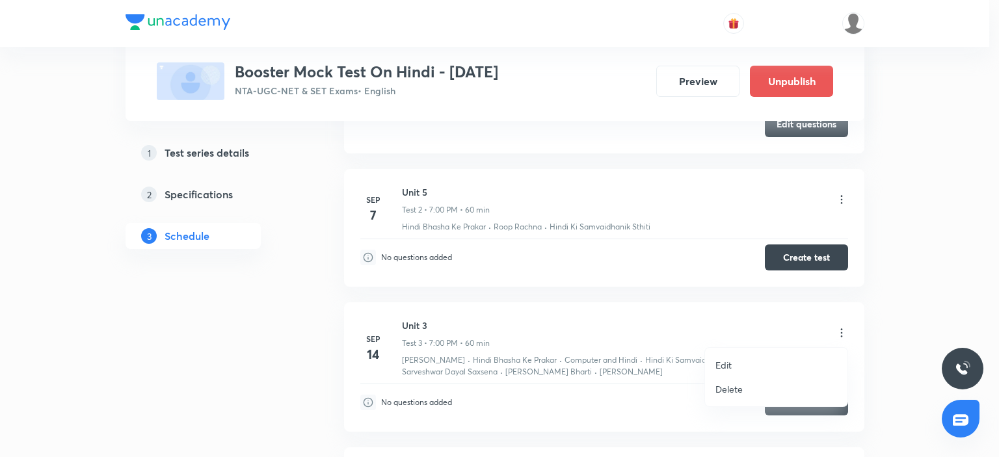
click at [740, 361] on li "Edit" at bounding box center [776, 365] width 142 height 24
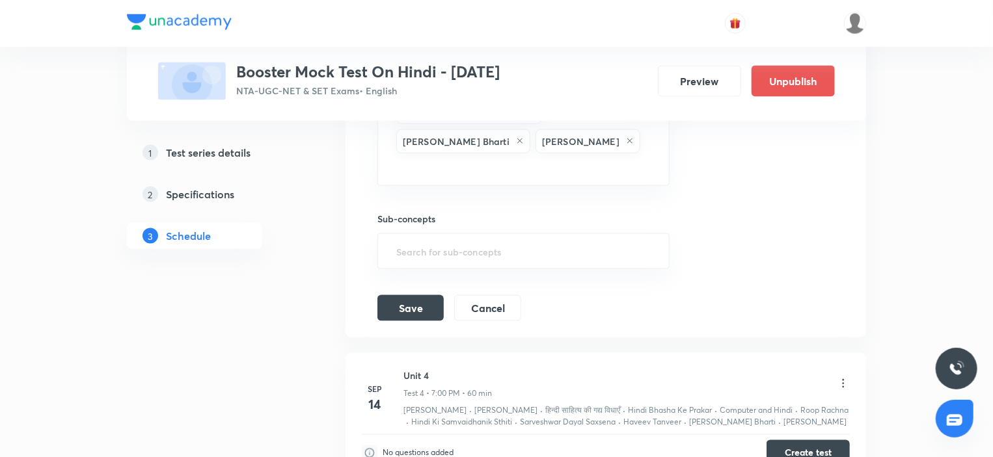
scroll to position [946, 0]
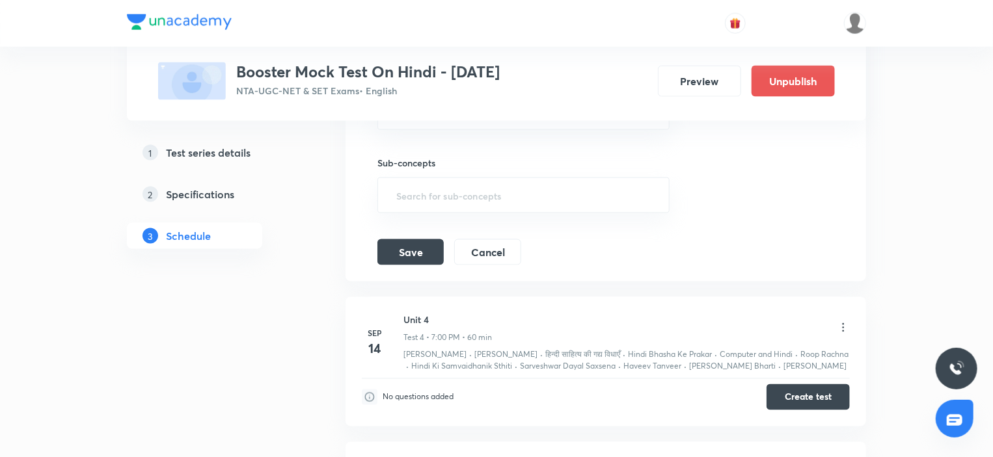
click at [843, 323] on icon at bounding box center [843, 327] width 2 height 8
click at [473, 238] on button "Cancel" at bounding box center [487, 251] width 67 height 26
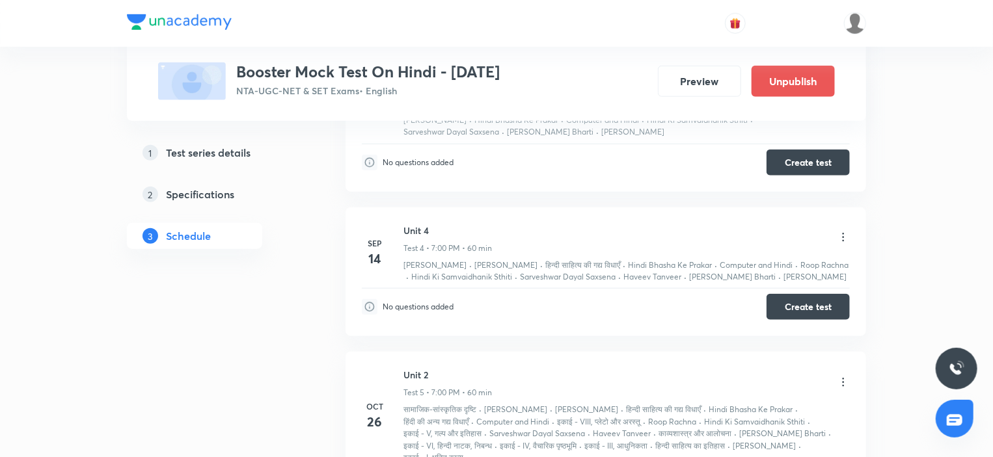
scroll to position [518, 0]
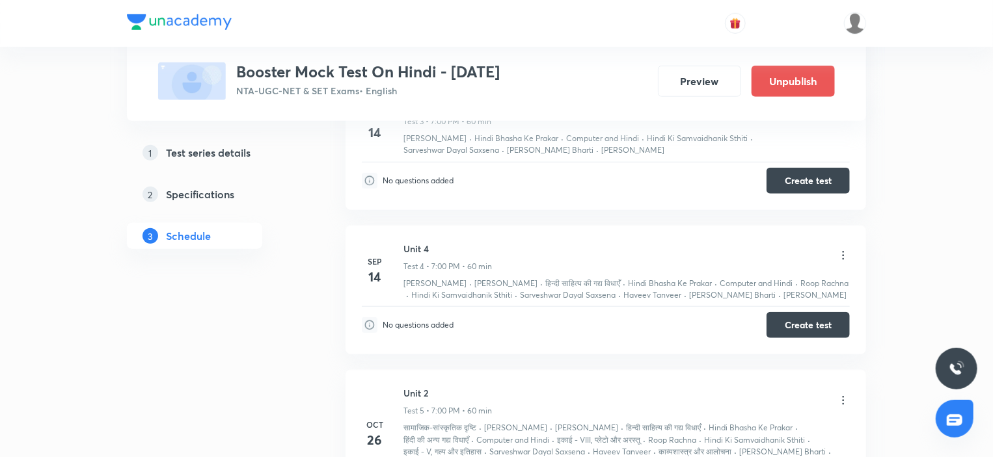
click at [838, 254] on icon at bounding box center [842, 255] width 13 height 13
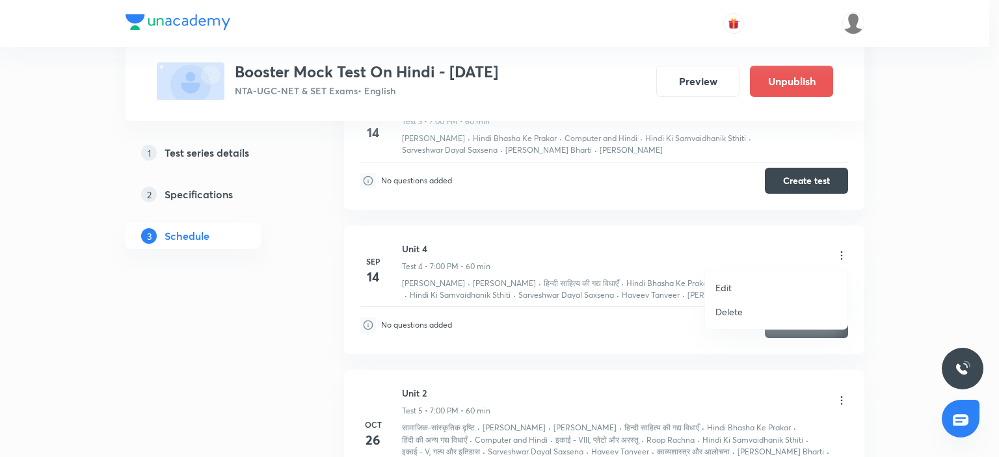
click at [739, 280] on li "Edit" at bounding box center [776, 288] width 142 height 24
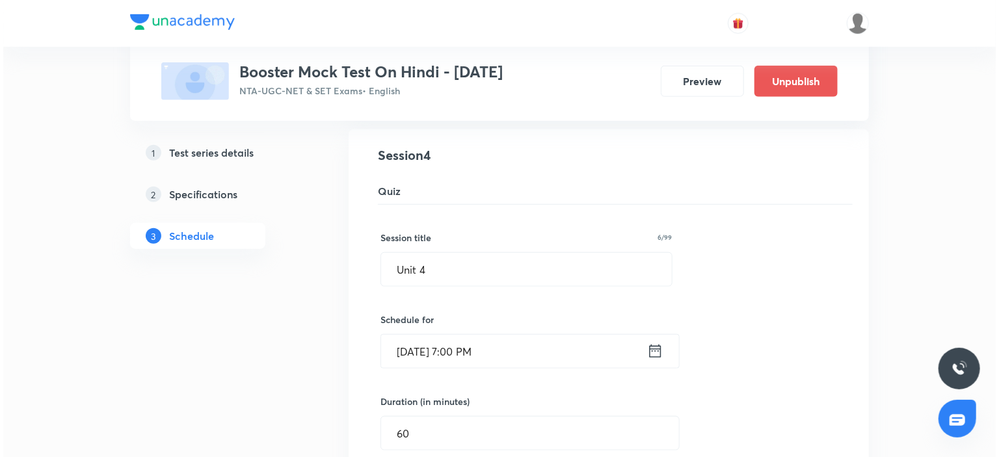
scroll to position [648, 0]
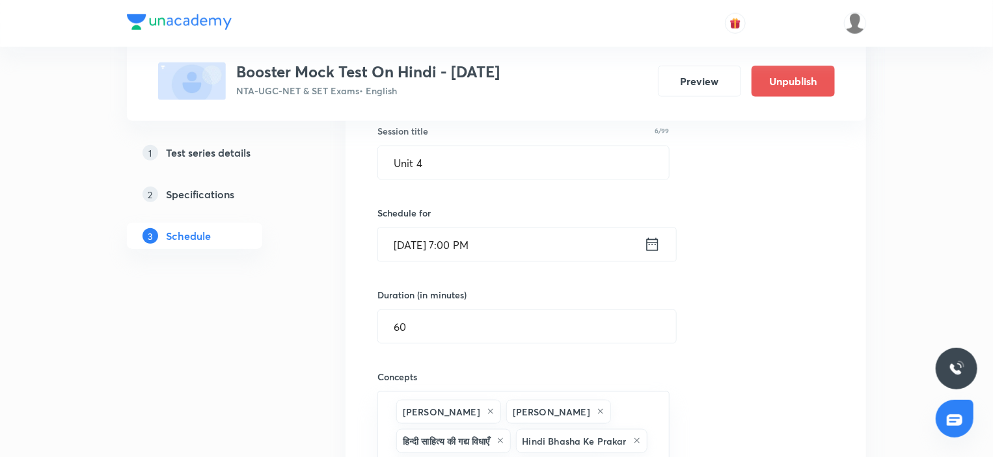
click at [556, 239] on input "[DATE] 7:00 PM" at bounding box center [511, 244] width 266 height 33
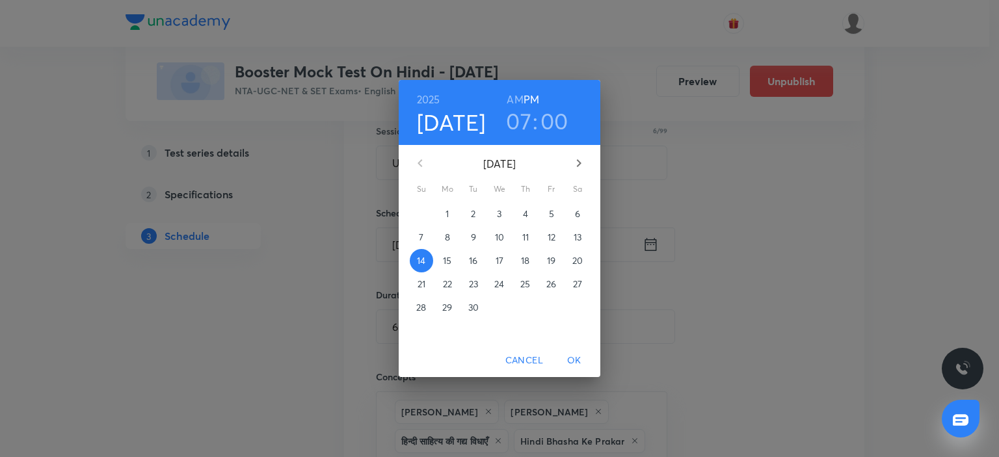
click at [432, 284] on span "21" at bounding box center [421, 284] width 23 height 13
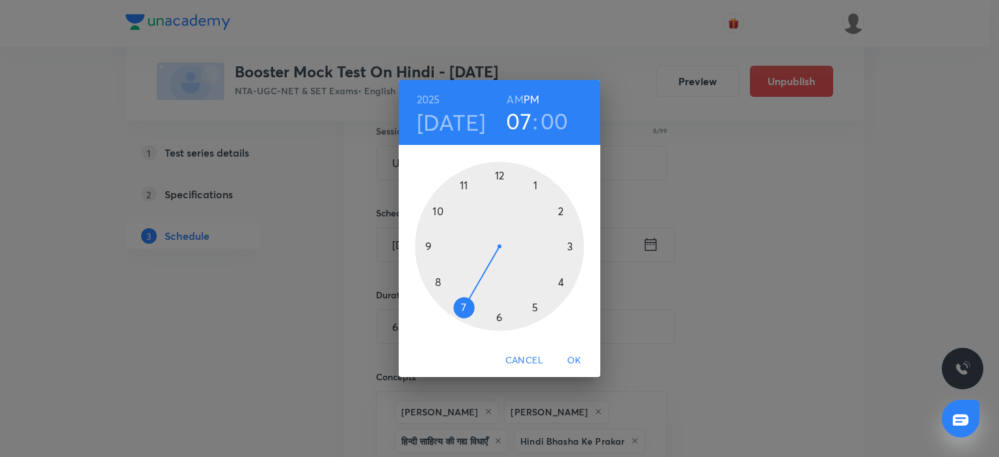
click at [576, 357] on span "OK" at bounding box center [574, 361] width 31 height 16
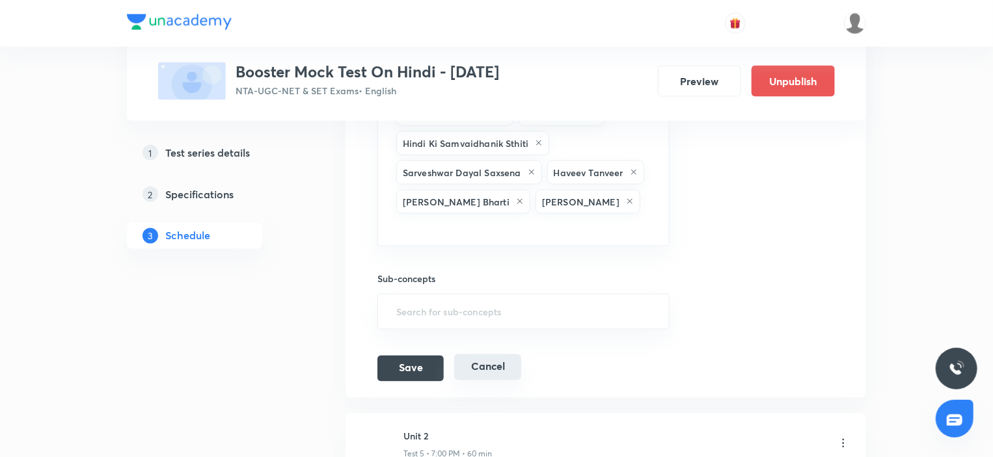
scroll to position [1038, 0]
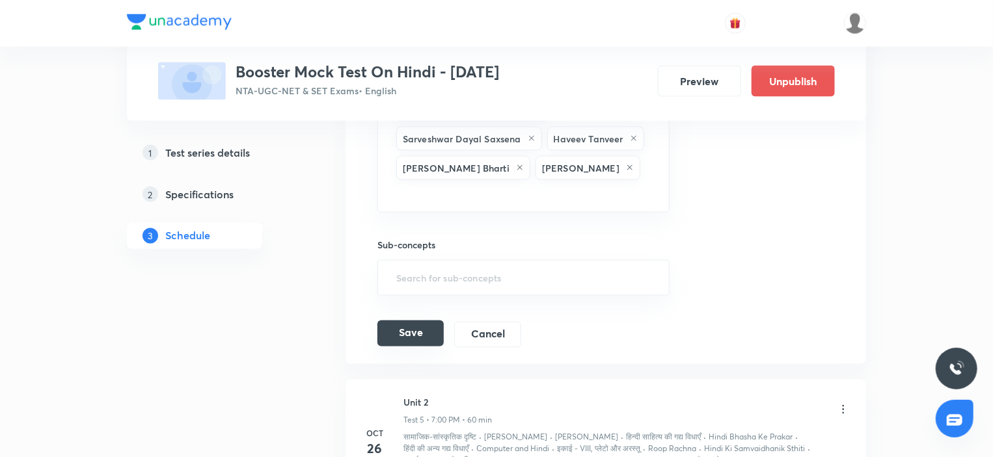
click at [421, 321] on button "Save" at bounding box center [410, 334] width 66 height 26
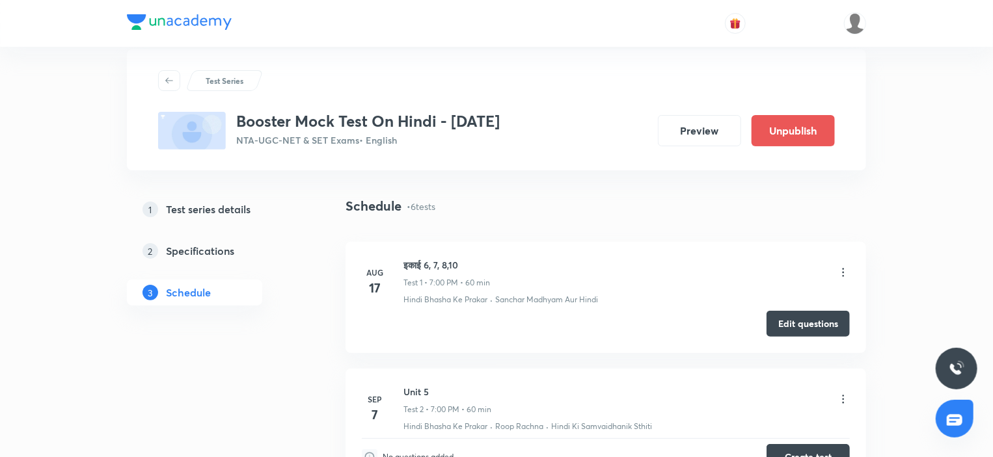
scroll to position [0, 0]
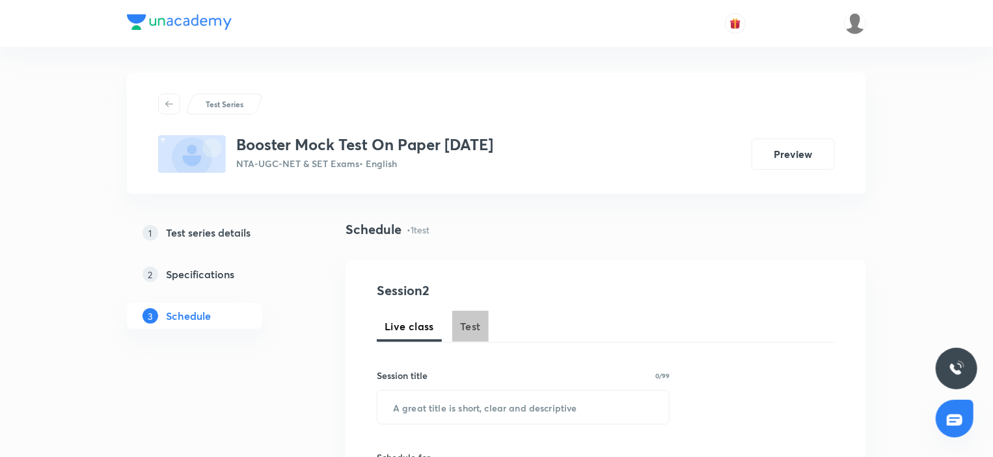
drag, startPoint x: 479, startPoint y: 325, endPoint x: 484, endPoint y: 387, distance: 62.7
click at [479, 325] on span "Test" at bounding box center [470, 327] width 21 height 16
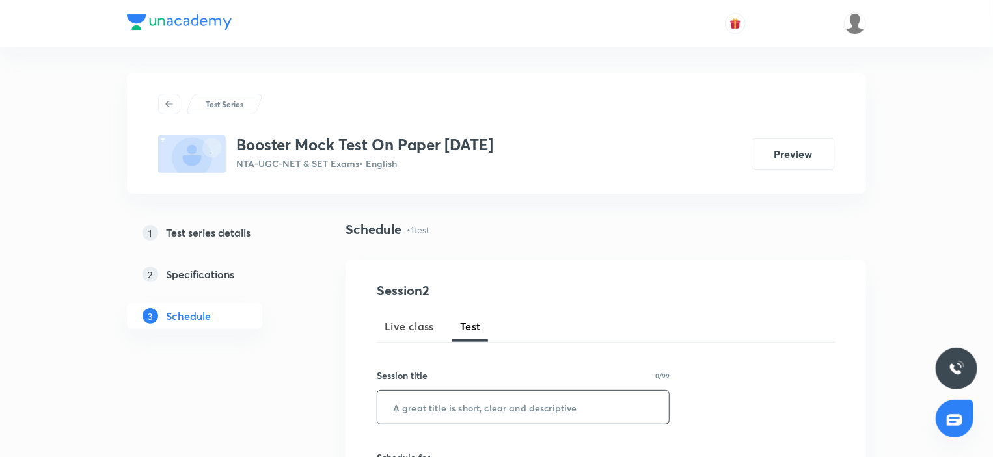
click at [471, 393] on input "text" at bounding box center [522, 407] width 291 height 33
paste input "Communication & Comprehension"
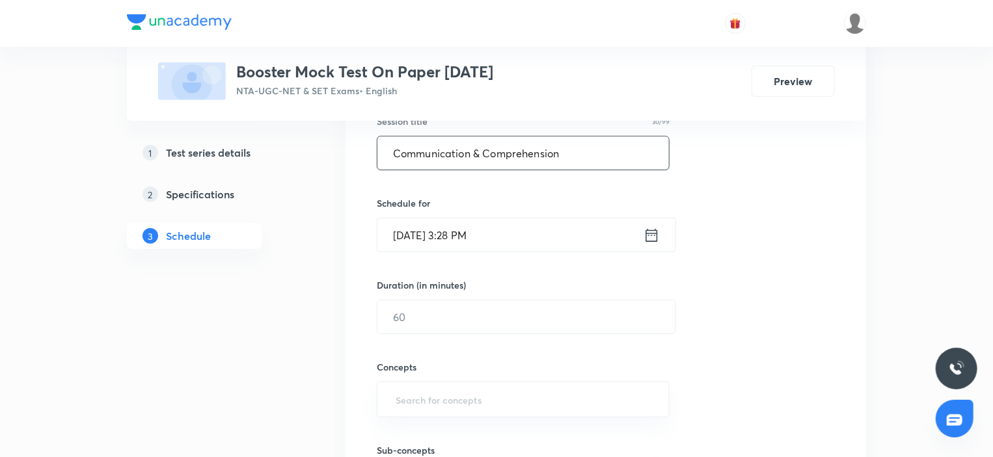
scroll to position [260, 0]
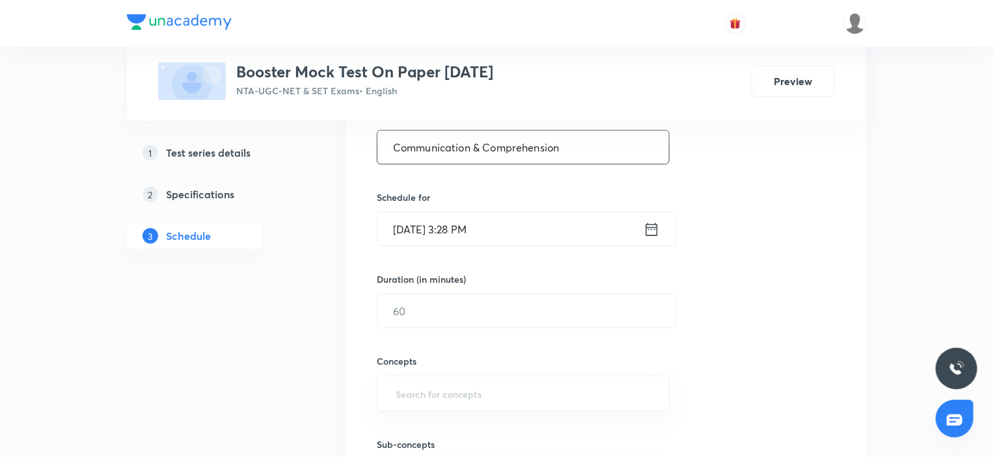
type input "Communication & Comprehension"
click at [507, 230] on input "[DATE] 3:28 PM" at bounding box center [510, 229] width 266 height 33
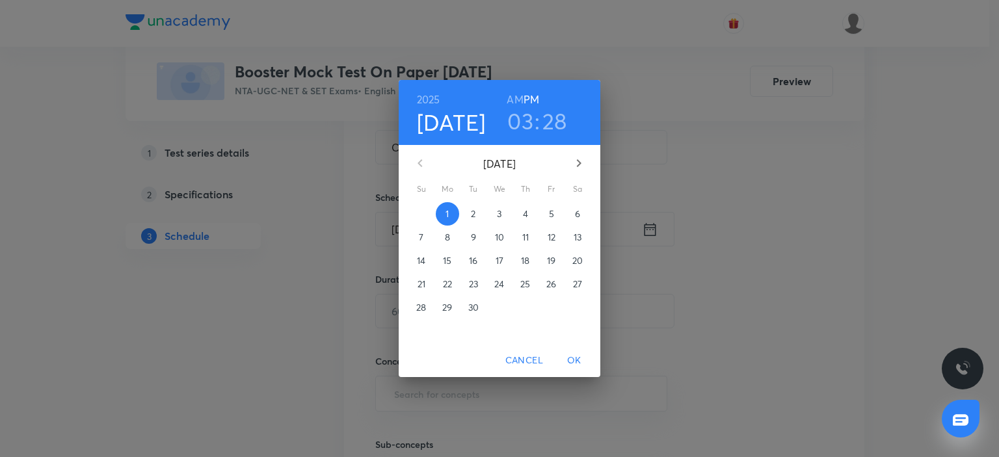
click at [421, 239] on p "7" at bounding box center [421, 237] width 5 height 13
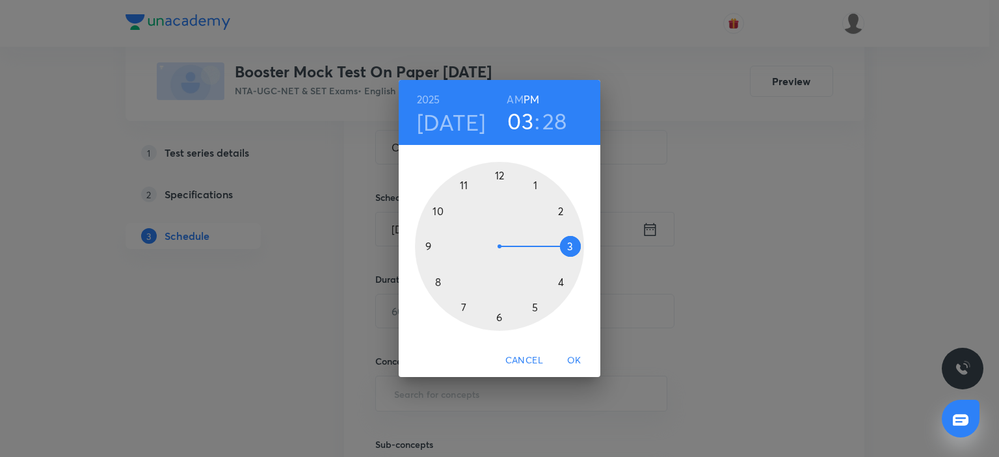
click at [465, 306] on div at bounding box center [499, 246] width 169 height 169
click at [500, 168] on div at bounding box center [499, 246] width 169 height 169
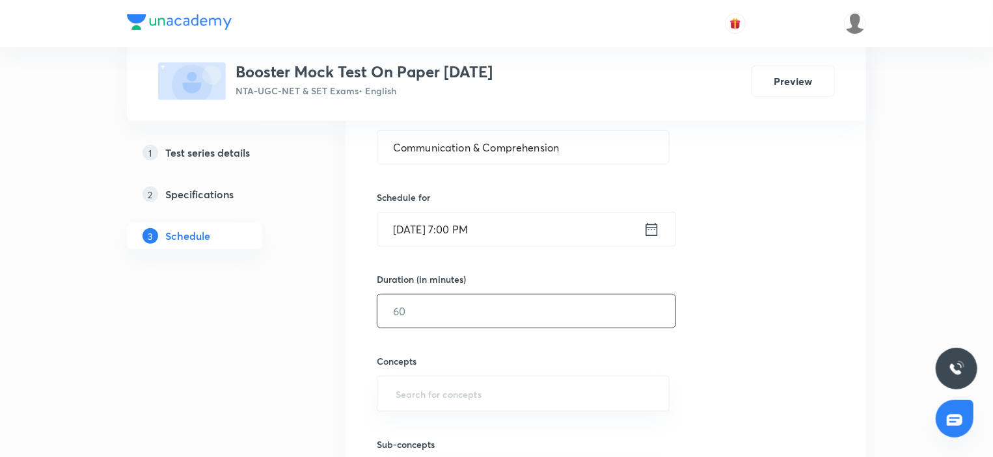
click at [410, 319] on input "text" at bounding box center [526, 311] width 298 height 33
type input "60"
click at [451, 384] on input "text" at bounding box center [523, 394] width 260 height 24
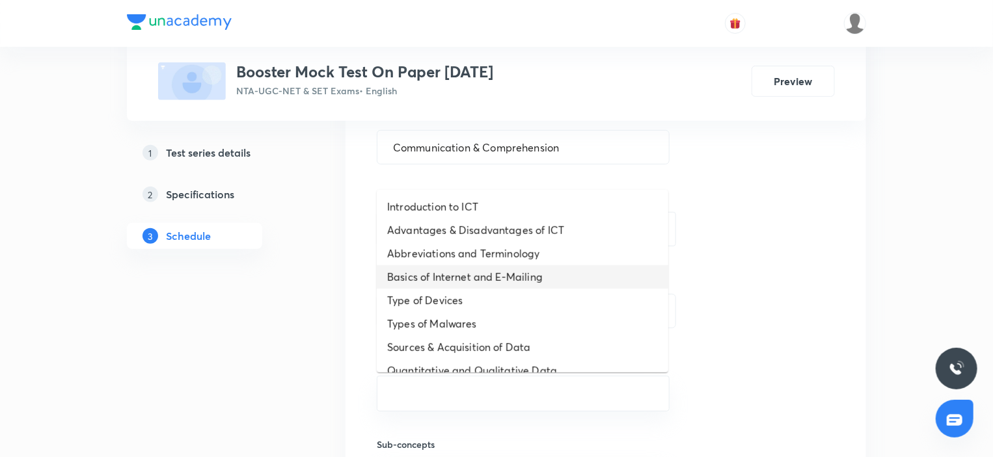
click at [448, 280] on li "Basics of Internet and E-Mailing" at bounding box center [522, 276] width 291 height 23
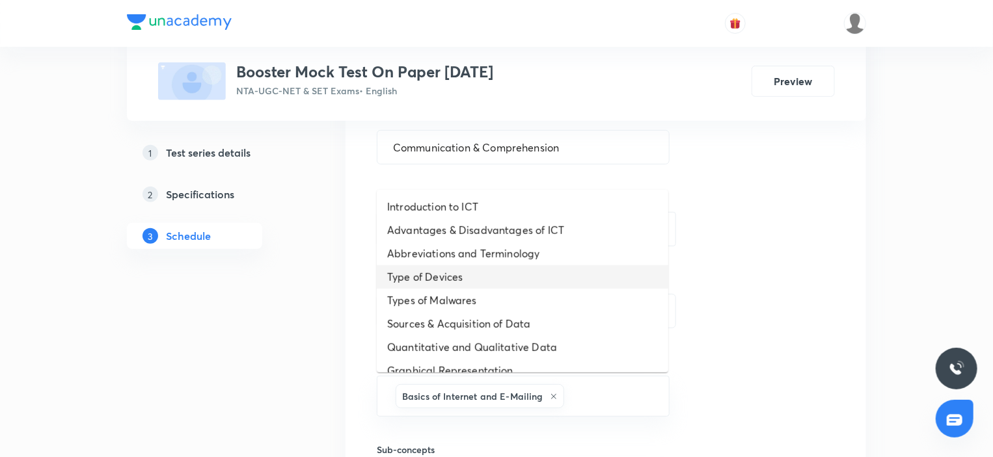
click at [448, 270] on li "Type of Devices" at bounding box center [522, 276] width 291 height 23
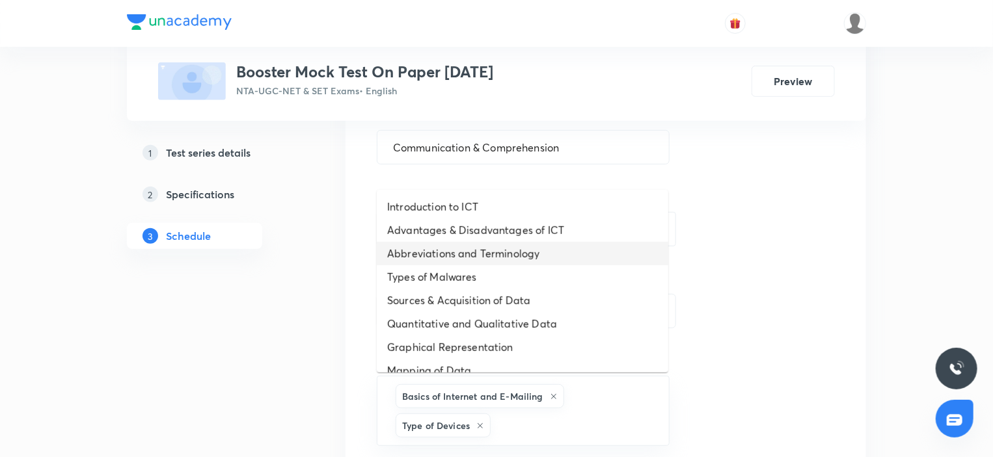
click at [444, 256] on li "Abbreviations and Terminology" at bounding box center [522, 253] width 291 height 23
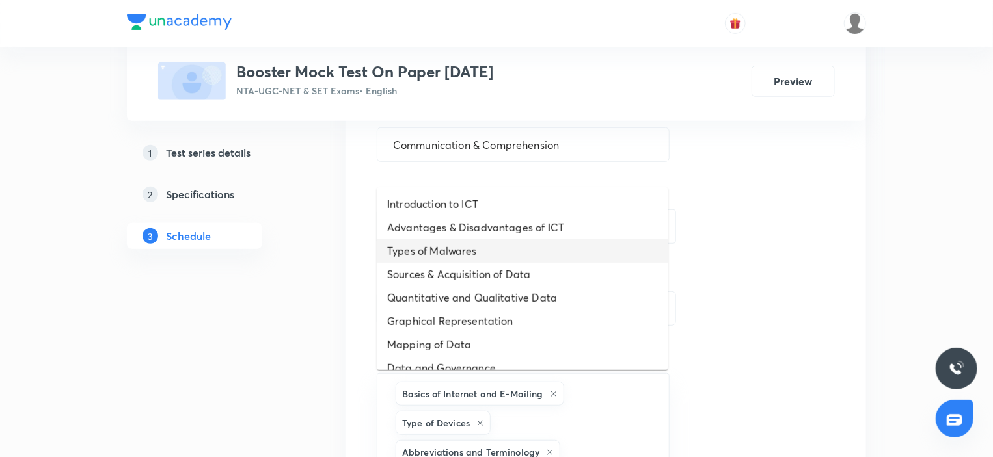
click at [444, 256] on li "Types of Malwares" at bounding box center [522, 250] width 291 height 23
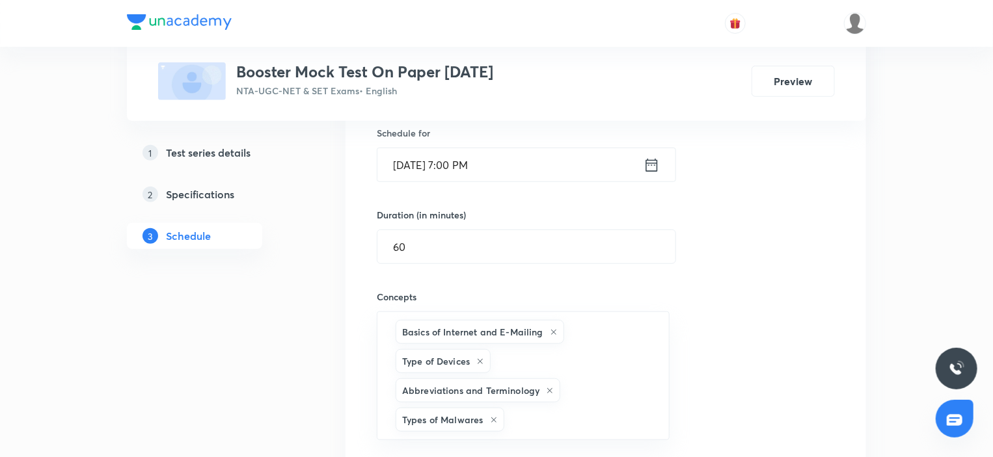
scroll to position [523, 0]
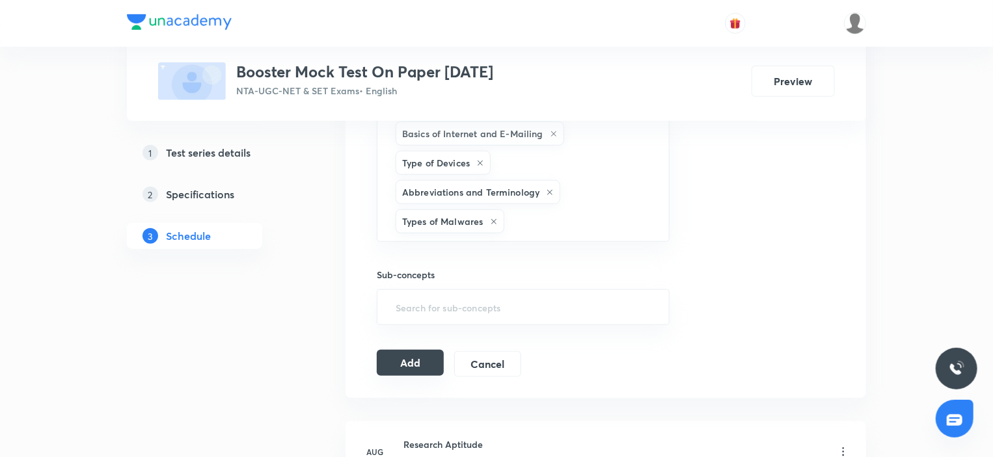
click at [427, 353] on button "Add" at bounding box center [410, 363] width 67 height 26
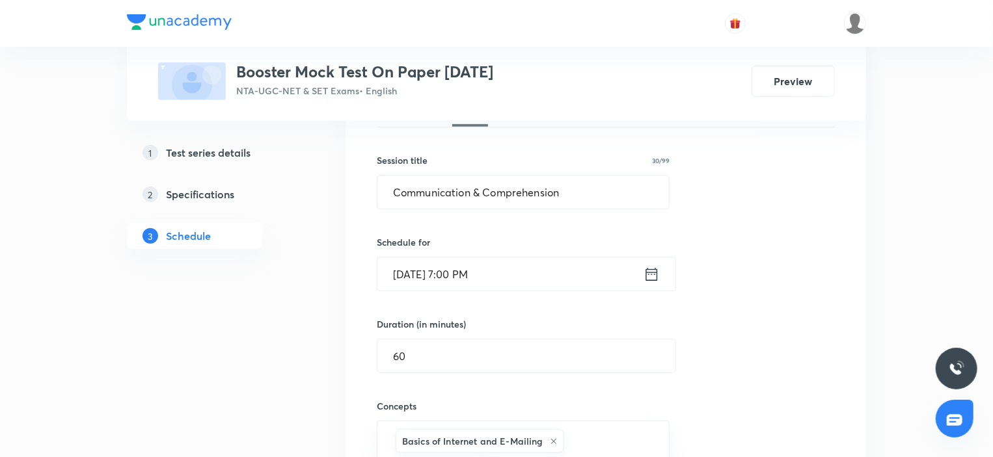
scroll to position [3, 0]
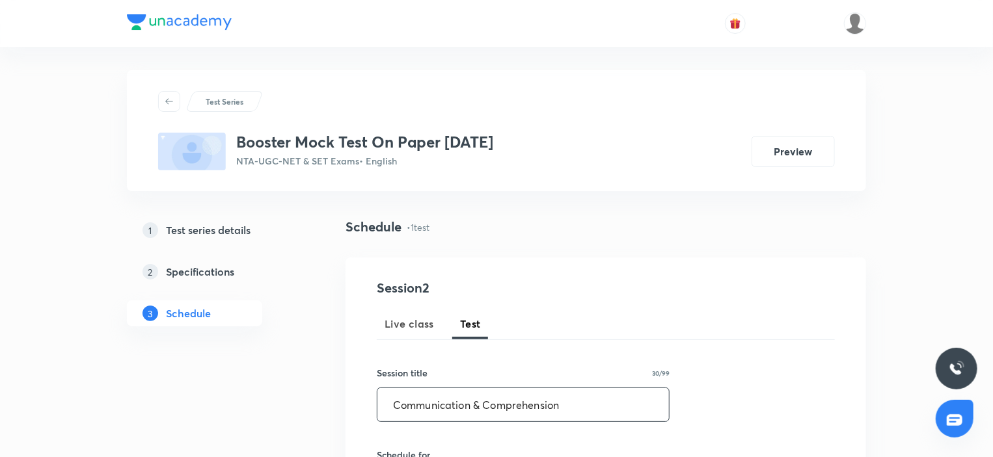
click at [578, 410] on input "Communication & Comprehension" at bounding box center [522, 404] width 291 height 33
paste input "Information & Communication Technology"
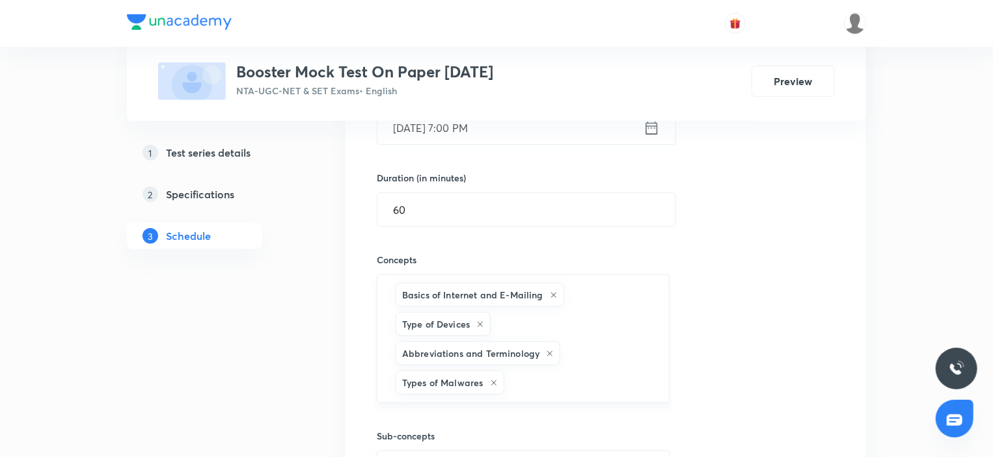
scroll to position [263, 0]
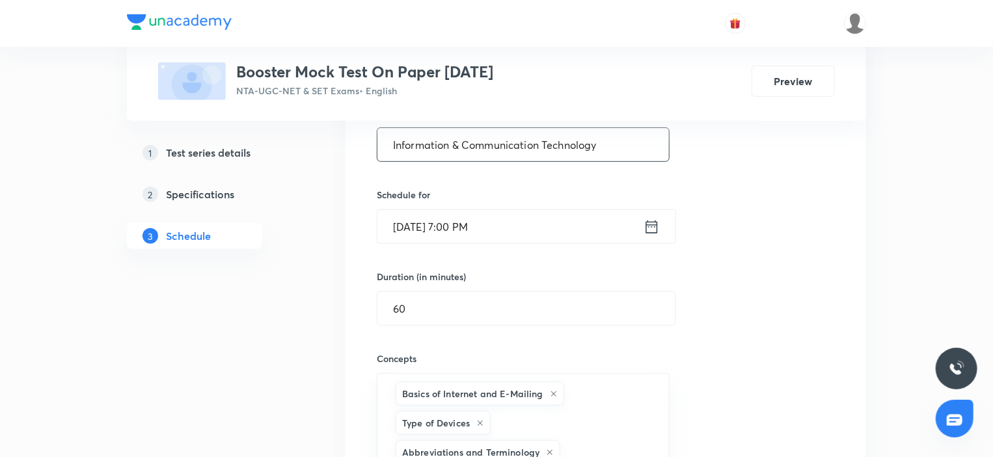
type input "Information & Communication Technology"
click at [511, 224] on input "[DATE] 7:00 PM" at bounding box center [510, 226] width 266 height 33
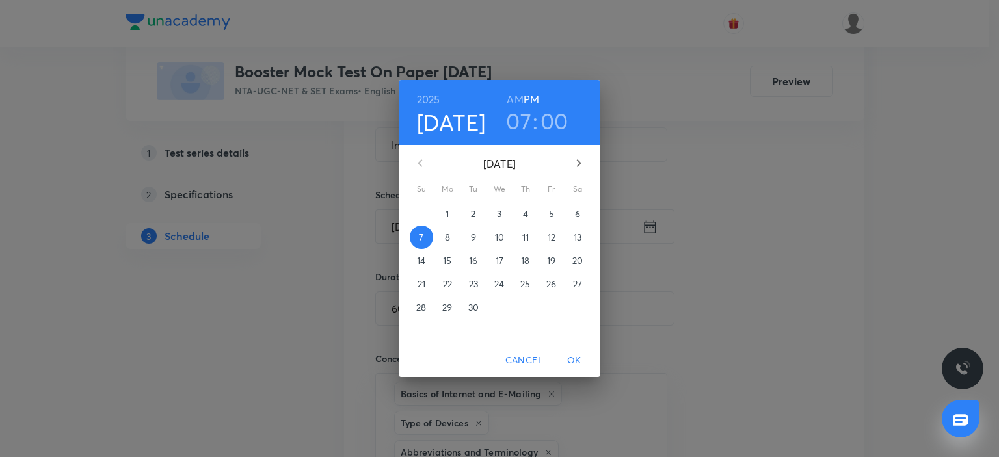
click at [423, 257] on p "14" at bounding box center [421, 260] width 8 height 13
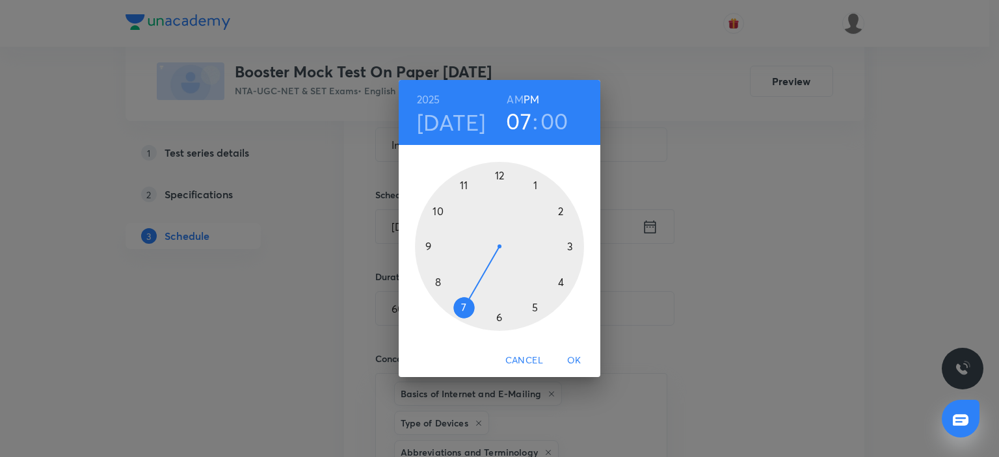
click at [570, 358] on span "OK" at bounding box center [574, 361] width 31 height 16
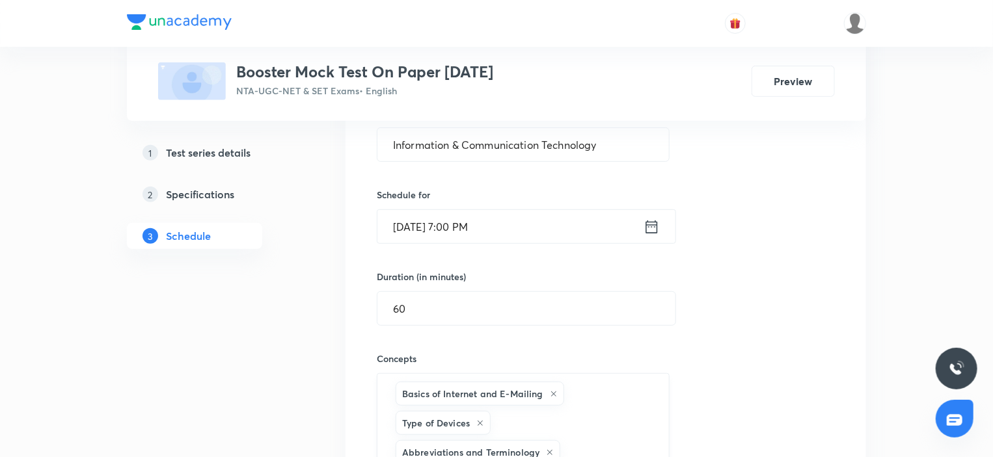
click at [586, 383] on div "Basics of Internet and E-Mailing Type of Devices Abbreviations and Terminology …" at bounding box center [523, 437] width 293 height 129
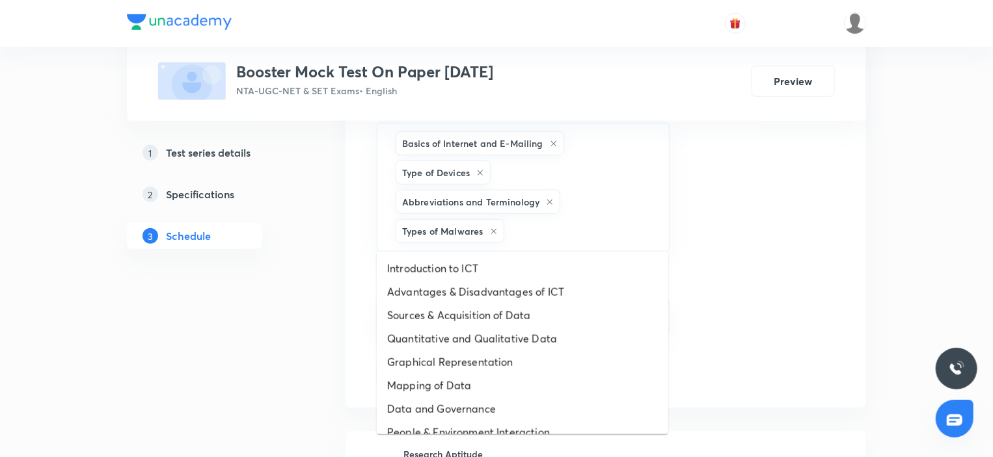
click at [457, 254] on ul "Introduction to ICT Advantages & Disadvantages of ICT Sources & Acquisition of …" at bounding box center [522, 343] width 291 height 183
click at [458, 269] on li "Introduction to ICT" at bounding box center [522, 268] width 291 height 23
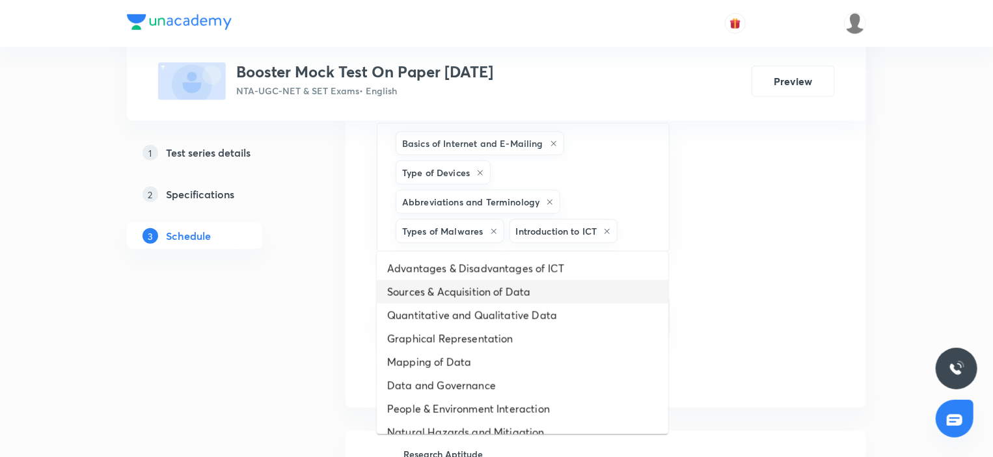
click at [459, 287] on li "Sources & Acquisition of Data" at bounding box center [522, 291] width 291 height 23
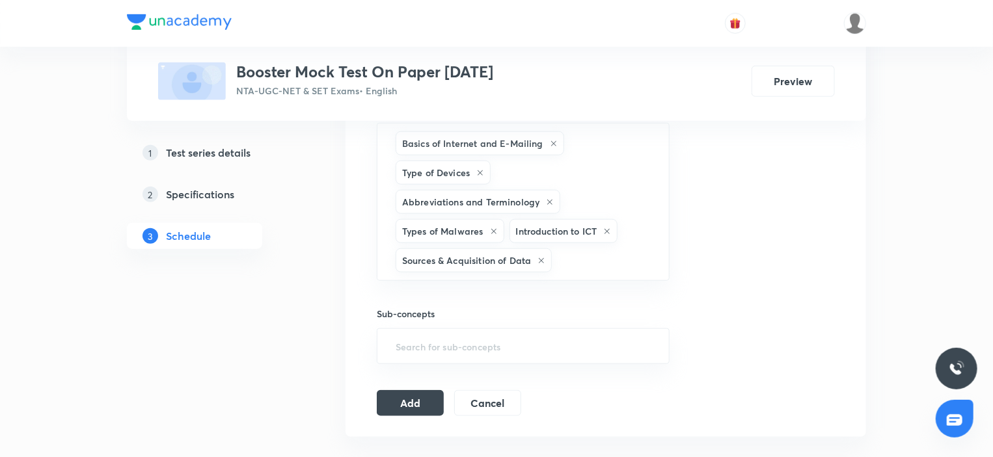
click at [458, 289] on div "Sub-concepts ​" at bounding box center [523, 322] width 293 height 83
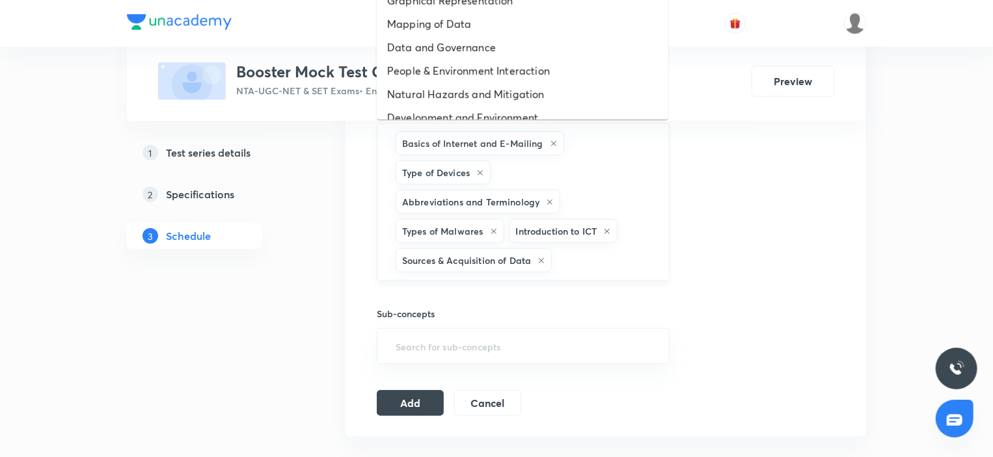
click at [576, 262] on input "text" at bounding box center [603, 260] width 99 height 24
click at [458, 93] on li "Natural Hazards and Mitigation" at bounding box center [522, 94] width 291 height 23
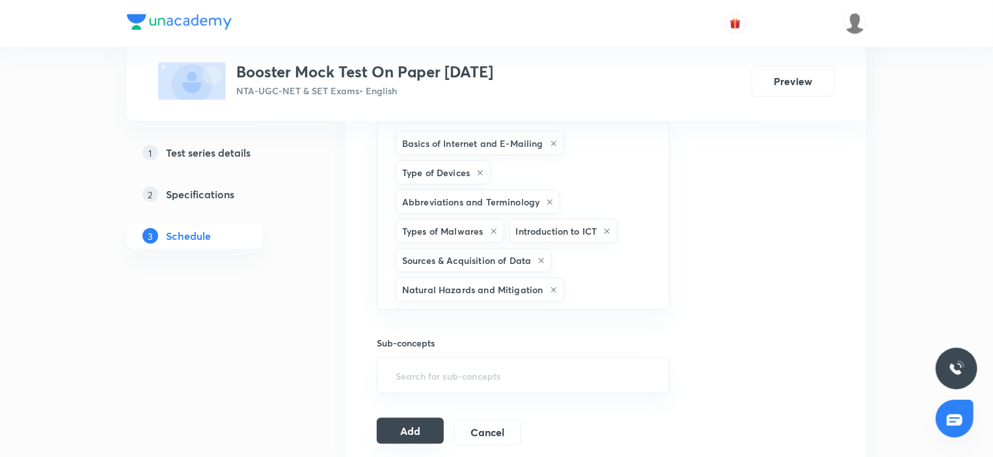
click at [426, 418] on button "Add" at bounding box center [410, 431] width 67 height 26
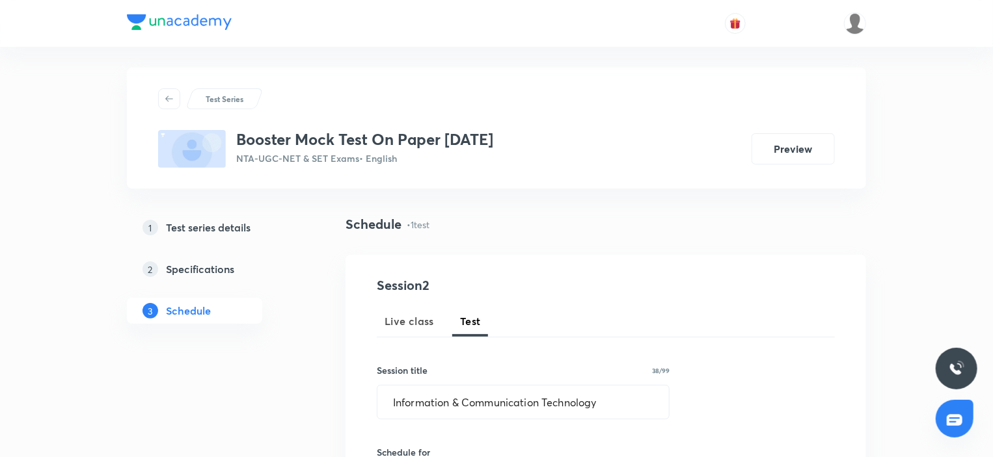
scroll to position [0, 0]
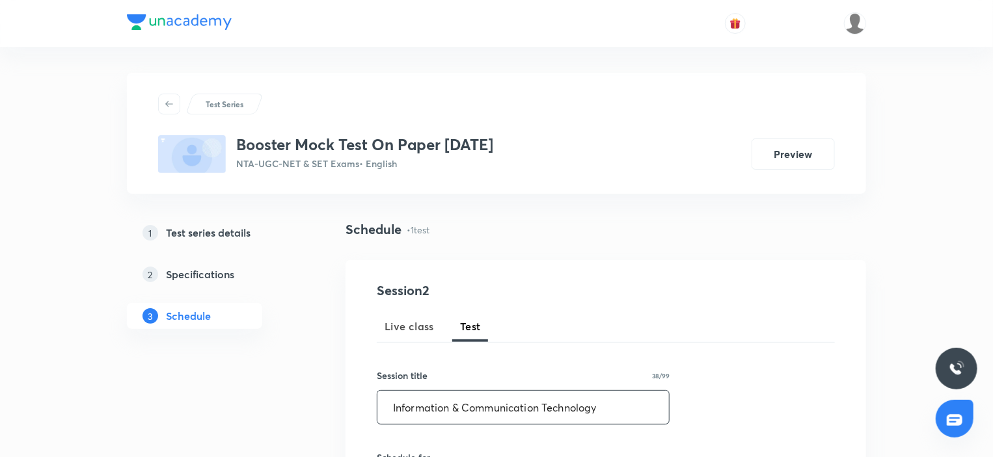
click at [572, 410] on input "Information & Communication Technology" at bounding box center [522, 407] width 291 height 33
paste input "Higher Education System"
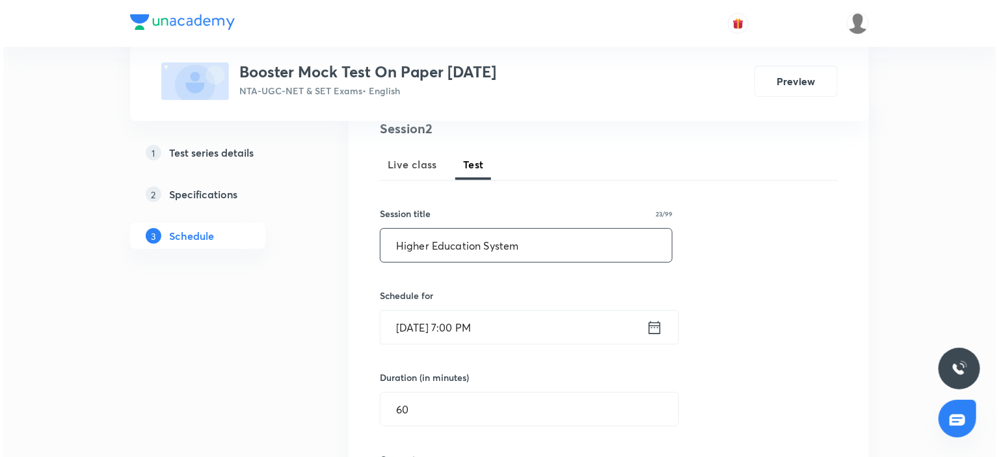
scroll to position [260, 0]
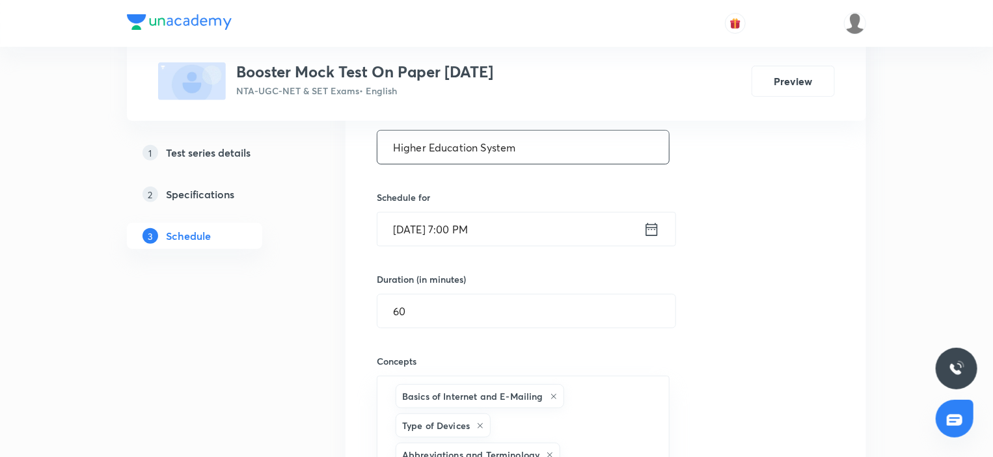
click at [529, 228] on input "Sep 14, 2025, 7:00 PM" at bounding box center [510, 229] width 266 height 33
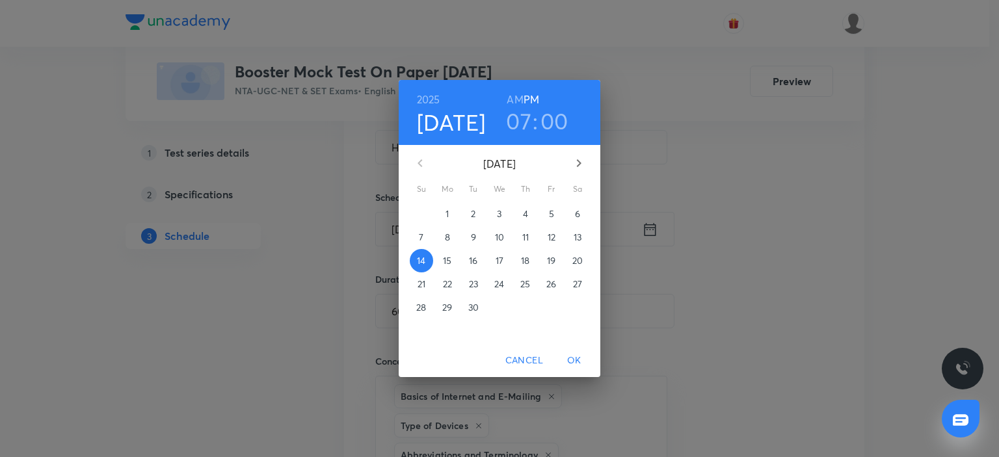
click at [424, 278] on p "21" at bounding box center [422, 284] width 8 height 13
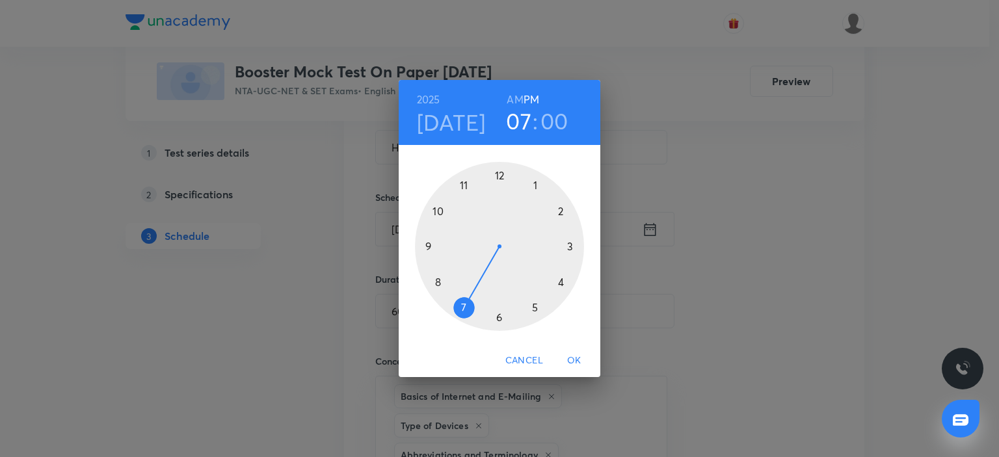
click at [580, 356] on span "OK" at bounding box center [574, 361] width 31 height 16
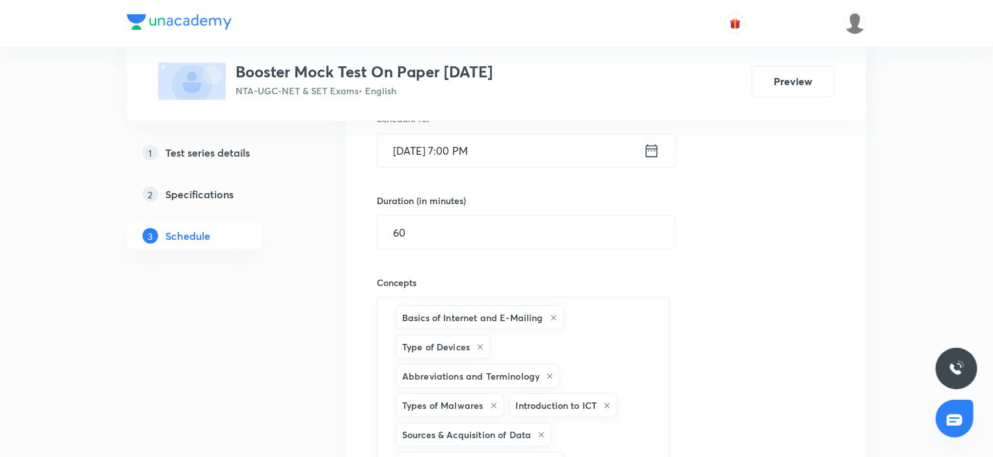
scroll to position [520, 0]
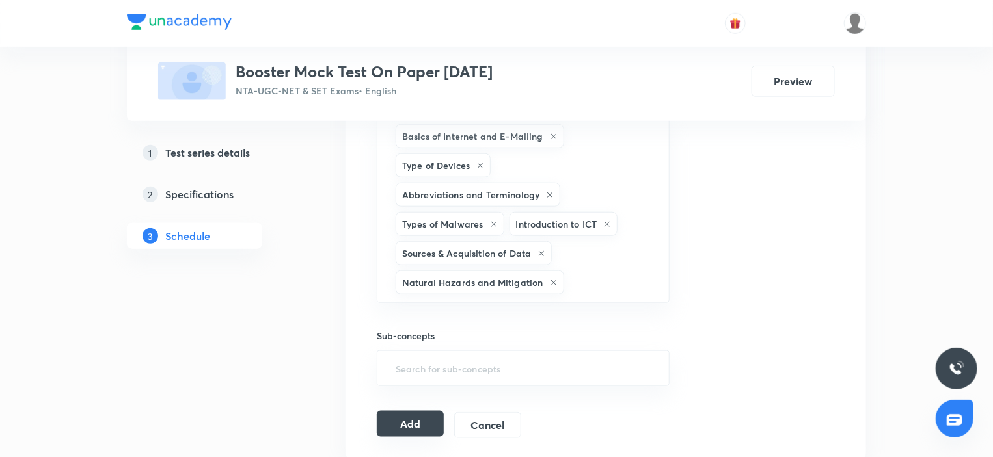
click at [427, 412] on button "Add" at bounding box center [410, 424] width 67 height 26
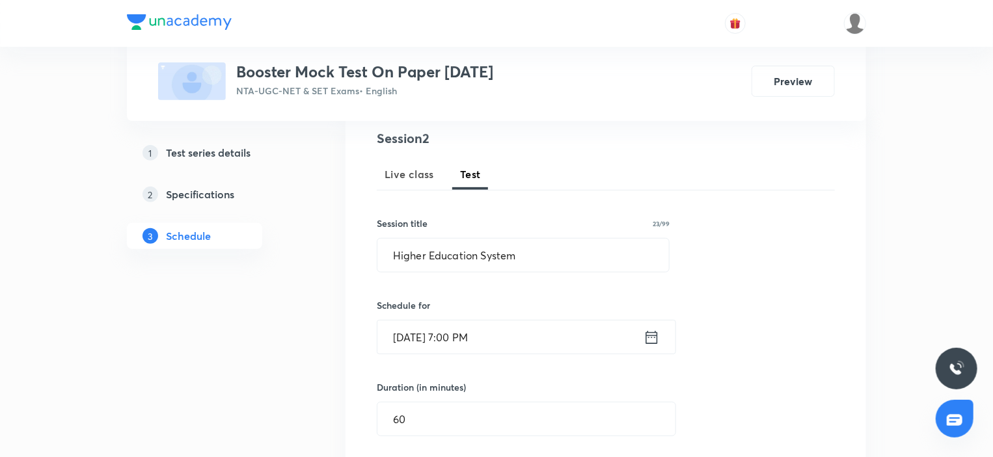
scroll to position [130, 0]
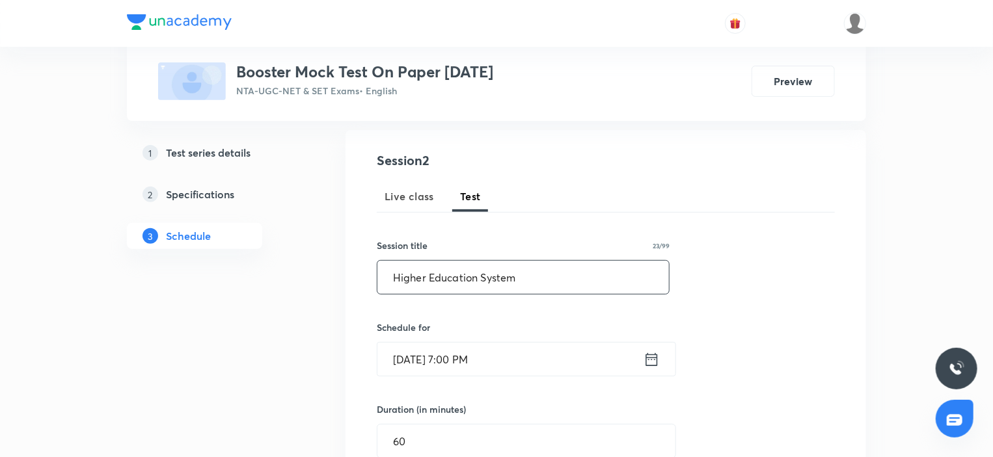
click at [541, 290] on input "Higher Education System" at bounding box center [522, 277] width 291 height 33
paste input "People & Environment"
type input "People & Environment"
click at [539, 348] on input "Sep 21, 2025, 7:00 PM" at bounding box center [510, 359] width 266 height 33
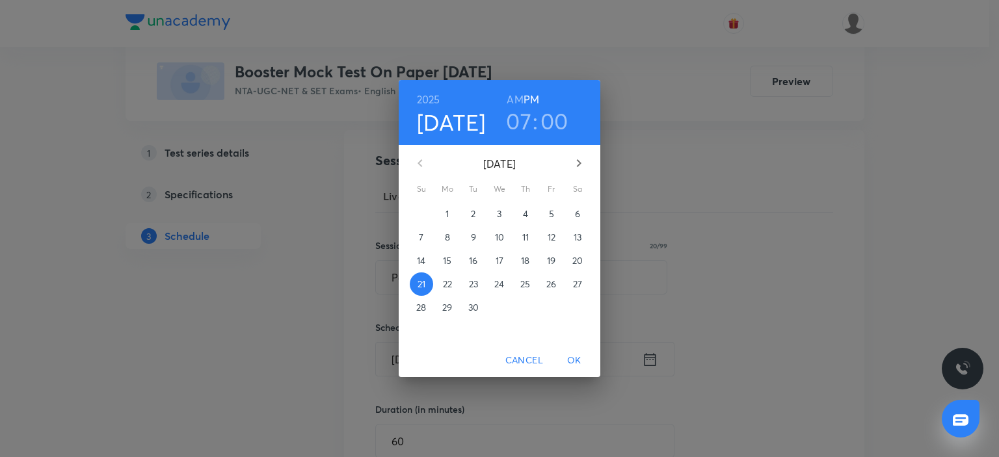
click at [424, 313] on p "28" at bounding box center [421, 307] width 10 height 13
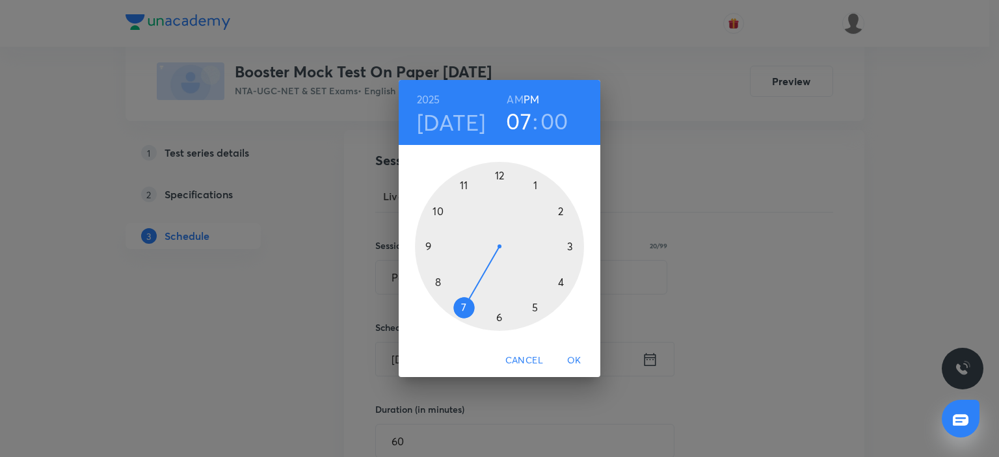
click at [574, 367] on span "OK" at bounding box center [574, 361] width 31 height 16
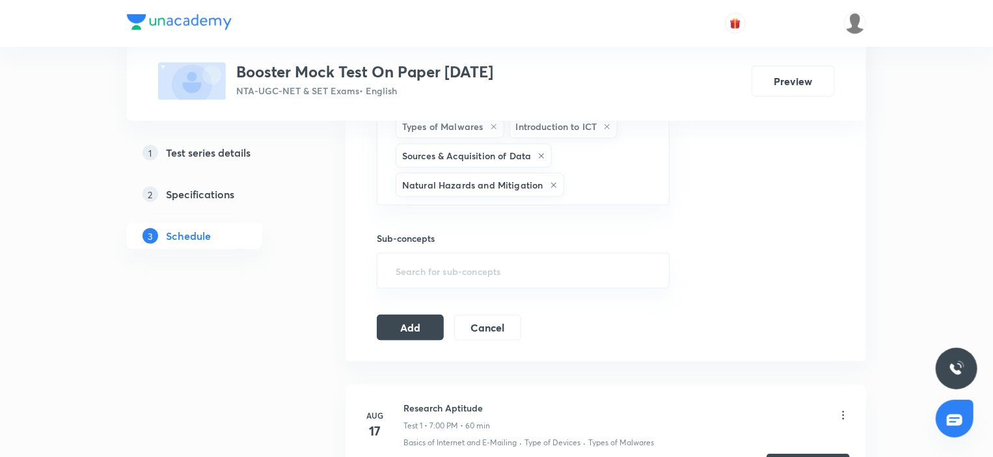
scroll to position [646, 0]
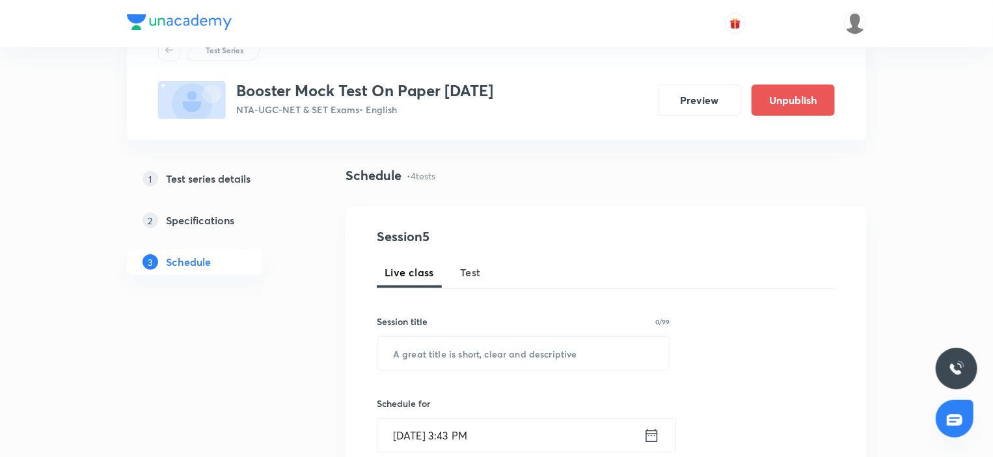
click at [464, 277] on span "Test" at bounding box center [470, 273] width 21 height 16
click at [476, 353] on input "text" at bounding box center [522, 353] width 291 height 33
paste input "People & Environment"
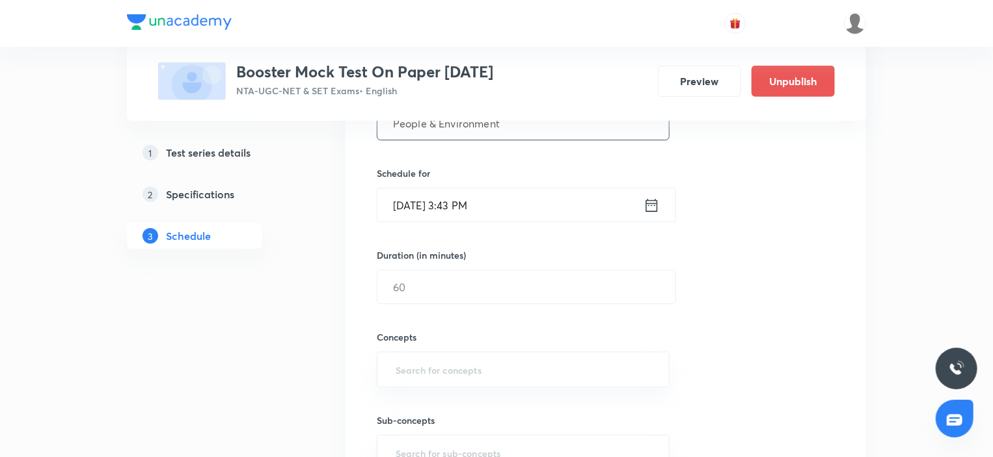
scroll to position [314, 0]
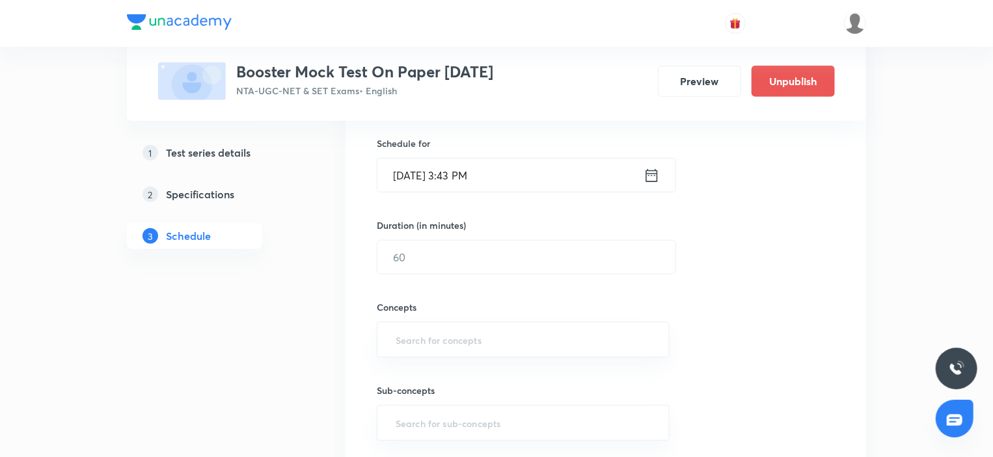
type input "People & Environment"
click at [508, 176] on input "[DATE] 3:43 PM" at bounding box center [510, 175] width 266 height 33
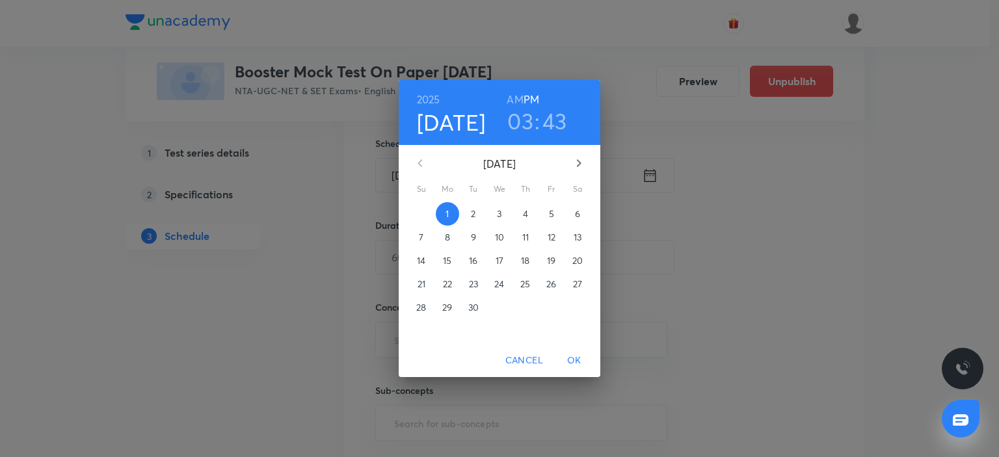
click at [426, 297] on button "28" at bounding box center [421, 307] width 23 height 23
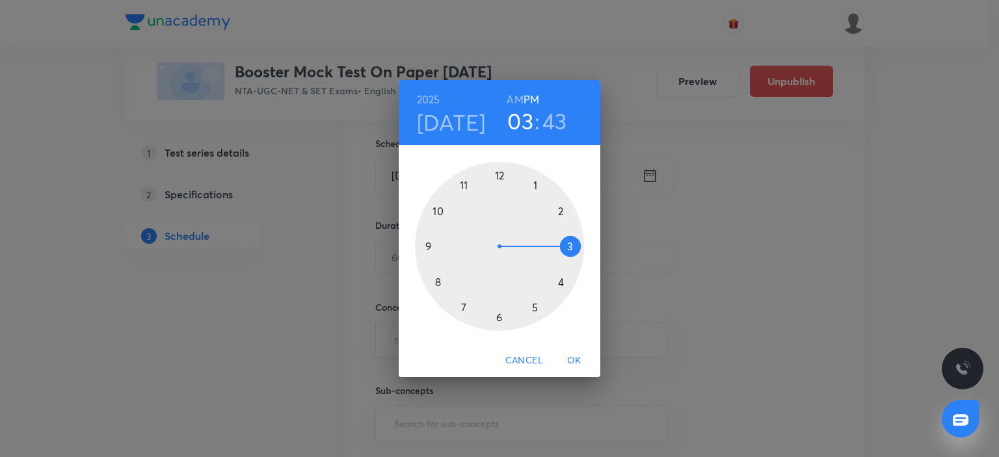
click at [462, 303] on div at bounding box center [499, 246] width 169 height 169
click at [501, 173] on div at bounding box center [499, 246] width 169 height 169
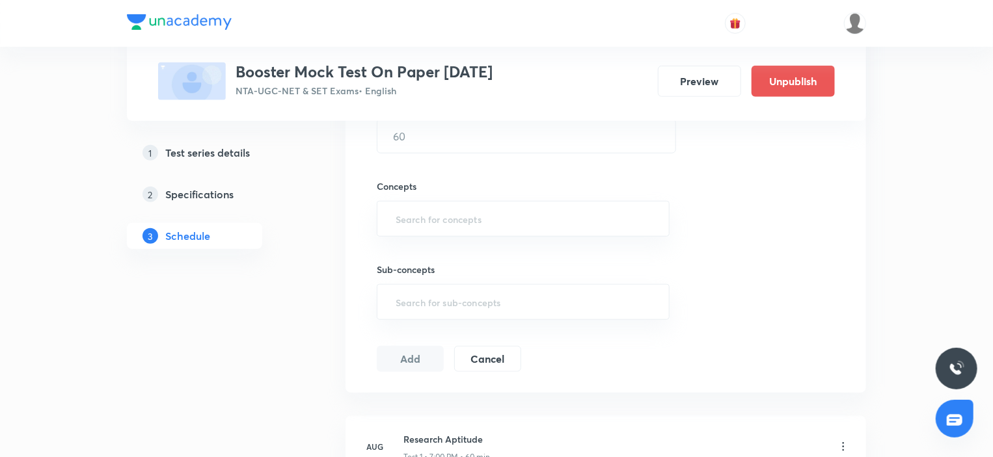
scroll to position [444, 0]
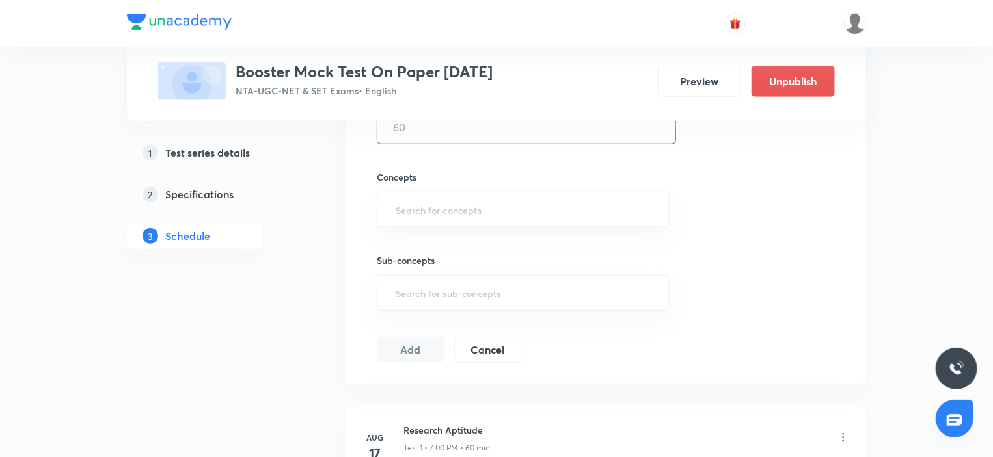
click at [414, 127] on input "text" at bounding box center [526, 127] width 298 height 33
type input "60"
click at [492, 190] on div "Concepts ​" at bounding box center [523, 198] width 293 height 57
click at [415, 224] on div "​" at bounding box center [523, 210] width 293 height 36
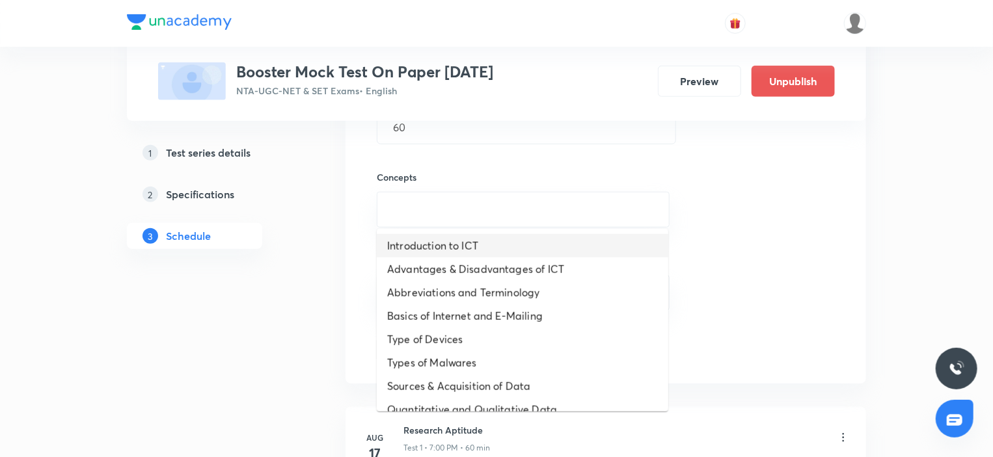
click at [418, 249] on li "Introduction to ICT" at bounding box center [522, 245] width 291 height 23
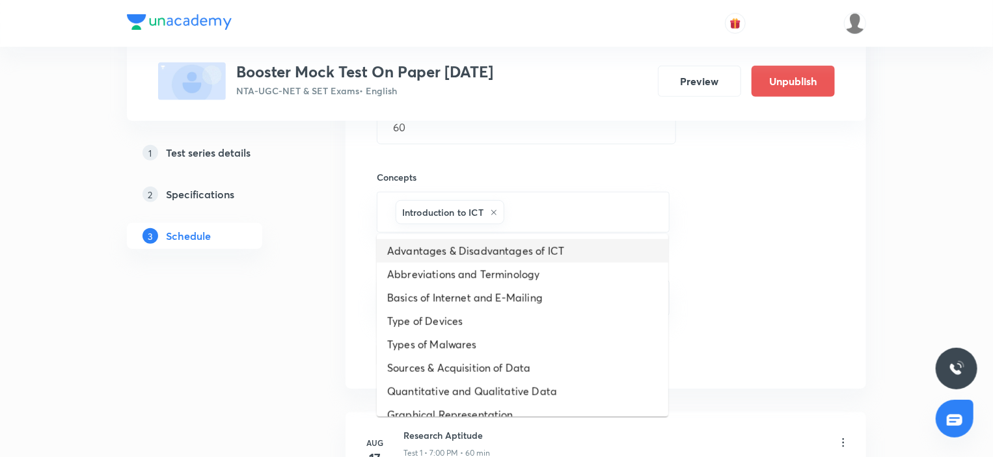
click at [423, 258] on li "Advantages & Disadvantages of ICT" at bounding box center [522, 250] width 291 height 23
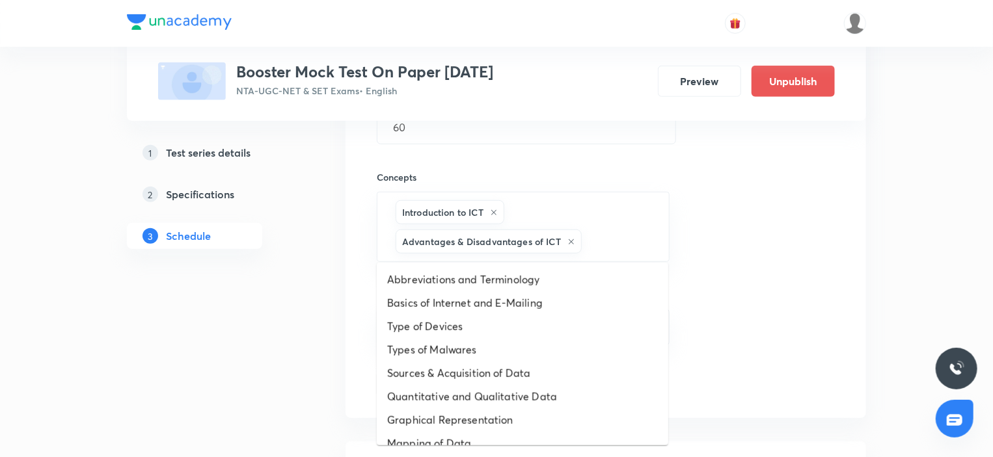
click at [423, 258] on div "Introduction to ICT Advantages & Disadvantages of ICT ​" at bounding box center [523, 227] width 293 height 70
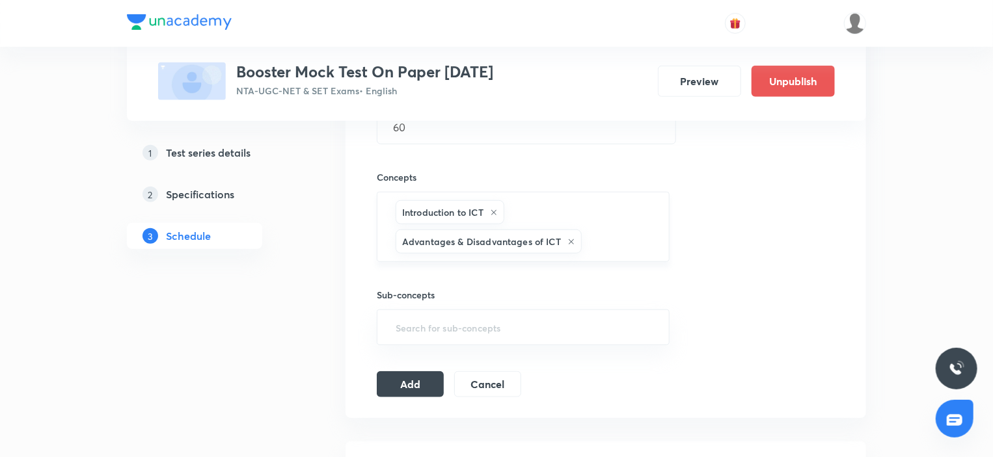
click at [602, 221] on div "Introduction to ICT Advantages & Disadvantages of ICT ​" at bounding box center [523, 227] width 293 height 70
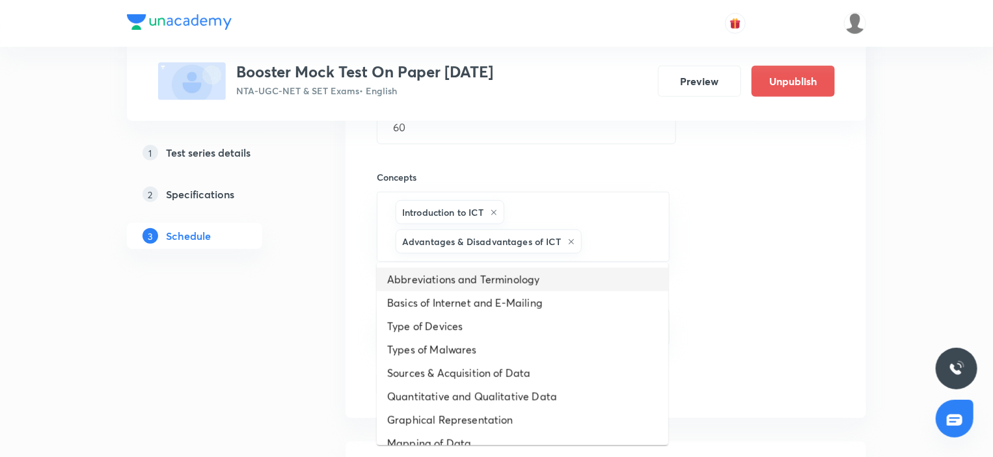
click at [429, 283] on li "Abbreviations and Terminology" at bounding box center [522, 279] width 291 height 23
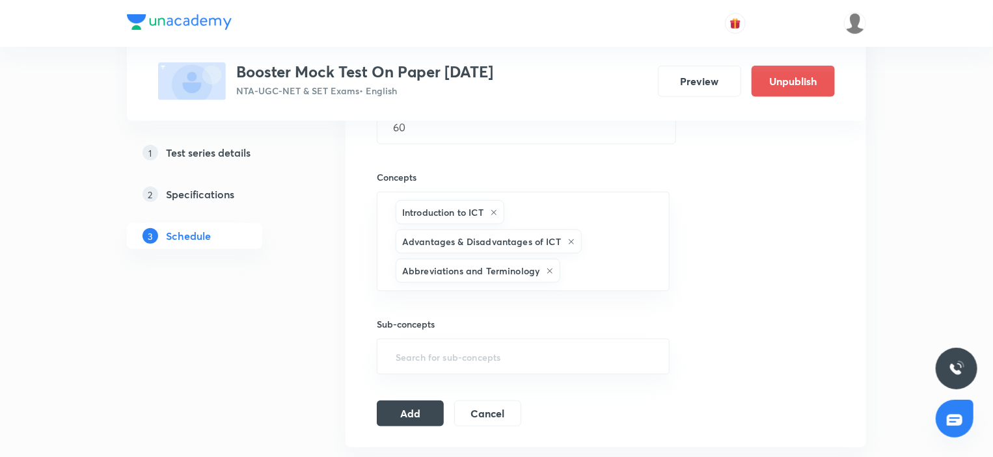
click at [446, 312] on div "Sub-concepts ​" at bounding box center [523, 332] width 293 height 83
click at [615, 265] on input "text" at bounding box center [608, 271] width 90 height 24
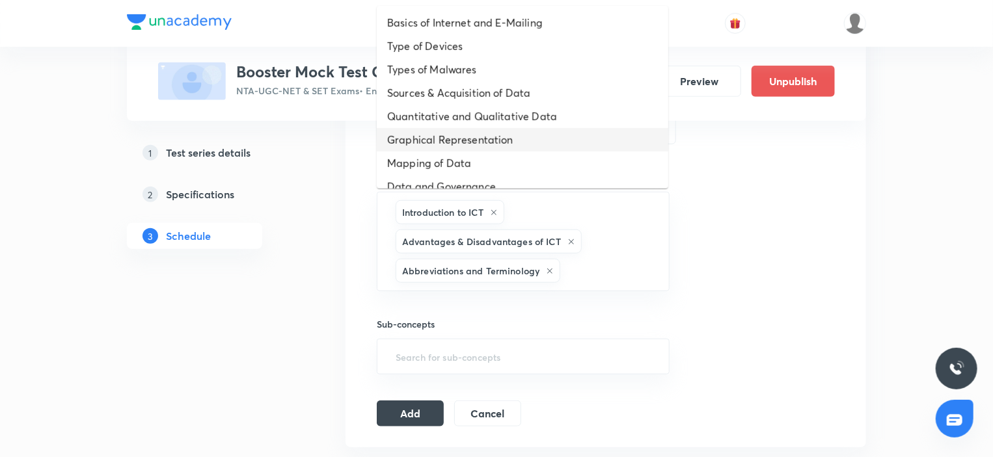
click at [503, 138] on li "Graphical Representation" at bounding box center [522, 139] width 291 height 23
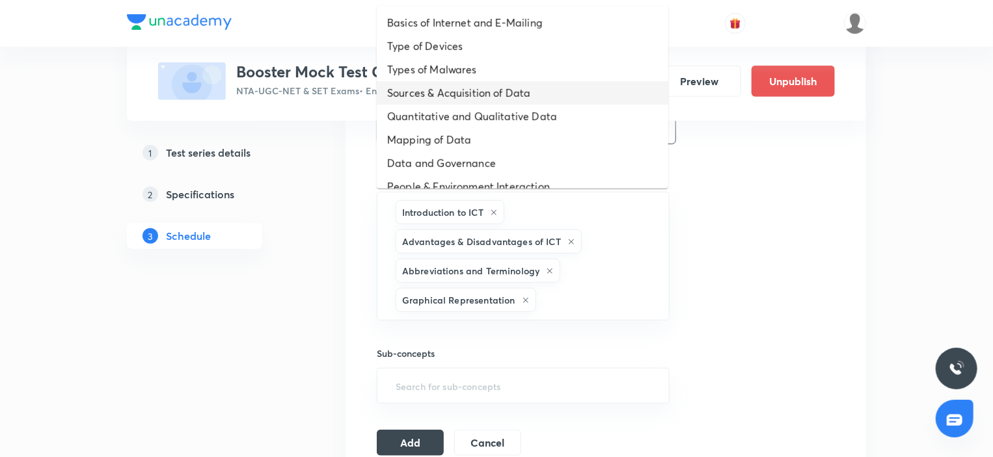
click at [452, 99] on li "Sources & Acquisition of Data" at bounding box center [522, 92] width 291 height 23
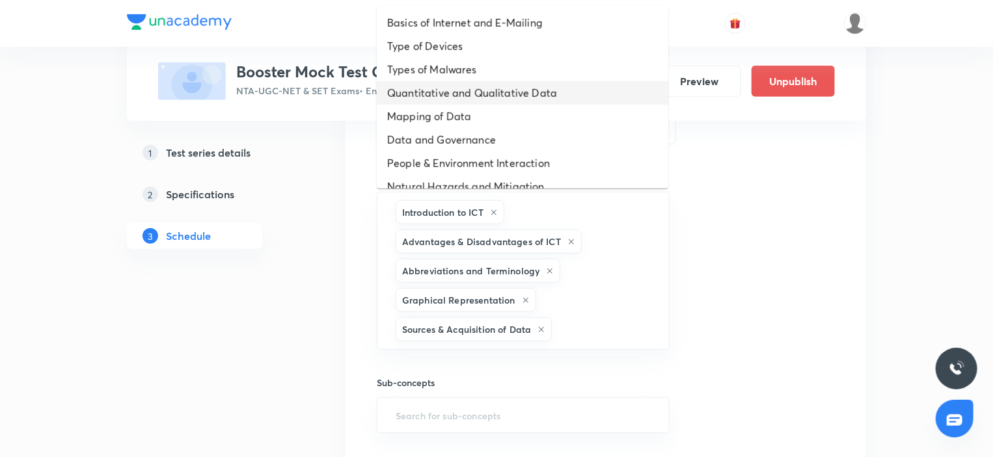
click at [440, 92] on li "Quantitative and Qualitative Data" at bounding box center [522, 92] width 291 height 23
click at [442, 92] on li "Mapping of Data" at bounding box center [522, 92] width 291 height 23
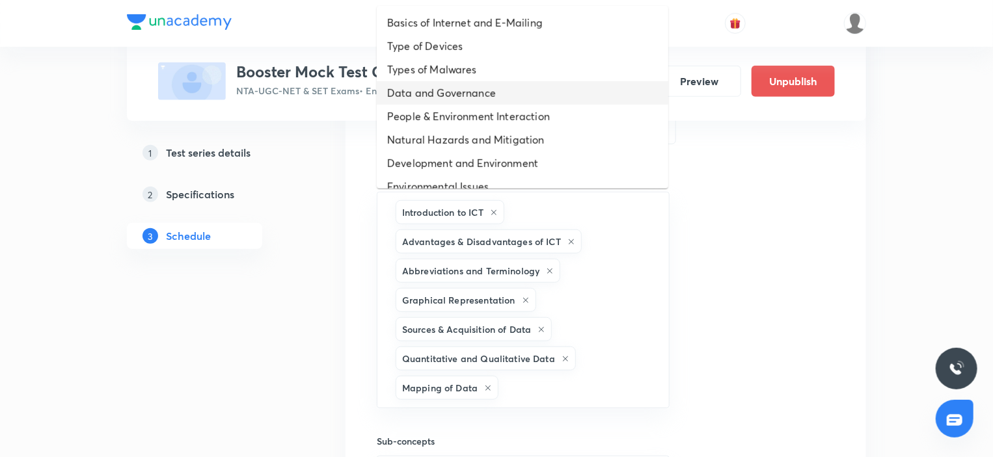
click at [442, 92] on li "Data and Governance" at bounding box center [522, 92] width 291 height 23
click at [442, 92] on li "People & Environment Interaction" at bounding box center [522, 92] width 291 height 23
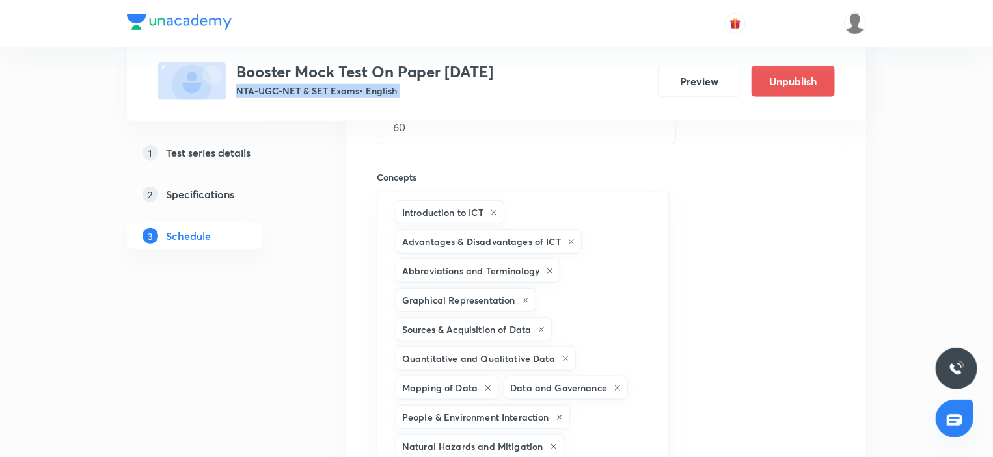
click at [442, 92] on p "NTA-UGC-NET & SET Exams • English" at bounding box center [364, 91] width 257 height 14
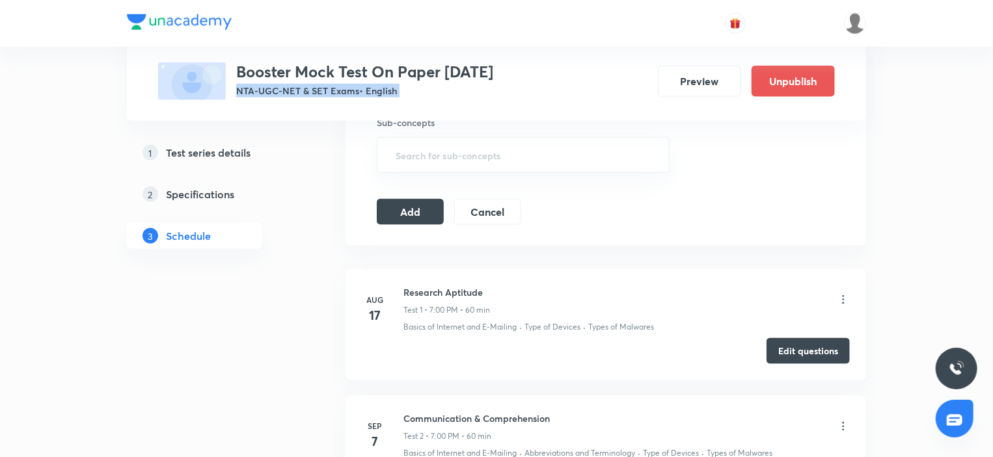
scroll to position [835, 0]
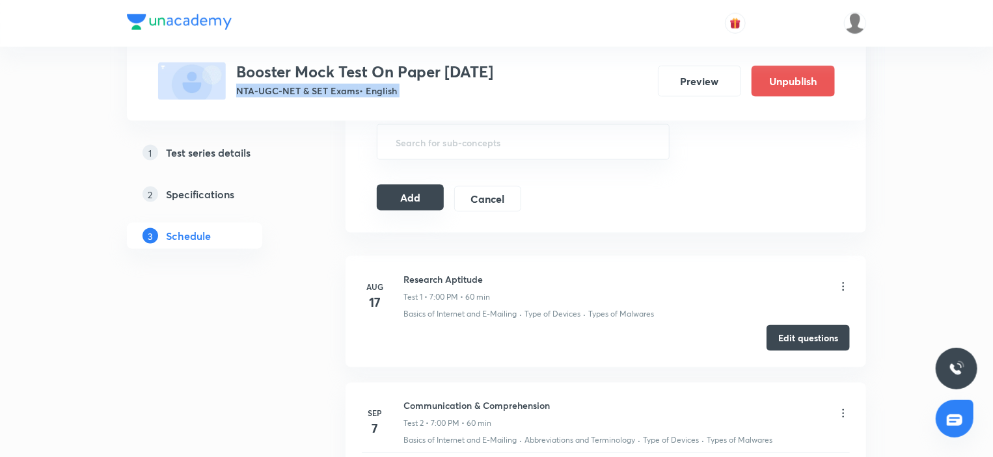
click at [412, 205] on button "Add" at bounding box center [410, 198] width 67 height 26
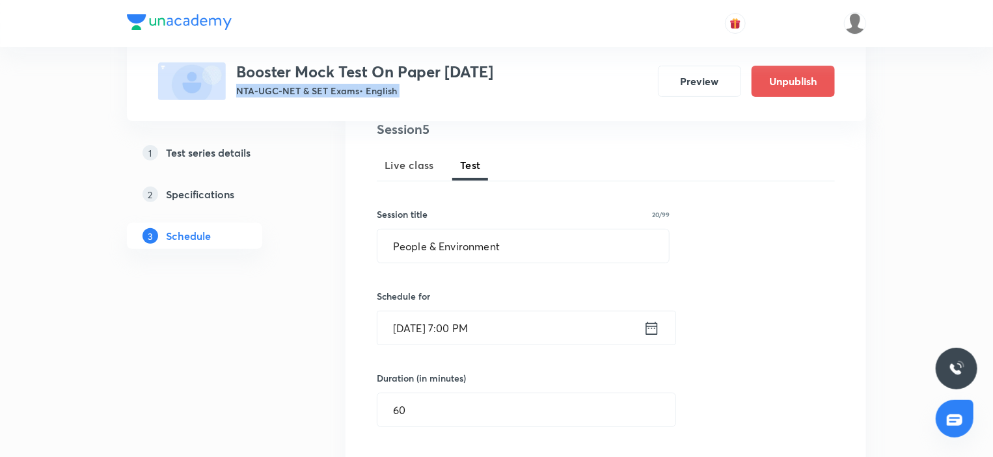
scroll to position [54, 0]
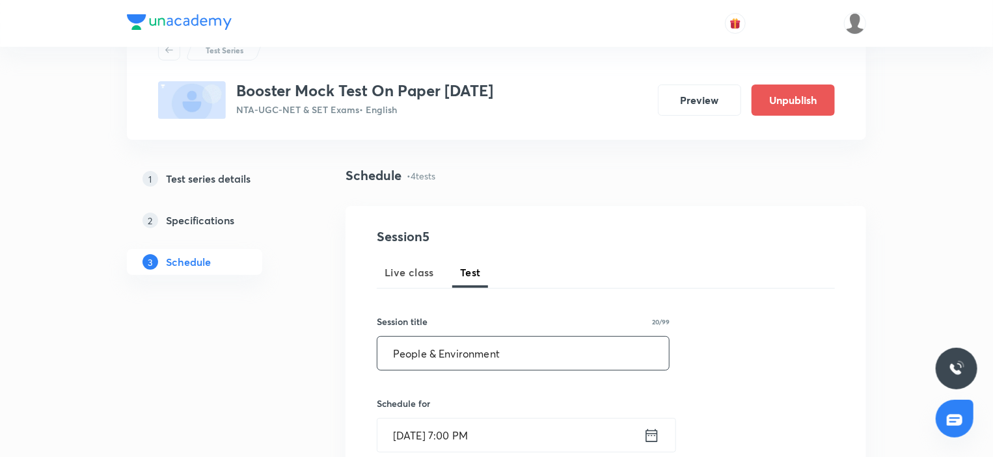
click at [513, 348] on input "People & Environment" at bounding box center [522, 353] width 291 height 33
paste input "Logical Reasoning"
type input "Logical Reasoning"
click at [524, 434] on input "[DATE] 7:00 PM" at bounding box center [510, 435] width 266 height 33
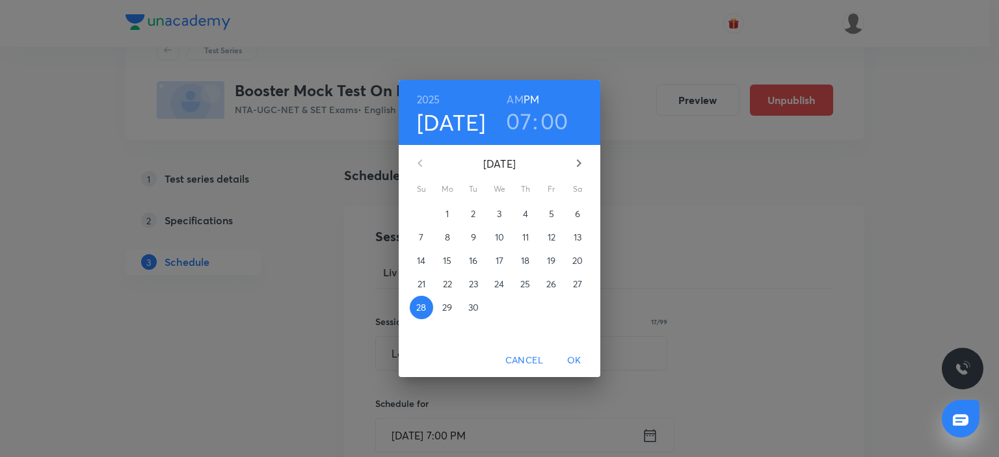
click at [582, 162] on icon "button" at bounding box center [579, 163] width 16 height 16
click at [423, 239] on p "5" at bounding box center [421, 237] width 5 height 13
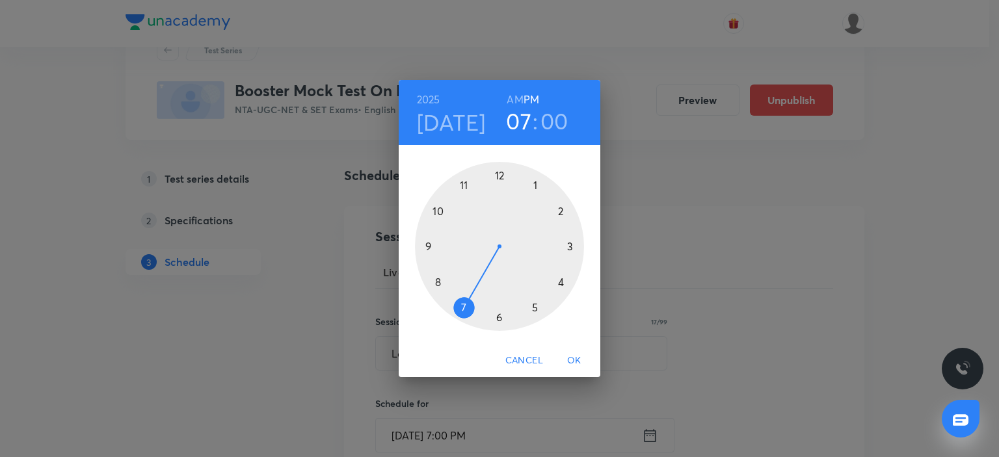
click at [578, 356] on span "OK" at bounding box center [574, 361] width 31 height 16
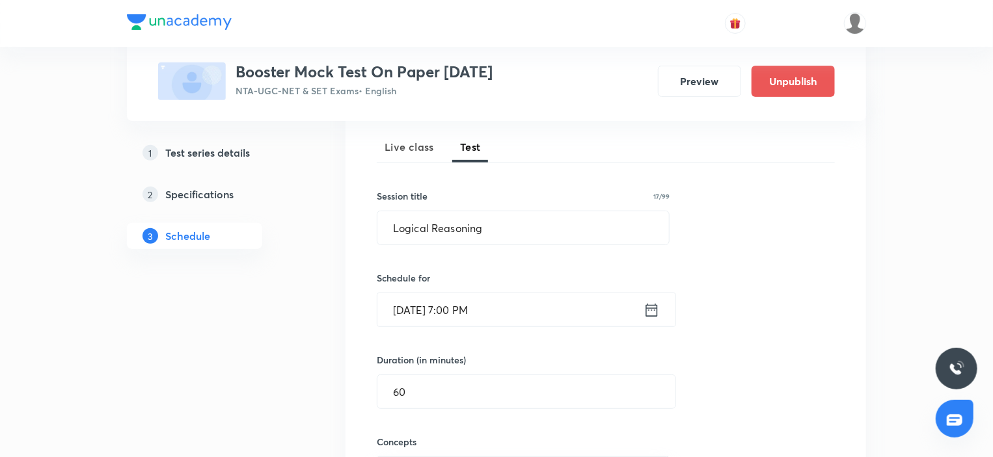
scroll to position [314, 0]
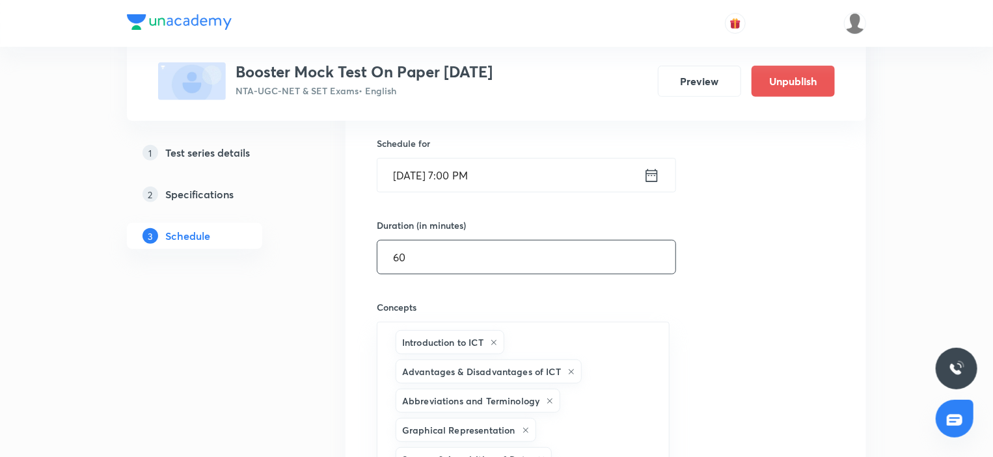
click at [501, 250] on input "60" at bounding box center [526, 257] width 298 height 33
click at [565, 341] on div "Introduction to ICT Advantages & Disadvantages of ICT Abbreviations and Termino…" at bounding box center [523, 459] width 293 height 275
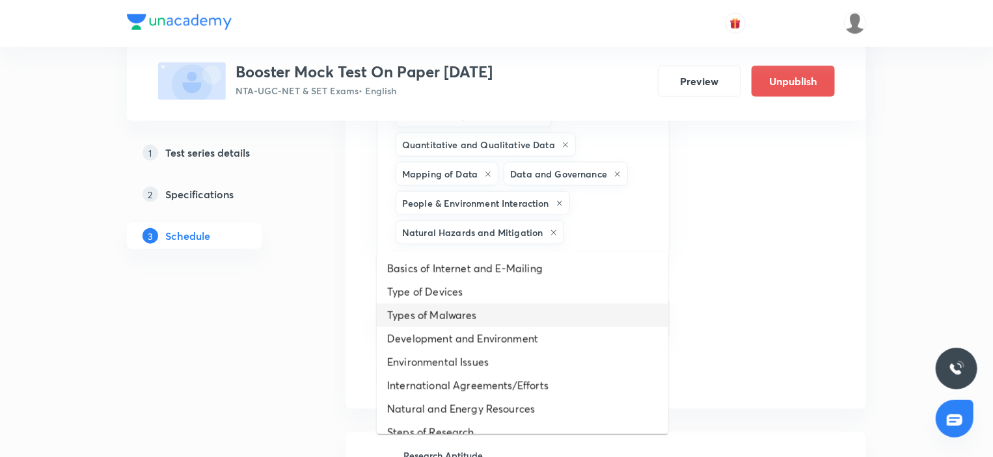
click at [483, 309] on li "Types of Malwares" at bounding box center [522, 315] width 291 height 23
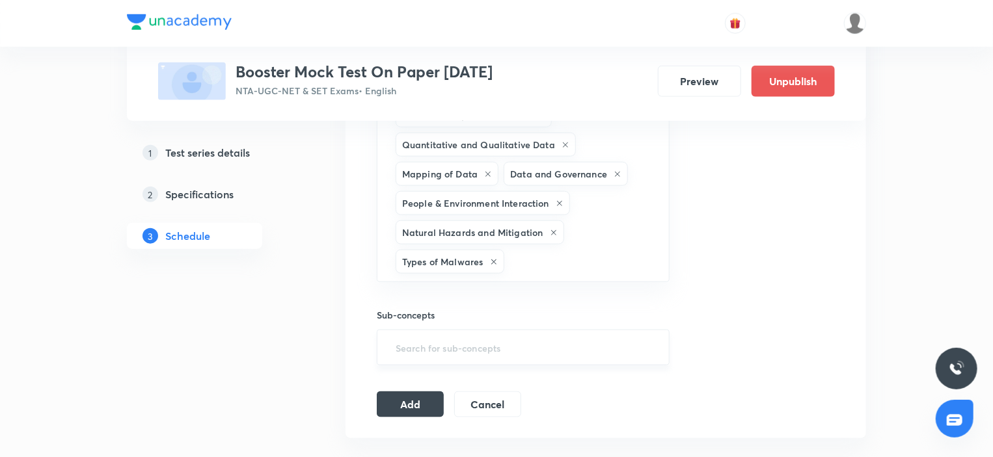
click at [475, 336] on input "text" at bounding box center [523, 348] width 260 height 24
click at [486, 172] on icon at bounding box center [487, 174] width 5 height 5
click at [507, 172] on icon at bounding box center [509, 174] width 5 height 5
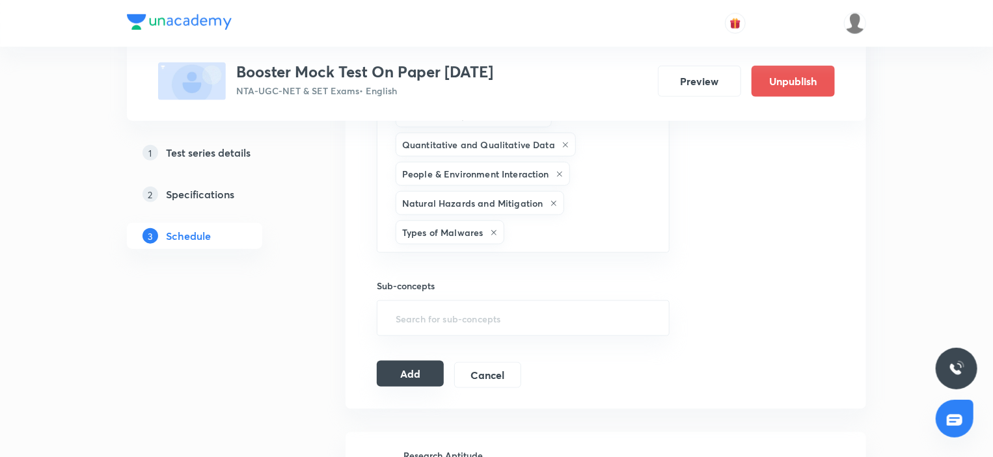
click at [425, 361] on button "Add" at bounding box center [410, 374] width 67 height 26
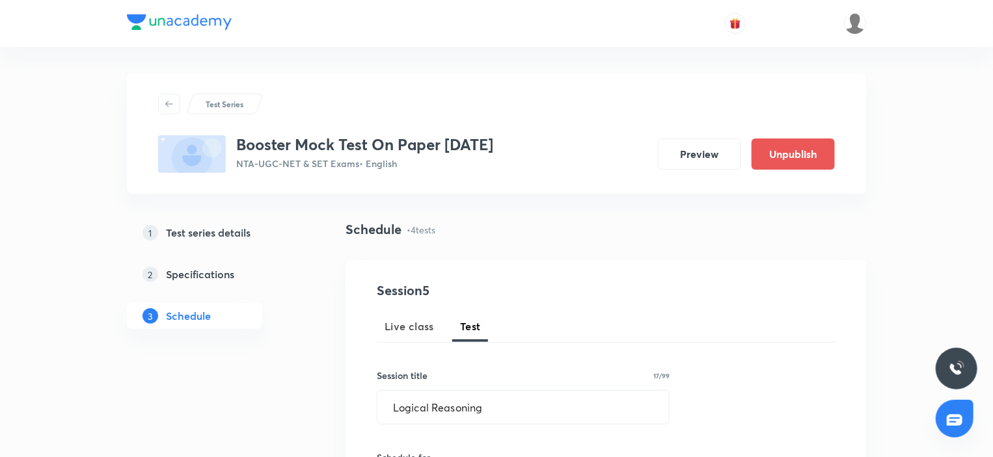
scroll to position [130, 0]
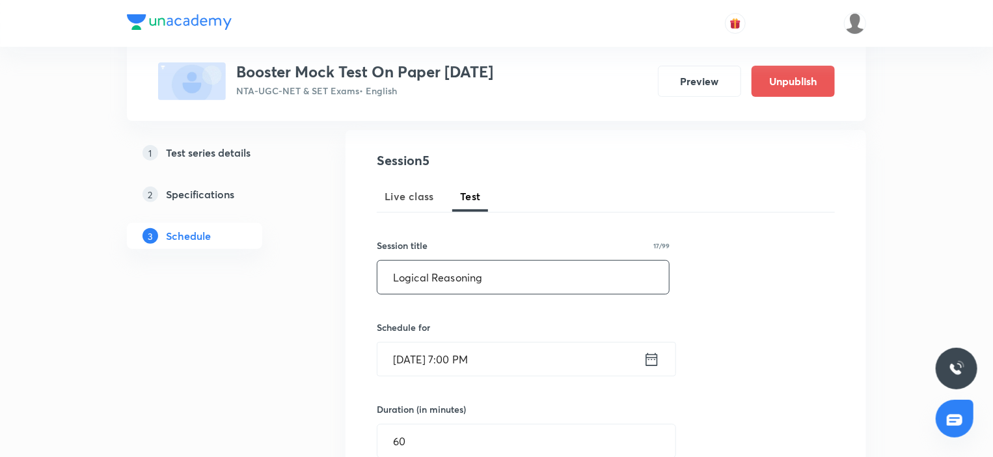
click at [498, 286] on input "Logical Reasoning" at bounding box center [522, 277] width 291 height 33
paste input "Mathematical Reasoning"
click at [528, 369] on input "[DATE] 7:00 PM" at bounding box center [510, 359] width 266 height 33
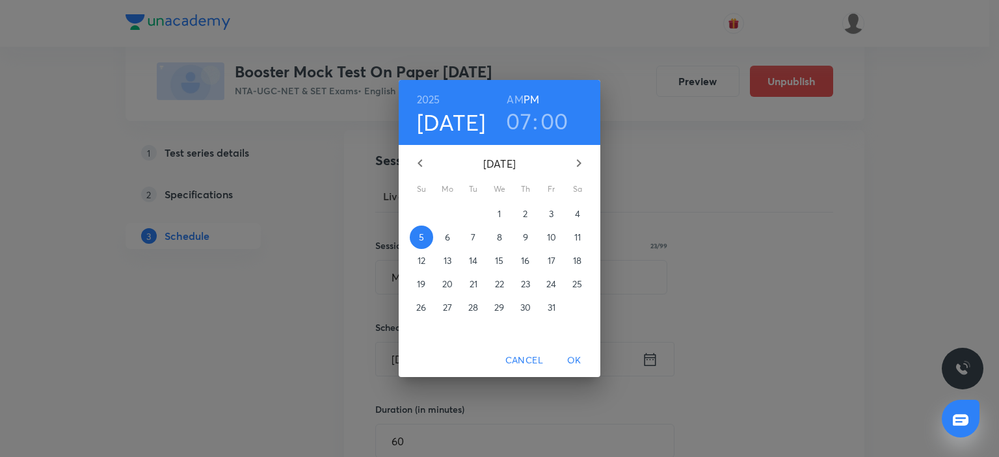
click at [424, 265] on p "12" at bounding box center [422, 260] width 8 height 13
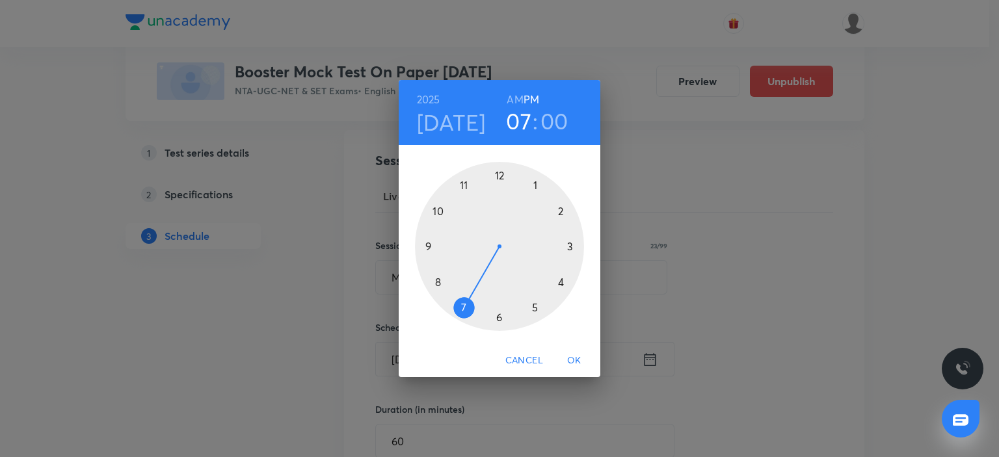
click at [578, 360] on span "OK" at bounding box center [574, 361] width 31 height 16
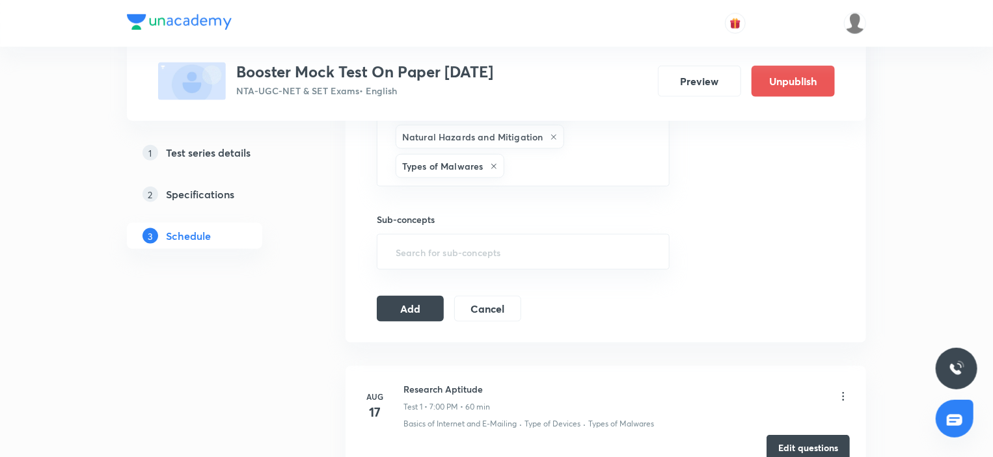
scroll to position [781, 0]
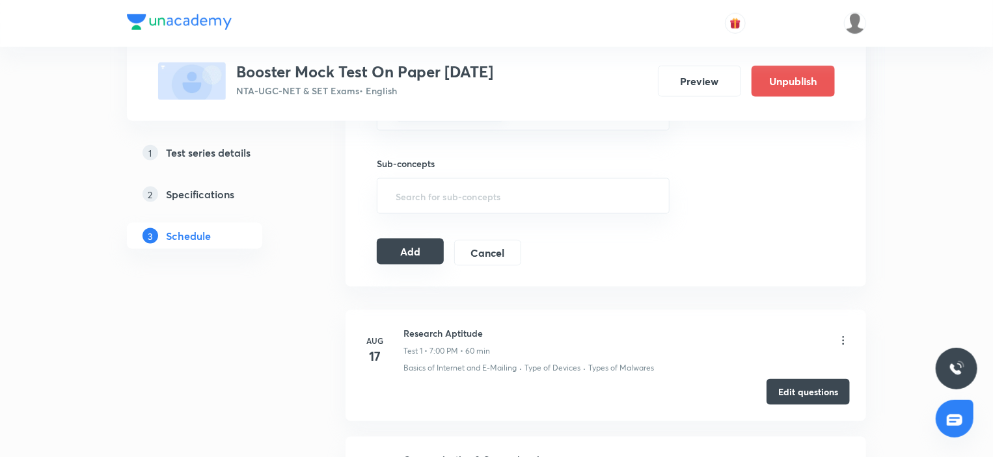
click at [407, 249] on button "Add" at bounding box center [410, 252] width 67 height 26
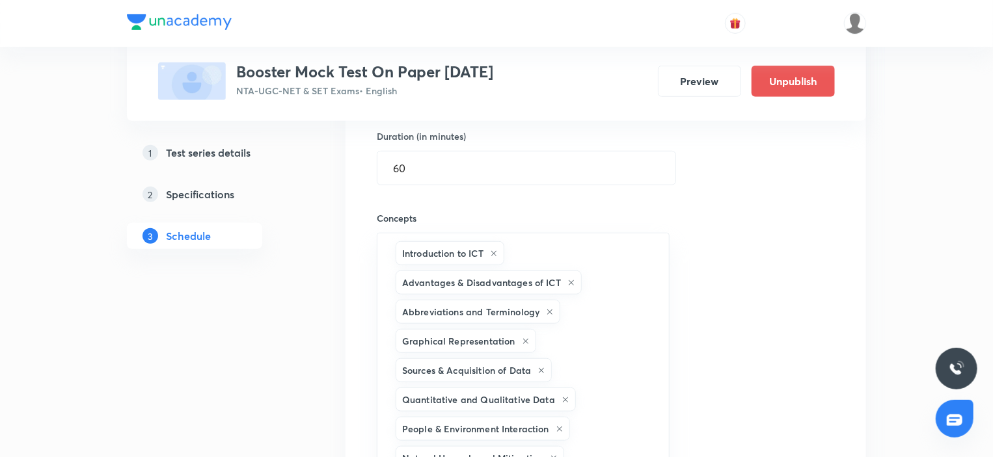
scroll to position [130, 0]
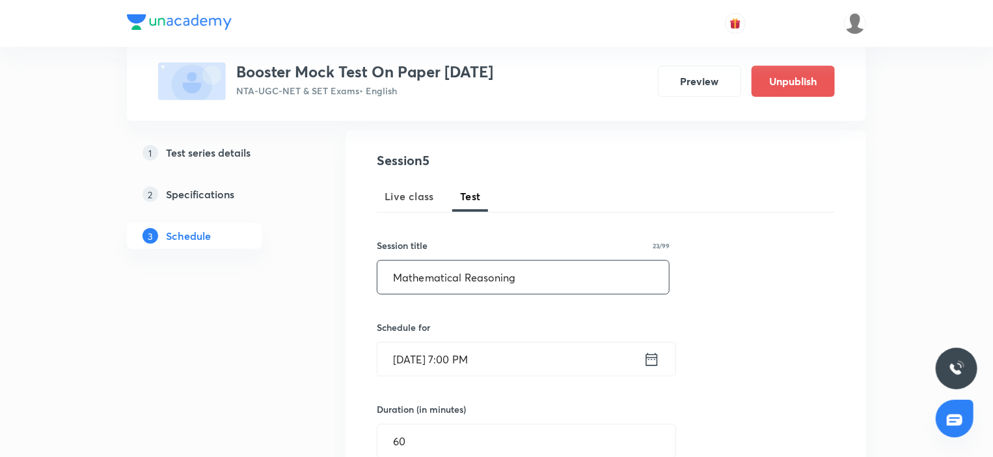
click at [552, 283] on input "Mathematical Reasoning" at bounding box center [522, 277] width 291 height 33
paste input "Data-Interpretation"
type input "Data-Interpretation"
click at [569, 361] on input "Oct 12, 2025, 7:00 PM" at bounding box center [510, 359] width 266 height 33
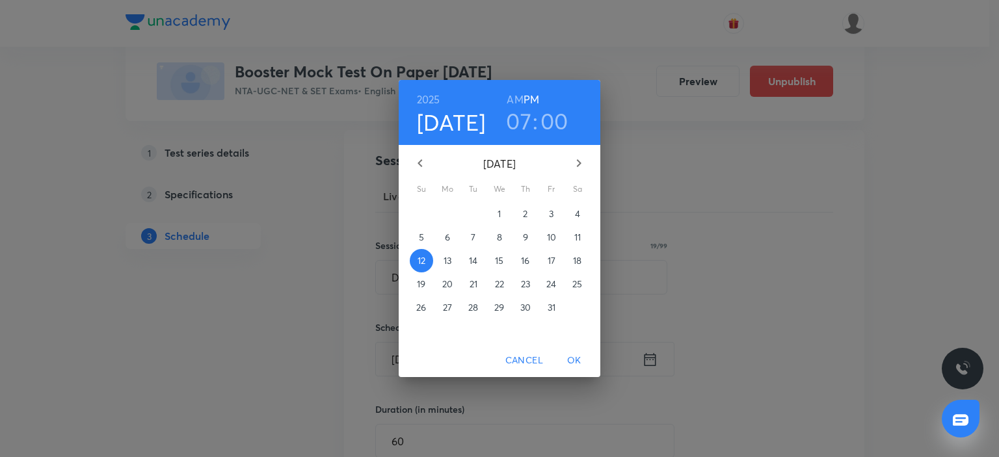
click at [421, 282] on p "19" at bounding box center [421, 284] width 8 height 13
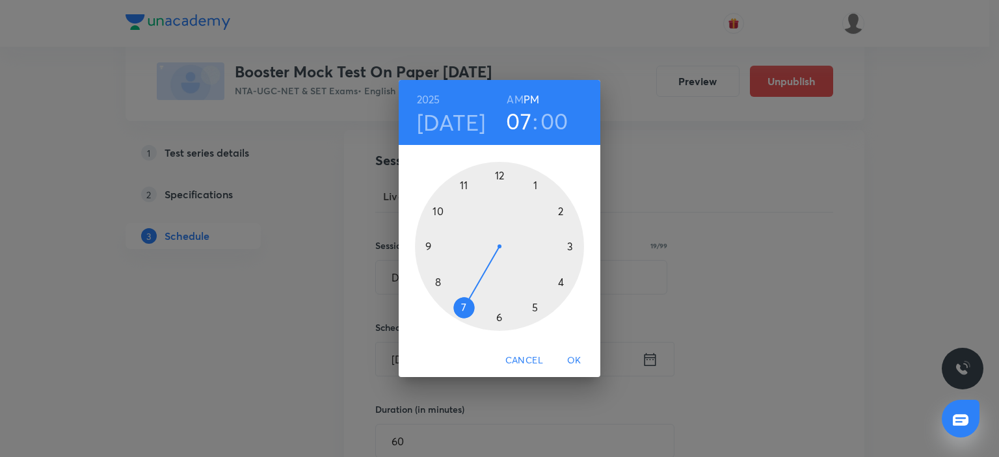
click at [580, 360] on span "OK" at bounding box center [574, 361] width 31 height 16
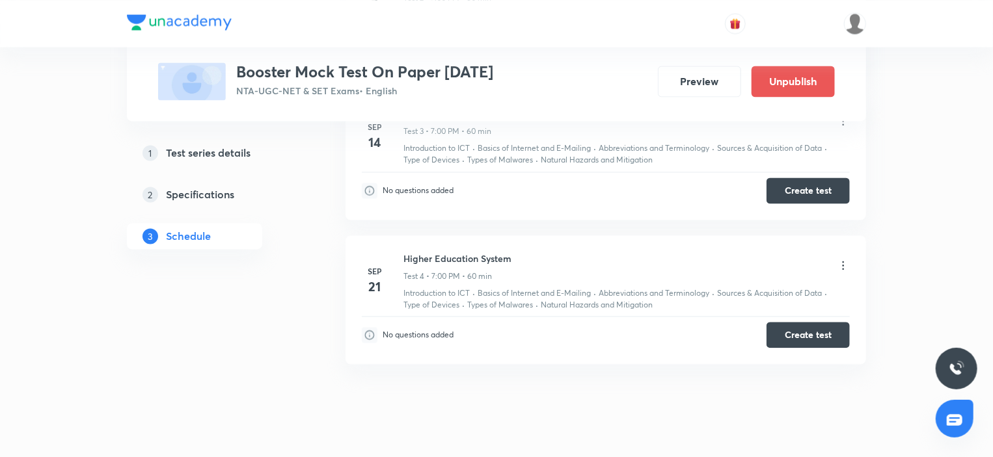
scroll to position [1285, 0]
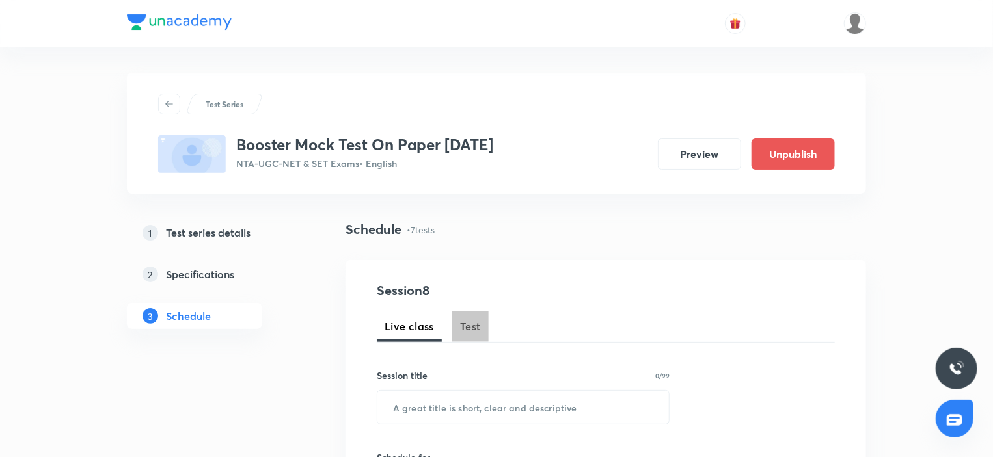
click at [471, 332] on span "Test" at bounding box center [470, 327] width 21 height 16
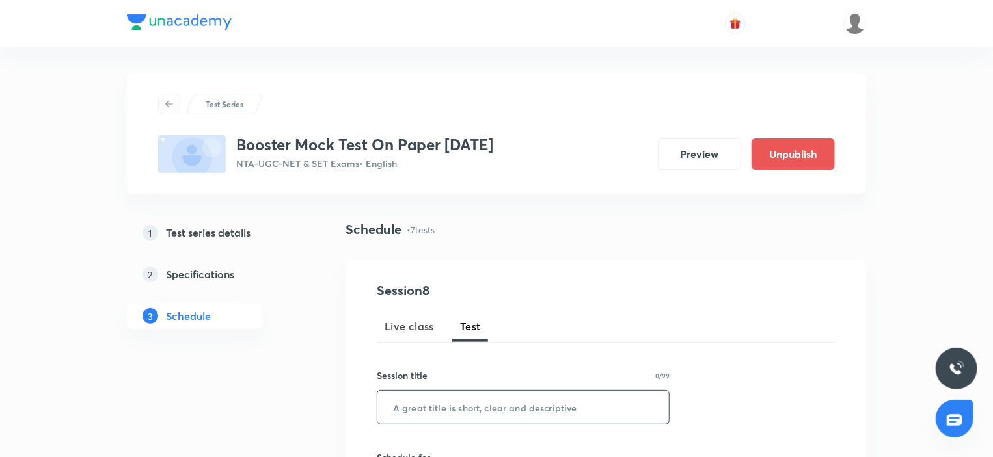
click at [428, 408] on input "text" at bounding box center [522, 407] width 291 height 33
paste input "Data-Interpretation"
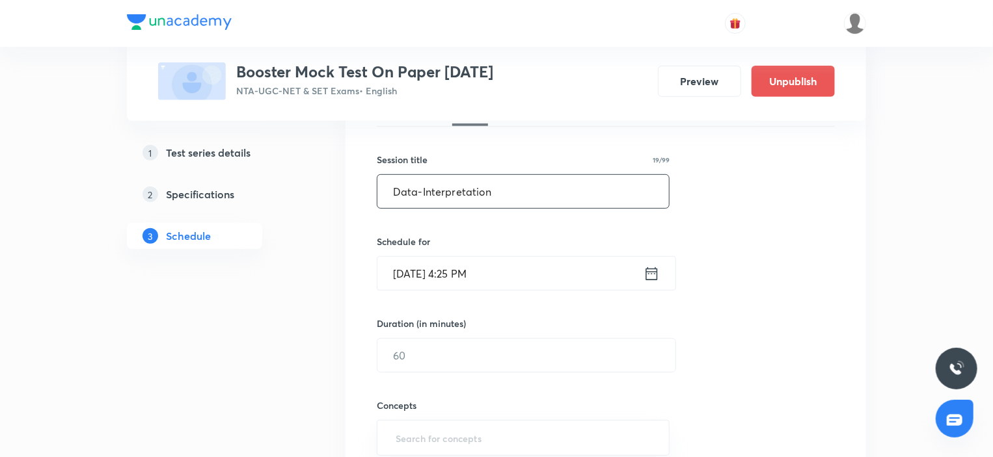
scroll to position [86, 0]
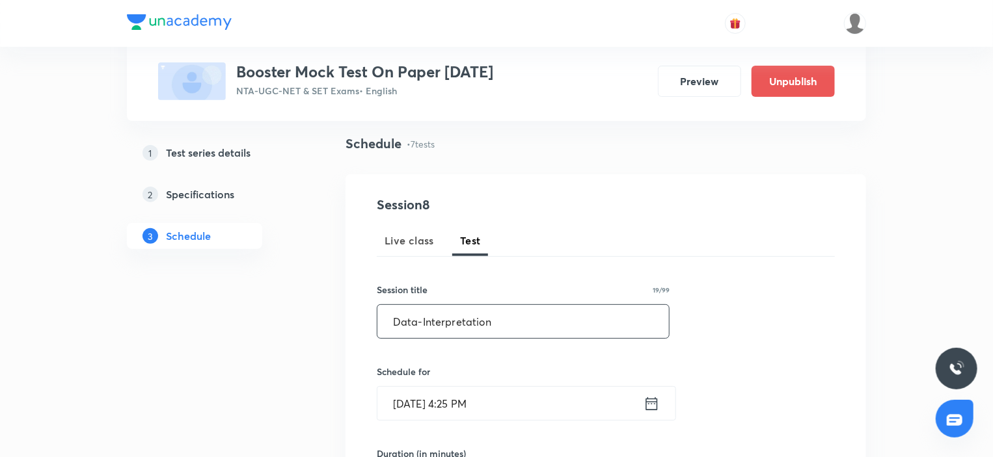
type input "Data-Interpretation"
click at [533, 390] on input "[DATE] 4:25 PM" at bounding box center [510, 403] width 266 height 33
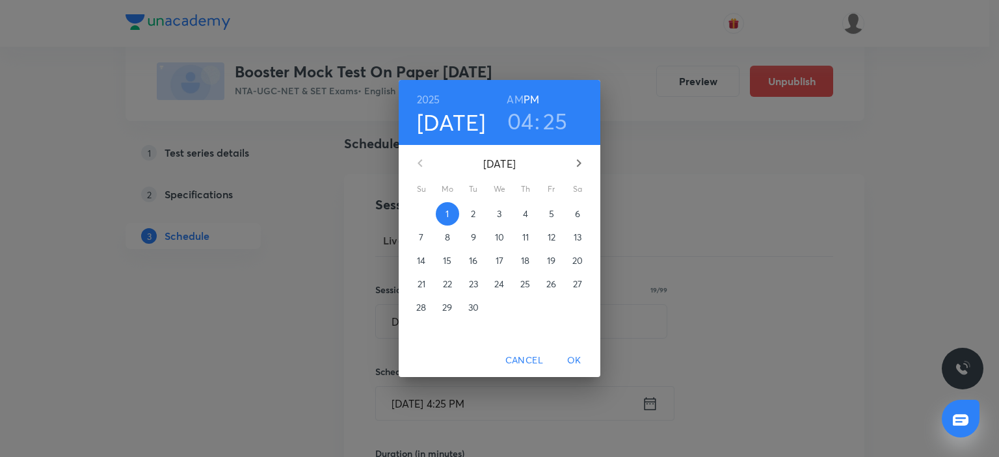
click at [579, 168] on icon "button" at bounding box center [579, 163] width 16 height 16
click at [425, 283] on p "19" at bounding box center [421, 284] width 8 height 13
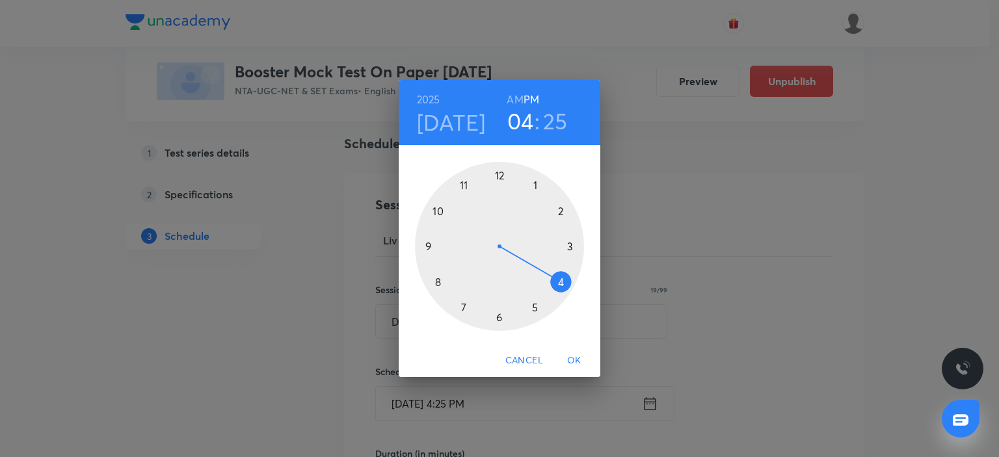
click at [465, 312] on div at bounding box center [499, 246] width 169 height 169
click at [505, 179] on div at bounding box center [499, 246] width 169 height 169
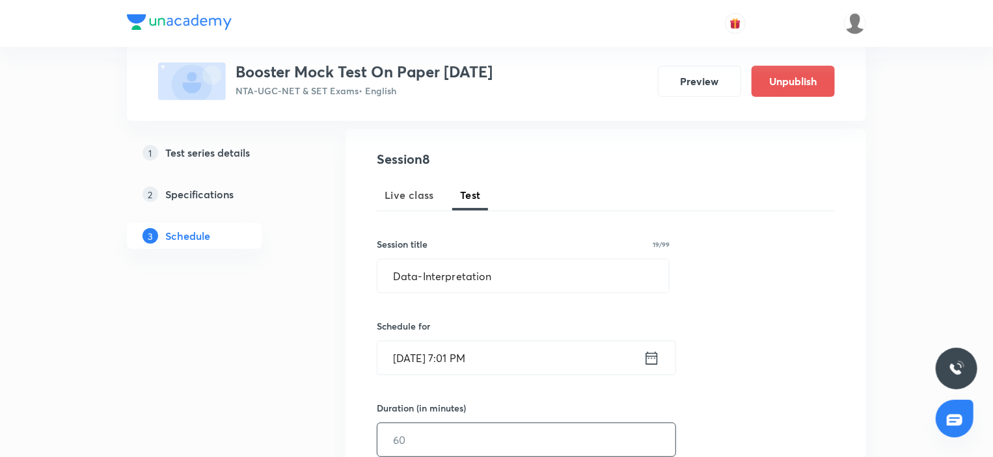
scroll to position [216, 0]
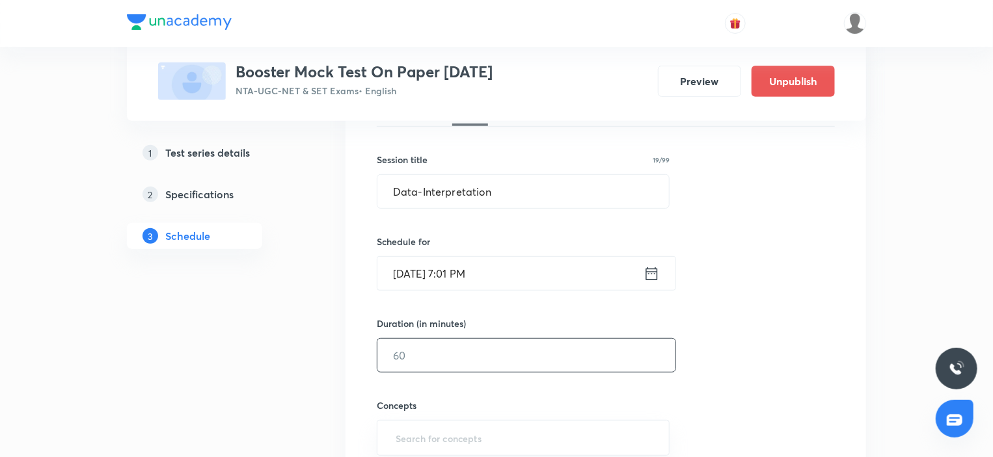
click at [423, 350] on input "text" at bounding box center [526, 355] width 298 height 33
type input "60"
click at [440, 436] on input "text" at bounding box center [523, 438] width 260 height 24
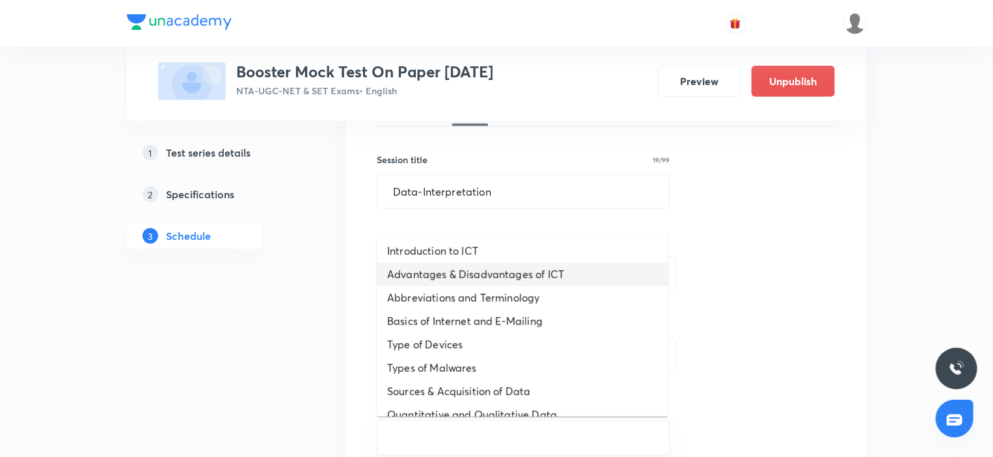
click at [437, 280] on li "Advantages & Disadvantages of ICT" at bounding box center [522, 274] width 291 height 23
click at [437, 280] on li "Abbreviations and Terminology" at bounding box center [522, 274] width 291 height 23
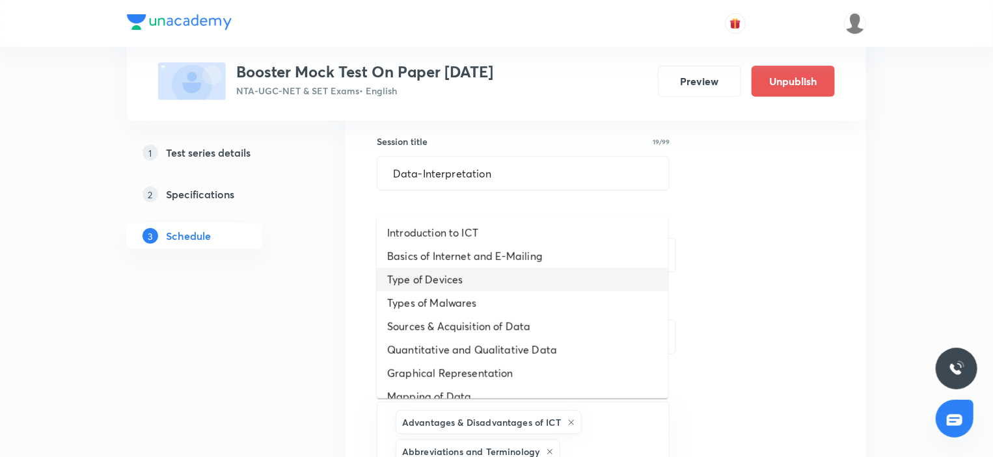
click at [437, 280] on li "Type of Devices" at bounding box center [522, 279] width 291 height 23
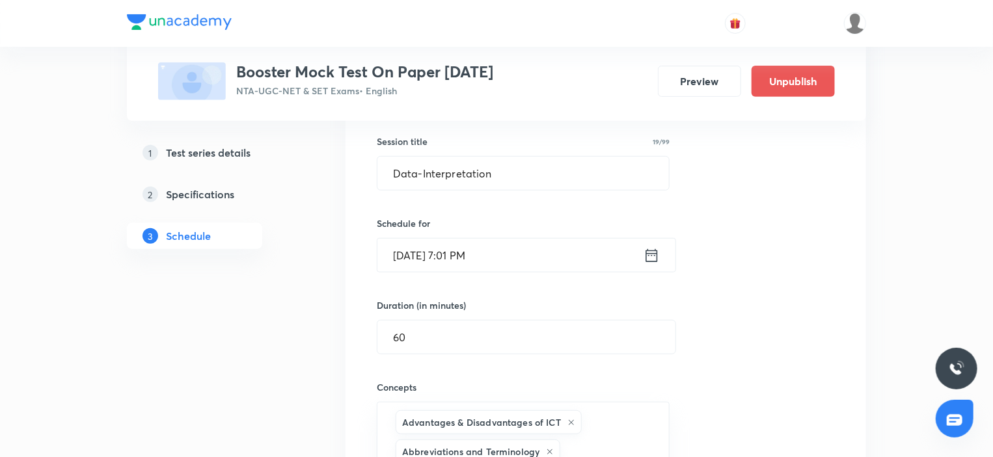
click at [437, 280] on div "Session 8 Live class Test Session title 19/99 Data-Interpretation ​ Schedule fo…" at bounding box center [606, 342] width 458 height 590
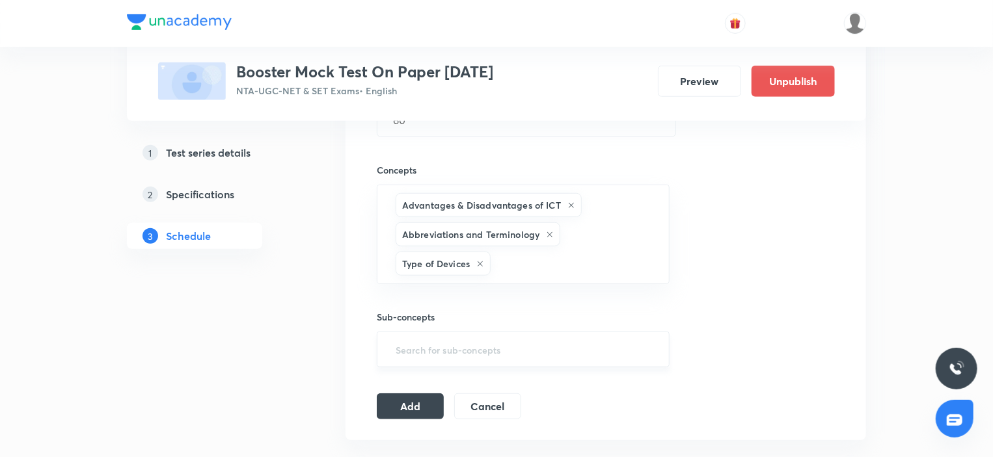
scroll to position [494, 0]
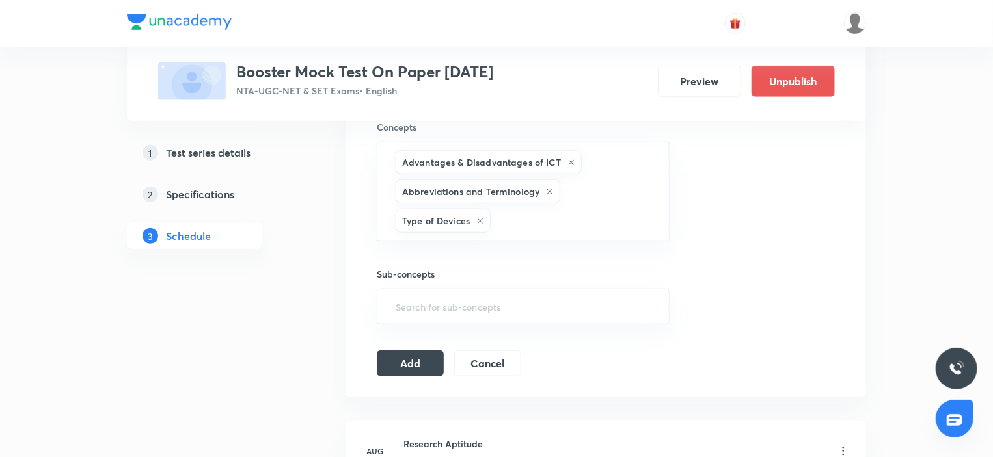
click at [416, 381] on div "Session 8 Live class Test Session title 19/99 Data-Interpretation ​ Schedule fo…" at bounding box center [605, 82] width 520 height 632
click at [411, 356] on button "Add" at bounding box center [410, 362] width 67 height 26
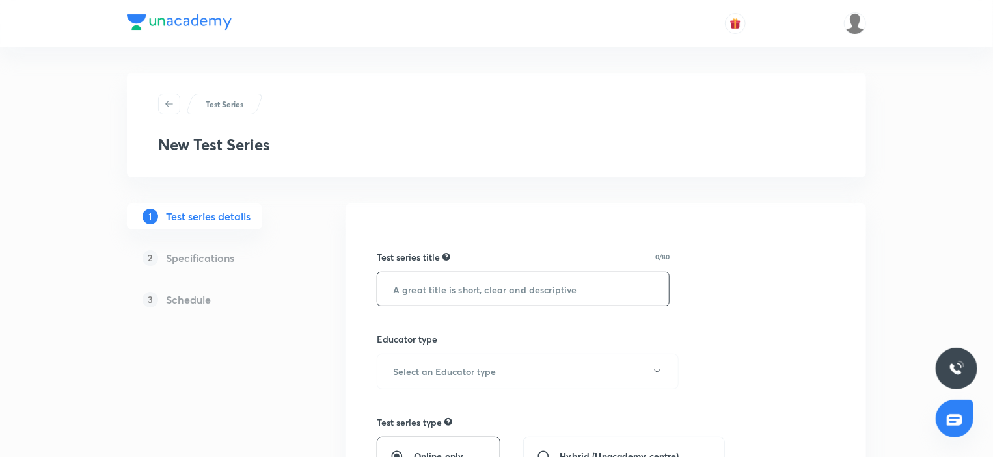
click at [463, 296] on input "text" at bounding box center [522, 289] width 291 height 33
paste input "Judiciary Scholarship Test"
type input "Judiciary Scholarship Test"
click at [472, 368] on h6 "Select an Educator type" at bounding box center [444, 372] width 103 height 14
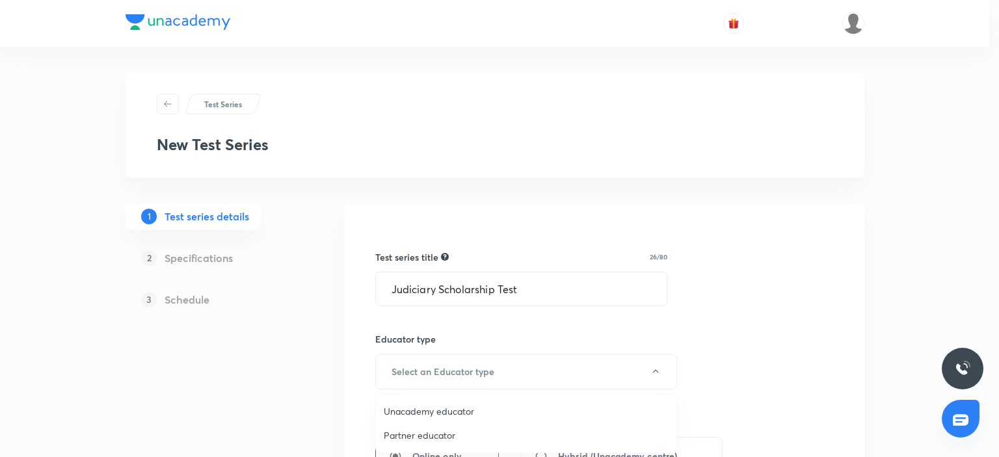
click at [427, 413] on span "Unacademy educator" at bounding box center [526, 412] width 285 height 14
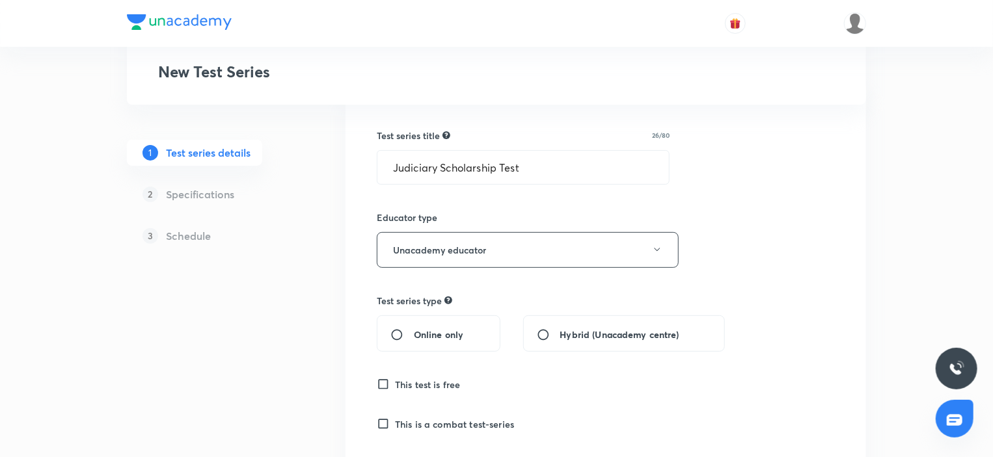
scroll to position [130, 0]
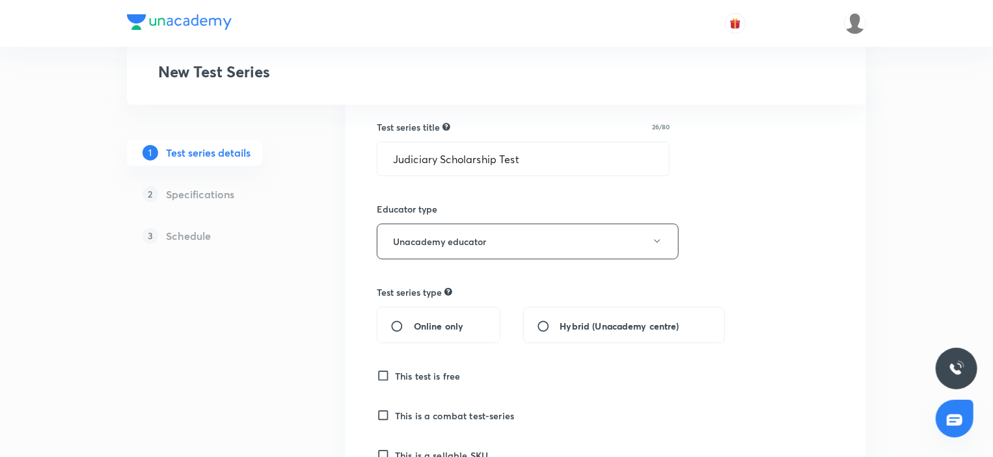
click at [440, 321] on span "Online only" at bounding box center [438, 326] width 49 height 14
click at [414, 321] on input "Online only" at bounding box center [401, 326] width 23 height 13
radio input "true"
click at [424, 377] on h6 "This test is free" at bounding box center [428, 376] width 66 height 14
click at [395, 377] on input "This test is free" at bounding box center [386, 375] width 18 height 13
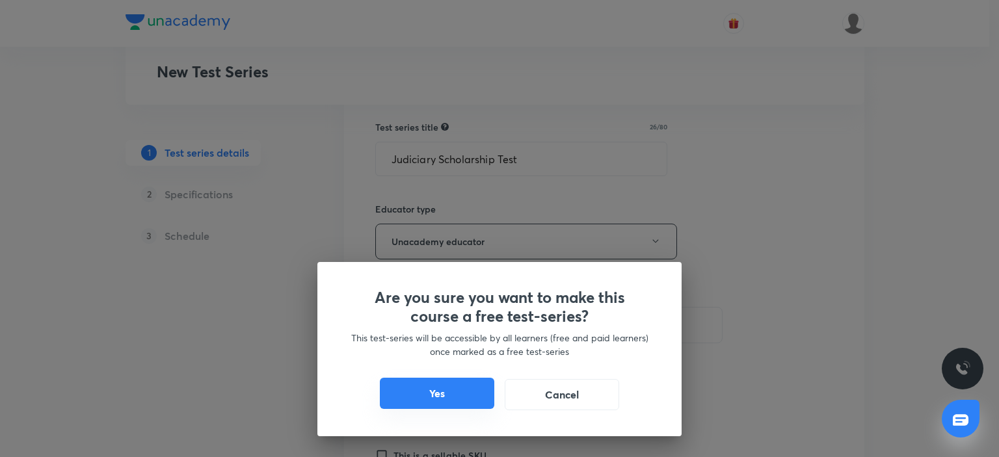
click at [439, 404] on button "Yes" at bounding box center [437, 393] width 114 height 31
checkbox input "true"
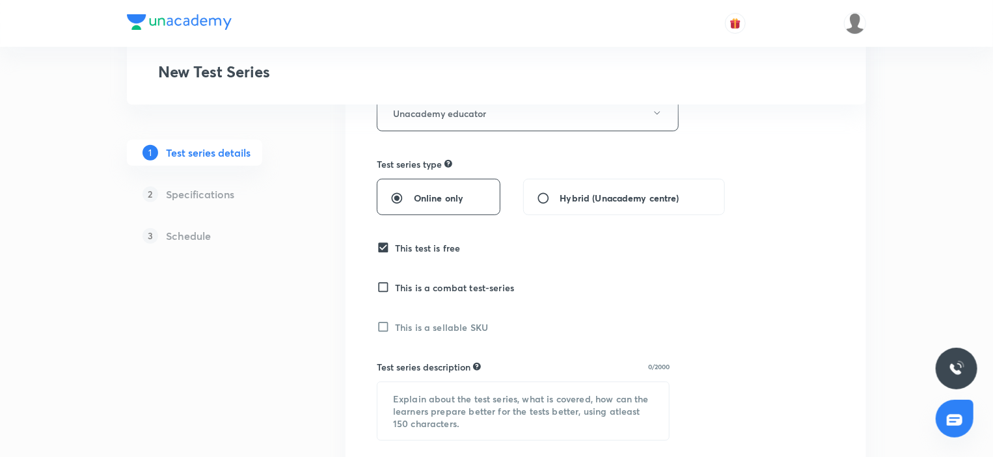
scroll to position [390, 0]
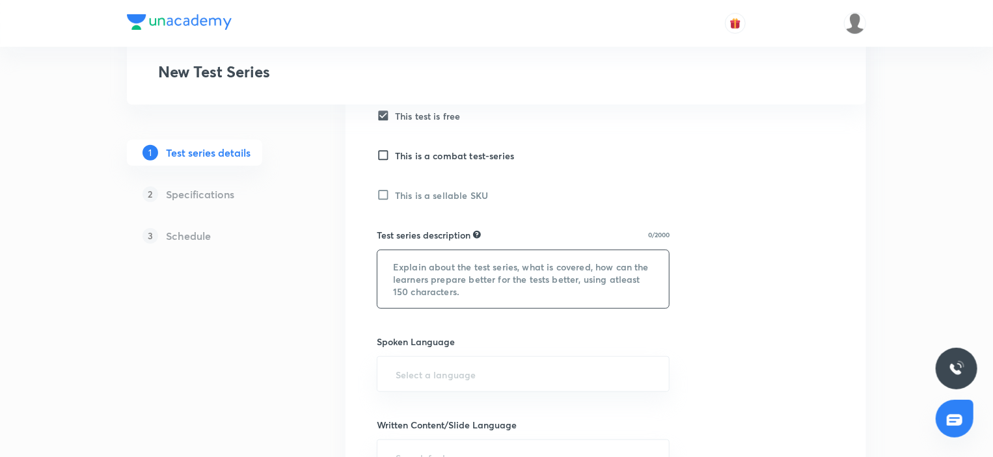
click at [476, 264] on textarea at bounding box center [522, 279] width 291 height 58
paste textarea "Lore ip d Sitametcons adip eli Seddoeius TEM (I). Utl etdo ma aliquaen, adminim…"
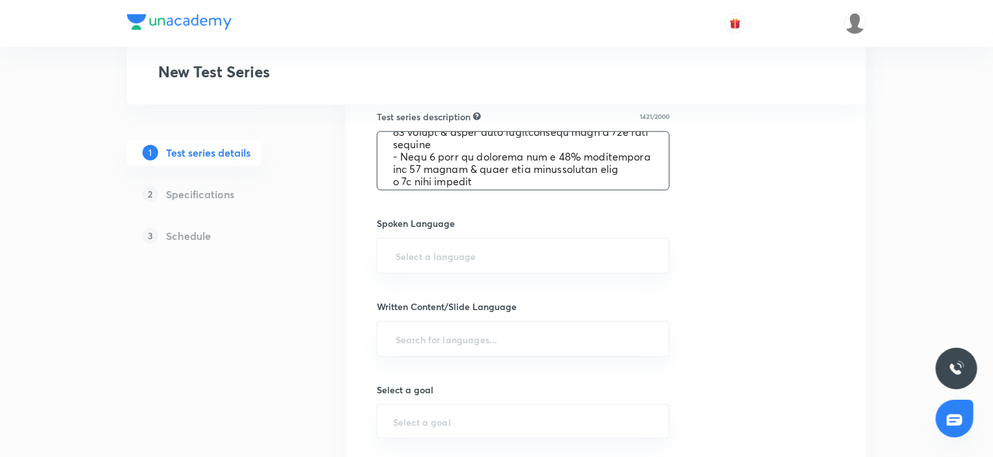
scroll to position [0, 0]
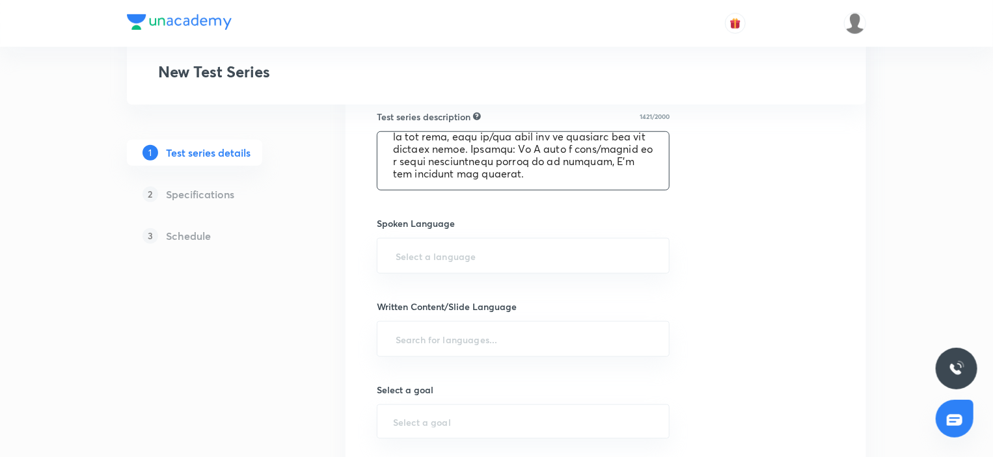
drag, startPoint x: 394, startPoint y: 141, endPoint x: 548, endPoint y: 173, distance: 157.4
click at [548, 174] on textarea at bounding box center [522, 161] width 291 height 58
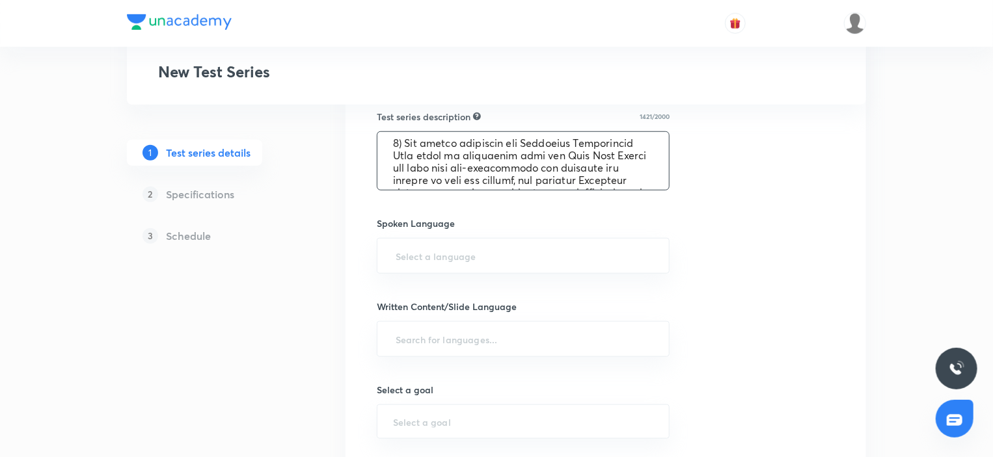
scroll to position [327, 0]
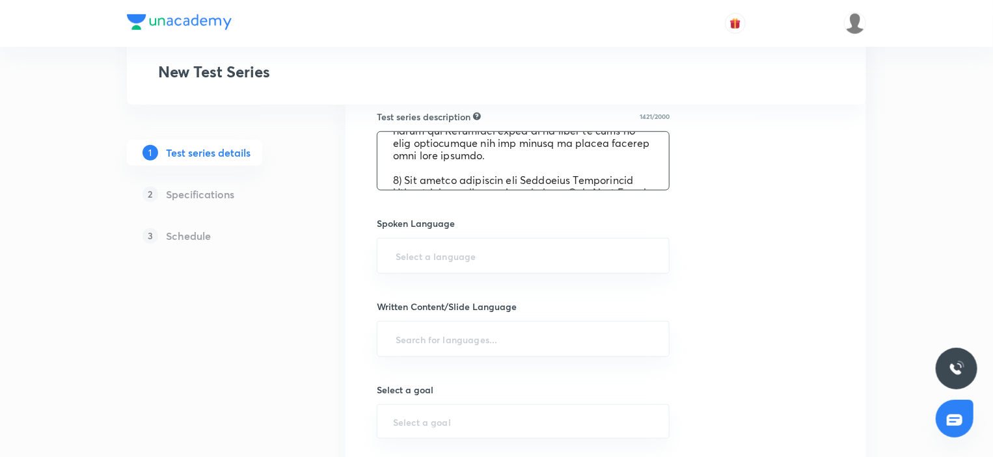
click at [542, 162] on textarea at bounding box center [522, 161] width 291 height 58
click at [519, 159] on textarea at bounding box center [522, 161] width 291 height 58
paste textarea "UP APO and MP ADPO centric Judiciary exams, and has been curated and reviewed b…"
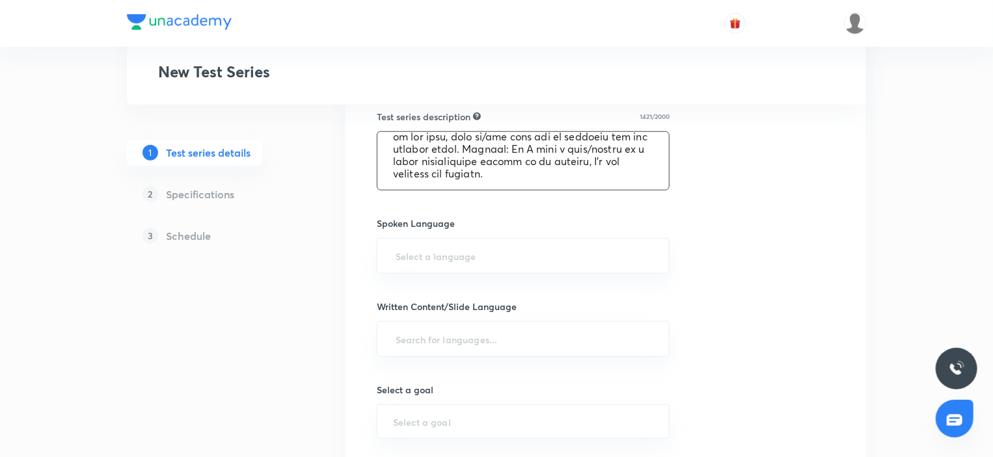
scroll to position [312, 0]
type textarea "This is a Scholarship test for Judiciary PCS (J). The test is designed, keeping…"
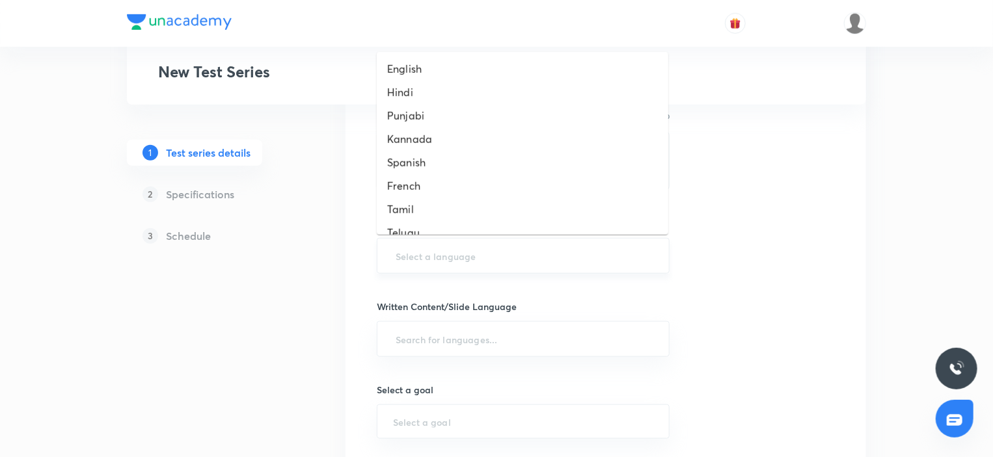
click at [460, 254] on input "text" at bounding box center [523, 256] width 260 height 24
click at [419, 77] on li "English" at bounding box center [522, 68] width 291 height 23
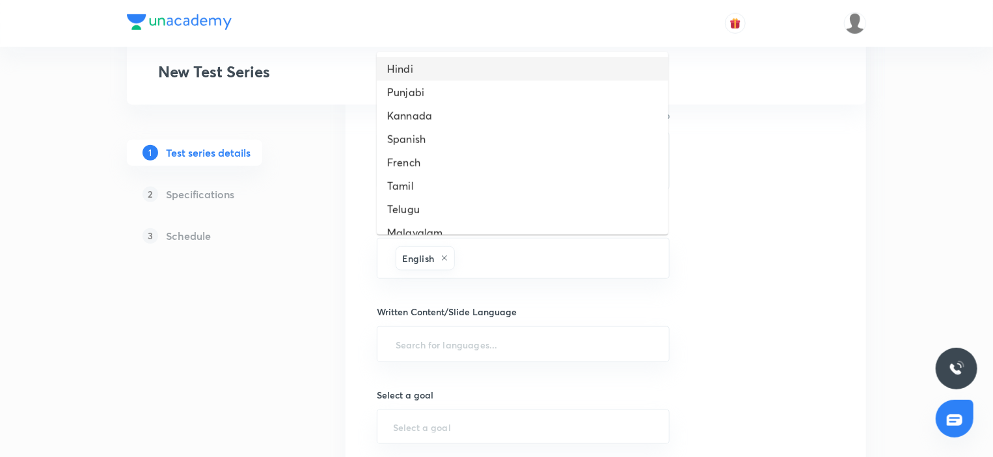
click at [407, 70] on li "Hindi" at bounding box center [522, 68] width 291 height 23
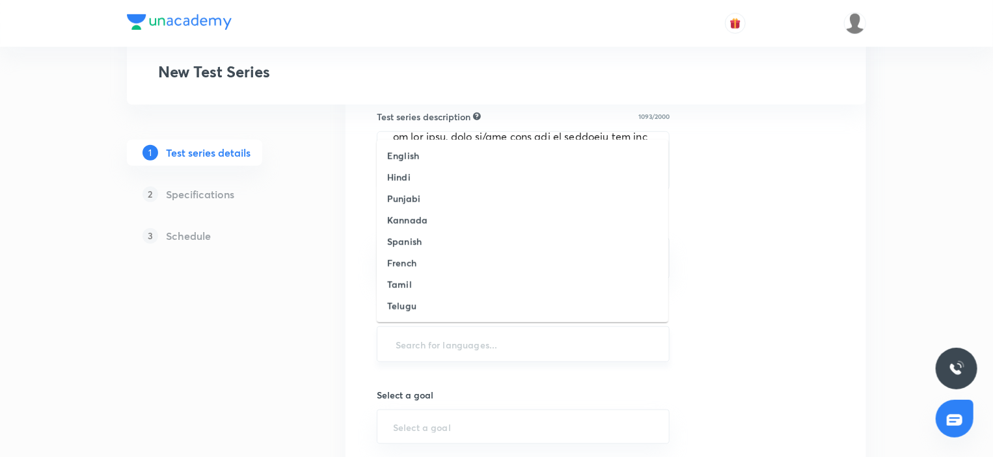
click at [439, 332] on input "text" at bounding box center [523, 344] width 260 height 24
click at [395, 150] on h6 "English" at bounding box center [403, 156] width 32 height 14
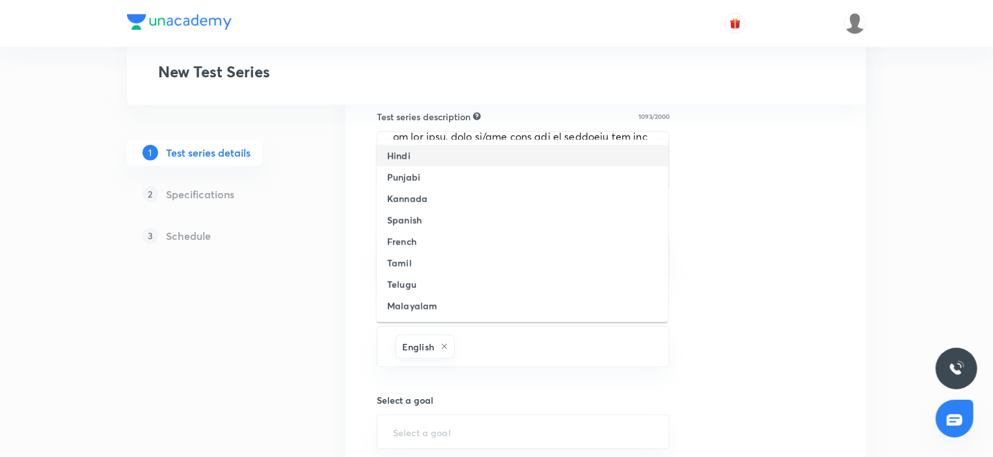
click at [395, 151] on h6 "Hindi" at bounding box center [398, 156] width 23 height 14
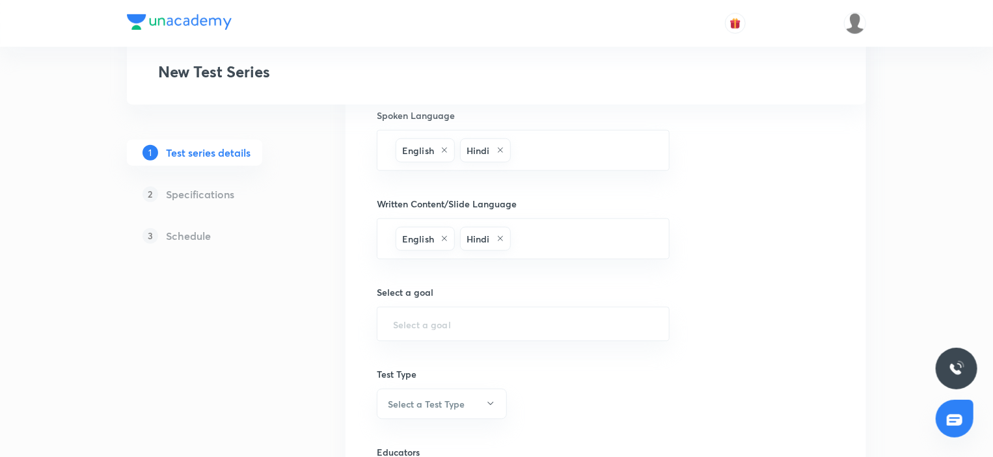
scroll to position [639, 0]
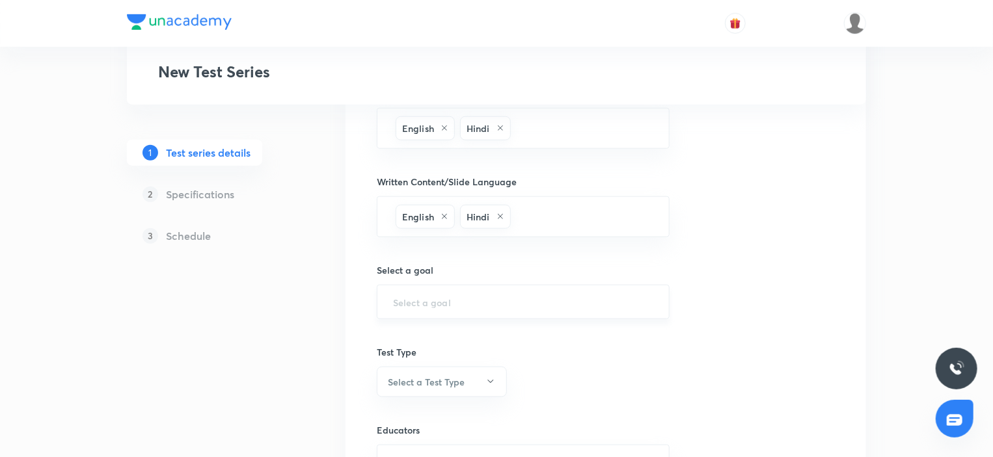
click at [411, 296] on input "text" at bounding box center [523, 302] width 260 height 12
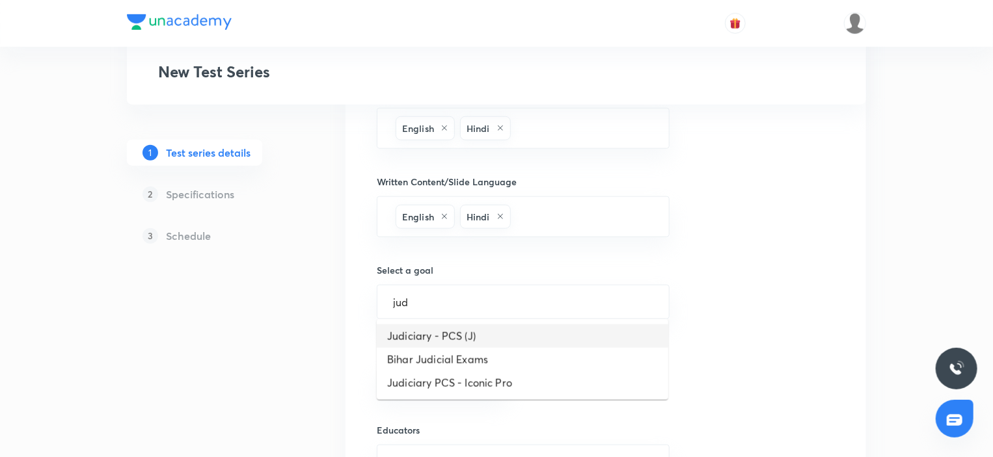
click at [449, 336] on li "Judiciary - PCS (J)" at bounding box center [522, 336] width 291 height 23
type input "Judiciary - PCS (J)"
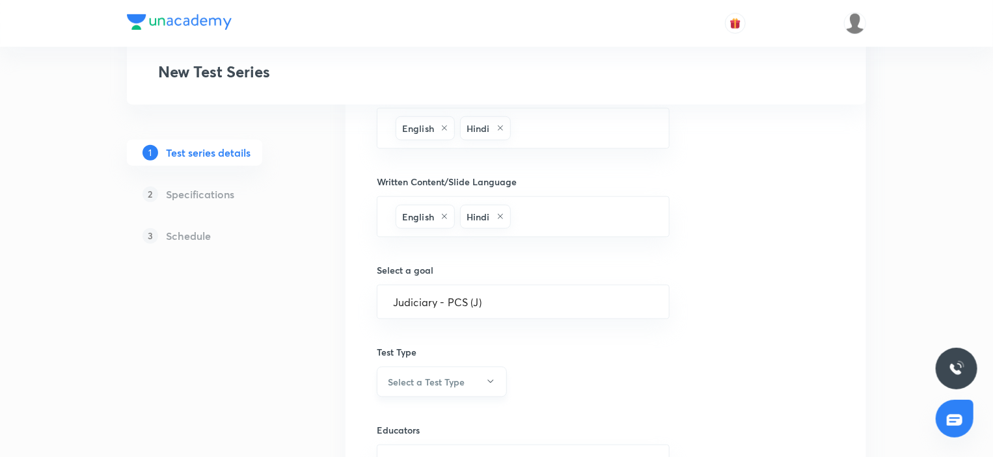
click at [418, 380] on h6 "Select a Test Type" at bounding box center [426, 382] width 77 height 14
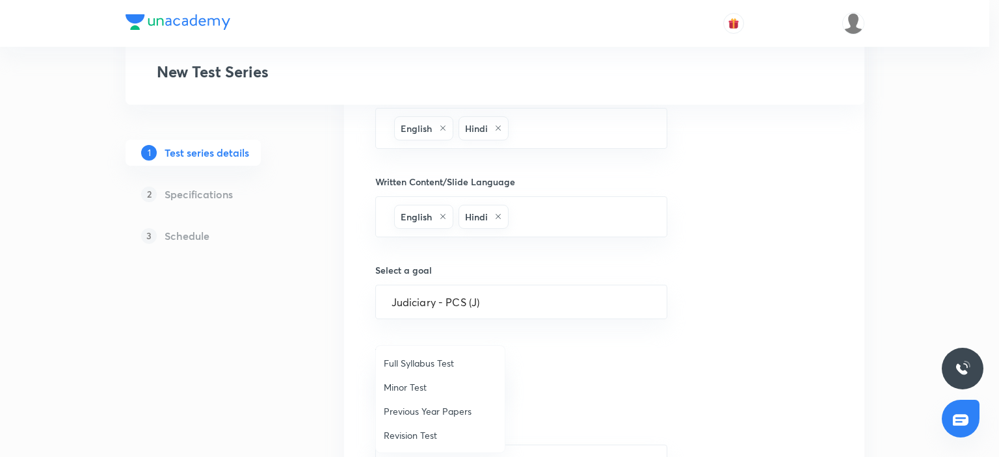
click at [409, 364] on span "Full Syllabus Test" at bounding box center [440, 363] width 113 height 14
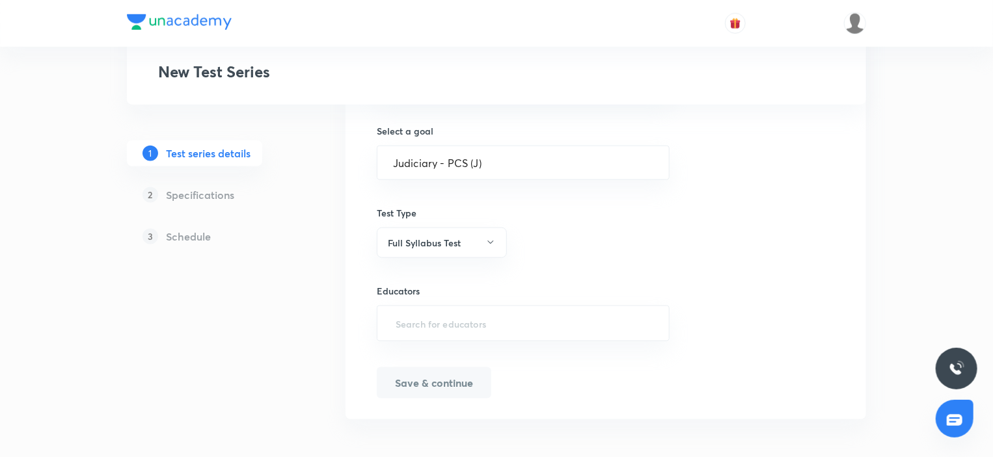
scroll to position [779, 0]
click at [446, 328] on input "text" at bounding box center [523, 323] width 260 height 24
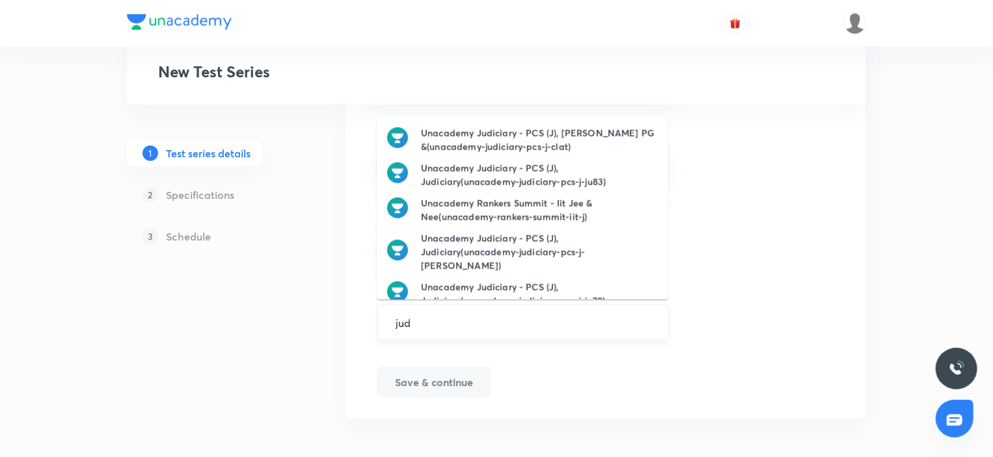
type input "judi"
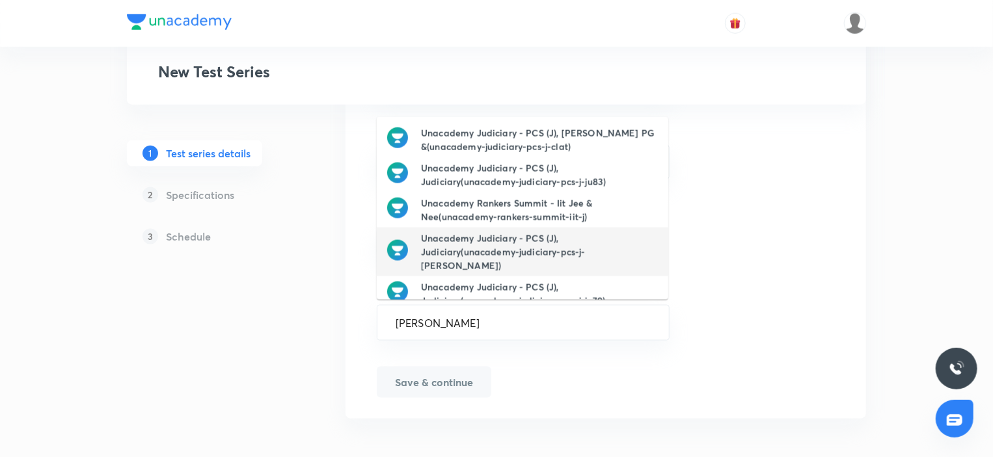
click at [461, 241] on h6 "Unacademy Judiciary - PCS (J), Judiciary(unacademy-judiciary-pcs-j-judi)" at bounding box center [539, 252] width 237 height 41
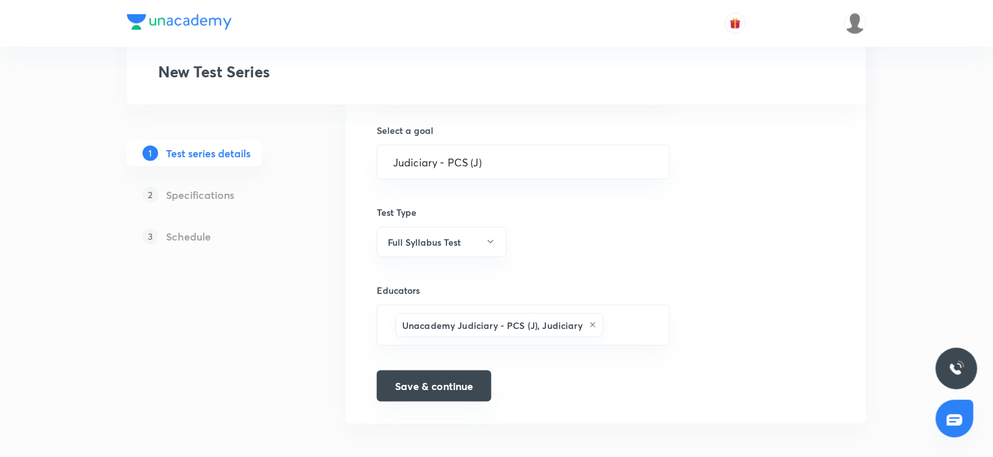
click at [439, 378] on button "Save & continue" at bounding box center [434, 386] width 114 height 31
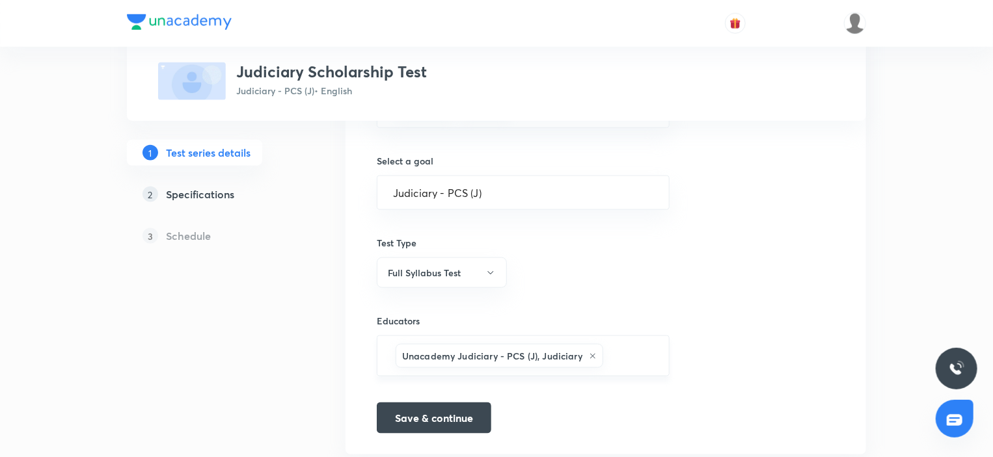
scroll to position [795, 0]
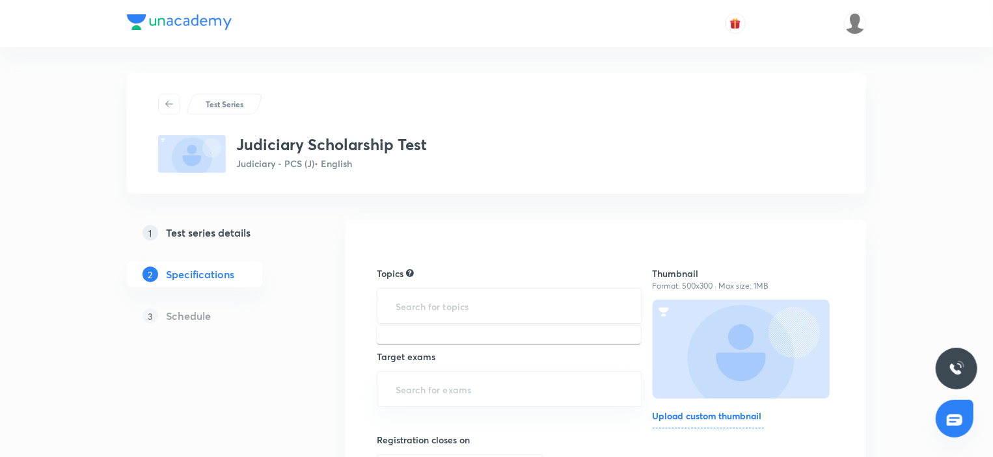
click at [448, 311] on input "text" at bounding box center [509, 306] width 233 height 24
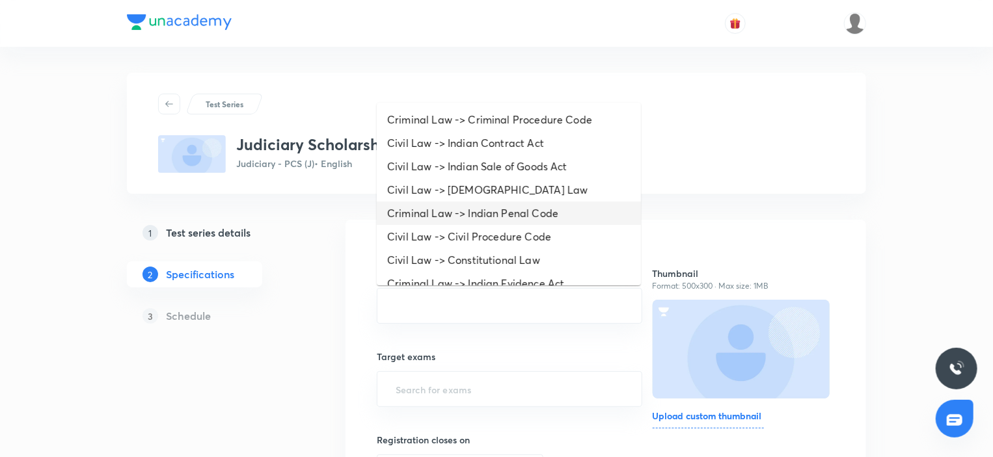
click at [455, 223] on li "Criminal Law -> Indian Penal Code" at bounding box center [509, 213] width 264 height 23
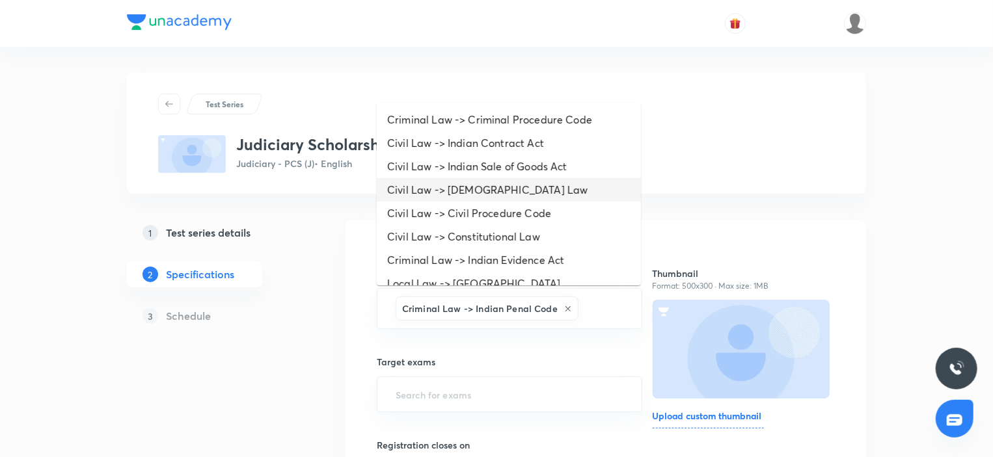
click at [440, 192] on li "Civil Law -> Hindu Law" at bounding box center [509, 189] width 264 height 23
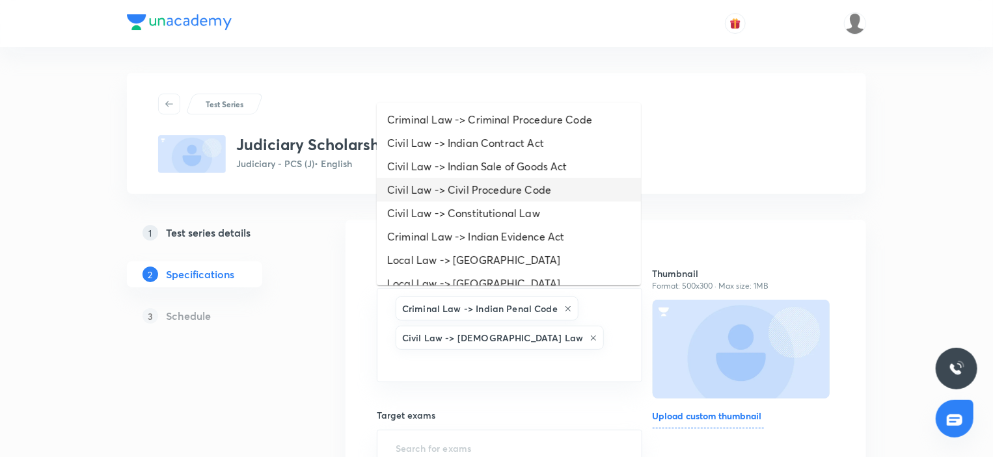
click at [442, 192] on li "Civil Law -> Civil Procedure Code" at bounding box center [509, 189] width 264 height 23
click at [442, 192] on li "Civil Law -> Constitutional Law" at bounding box center [509, 189] width 264 height 23
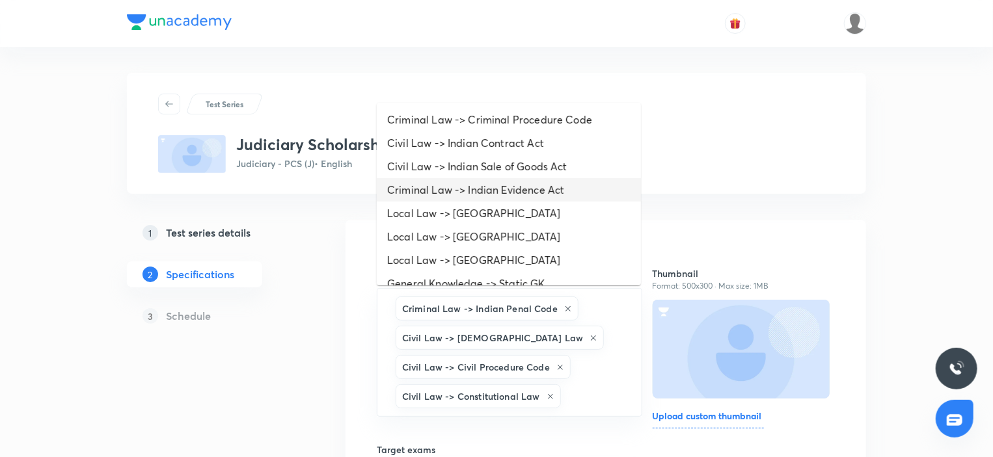
click at [442, 192] on li "Criminal Law -> Indian Evidence Act" at bounding box center [509, 189] width 264 height 23
click at [437, 183] on li "Local Law -> Himachal Pradesh" at bounding box center [509, 189] width 264 height 23
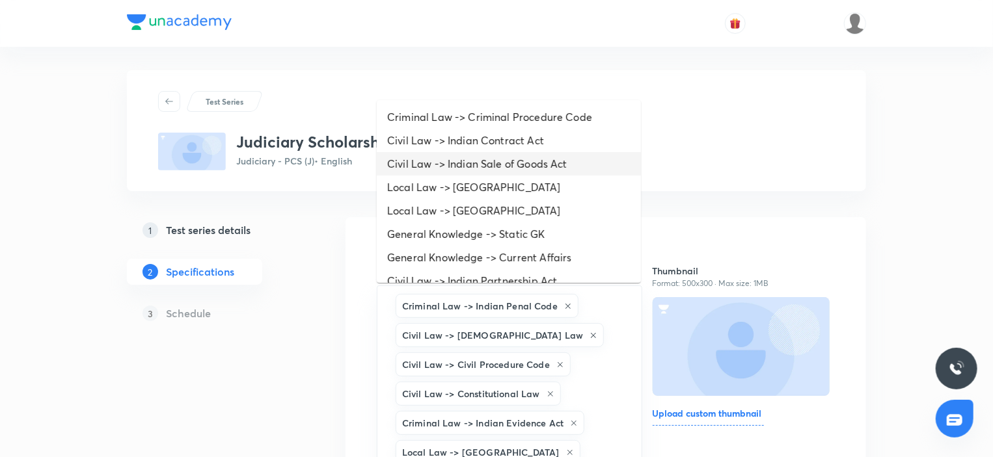
click at [428, 159] on li "Civil Law -> Indian Sale of Goods Act" at bounding box center [509, 163] width 264 height 23
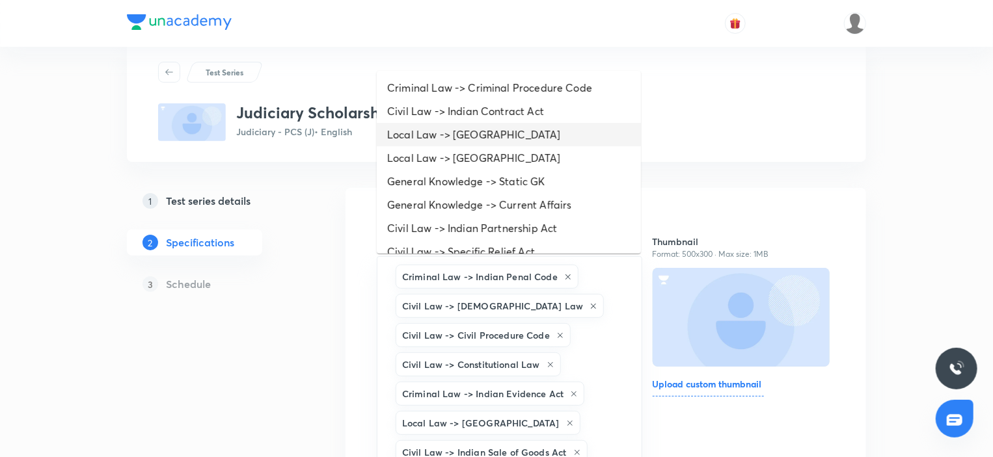
click at [432, 133] on li "Local Law -> Madhya Pradesh" at bounding box center [509, 134] width 264 height 23
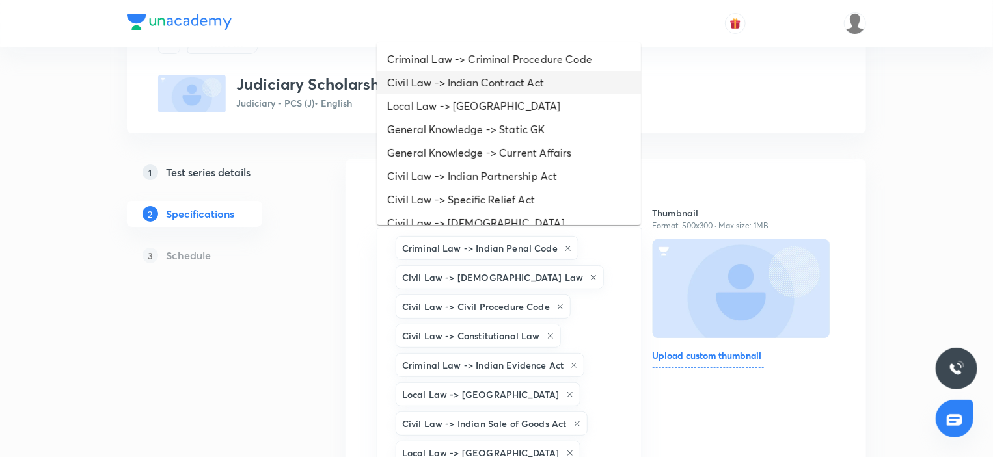
click at [424, 74] on li "Civil Law -> Indian Contract Act" at bounding box center [509, 82] width 264 height 23
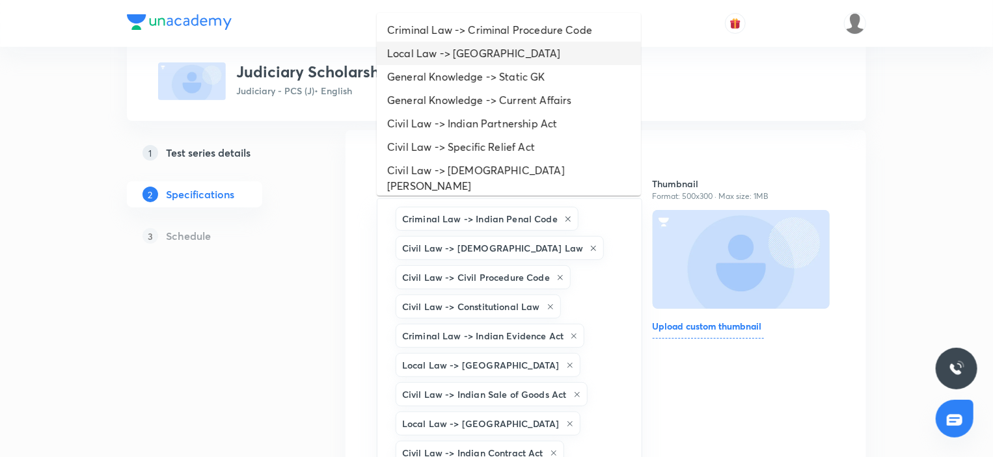
click at [416, 48] on li "Local Law -> Uttar Pradesh" at bounding box center [509, 53] width 264 height 23
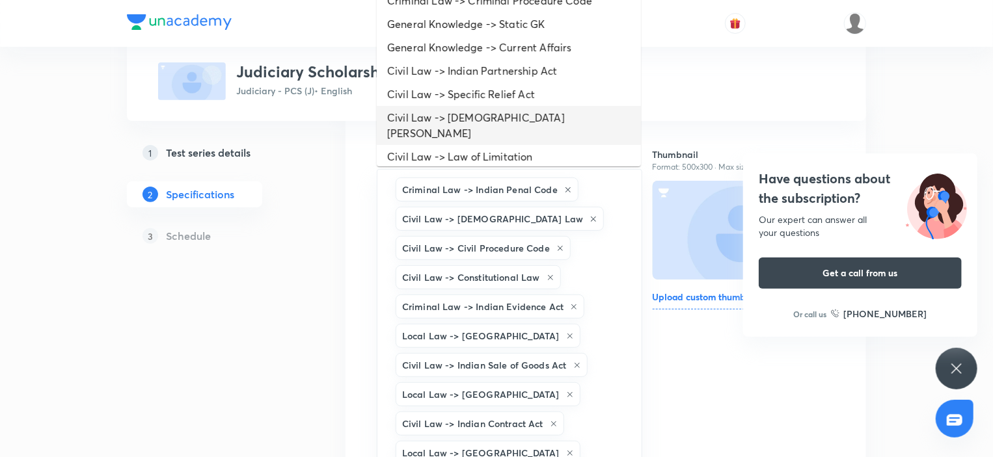
click at [448, 113] on li "Civil Law -> Mohammedan Law" at bounding box center [509, 125] width 264 height 39
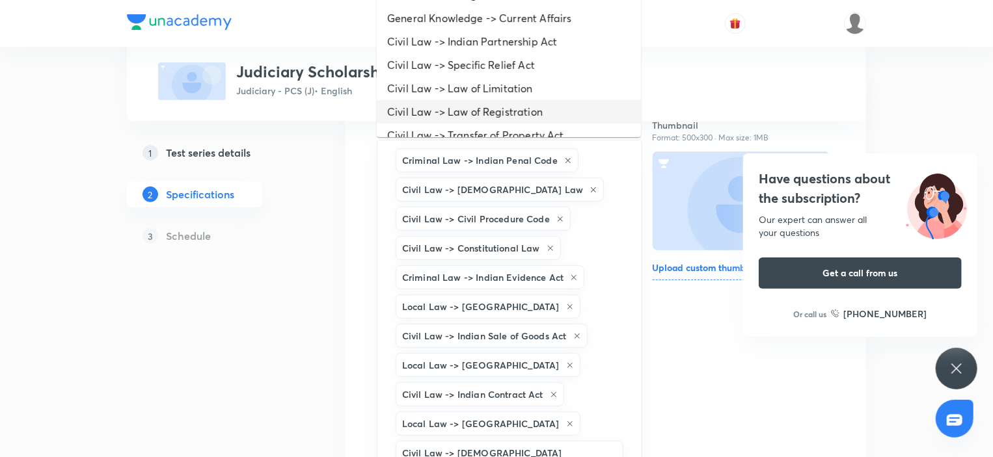
click at [432, 88] on li "Civil Law -> Law of Limitation" at bounding box center [509, 88] width 264 height 23
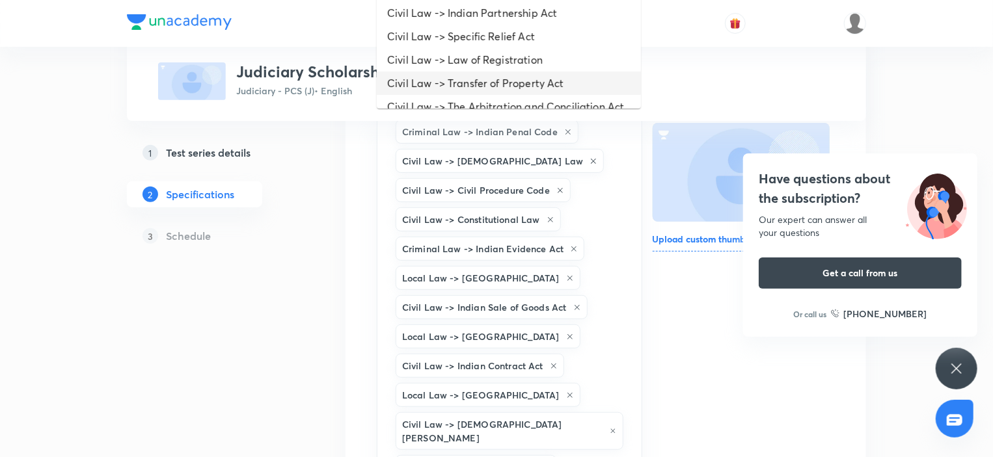
click at [438, 88] on li "Civil Law -> Transfer of Property Act" at bounding box center [509, 83] width 264 height 23
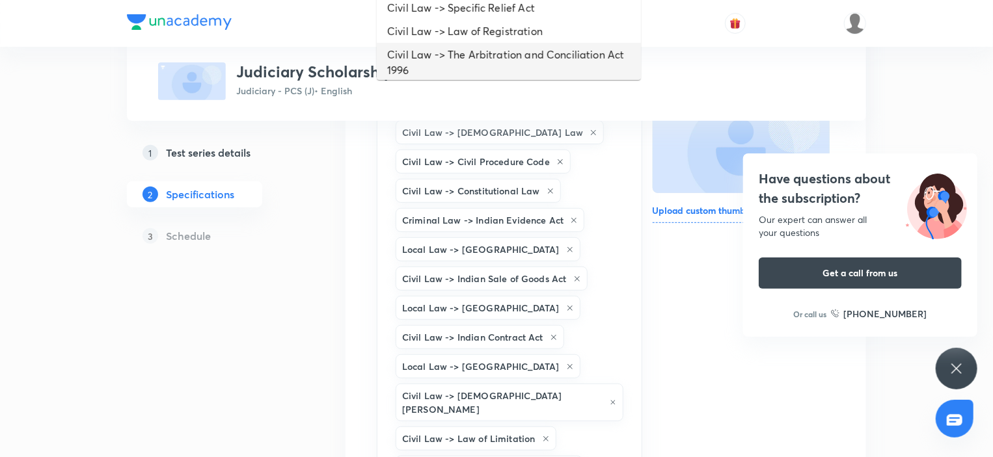
click at [434, 72] on li "Civil Law -> The Arbitration and Conciliation Act 1996" at bounding box center [509, 62] width 264 height 39
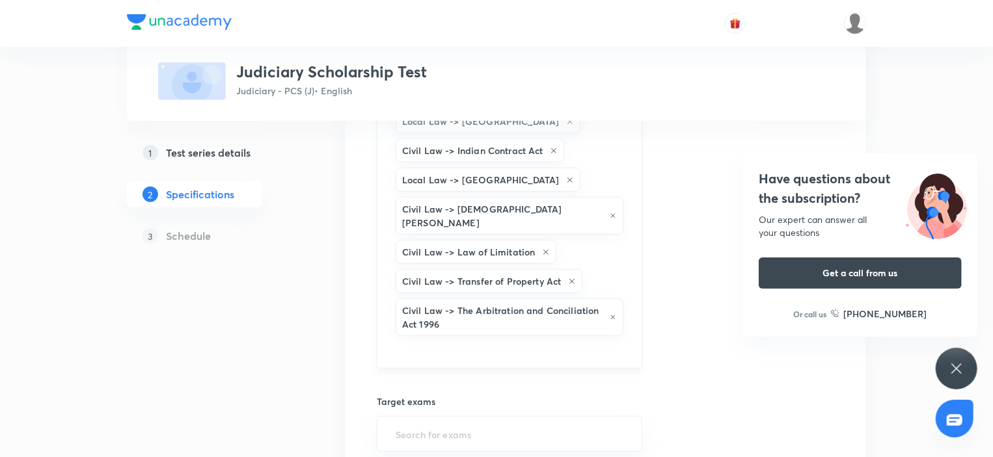
scroll to position [405, 0]
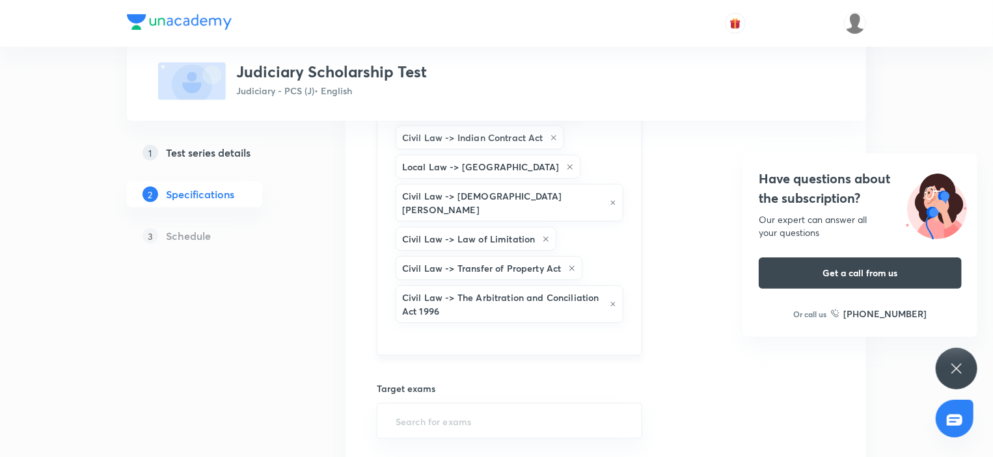
click at [585, 235] on div "Criminal Law -> Indian Penal Code Civil Law -> Hindu Law Civil Law -> Civil Pro…" at bounding box center [509, 119] width 265 height 473
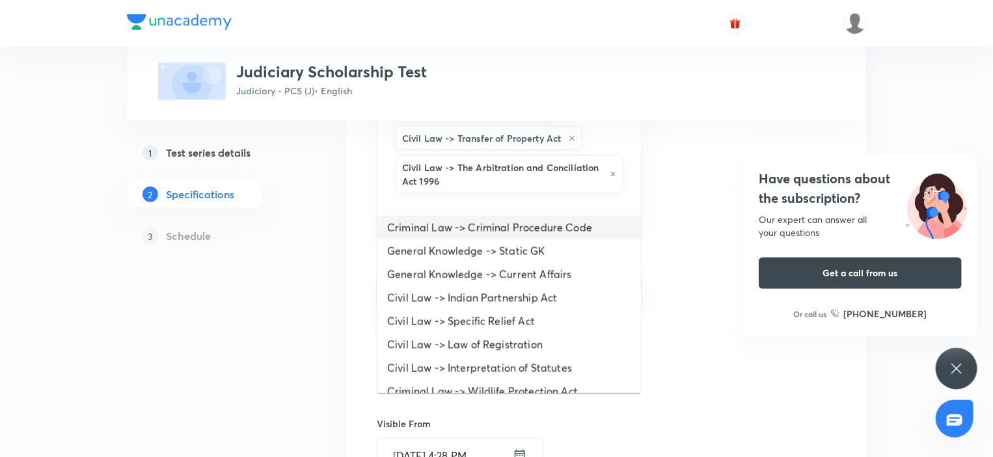
click at [479, 239] on li "Criminal Law -> Criminal Procedure Code" at bounding box center [509, 227] width 264 height 23
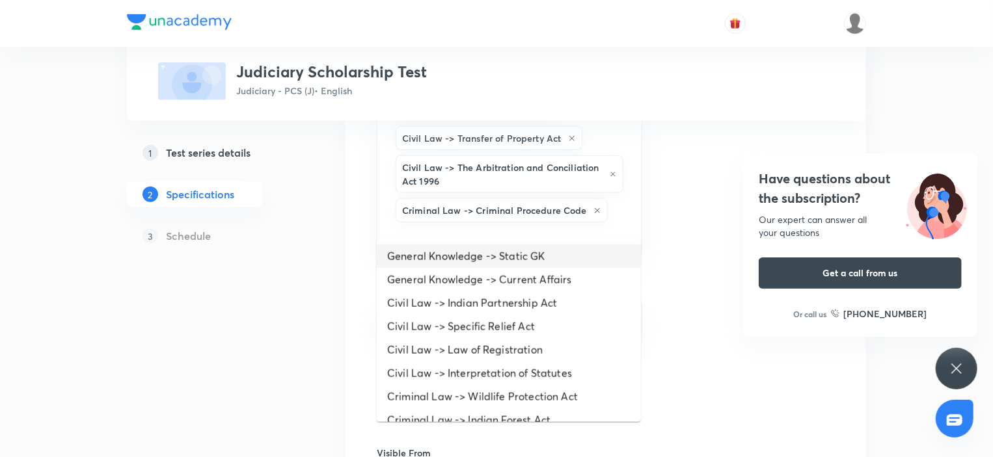
click at [479, 255] on li "General Knowledge -> Static GK" at bounding box center [509, 256] width 264 height 23
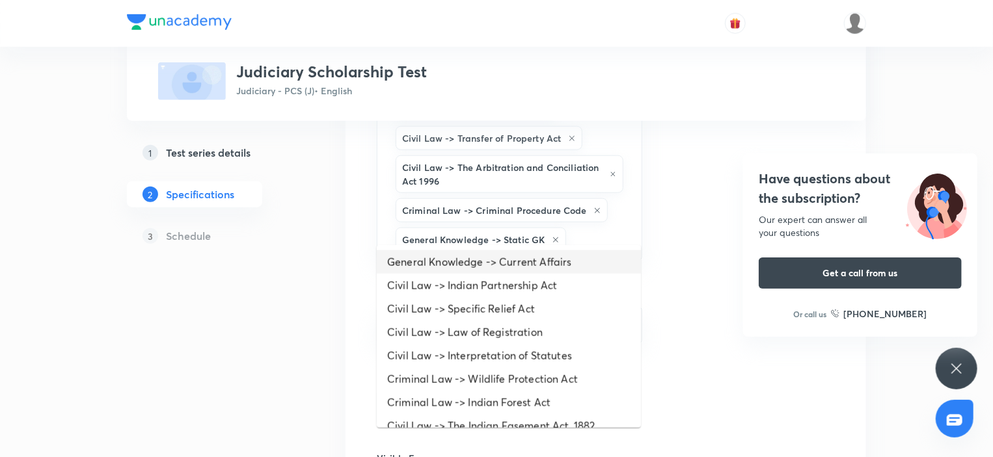
click at [479, 262] on li "General Knowledge -> Current Affairs" at bounding box center [509, 261] width 264 height 23
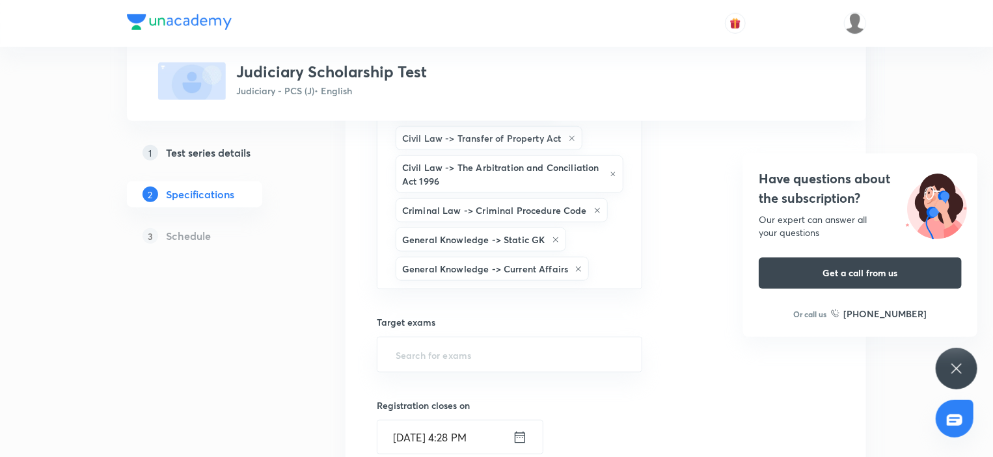
click at [491, 289] on div "Topics Criminal Law -> Indian Penal Code Civil Law -> Hindu Law Civil Law -> Ci…" at bounding box center [509, 270] width 265 height 1131
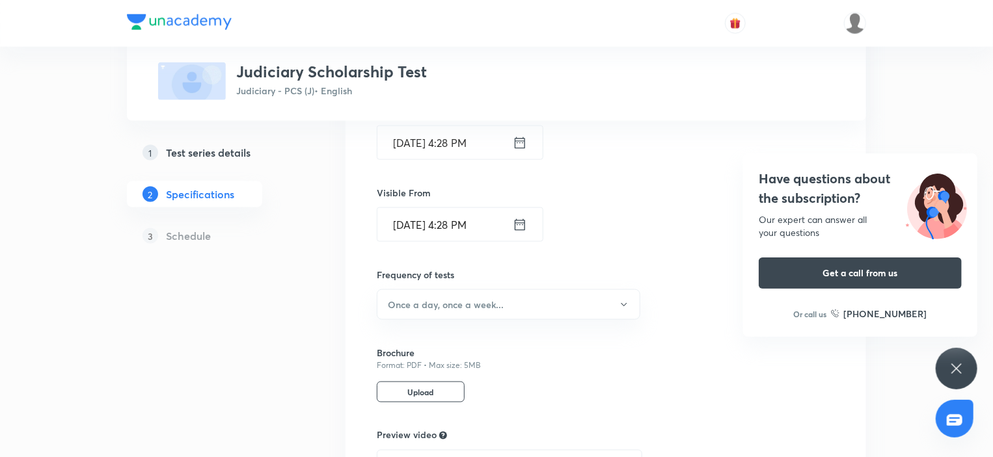
scroll to position [935, 0]
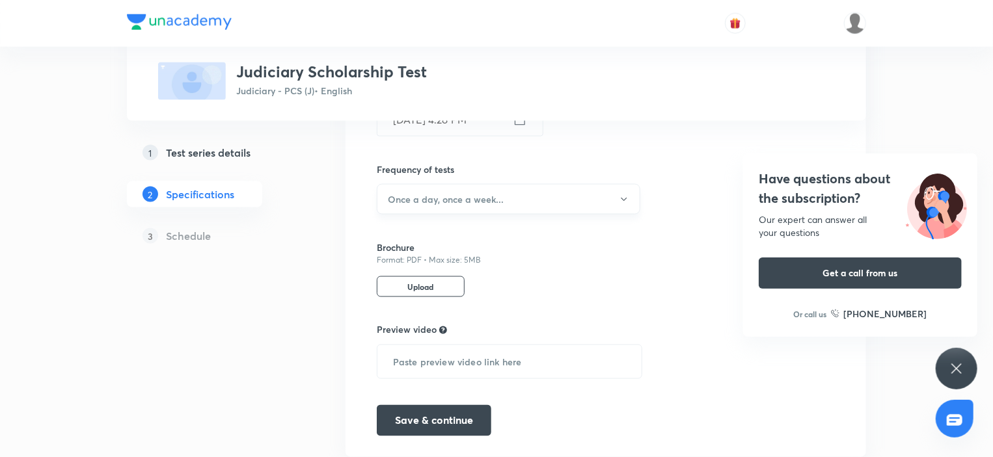
click at [459, 191] on button "Once a day, once a week..." at bounding box center [508, 199] width 263 height 31
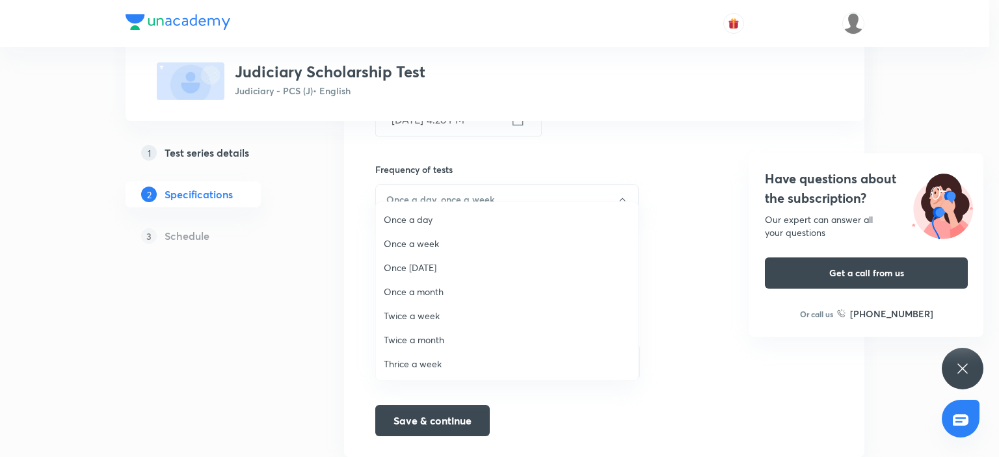
click at [427, 215] on span "Once a day" at bounding box center [507, 220] width 247 height 14
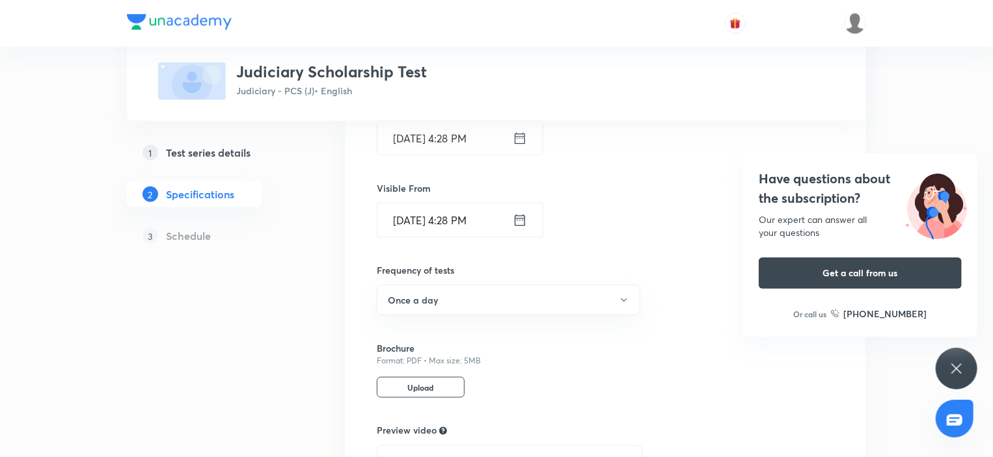
scroll to position [675, 0]
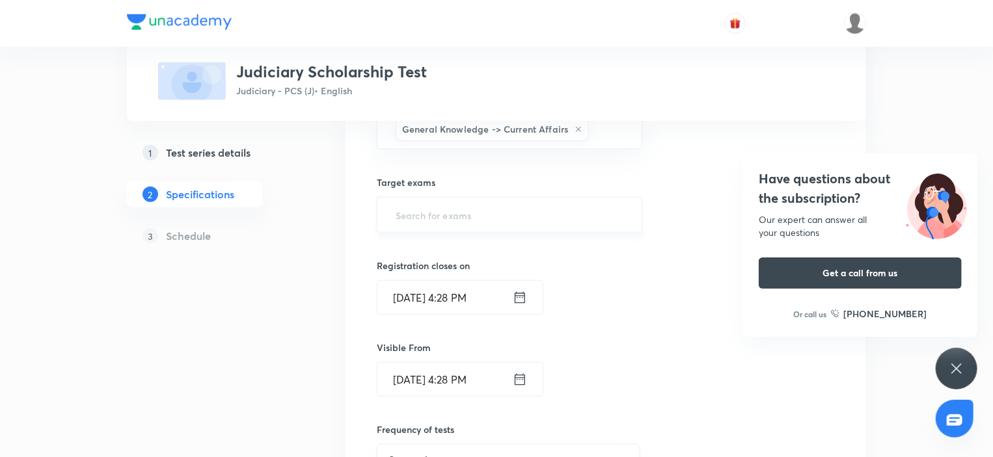
click at [440, 203] on input "text" at bounding box center [509, 215] width 233 height 24
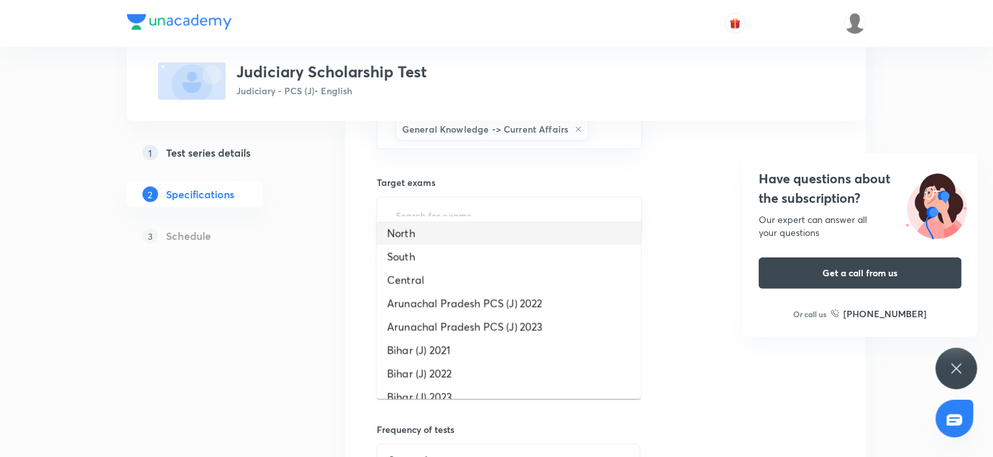
click at [426, 230] on li "North" at bounding box center [509, 233] width 264 height 23
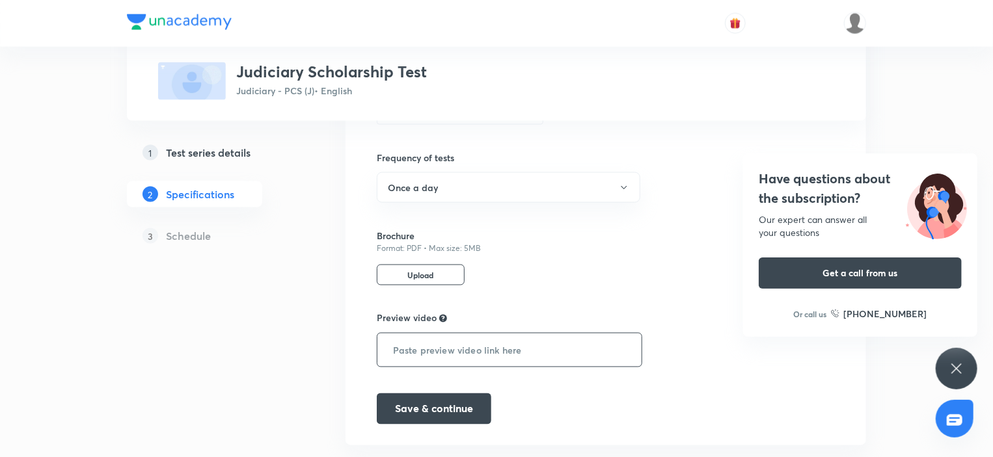
scroll to position [962, 0]
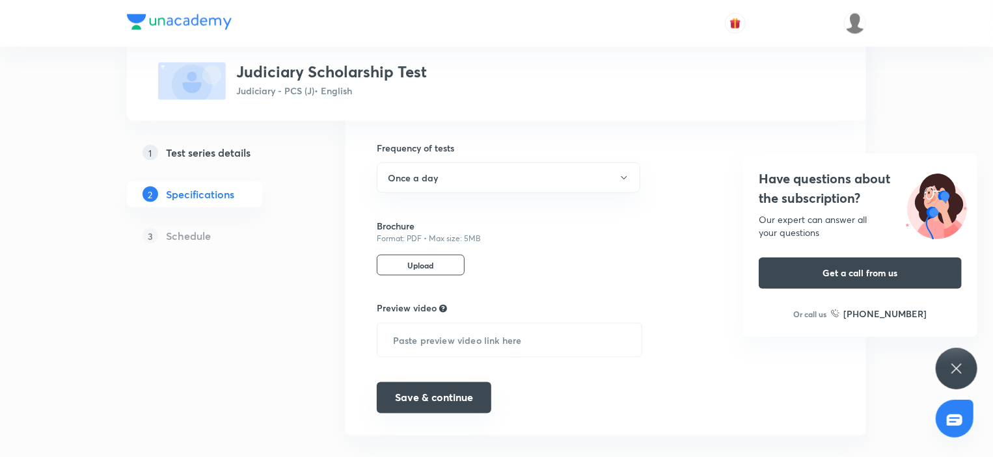
click at [464, 387] on button "Save & continue" at bounding box center [434, 397] width 114 height 31
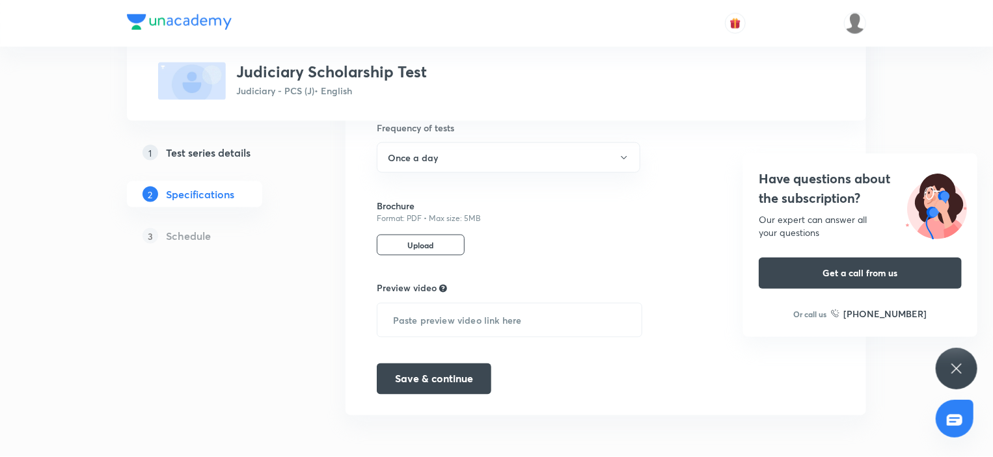
scroll to position [856, 0]
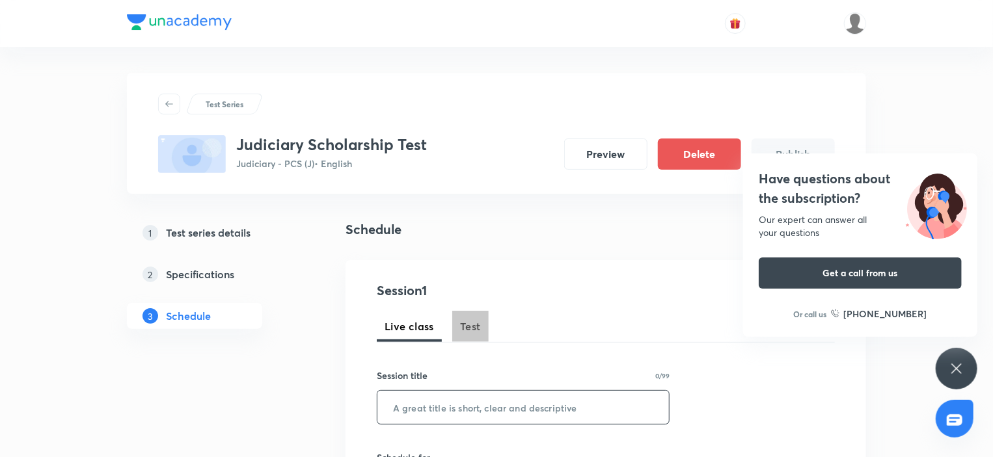
drag, startPoint x: 473, startPoint y: 323, endPoint x: 449, endPoint y: 393, distance: 74.0
click at [473, 323] on span "Test" at bounding box center [470, 327] width 21 height 16
click at [431, 400] on input "text" at bounding box center [522, 407] width 291 height 33
paste input "Judiciary Scholarship Test July"
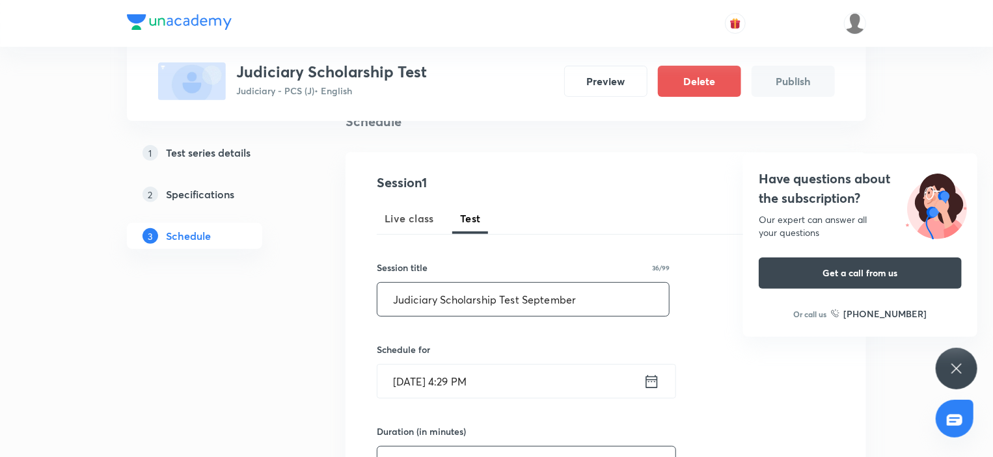
scroll to position [260, 0]
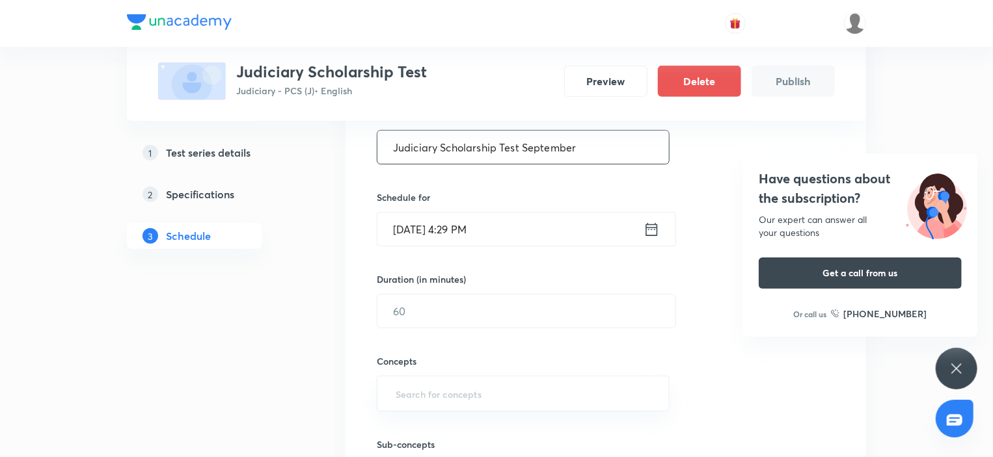
type input "Judiciary Scholarship Test September"
click at [489, 225] on input "[DATE] 4:29 PM" at bounding box center [510, 229] width 266 height 33
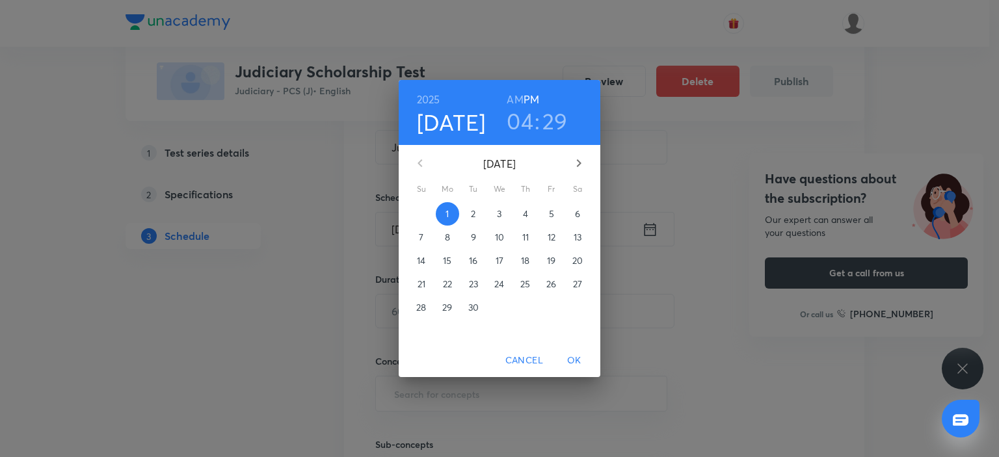
click at [501, 234] on p "10" at bounding box center [499, 237] width 9 height 13
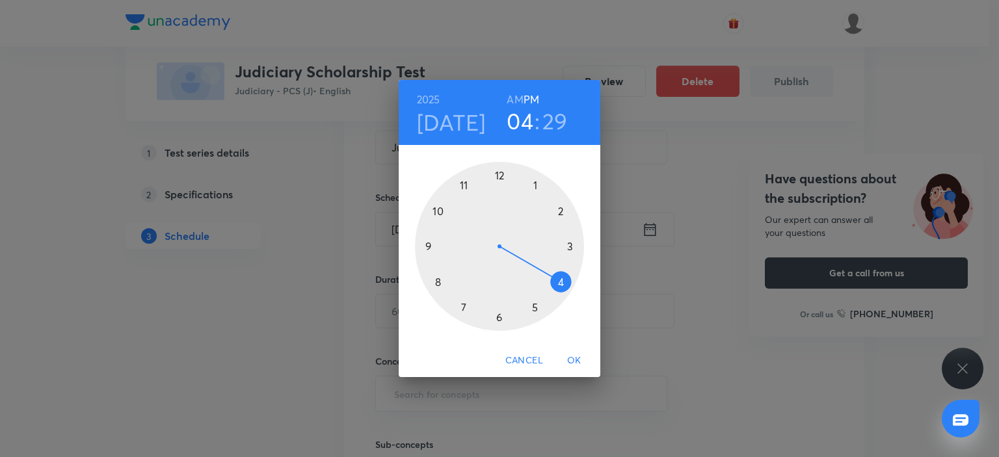
click at [541, 306] on div at bounding box center [499, 246] width 169 height 169
click at [501, 175] on div at bounding box center [499, 246] width 169 height 169
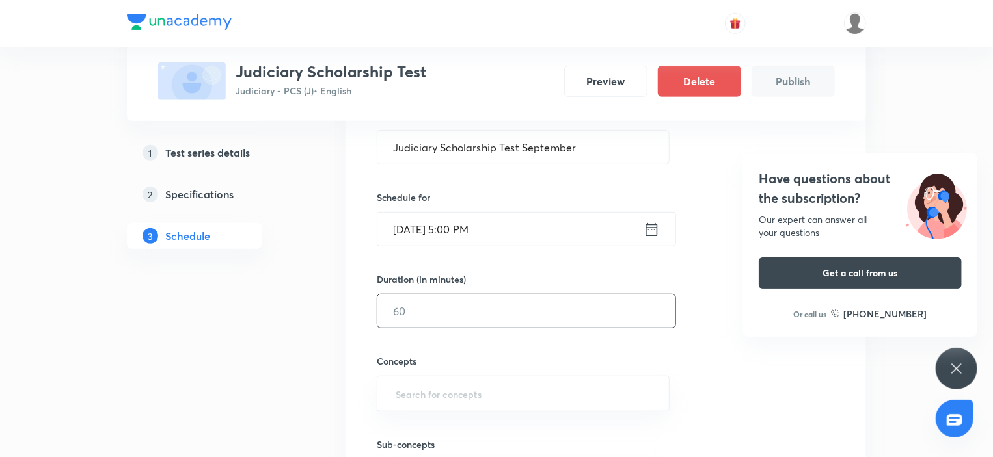
click at [396, 323] on input "text" at bounding box center [526, 311] width 298 height 33
type input "120"
click at [478, 404] on input "text" at bounding box center [523, 394] width 260 height 24
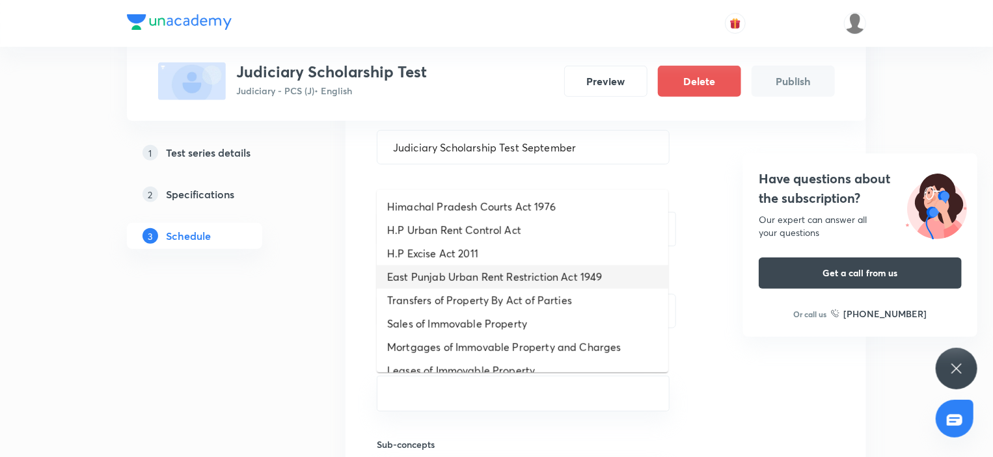
click at [446, 272] on li "East Punjab Urban Rent Restriction Act 1949" at bounding box center [522, 276] width 291 height 23
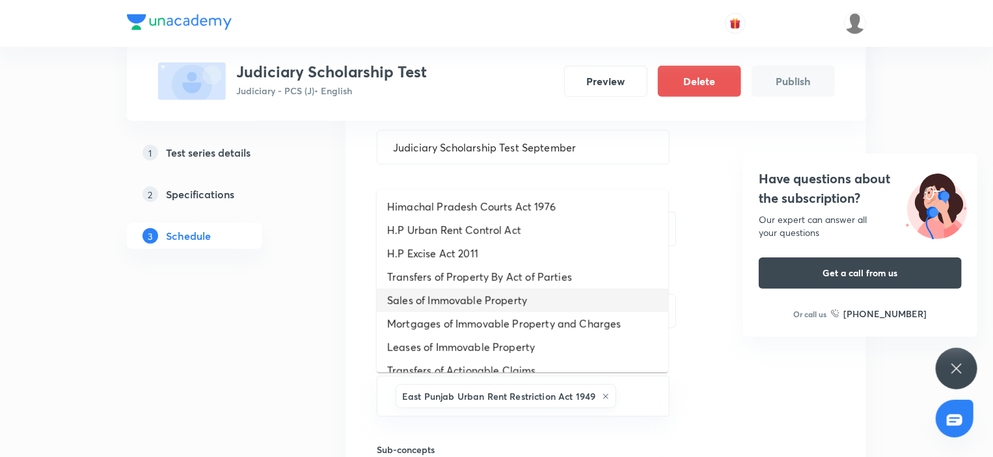
click at [458, 293] on li "Sales of Immovable Property" at bounding box center [522, 300] width 291 height 23
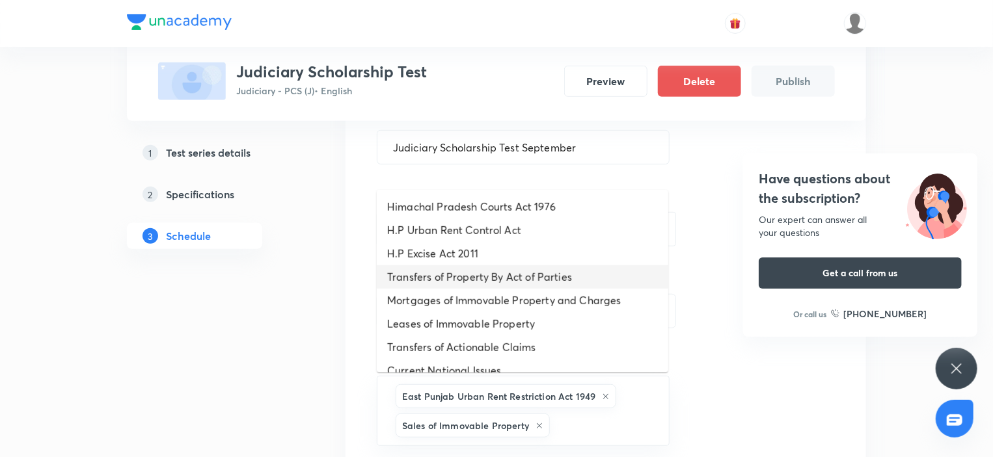
click at [453, 282] on li "Transfers of Property By Act of Parties" at bounding box center [522, 276] width 291 height 23
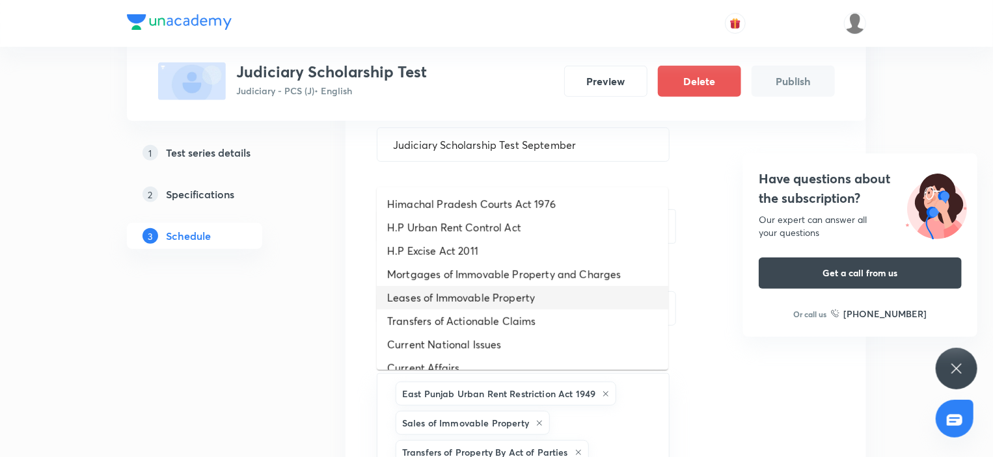
click at [467, 308] on li "Leases of Immovable Property" at bounding box center [522, 297] width 291 height 23
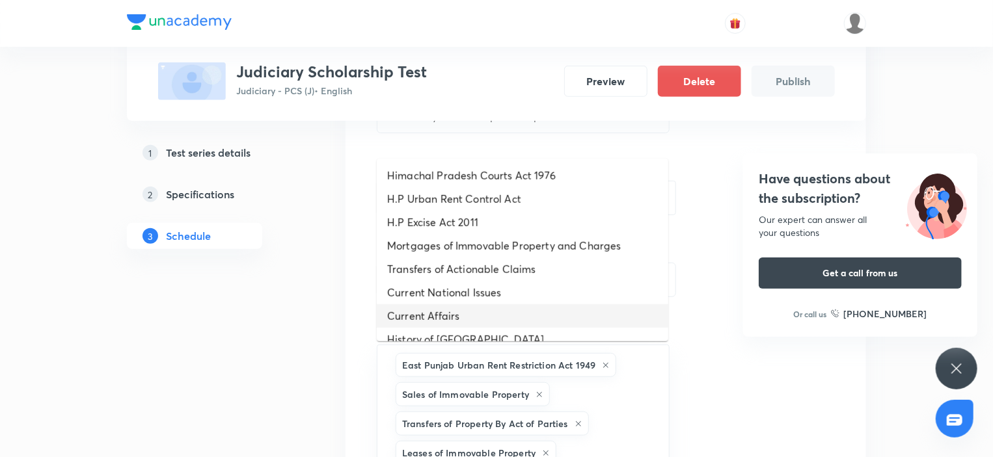
click at [457, 305] on li "Current Affairs" at bounding box center [522, 315] width 291 height 23
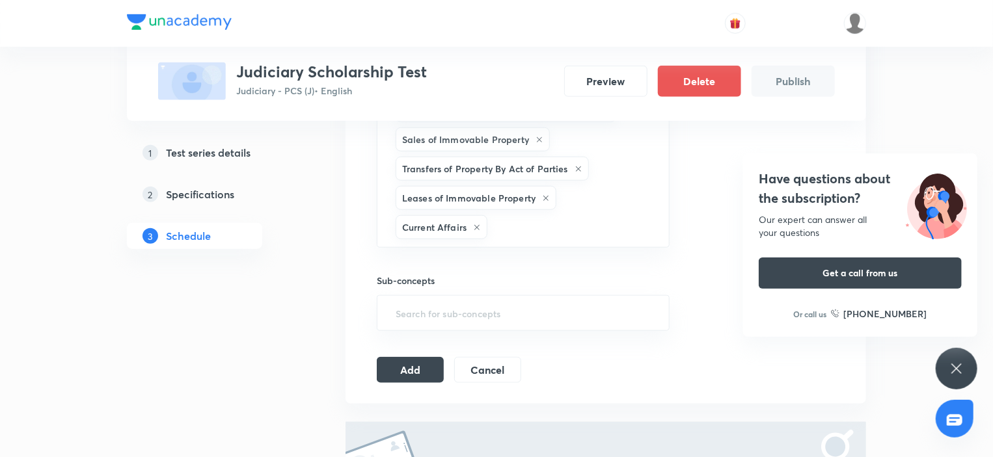
scroll to position [552, 0]
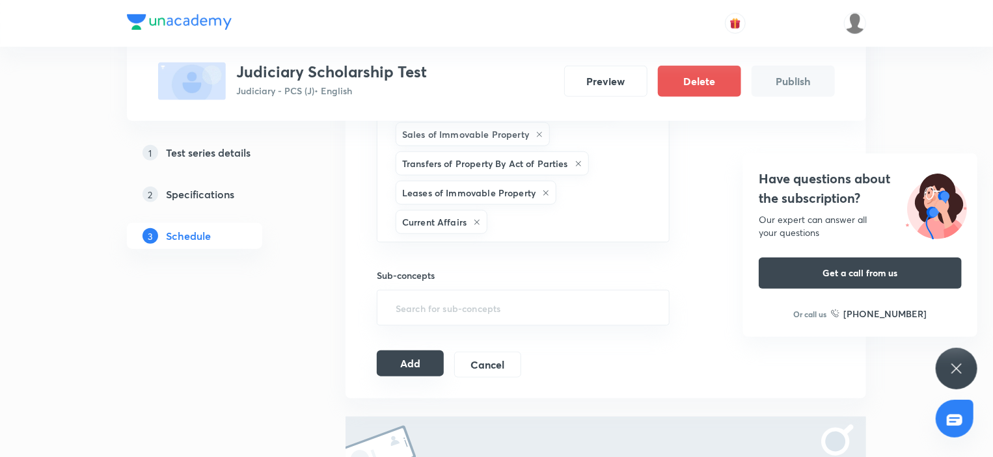
click at [428, 351] on button "Add" at bounding box center [410, 364] width 67 height 26
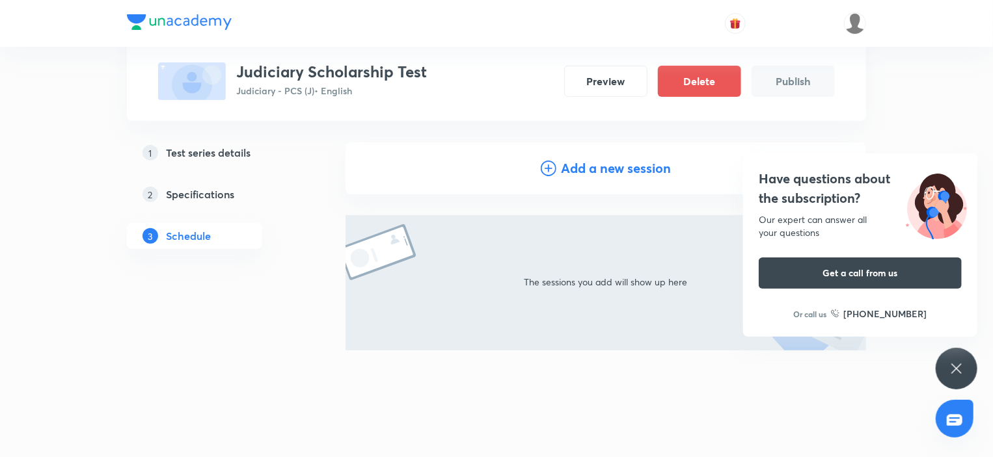
scroll to position [117, 0]
click at [957, 362] on icon at bounding box center [956, 369] width 16 height 16
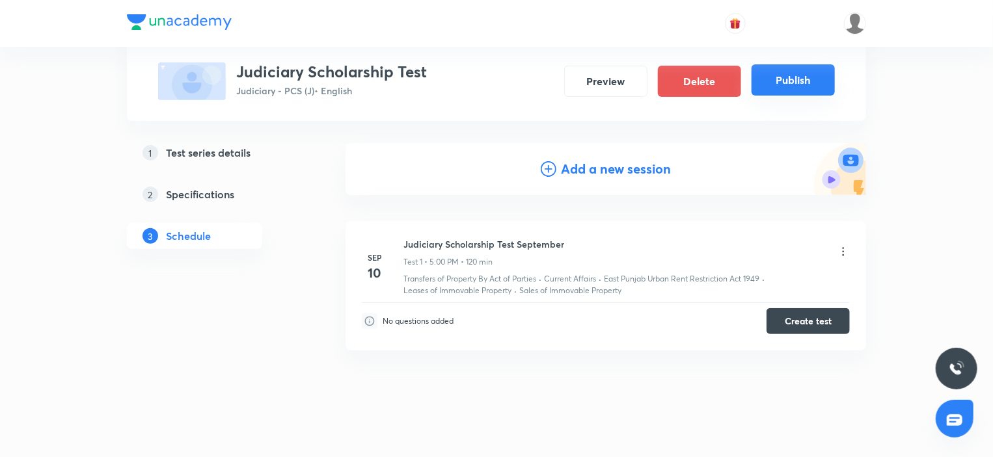
click at [803, 82] on button "Publish" at bounding box center [792, 79] width 83 height 31
click at [610, 82] on button "Preview" at bounding box center [605, 79] width 83 height 31
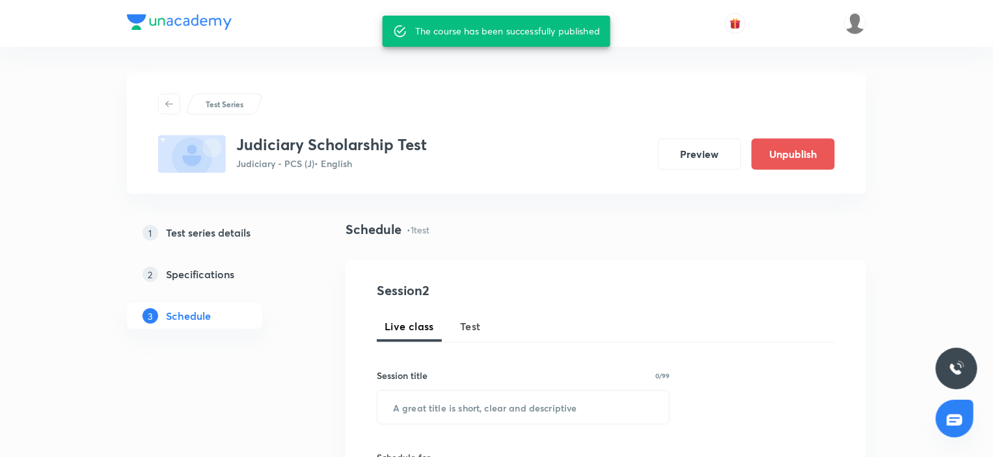
click at [221, 241] on link "1 Test series details" at bounding box center [215, 233] width 177 height 26
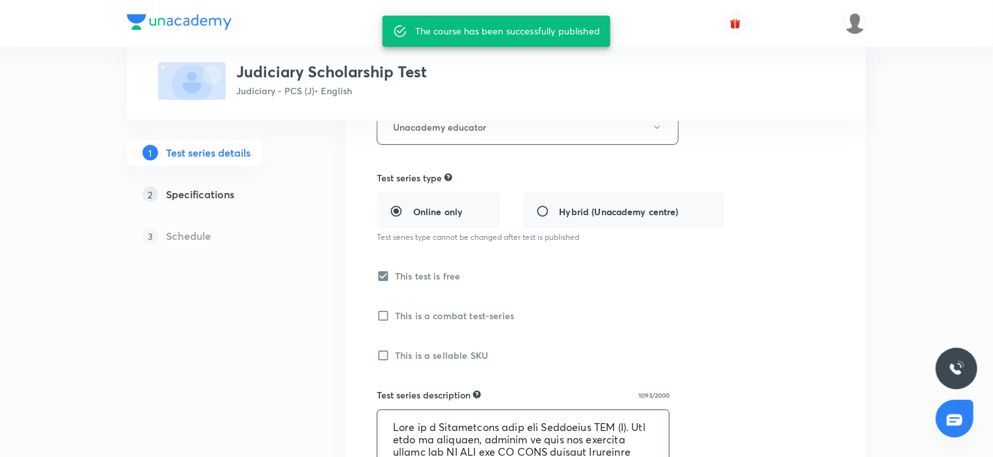
scroll to position [390, 0]
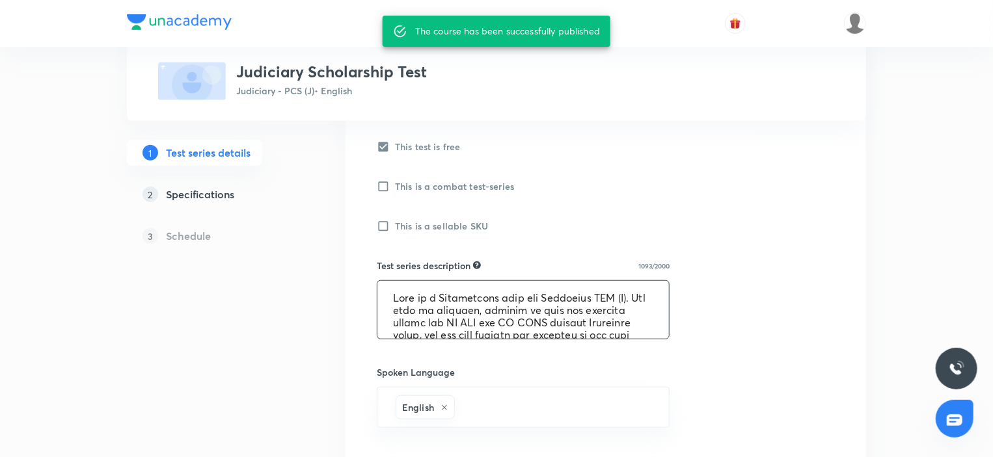
click at [507, 320] on textarea at bounding box center [522, 310] width 291 height 58
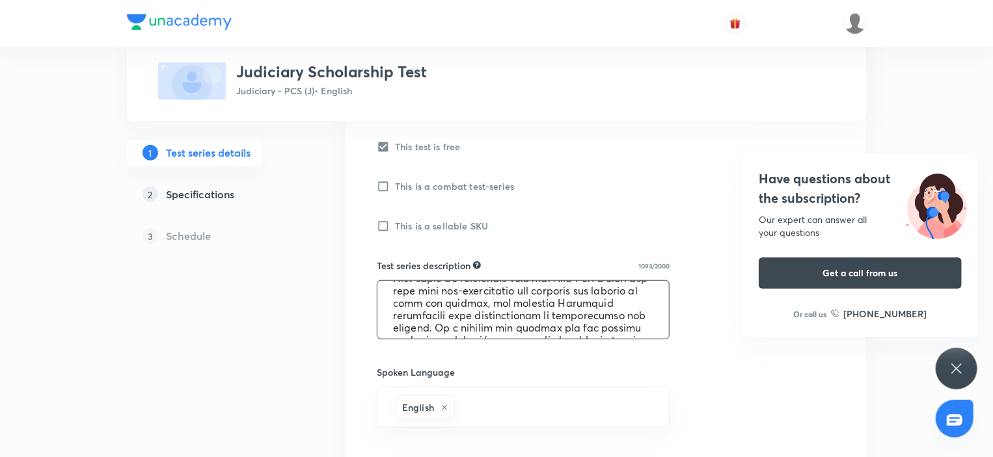
scroll to position [321, 0]
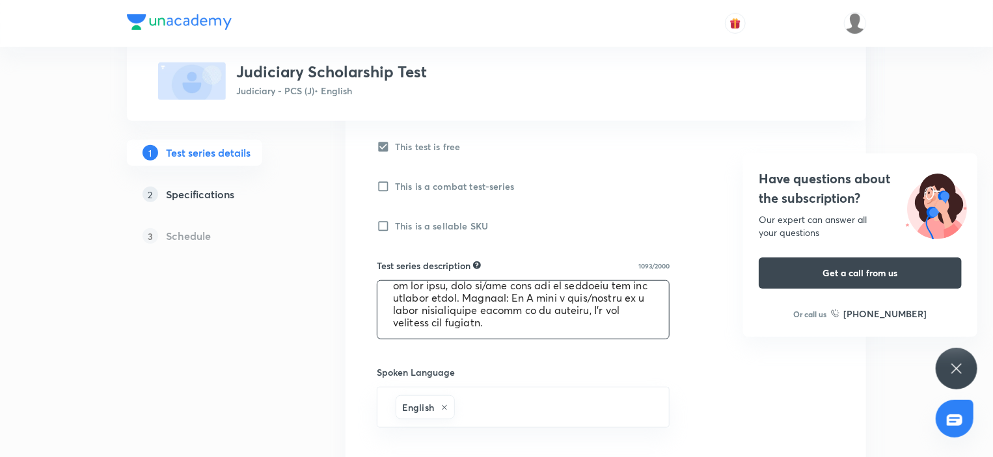
click at [598, 324] on textarea at bounding box center [522, 310] width 291 height 58
drag, startPoint x: 587, startPoint y: 324, endPoint x: 419, endPoint y: 295, distance: 170.2
click at [419, 295] on textarea at bounding box center [522, 310] width 291 height 58
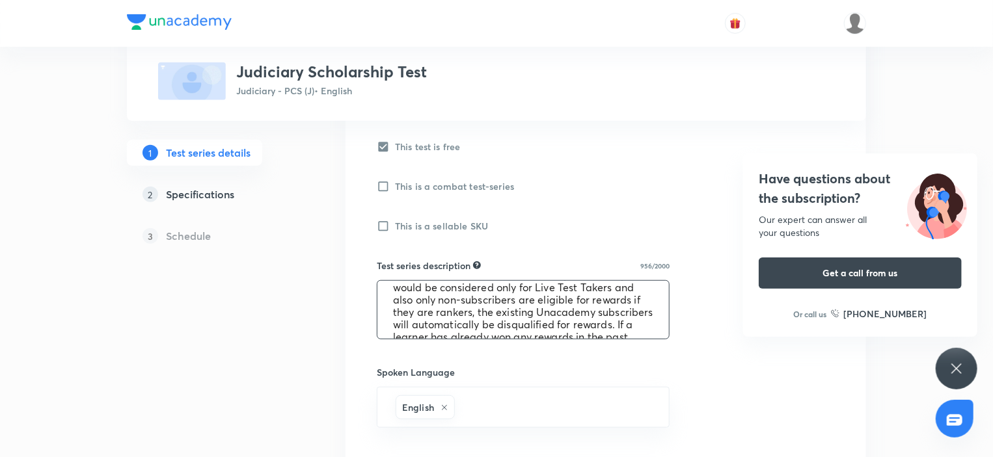
scroll to position [297, 0]
drag, startPoint x: 441, startPoint y: 320, endPoint x: 394, endPoint y: 294, distance: 54.1
click at [394, 294] on textarea "This is a Scholarship test for Judiciary PCS (J). The test is designed, keeping…" at bounding box center [522, 310] width 291 height 58
drag, startPoint x: 613, startPoint y: 318, endPoint x: 464, endPoint y: 300, distance: 150.1
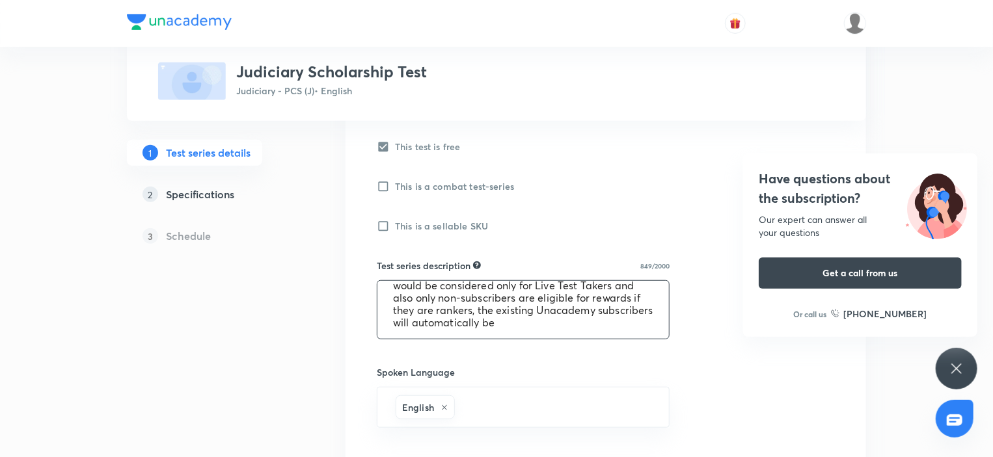
click at [464, 300] on textarea "This is a Scholarship test for Judiciary PCS (J). The test is designed, keeping…" at bounding box center [522, 310] width 291 height 58
drag, startPoint x: 489, startPoint y: 323, endPoint x: 388, endPoint y: 302, distance: 103.6
click at [388, 302] on textarea "This is a Scholarship test for Judiciary PCS (J). The test is designed, keeping…" at bounding box center [522, 310] width 291 height 58
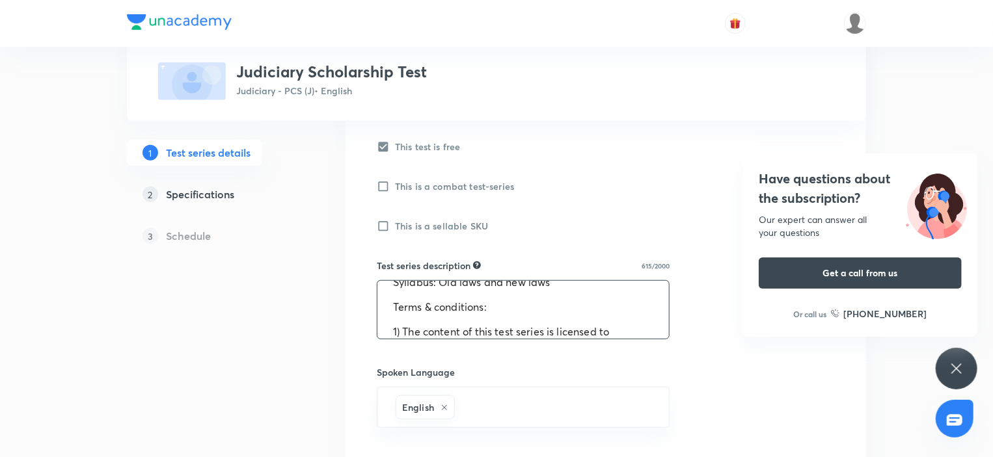
scroll to position [80, 0]
click at [416, 330] on textarea "This is a Scholarship test for Judiciary PCS (J). The test is designed, keeping…" at bounding box center [522, 310] width 291 height 58
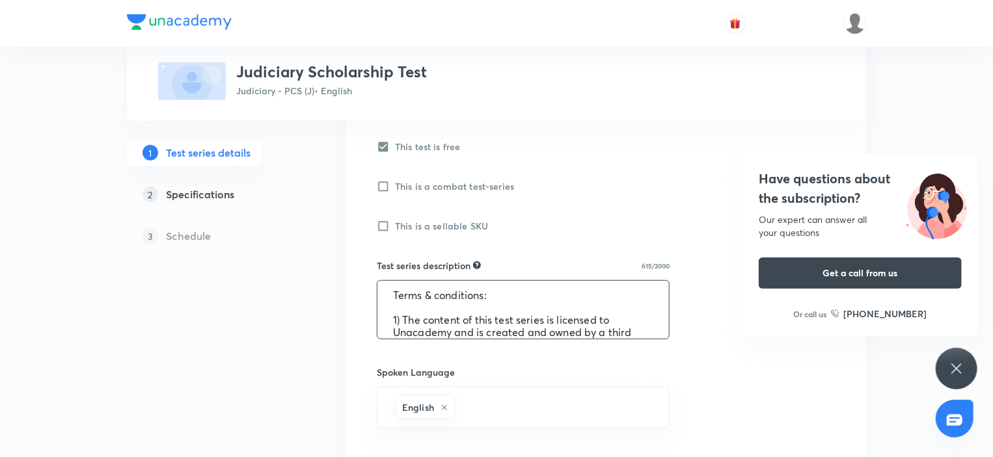
click at [403, 317] on textarea "This is a Scholarship test for Judiciary PCS (J). The test is designed, keeping…" at bounding box center [522, 310] width 291 height 58
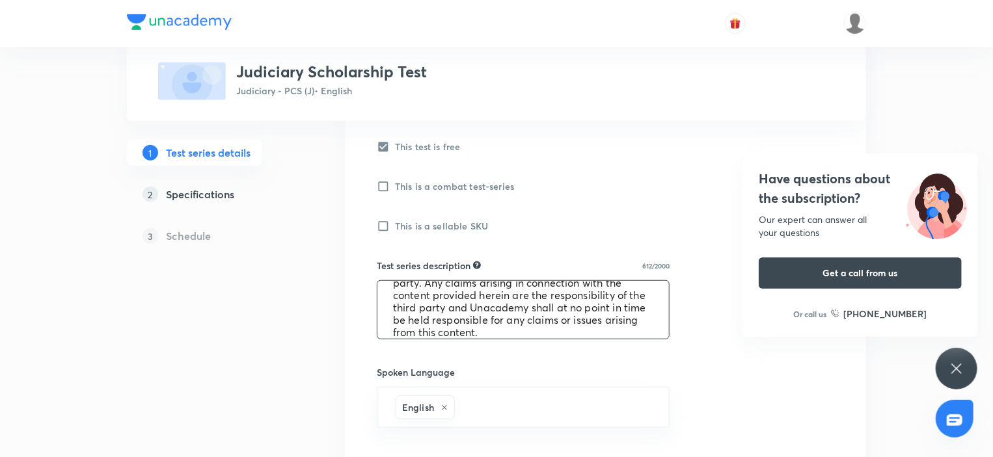
scroll to position [188, 0]
click at [503, 322] on textarea "This is a Scholarship test for Judiciary PCS (J). The test is designed, keeping…" at bounding box center [522, 310] width 291 height 58
type textarea "This is a Scholarship test for Judiciary PCS (J). The test is designed, keeping…"
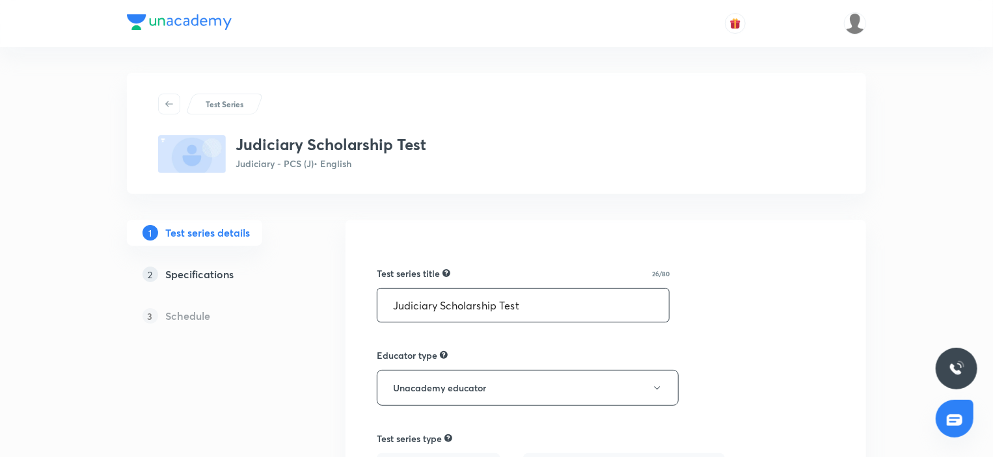
click at [481, 304] on input "Judiciary Scholarship Test" at bounding box center [522, 305] width 291 height 33
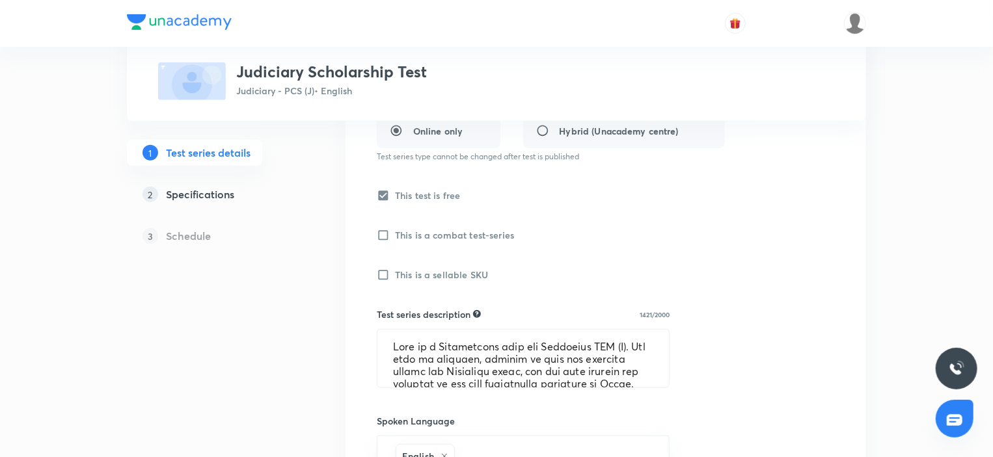
scroll to position [520, 0]
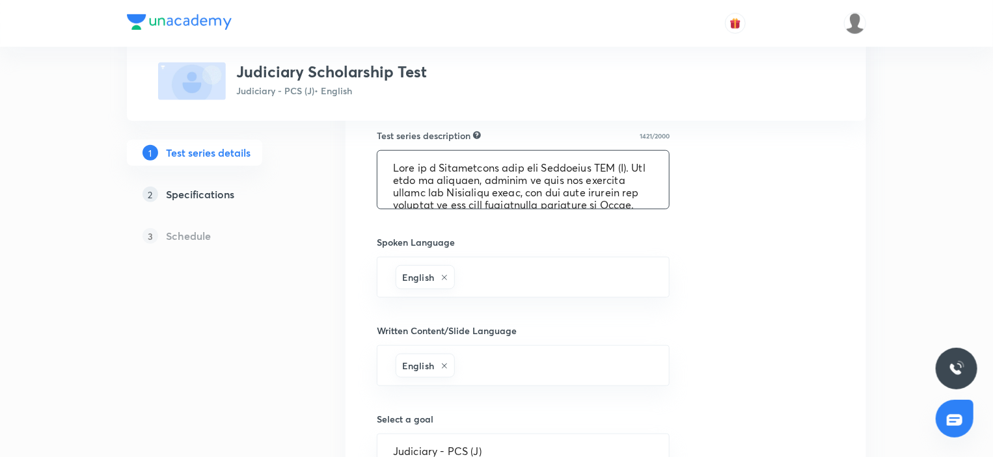
click at [474, 187] on textarea at bounding box center [522, 180] width 291 height 58
click at [190, 235] on h5 "Schedule" at bounding box center [188, 236] width 45 height 16
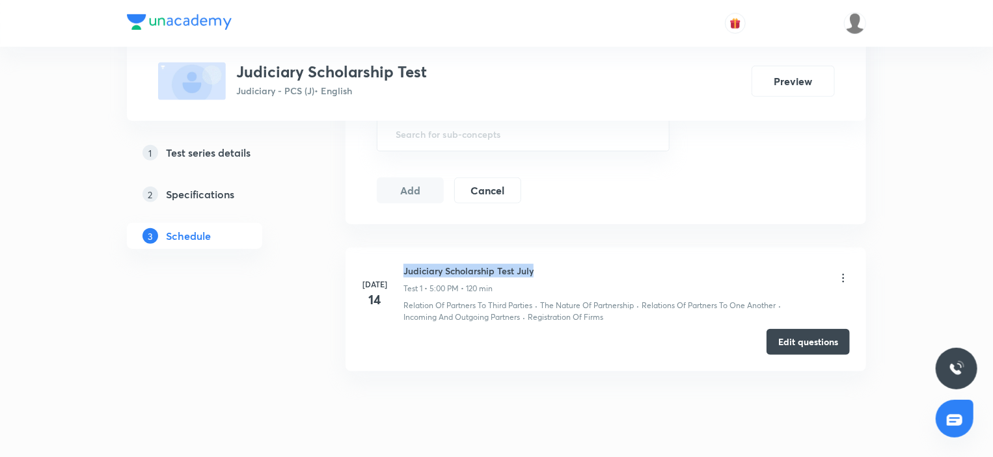
click at [538, 268] on div "Judiciary Scholarship Test July Test 1 • 5:00 PM • 120 min" at bounding box center [626, 279] width 446 height 31
